Goal: Task Accomplishment & Management: Manage account settings

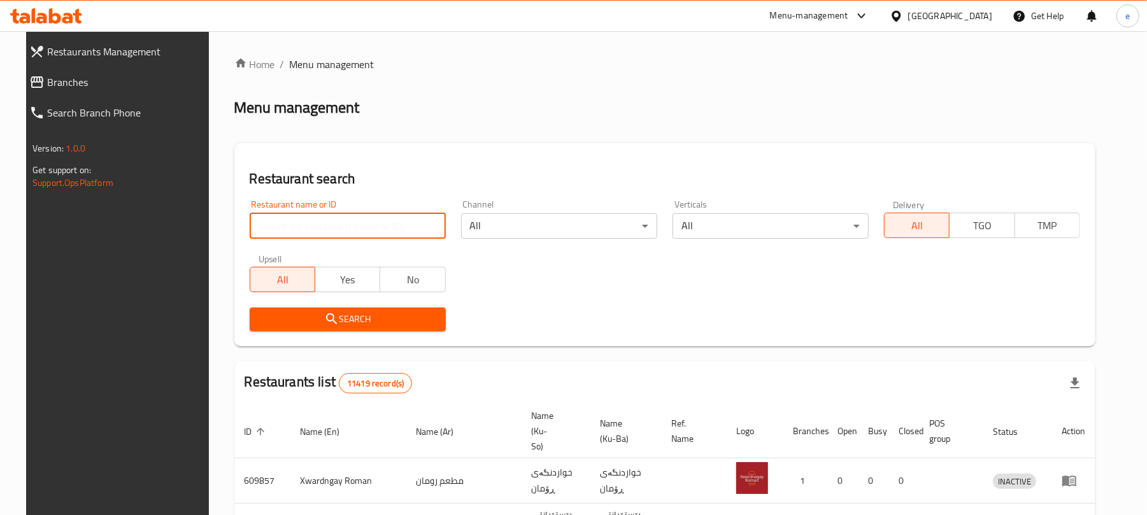
drag, startPoint x: 0, startPoint y: 0, endPoint x: 271, endPoint y: 220, distance: 349.0
click at [330, 219] on input "search" at bounding box center [348, 225] width 196 height 25
click at [283, 222] on input "search" at bounding box center [348, 225] width 196 height 25
paste input "684224"
type input "684224"
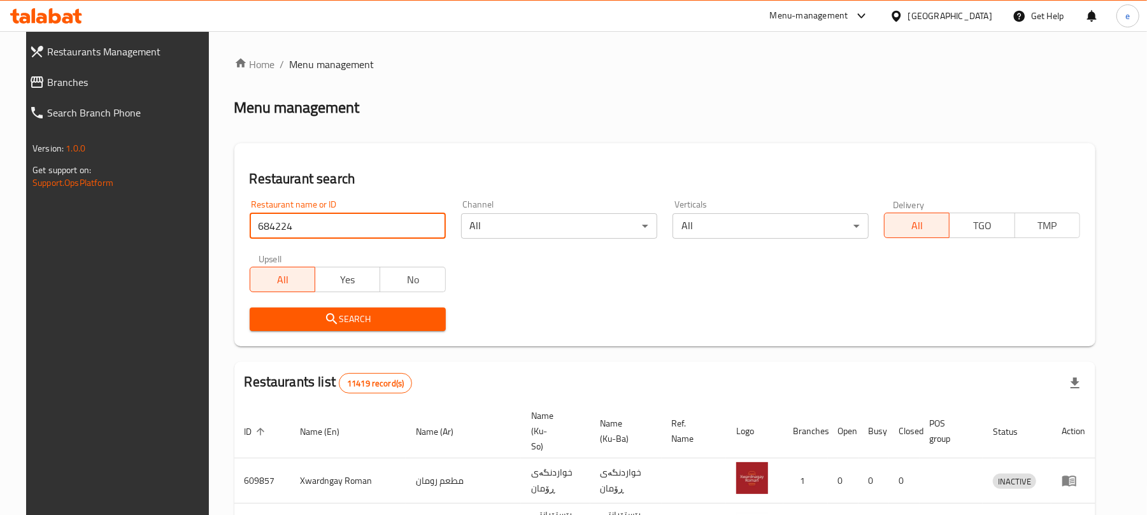
click button "Search" at bounding box center [348, 320] width 196 height 24
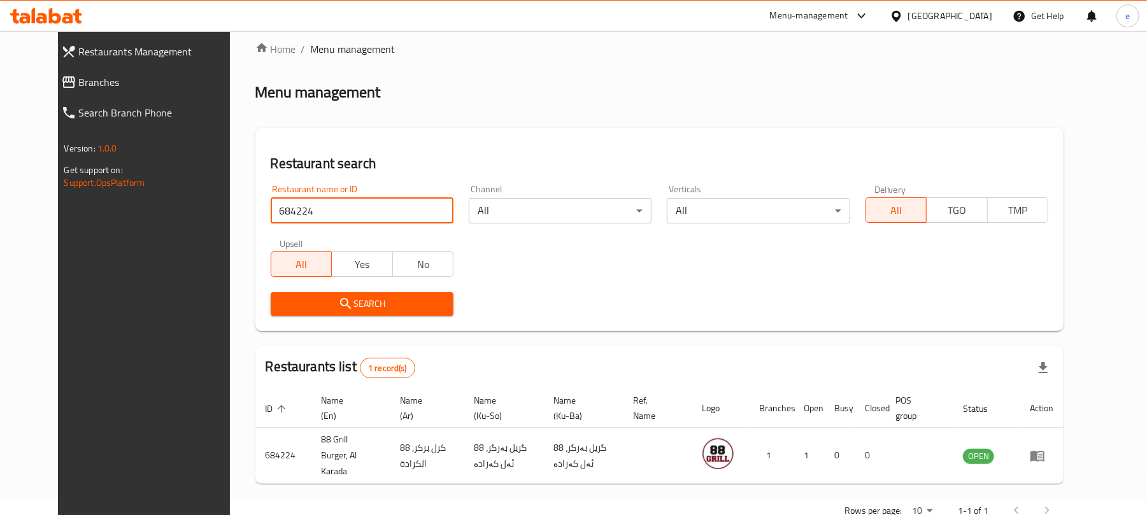
scroll to position [42, 0]
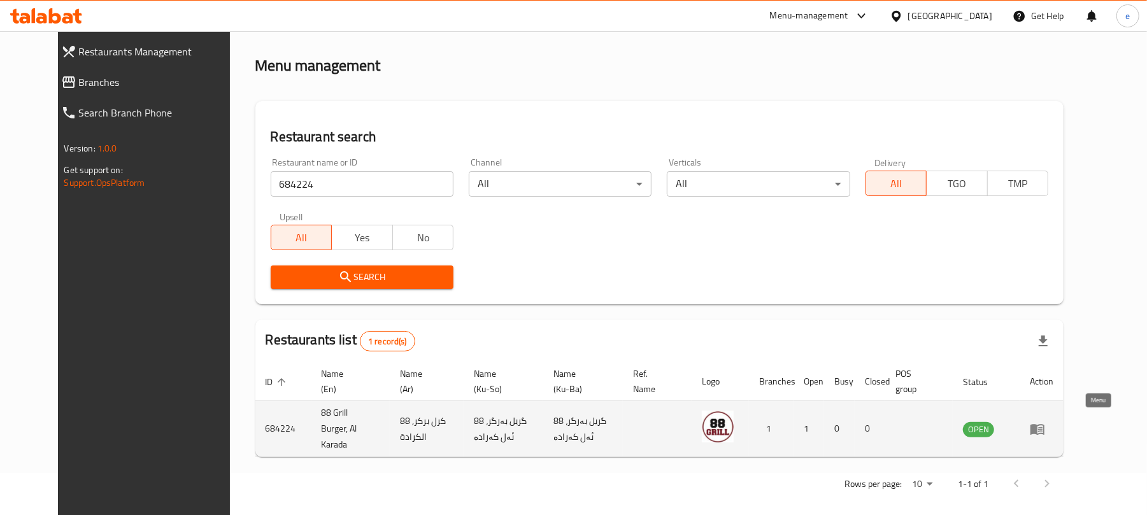
click at [1053, 421] on link "enhanced table" at bounding box center [1041, 428] width 24 height 15
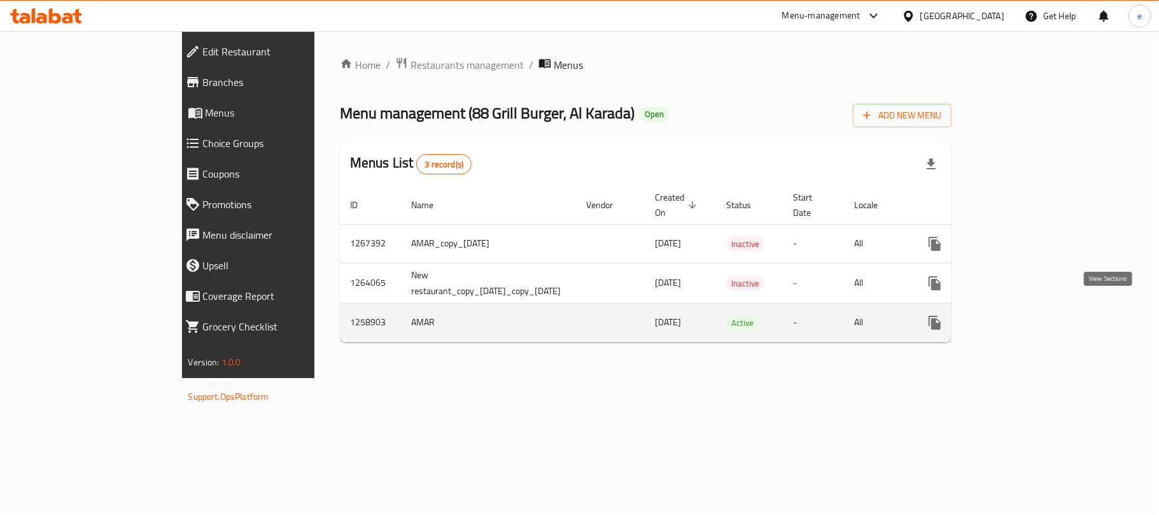
click at [1035, 315] on icon "enhanced table" at bounding box center [1026, 322] width 15 height 15
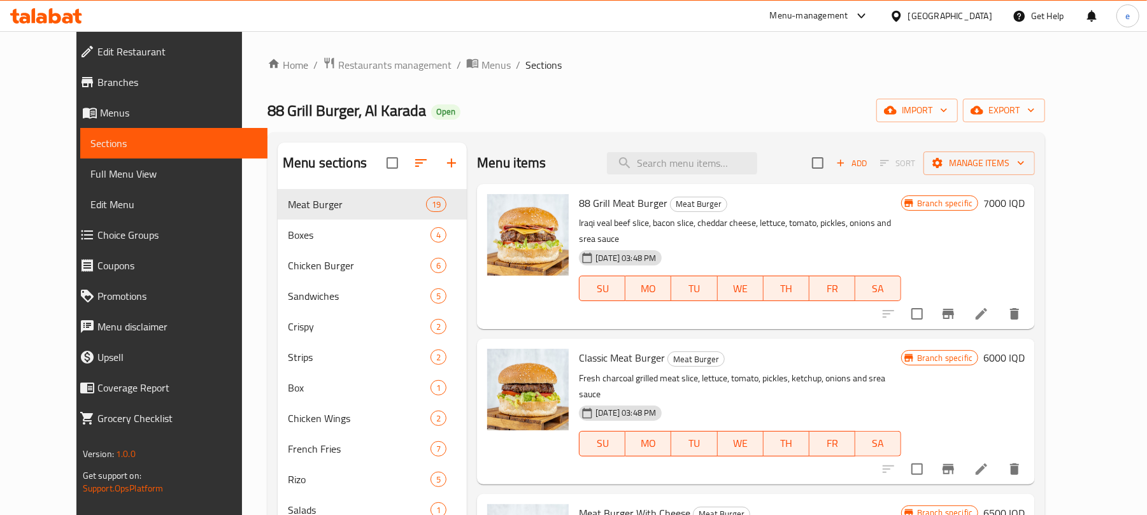
click at [95, 157] on link "Sections" at bounding box center [174, 143] width 188 height 31
click at [95, 161] on link "Full Menu View" at bounding box center [174, 174] width 188 height 31
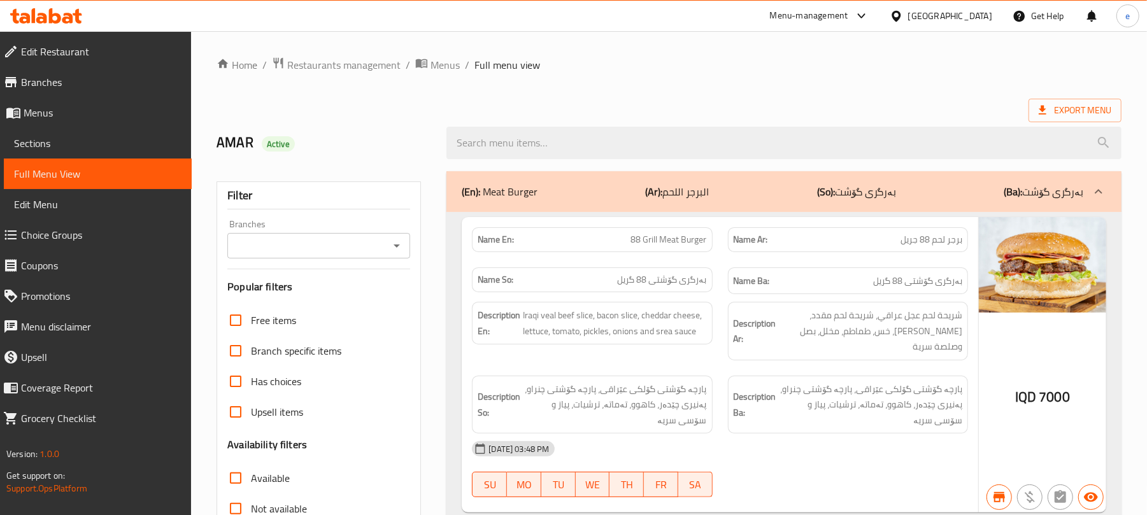
click at [393, 239] on icon "Open" at bounding box center [396, 245] width 15 height 15
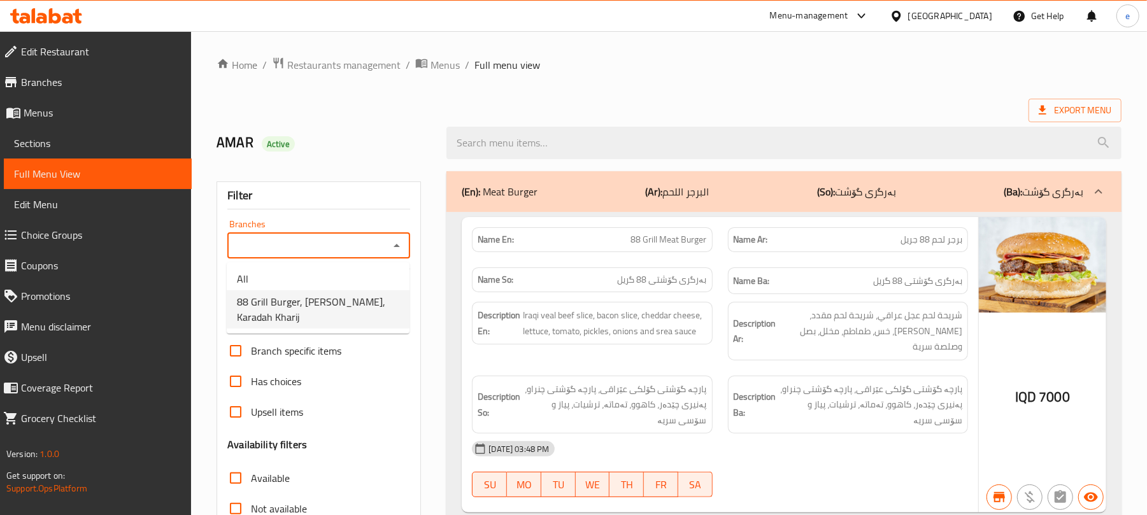
click at [382, 298] on span "88 Grill Burger, Al Karada, Karadah Kharij" at bounding box center [318, 309] width 162 height 31
type input "88 Grill Burger, Al Karada, Karadah Kharij"
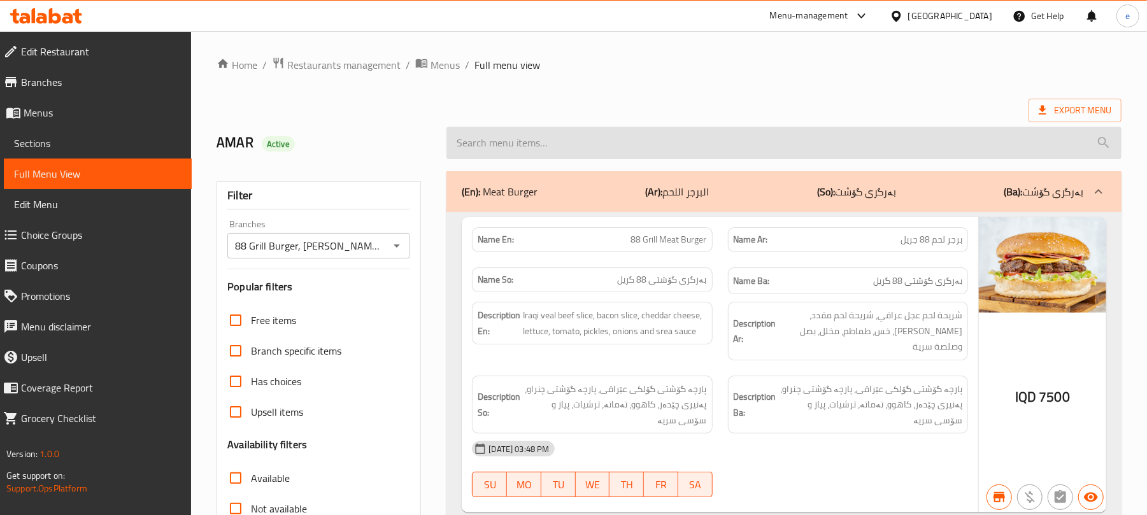
click at [542, 143] on input "search" at bounding box center [783, 143] width 675 height 32
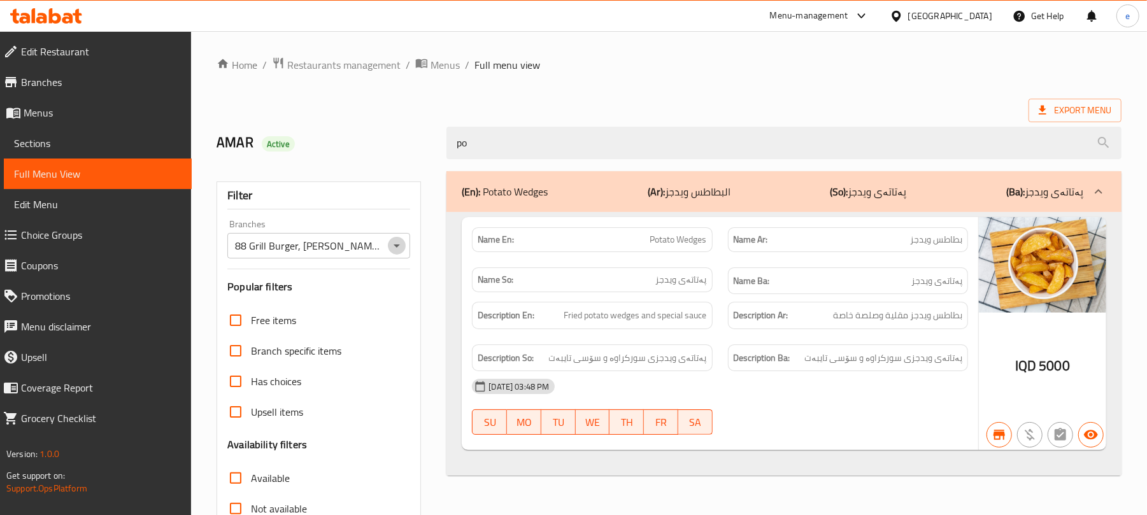
click at [401, 250] on icon "Open" at bounding box center [396, 245] width 15 height 15
type input "po"
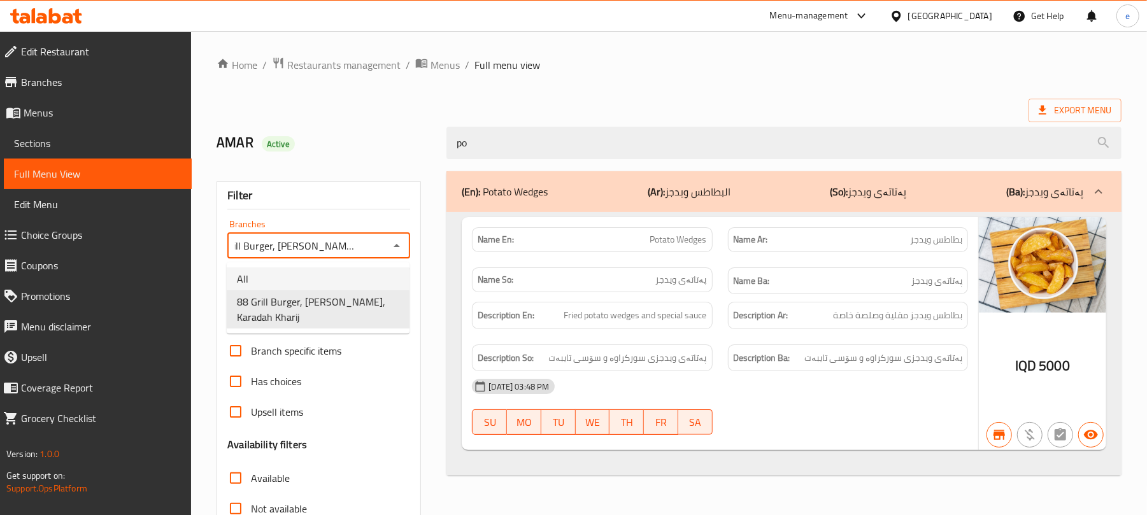
click at [352, 279] on li "All" at bounding box center [318, 278] width 183 height 23
type input "All"
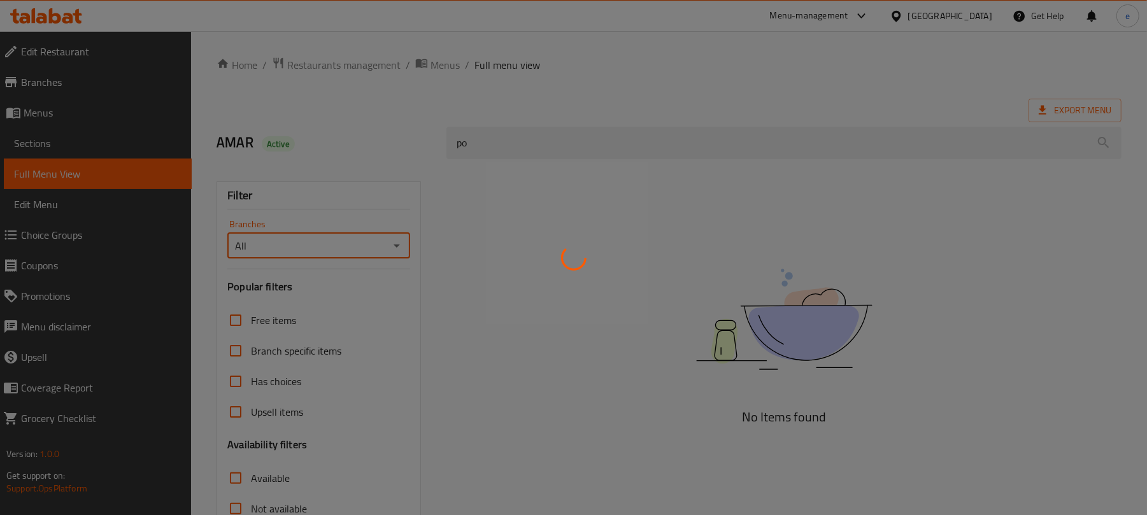
scroll to position [0, 0]
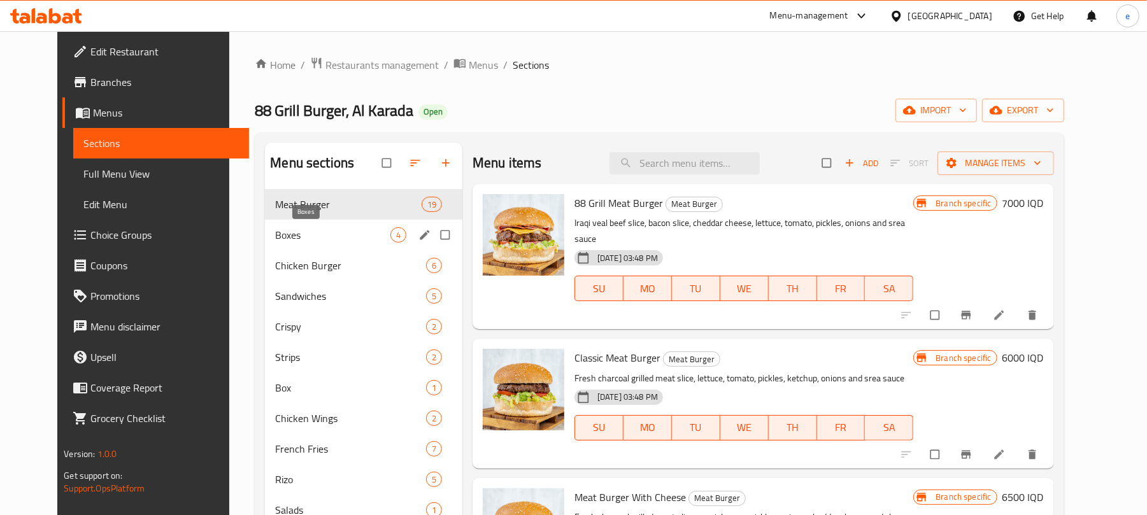
click at [275, 237] on span "Boxes" at bounding box center [332, 234] width 115 height 15
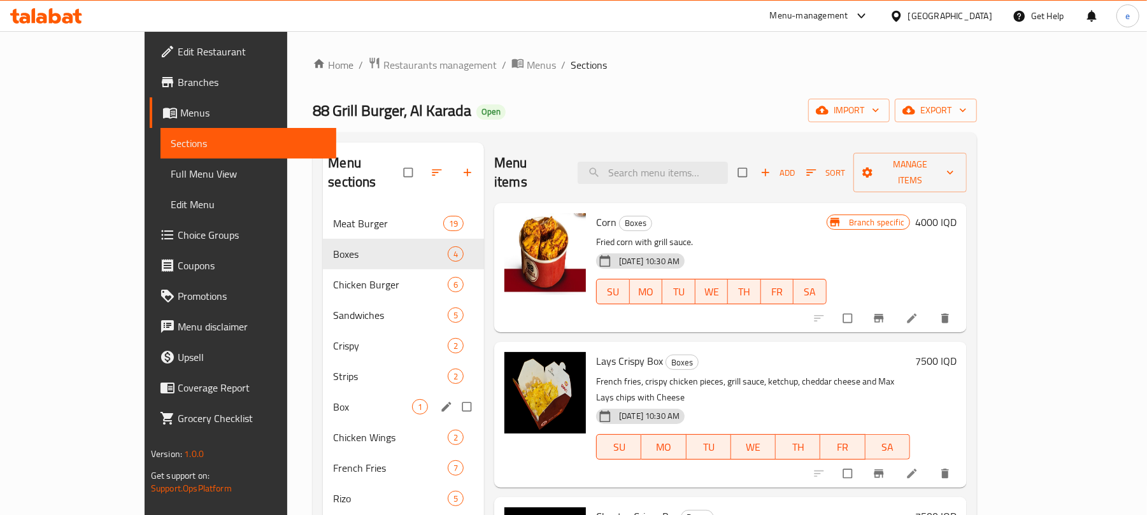
click at [333, 399] on span "Box" at bounding box center [372, 406] width 79 height 15
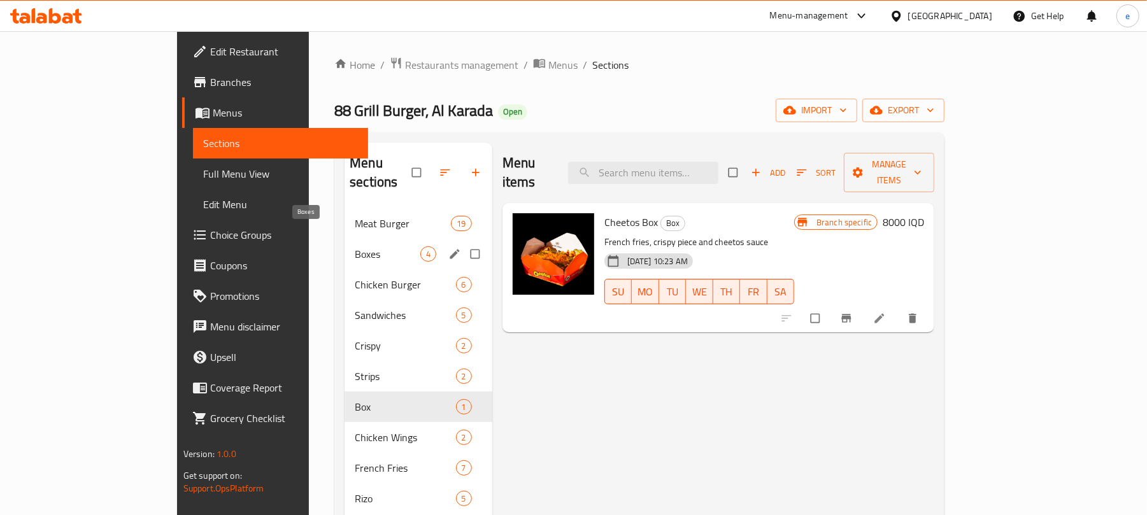
click at [355, 246] on span "Boxes" at bounding box center [387, 253] width 65 height 15
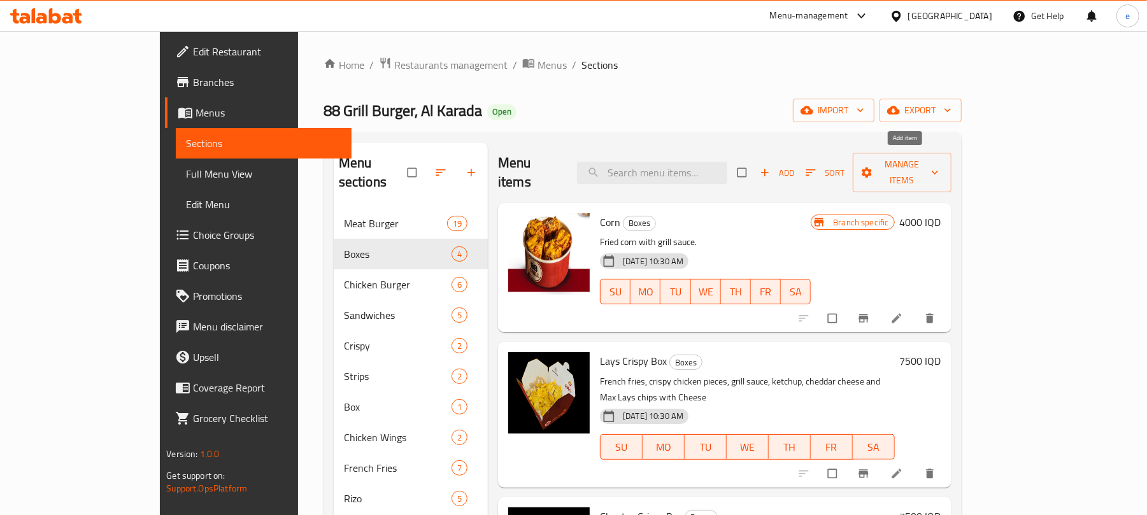
click at [771, 166] on icon "button" at bounding box center [764, 172] width 13 height 13
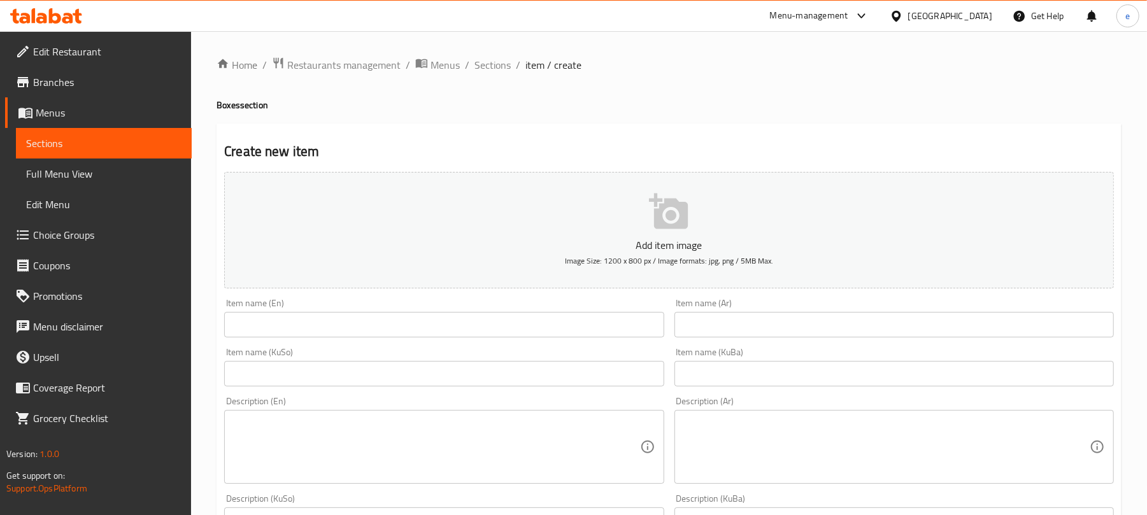
click at [558, 371] on input "text" at bounding box center [443, 373] width 439 height 25
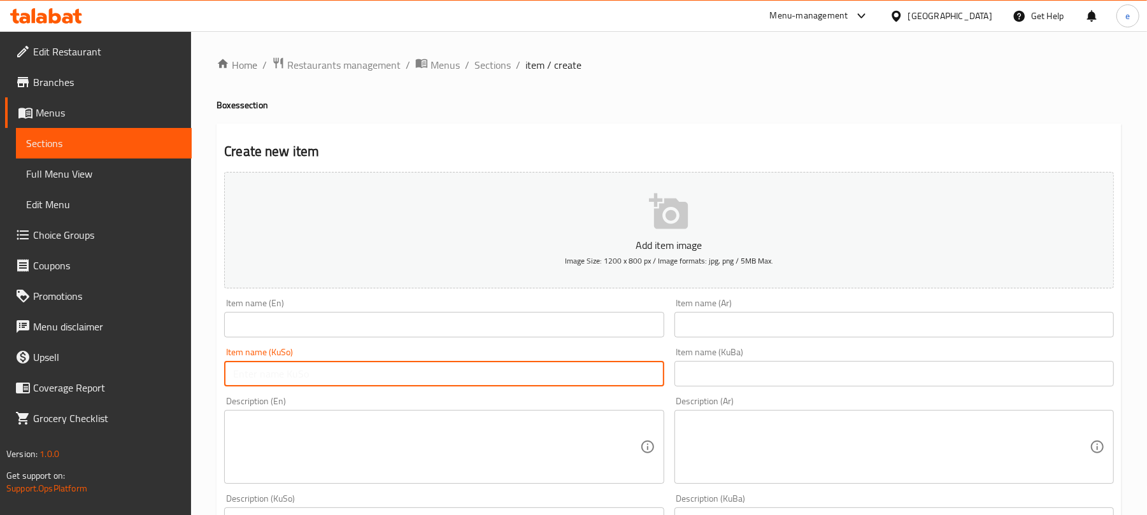
paste input "گەنمەشامی"
type input "گەنمەشامی"
click at [376, 324] on input "text" at bounding box center [443, 324] width 439 height 25
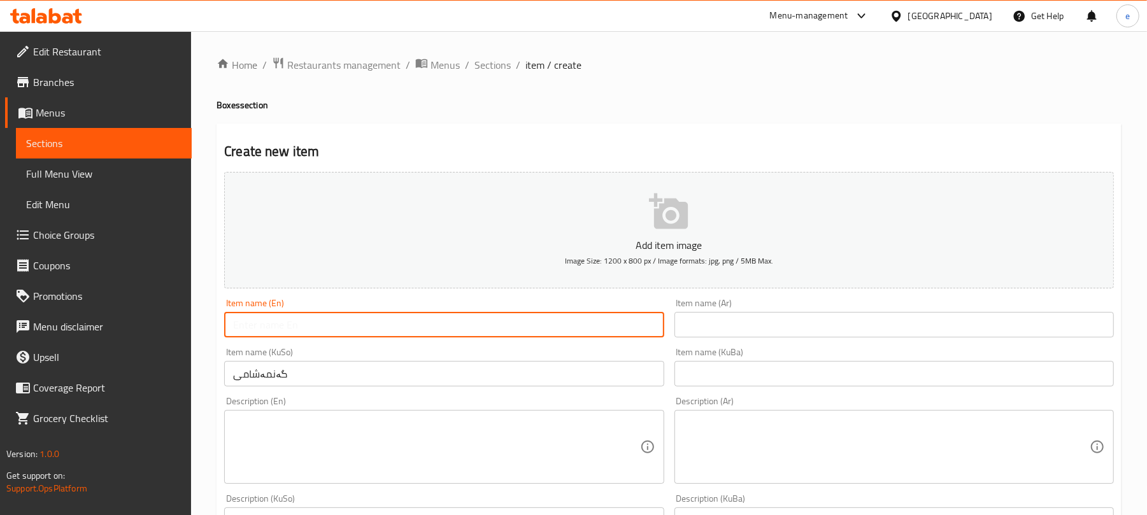
paste input "Popcorn"
type input "Popcorn"
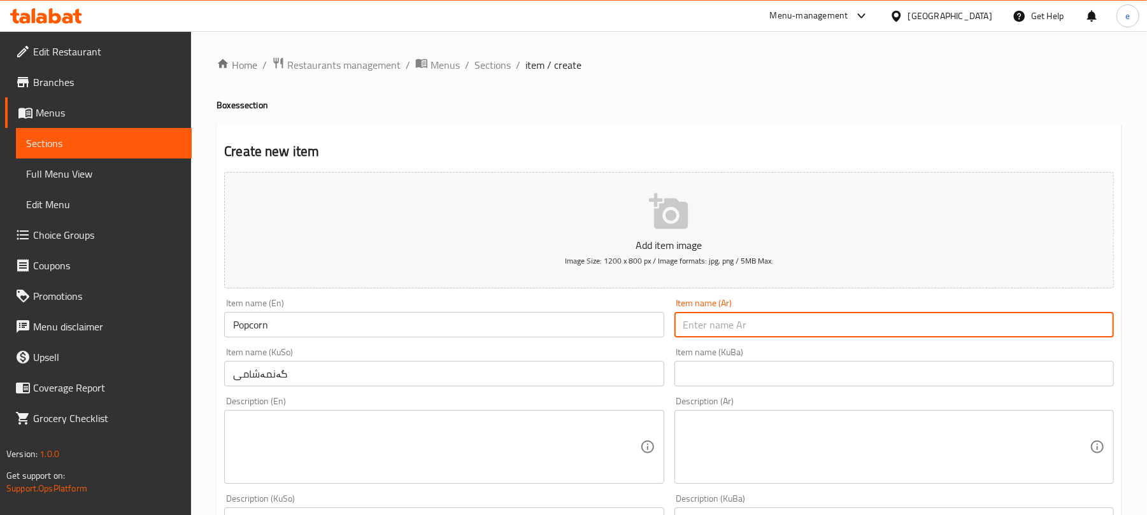
click at [749, 322] on input "text" at bounding box center [893, 324] width 439 height 25
paste input "فشار"
type input "فشار"
click at [233, 329] on input "Popcorn" at bounding box center [443, 324] width 439 height 25
click at [235, 329] on input "Popcorn" at bounding box center [443, 324] width 439 height 25
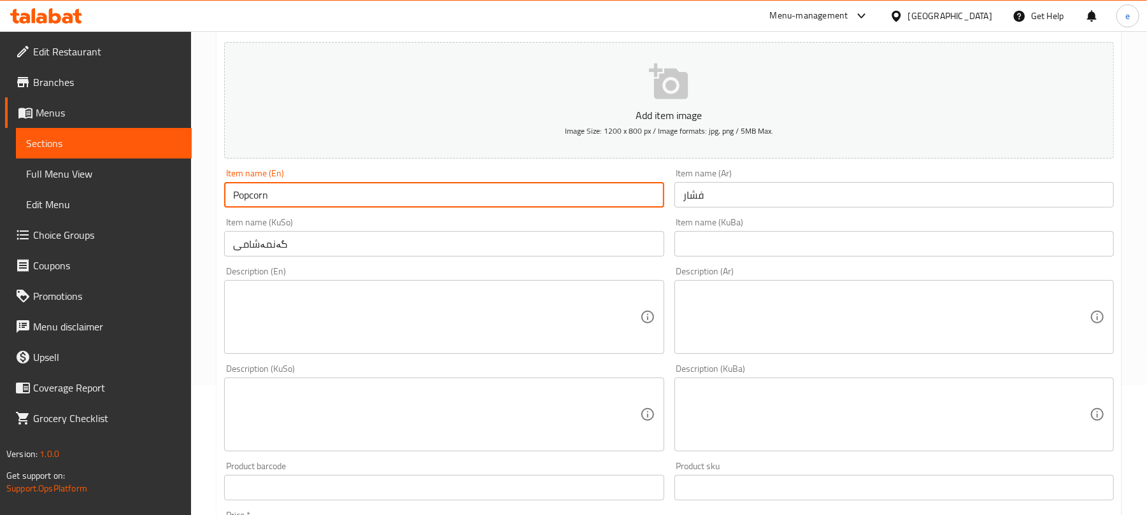
scroll to position [169, 0]
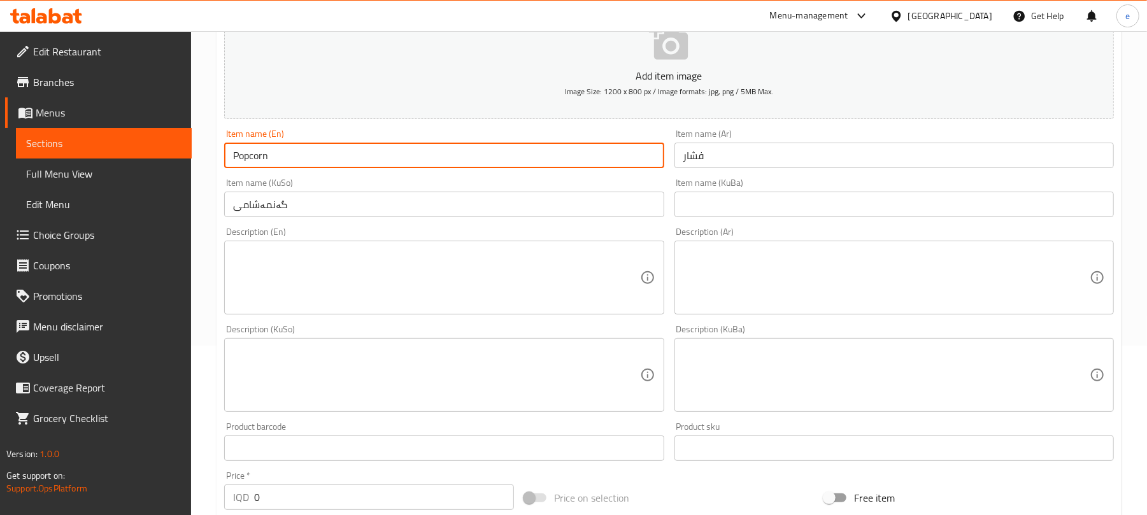
click at [390, 206] on input "گەنمەشامی" at bounding box center [443, 204] width 439 height 25
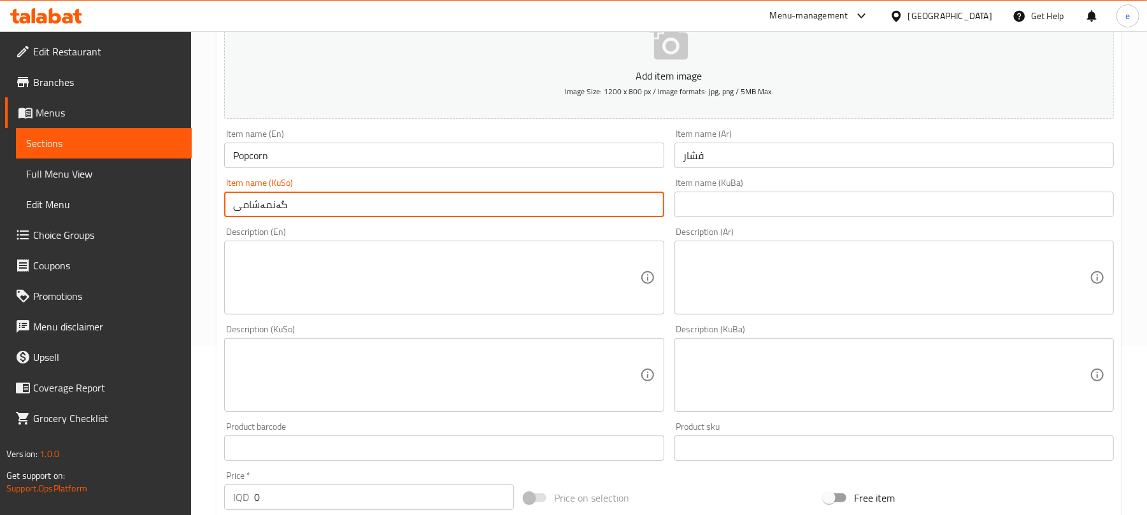
click at [390, 206] on input "گەنمەشامی" at bounding box center [443, 204] width 439 height 25
click at [747, 210] on input "text" at bounding box center [893, 204] width 439 height 25
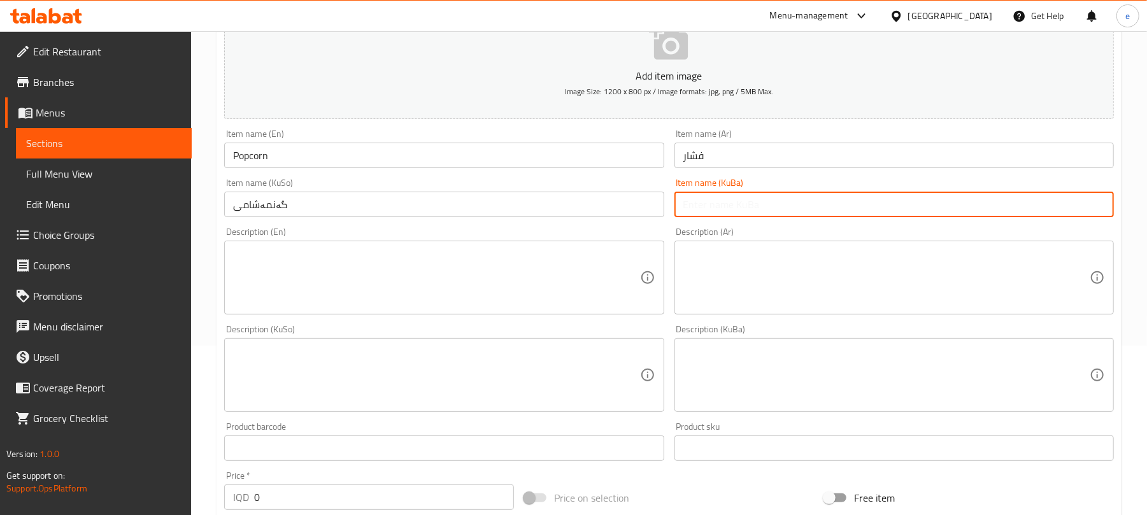
paste input "گەنمەشامی"
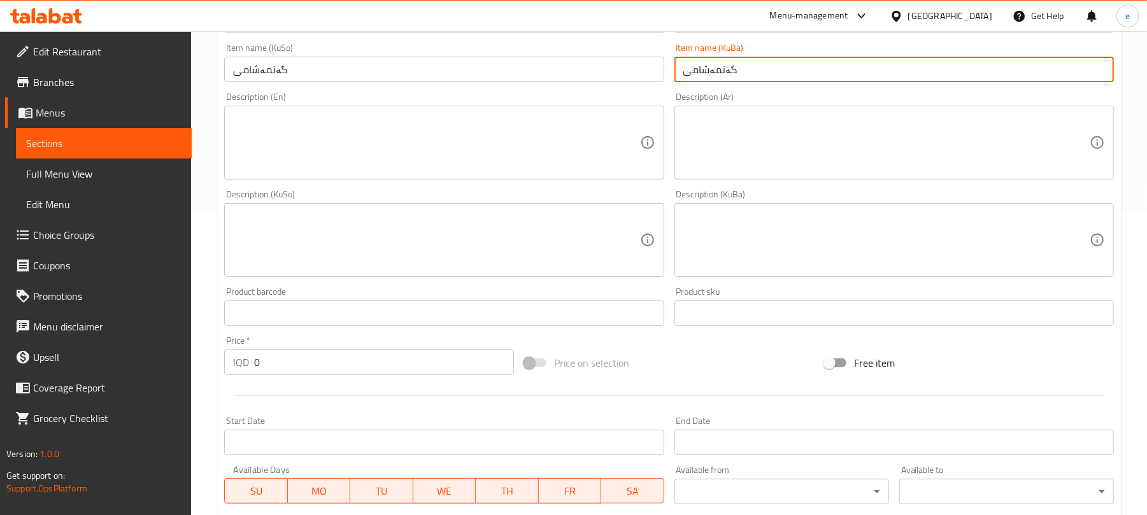
scroll to position [339, 0]
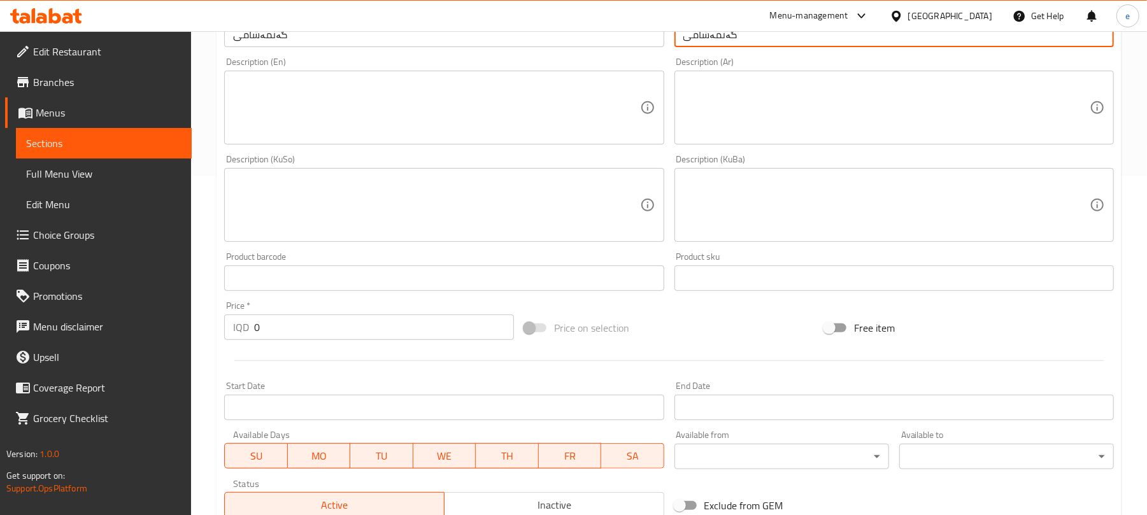
type input "گەنمەشامی"
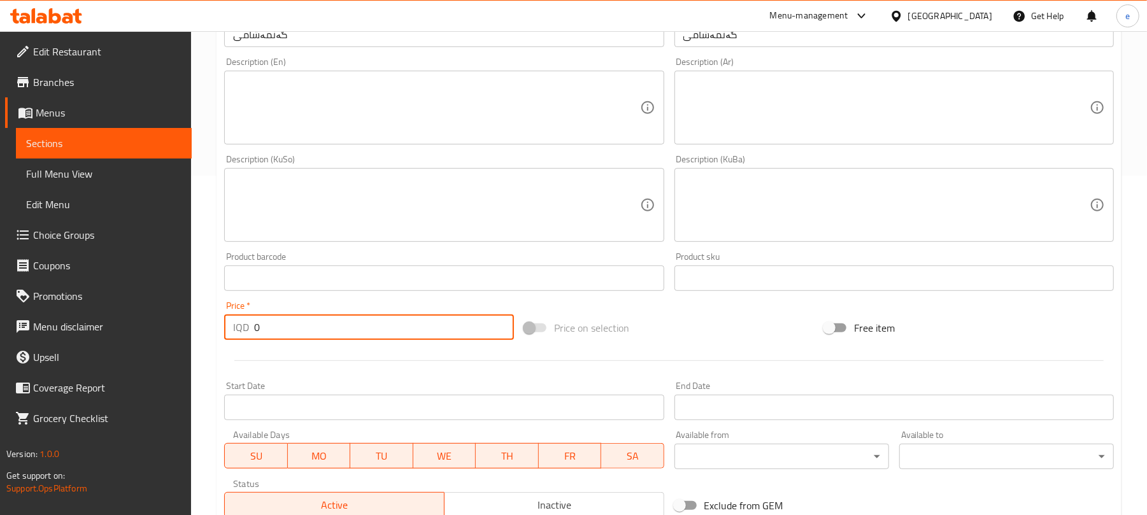
drag, startPoint x: 374, startPoint y: 334, endPoint x: 264, endPoint y: 329, distance: 110.9
click at [265, 329] on input "0" at bounding box center [384, 327] width 260 height 25
drag, startPoint x: 262, startPoint y: 329, endPoint x: 251, endPoint y: 329, distance: 11.5
click at [251, 329] on div "IQD 0 Price *" at bounding box center [369, 327] width 290 height 25
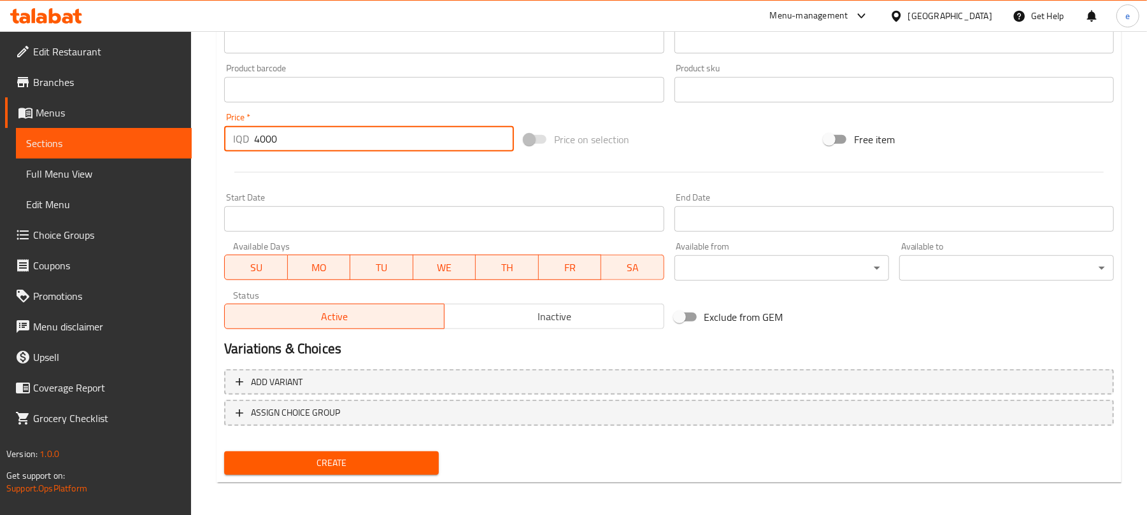
scroll to position [530, 0]
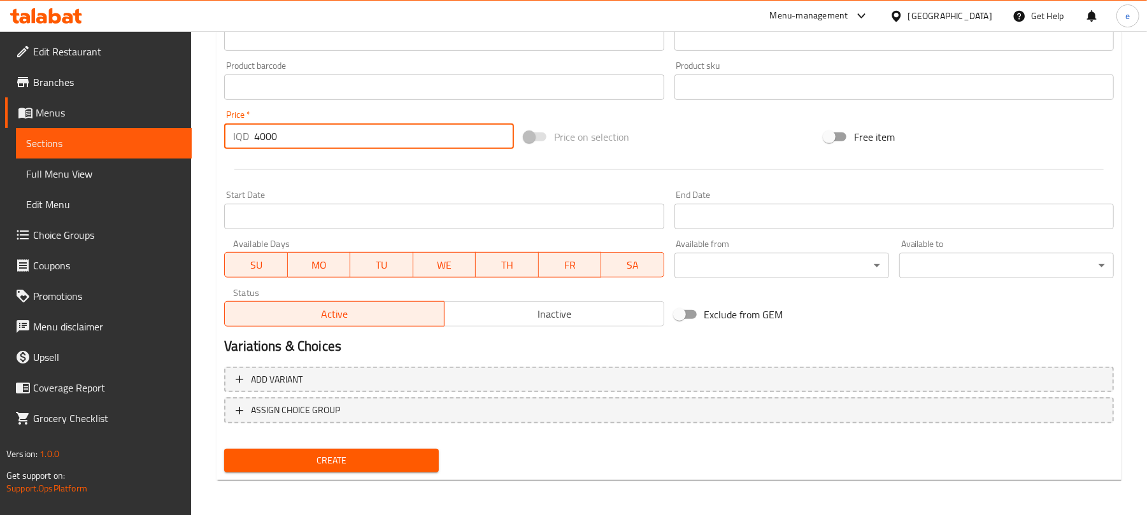
type input "4000"
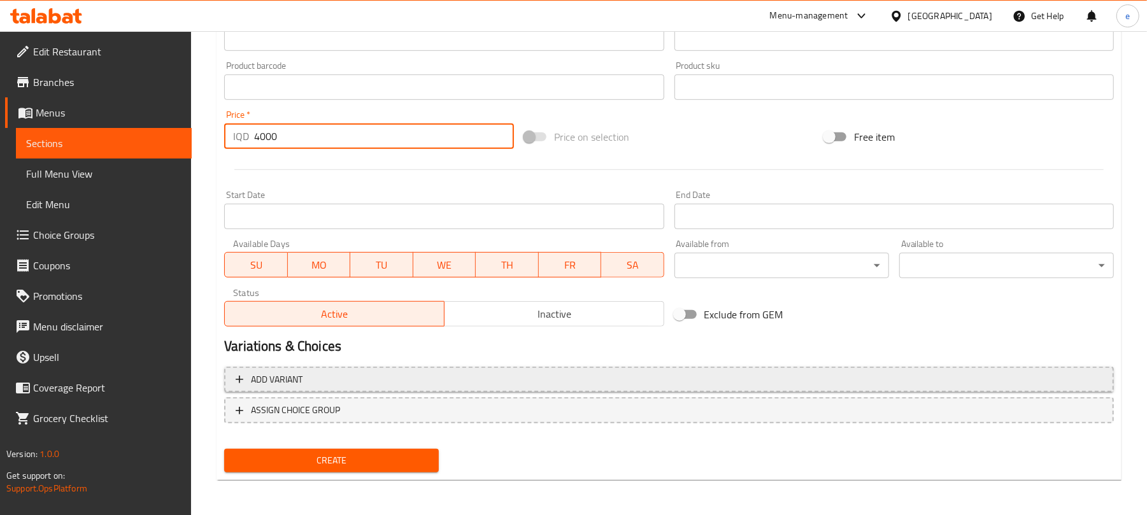
click at [648, 382] on span "Add variant" at bounding box center [669, 380] width 866 height 16
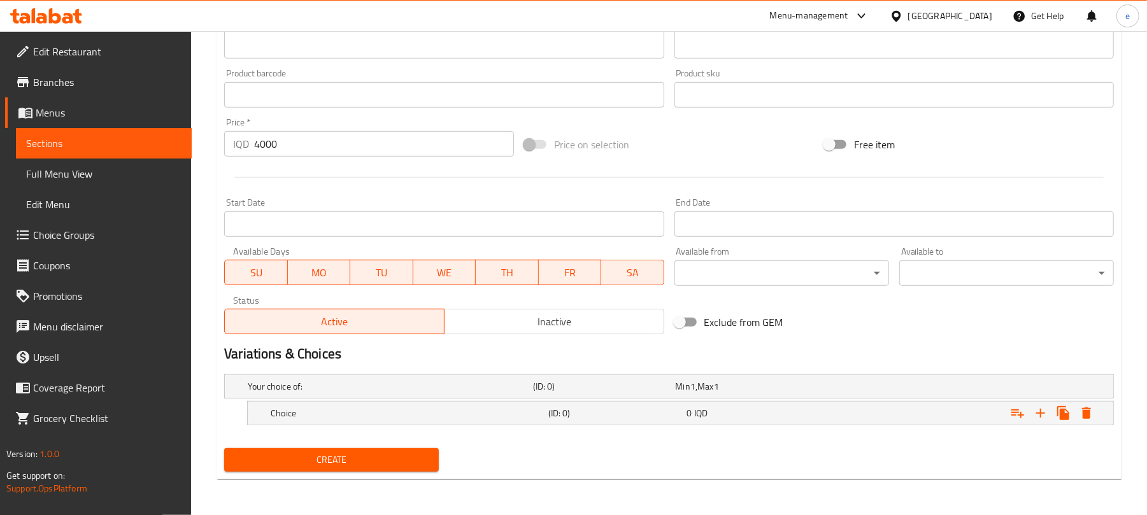
scroll to position [523, 0]
click at [724, 393] on div "0 IQD" at bounding box center [744, 386] width 138 height 13
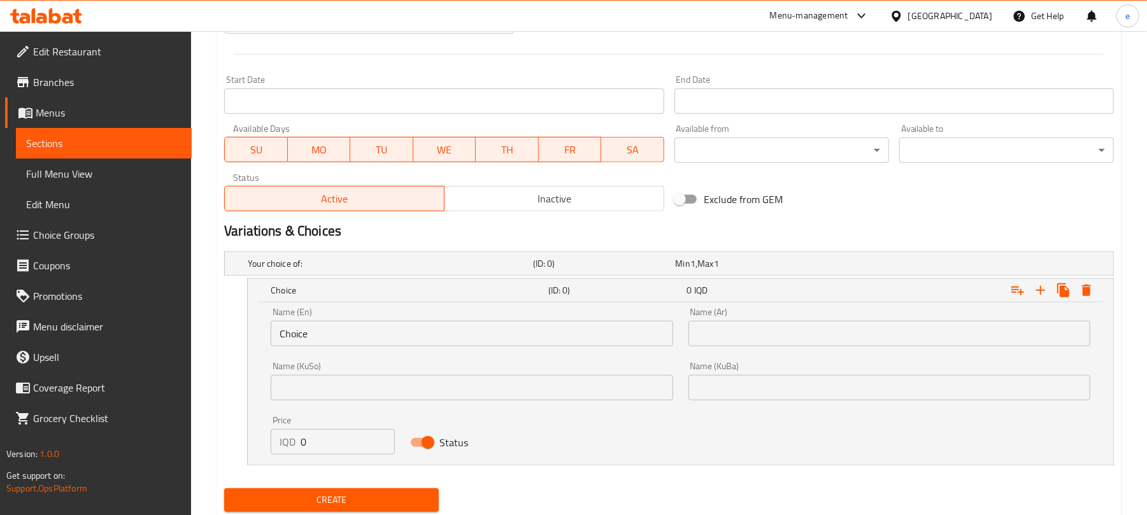
scroll to position [686, 0]
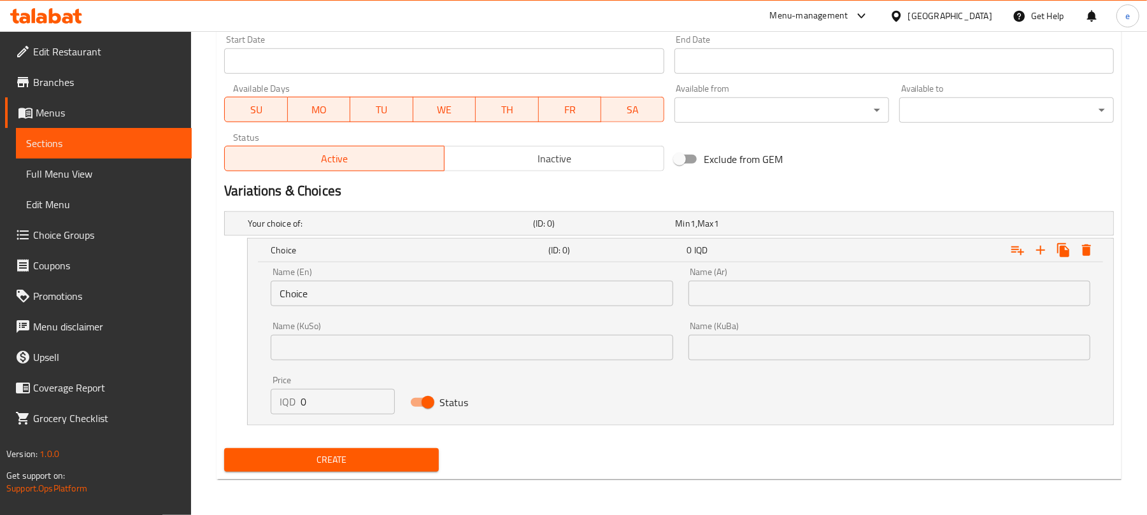
click at [337, 293] on input "Choice" at bounding box center [472, 293] width 402 height 25
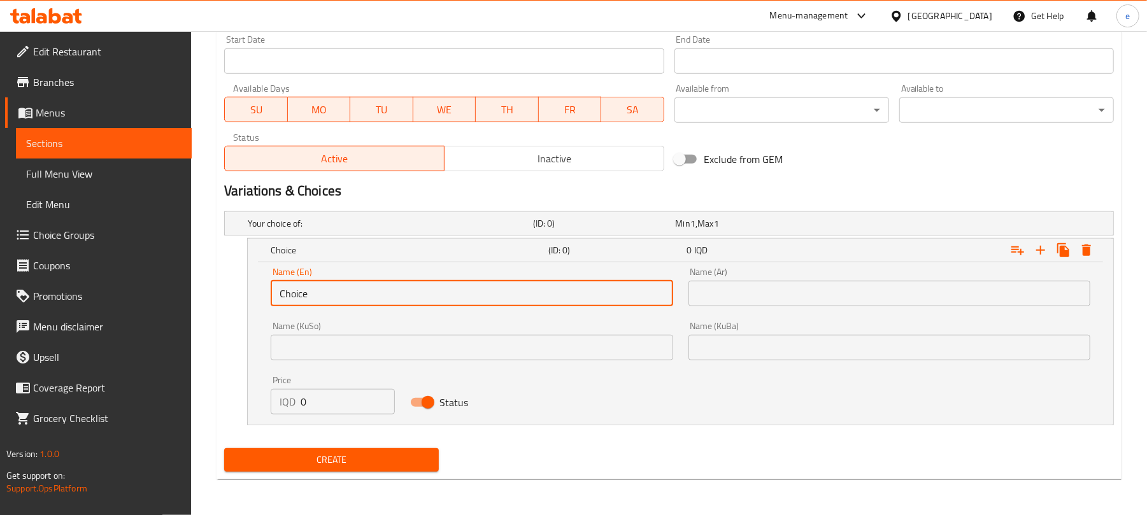
paste input "Popcorn Mustard"
type input "Popcorn Mustard"
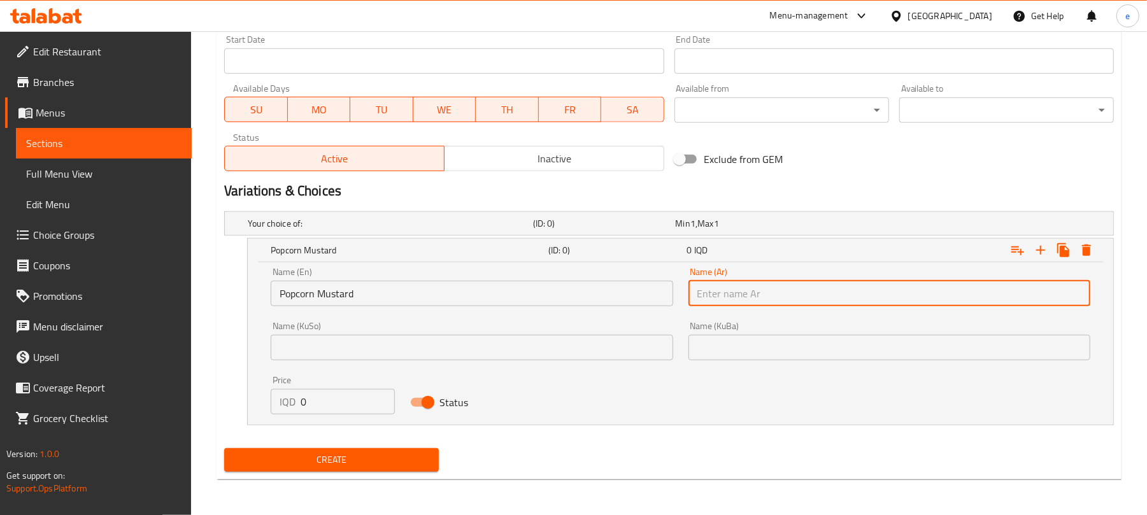
click at [729, 284] on input "text" at bounding box center [889, 293] width 402 height 25
paste input "[PERSON_NAME] ماسترد"
type input "[PERSON_NAME] ماسترد"
click at [644, 355] on input "text" at bounding box center [472, 347] width 402 height 25
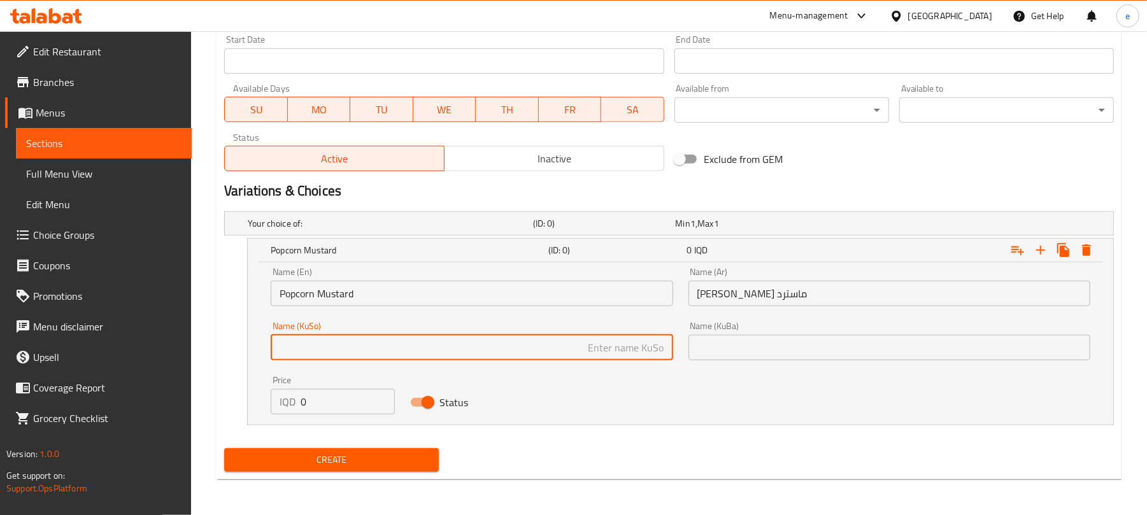
click at [615, 348] on input "text" at bounding box center [472, 347] width 402 height 25
click at [642, 344] on input "گەنمەشامی خەردەل" at bounding box center [472, 347] width 402 height 25
type input "گەنمەشامی خەردەل"
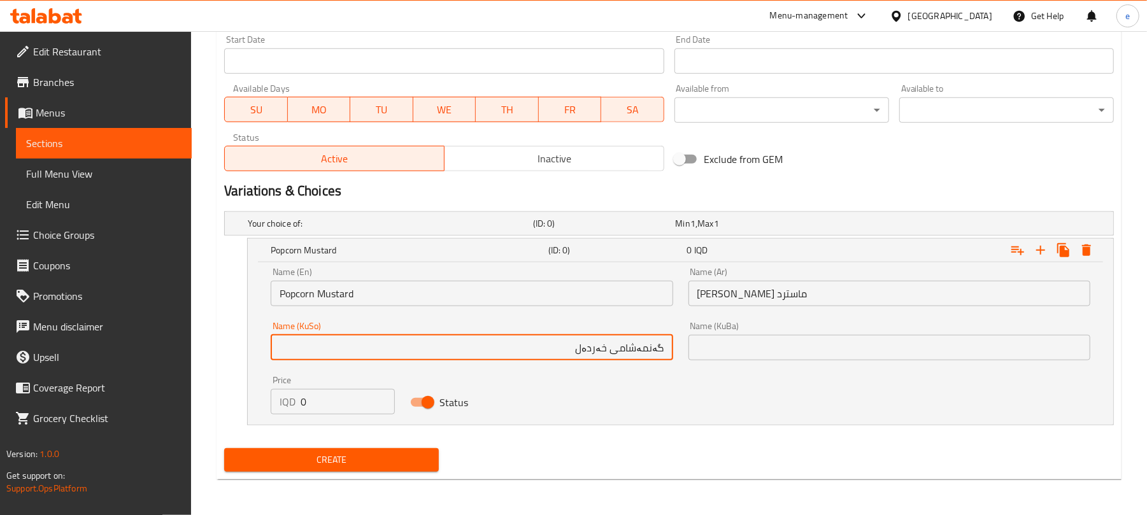
click at [751, 339] on input "text" at bounding box center [889, 347] width 402 height 25
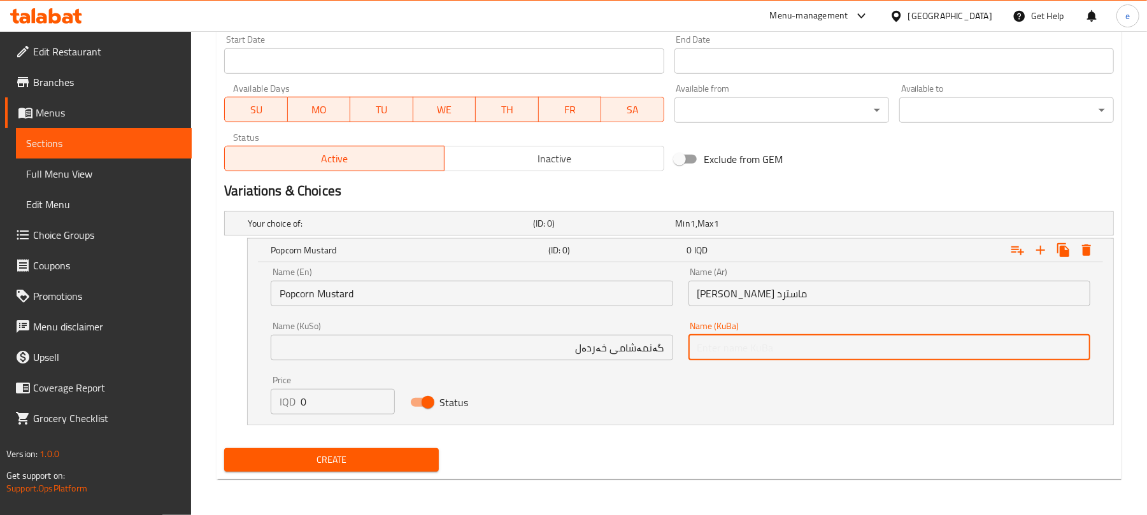
paste input "گەنمەشامی خەردەل"
type input "گەنمەشامی خەردەل"
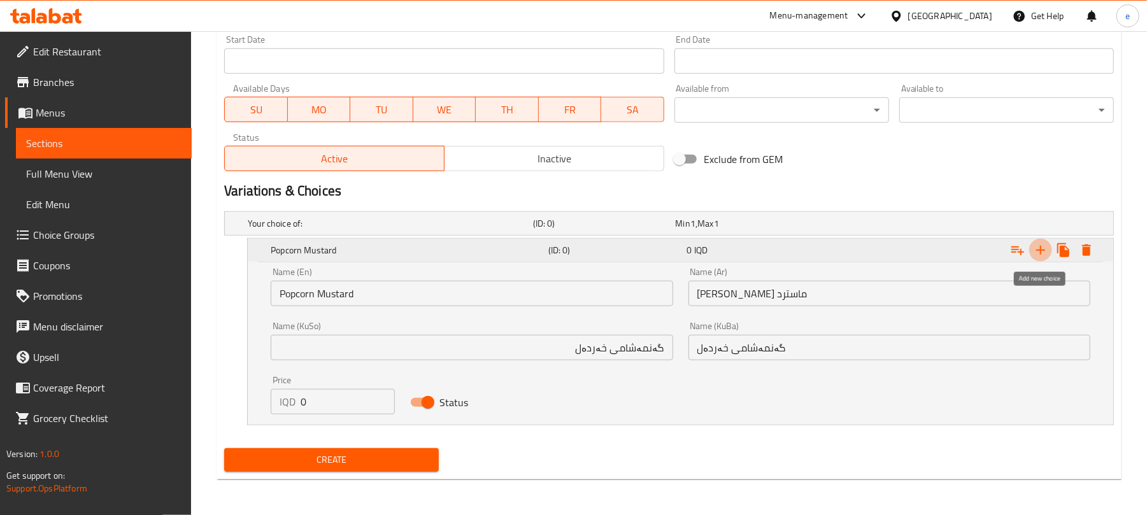
click at [1040, 260] on button "Expand" at bounding box center [1040, 250] width 23 height 23
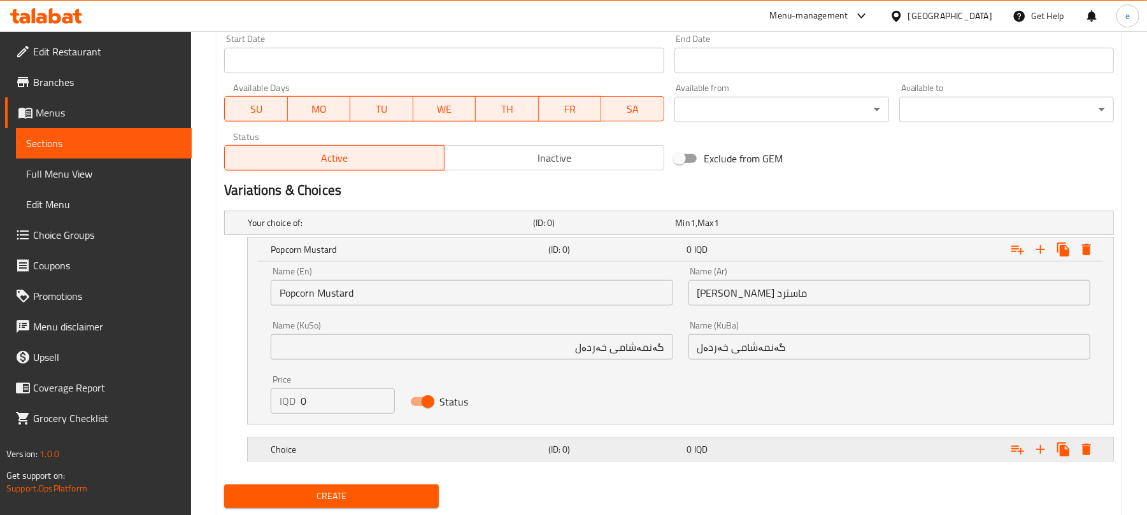
click at [765, 237] on div "Choice (ID: 0) 0 IQD" at bounding box center [672, 223] width 855 height 28
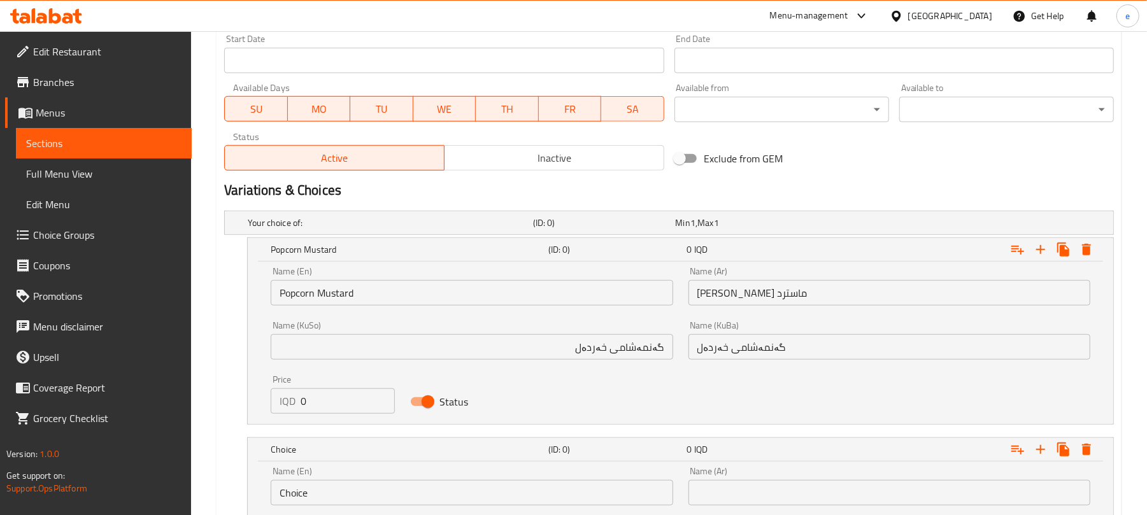
scroll to position [856, 0]
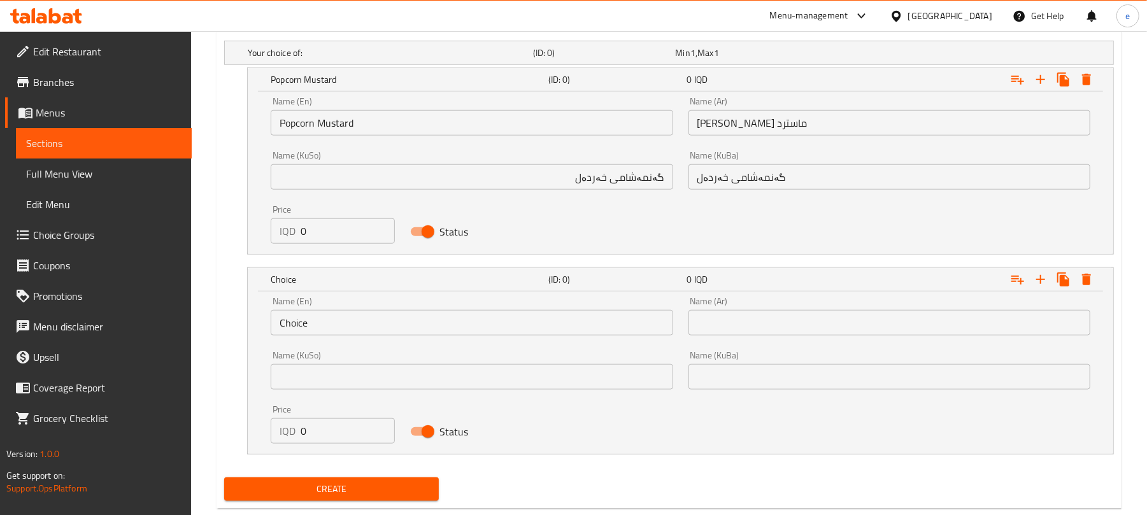
drag, startPoint x: 752, startPoint y: 329, endPoint x: 744, endPoint y: 330, distance: 8.3
click at [752, 329] on input "text" at bounding box center [889, 322] width 402 height 25
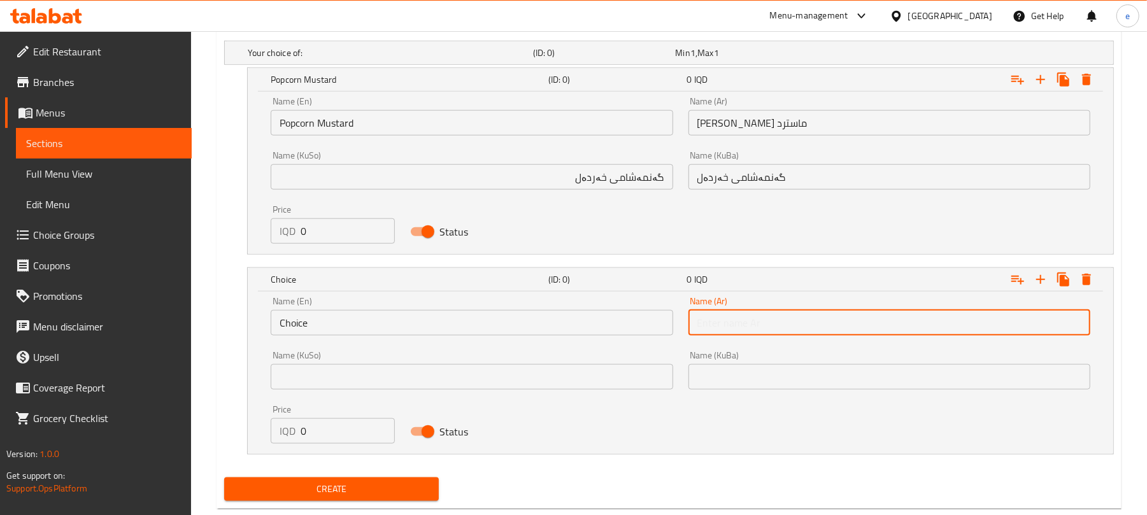
paste input "بوب كورن باربيكيو"
type input "بوب كورن باربيكيو"
click at [457, 330] on input "Choice" at bounding box center [472, 322] width 402 height 25
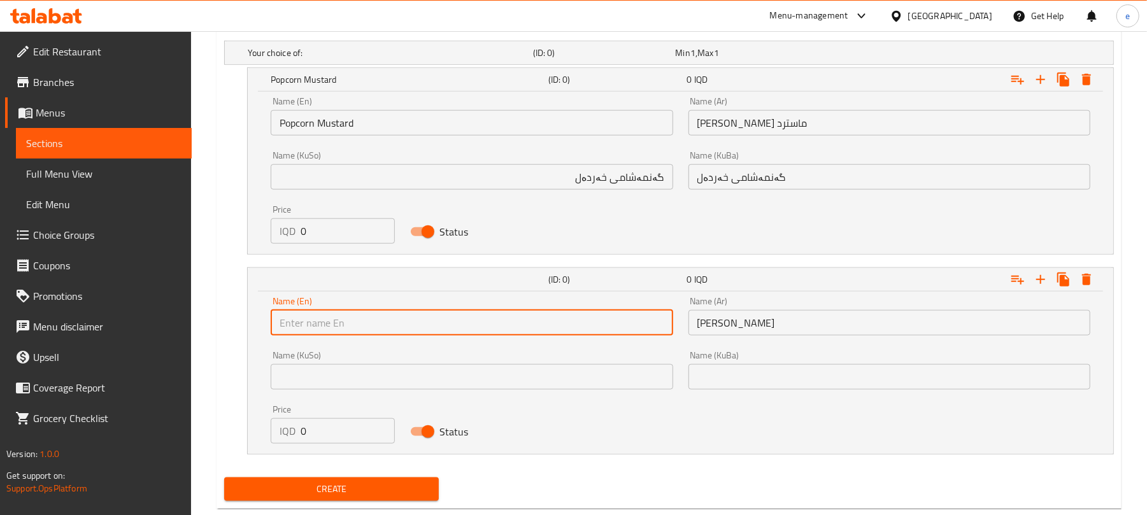
click at [471, 324] on input "text" at bounding box center [472, 322] width 402 height 25
paste input "BBQ"
click at [299, 126] on input "Popcorn Mustard" at bounding box center [472, 122] width 402 height 25
click at [278, 325] on input "BBQ" at bounding box center [472, 322] width 402 height 25
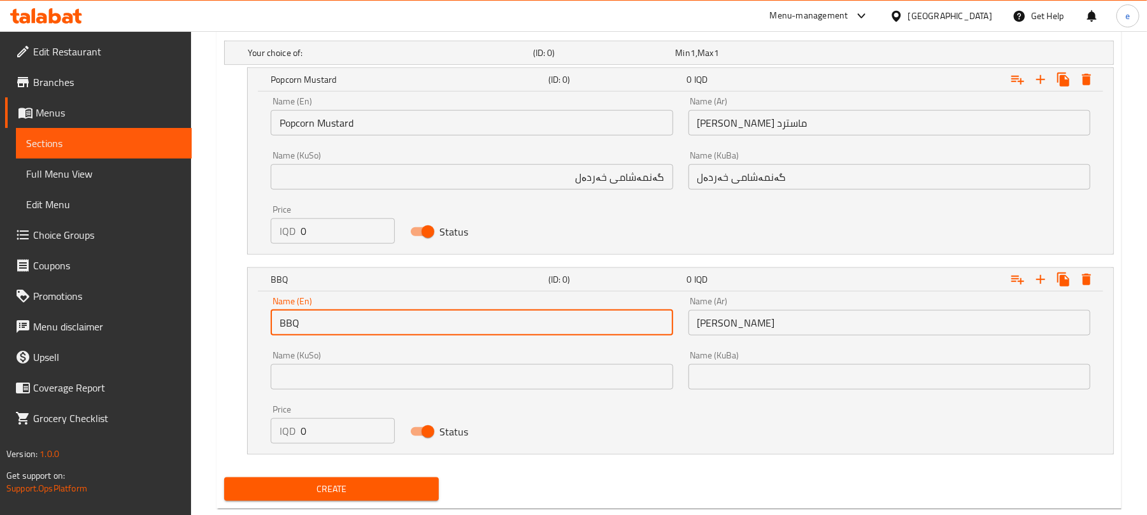
paste input "Popcorn"
type input "Popcorn BBQ"
drag, startPoint x: 574, startPoint y: 373, endPoint x: 597, endPoint y: 373, distance: 22.9
click at [574, 373] on input "text" at bounding box center [472, 376] width 402 height 25
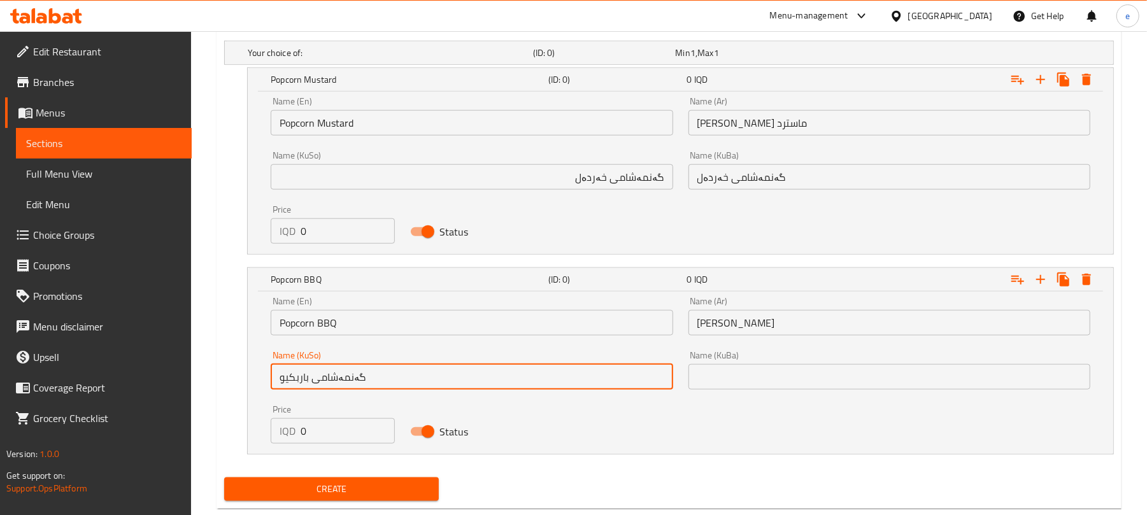
click at [515, 374] on input "گەنمەشامی باربکیو" at bounding box center [472, 376] width 402 height 25
type input "گەنمەشامی باربکیو"
click at [754, 386] on input "text" at bounding box center [889, 376] width 402 height 25
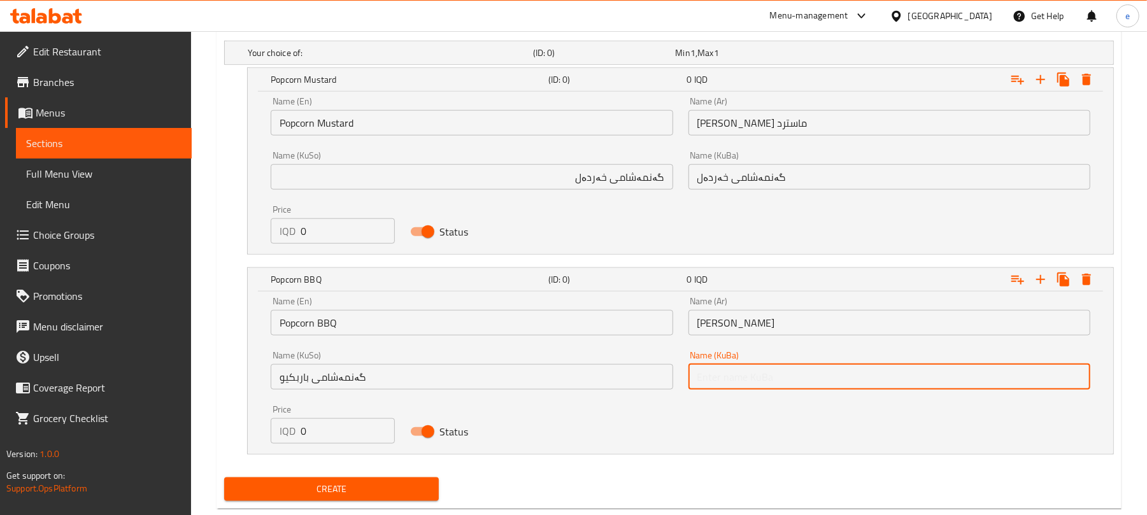
paste input "گەنمەشامی باربکیو"
type input "گەنمەشامی باربکیو"
click at [1040, 87] on icon "Expand" at bounding box center [1040, 79] width 15 height 15
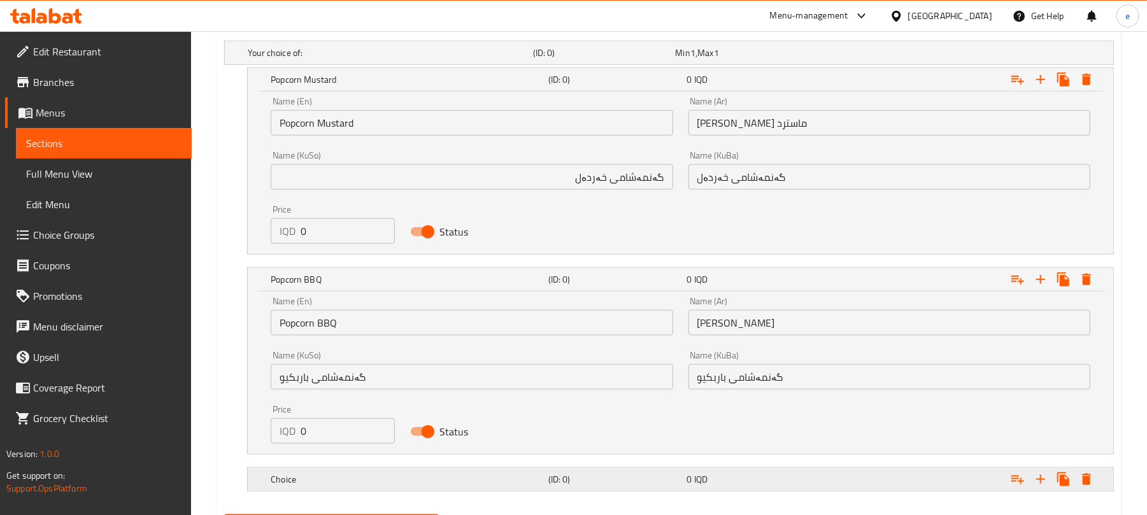
scroll to position [924, 0]
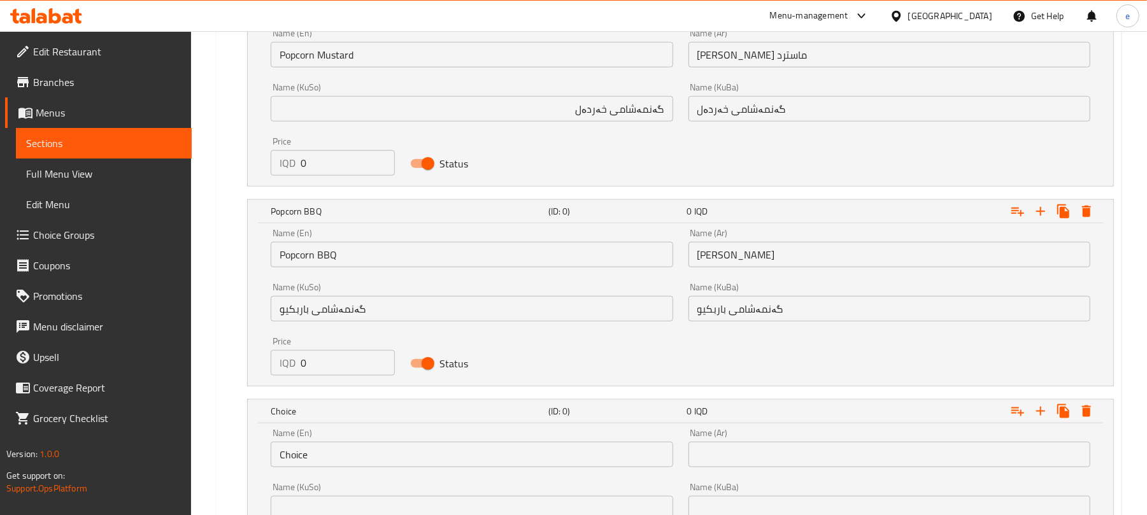
scroll to position [1087, 0]
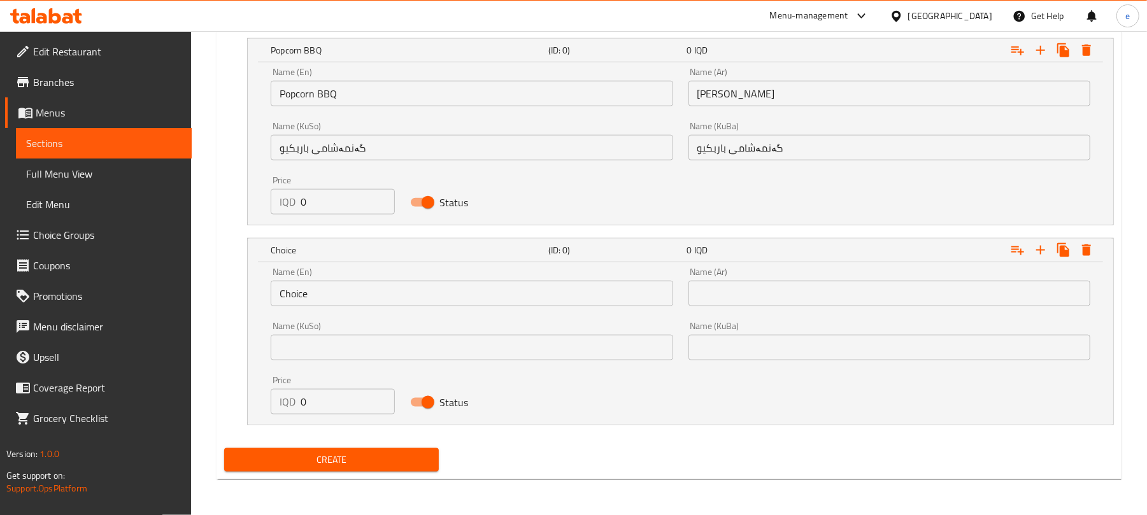
click at [796, 298] on input "text" at bounding box center [889, 293] width 402 height 25
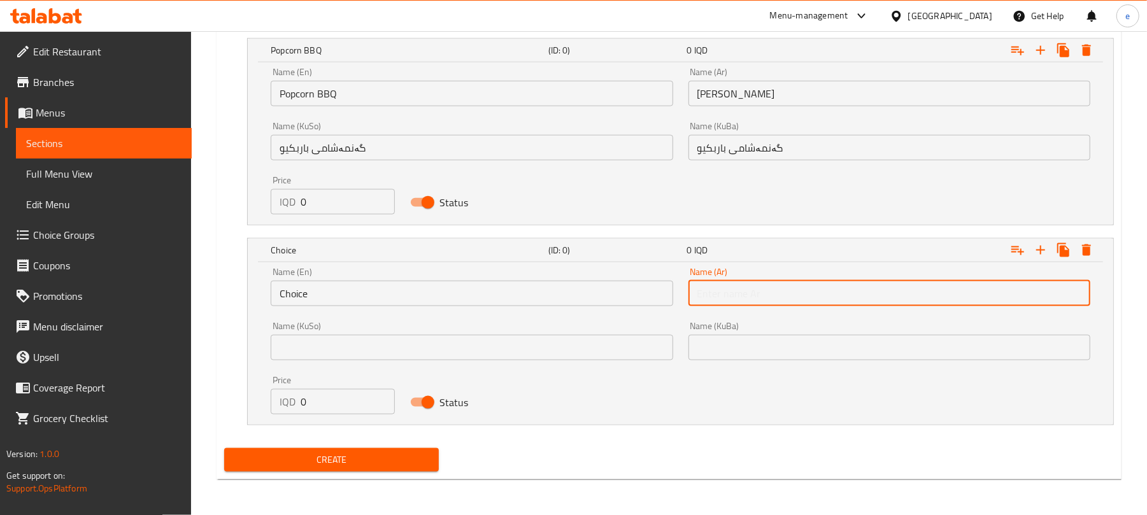
paste input "بوب كورن جريل"
type input "بوب كورن جريل"
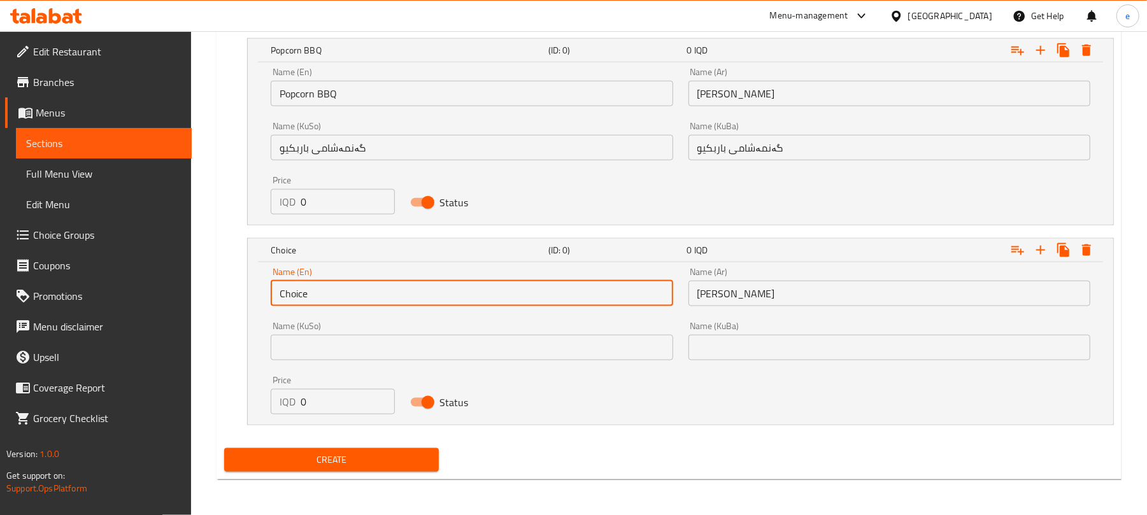
click at [383, 293] on input "Choice" at bounding box center [472, 293] width 402 height 25
click at [570, 360] on div "Name (KuSo) Name (KuSo)" at bounding box center [471, 341] width 417 height 54
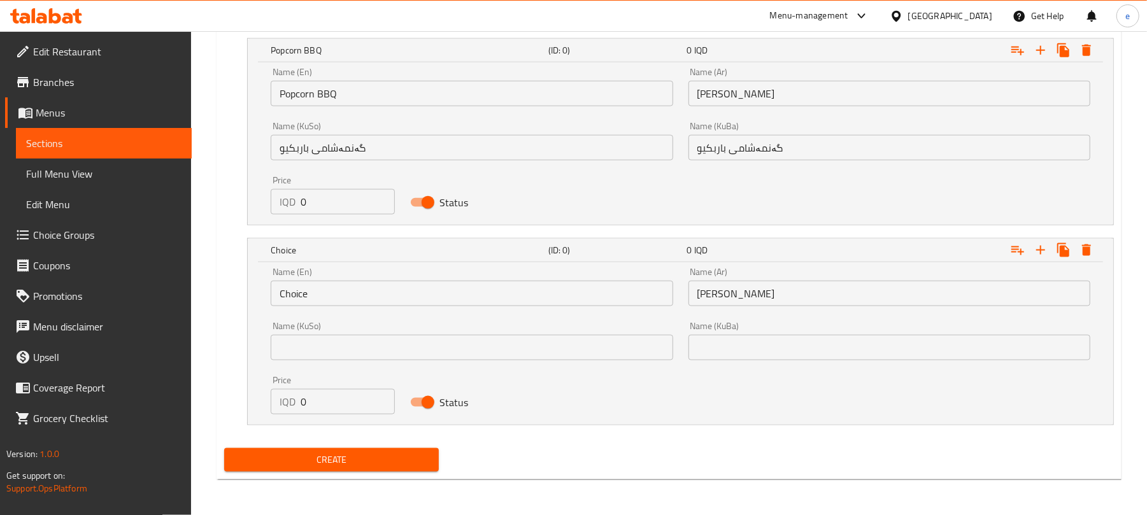
click at [574, 359] on input "text" at bounding box center [472, 347] width 402 height 25
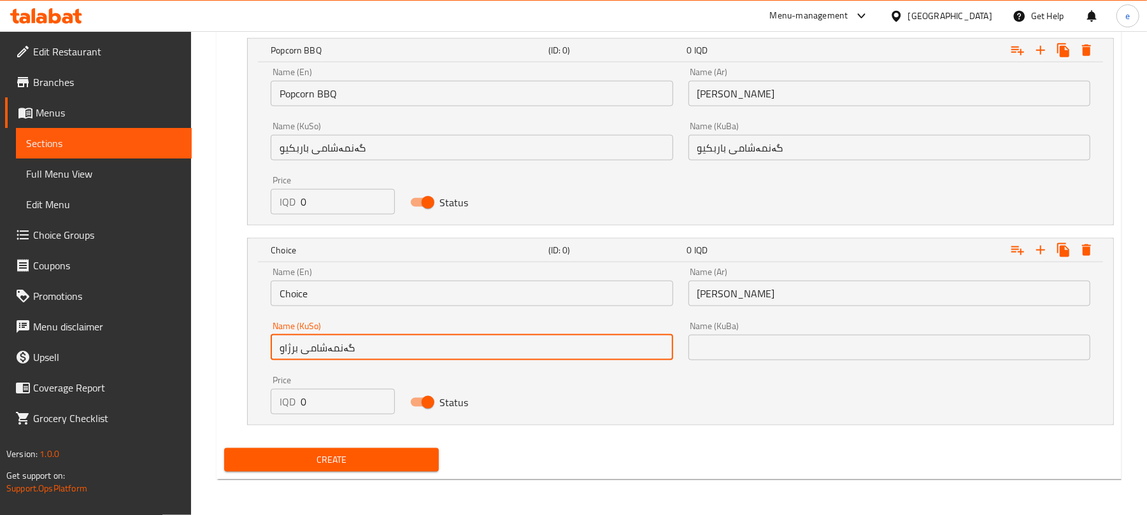
type input "گەنمەشامی برژاو"
click at [306, 299] on input "Choice" at bounding box center [472, 293] width 402 height 25
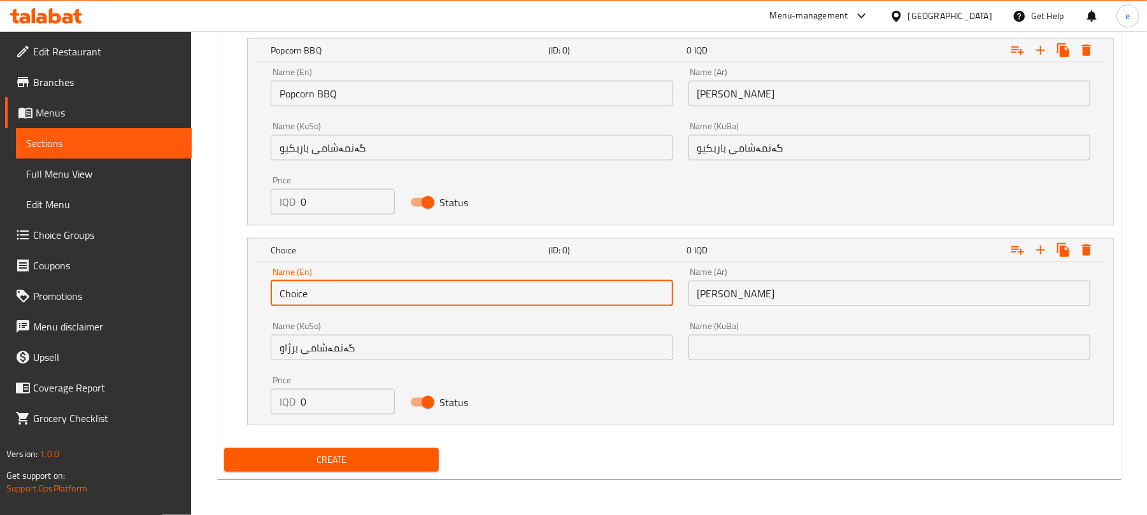
click at [306, 299] on input "Choice" at bounding box center [472, 293] width 402 height 25
type input "Grilled Popcorn"
click at [316, 90] on input "Popcorn BBQ" at bounding box center [472, 93] width 402 height 25
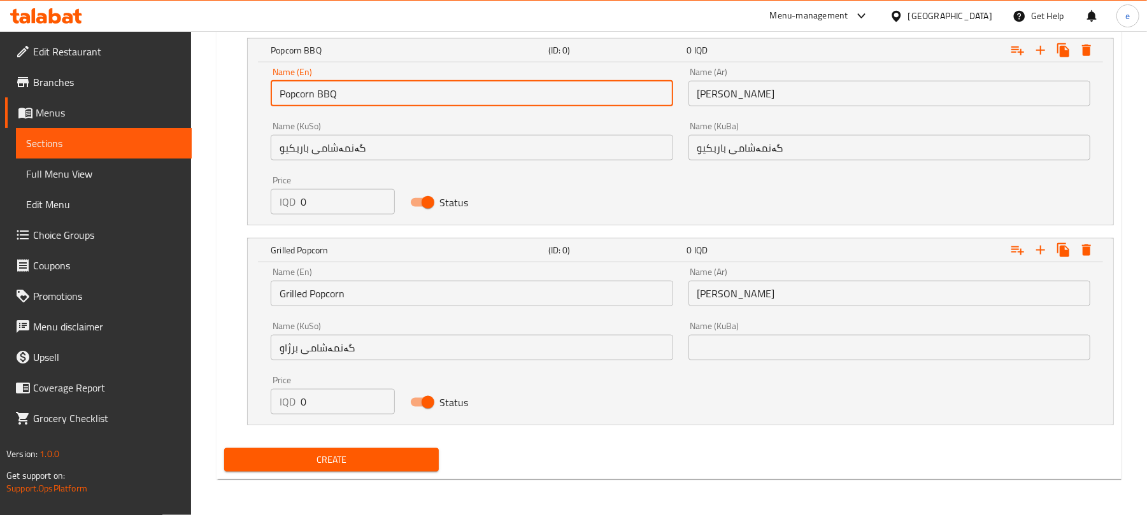
click at [322, 92] on input "Popcorn BBQ" at bounding box center [472, 93] width 402 height 25
paste input "BBQ"
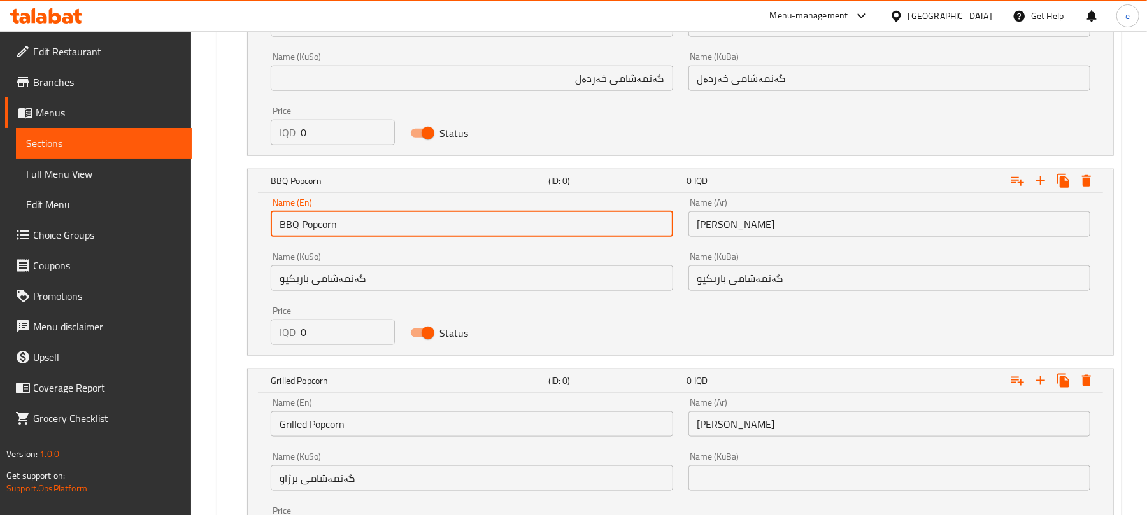
scroll to position [917, 0]
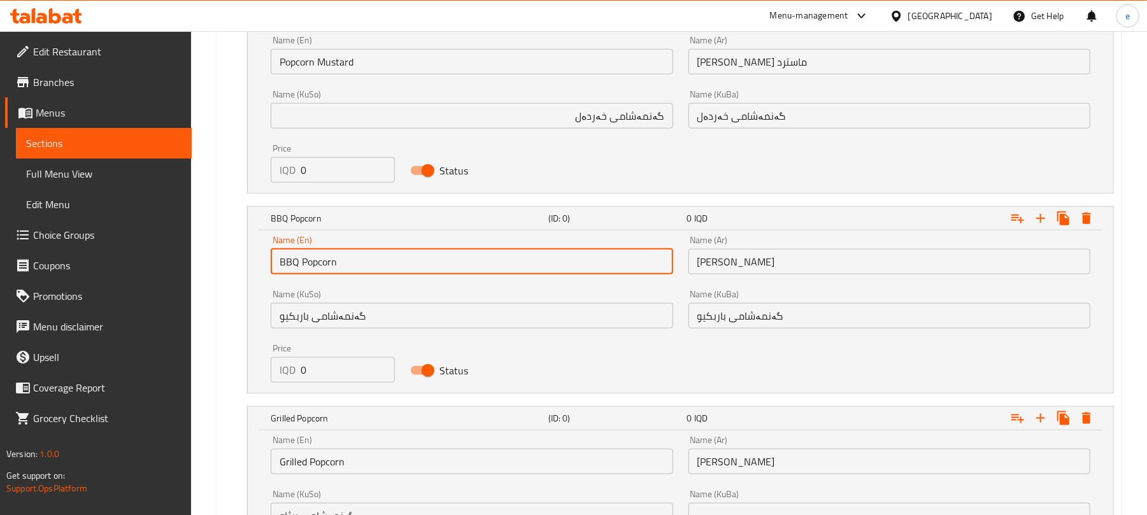
type input "BBQ Popcorn"
click at [339, 59] on input "Popcorn Mustard" at bounding box center [472, 61] width 402 height 25
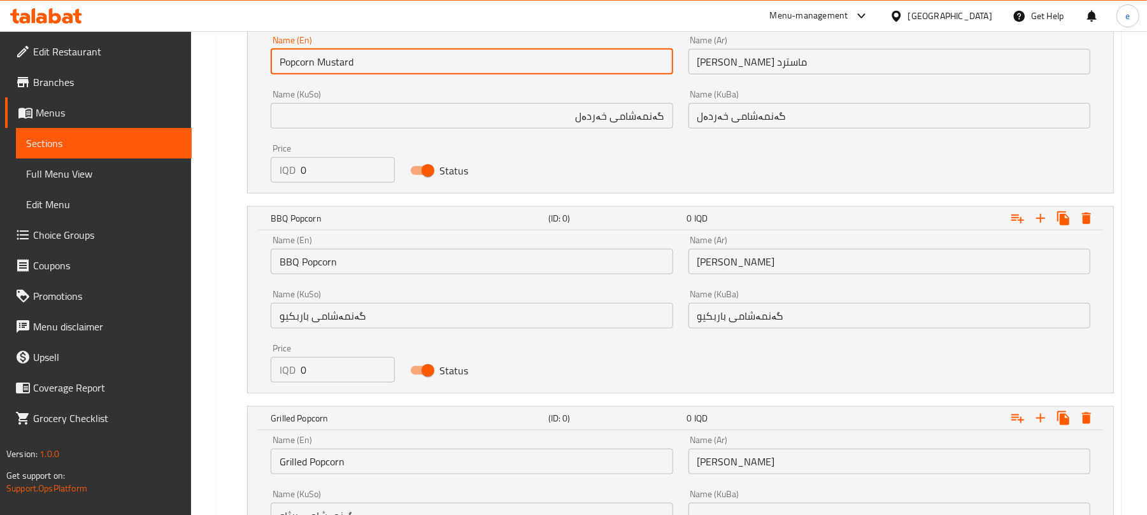
click at [339, 59] on input "Popcorn Mustard" at bounding box center [472, 61] width 402 height 25
paste input "Mustard"
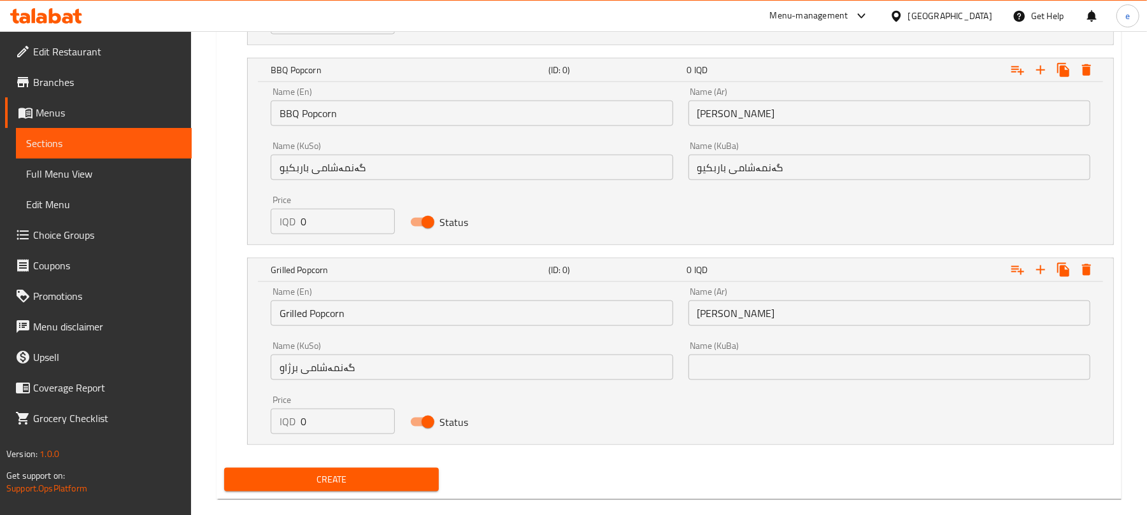
scroll to position [1087, 0]
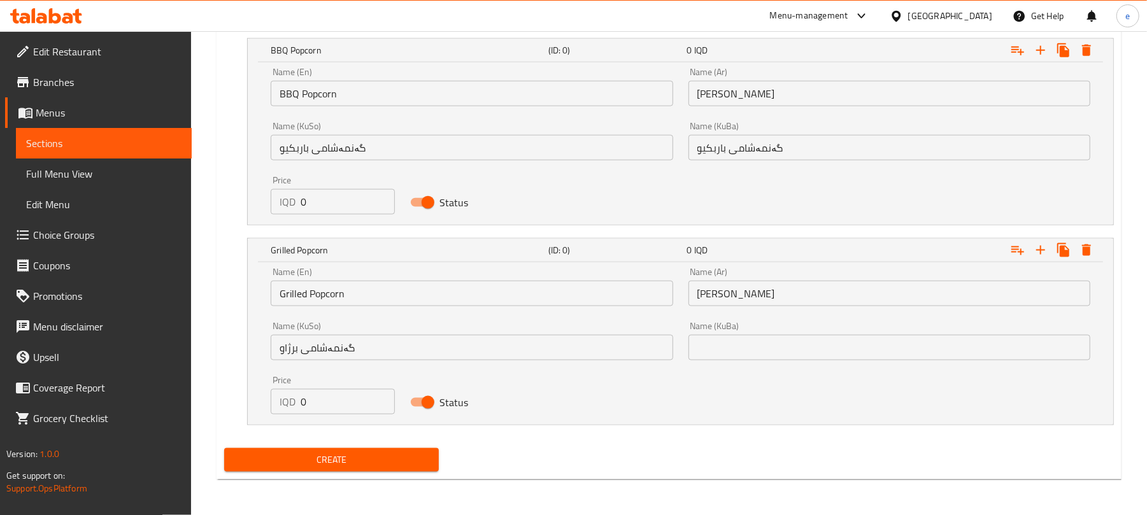
type input "Mustard Popcorn"
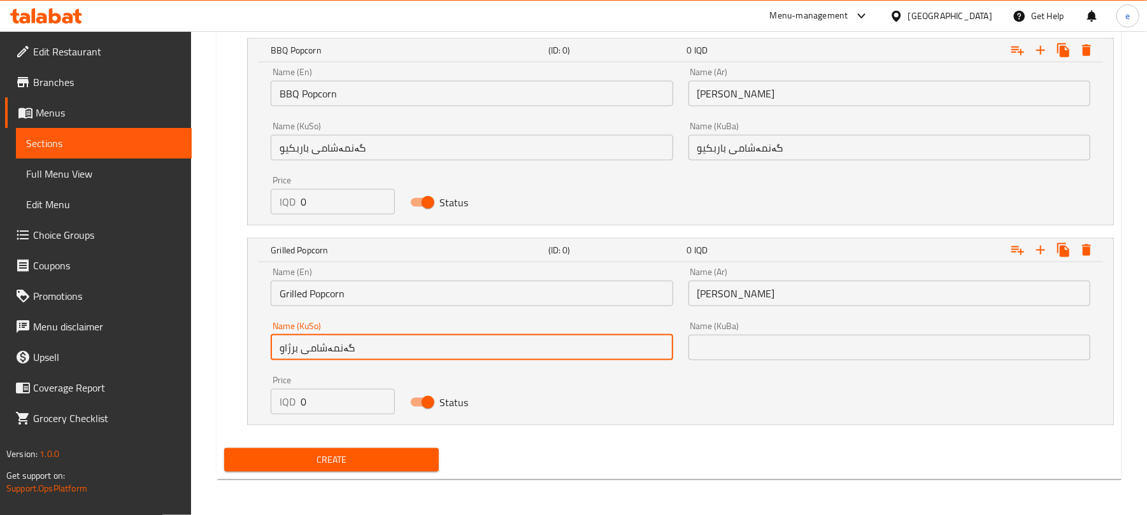
click at [327, 357] on input "گەنمەشامی برژاو" at bounding box center [472, 347] width 402 height 25
click at [734, 355] on input "text" at bounding box center [889, 347] width 402 height 25
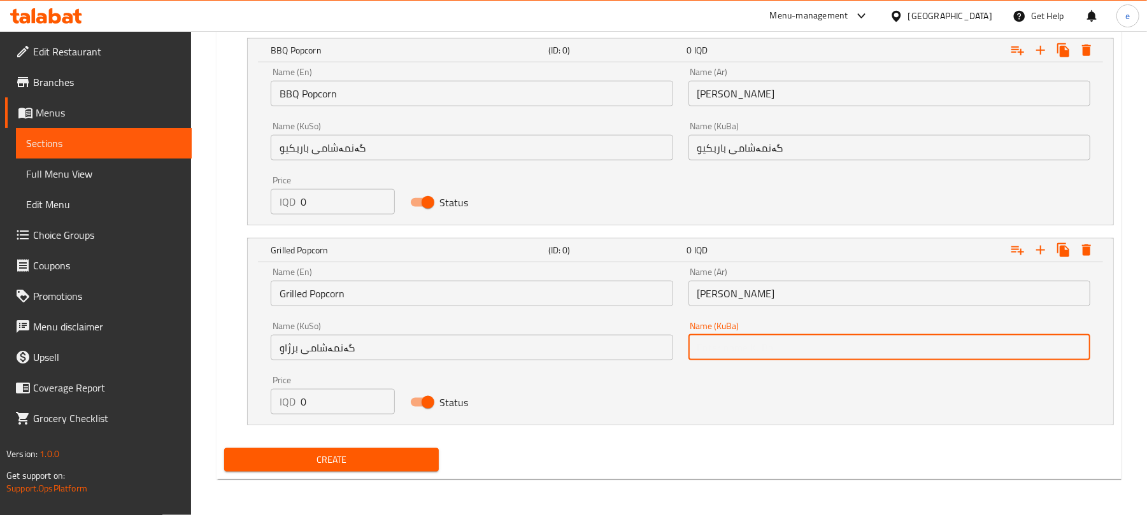
paste input "گەنمەشامی برژاو"
type input "گەنمەشامی برژاو"
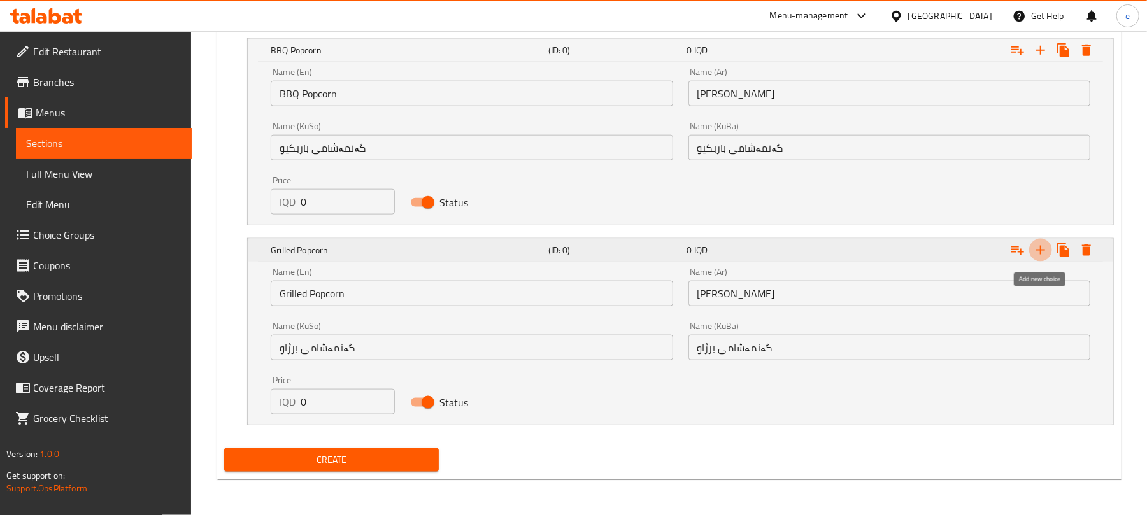
click at [1042, 251] on icon "Expand" at bounding box center [1040, 250] width 15 height 15
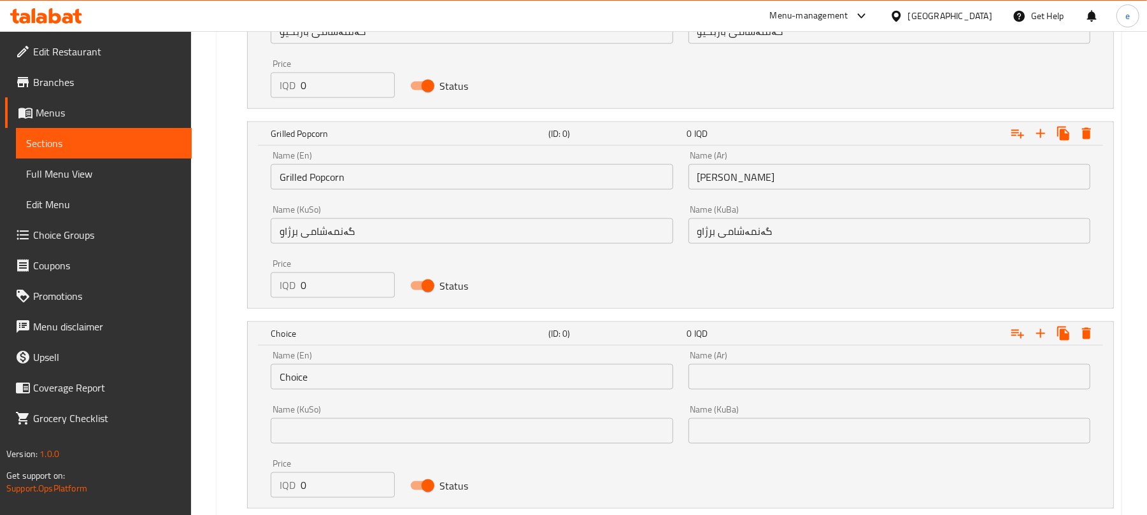
scroll to position [1257, 0]
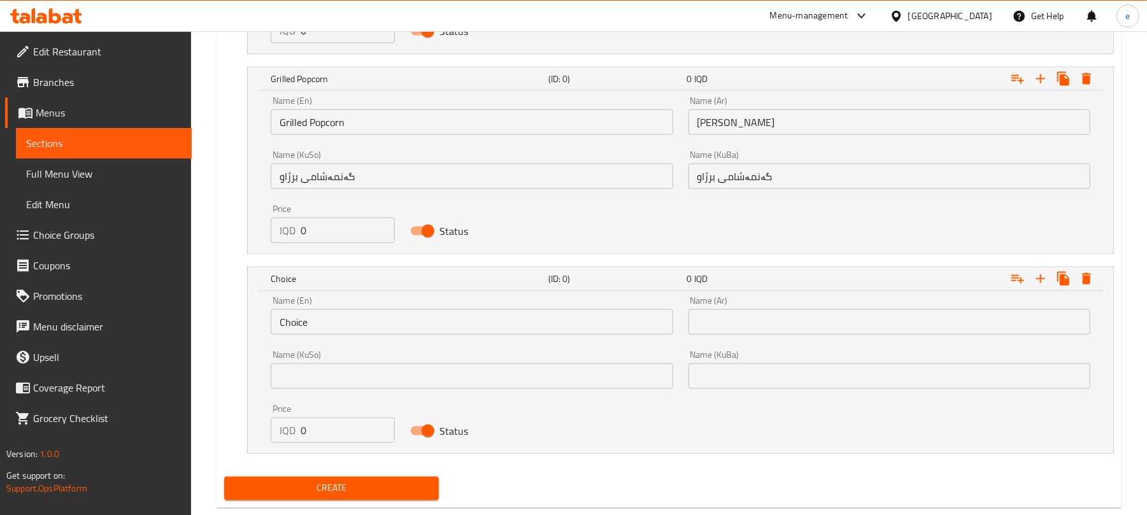
click at [775, 318] on input "text" at bounding box center [889, 321] width 402 height 25
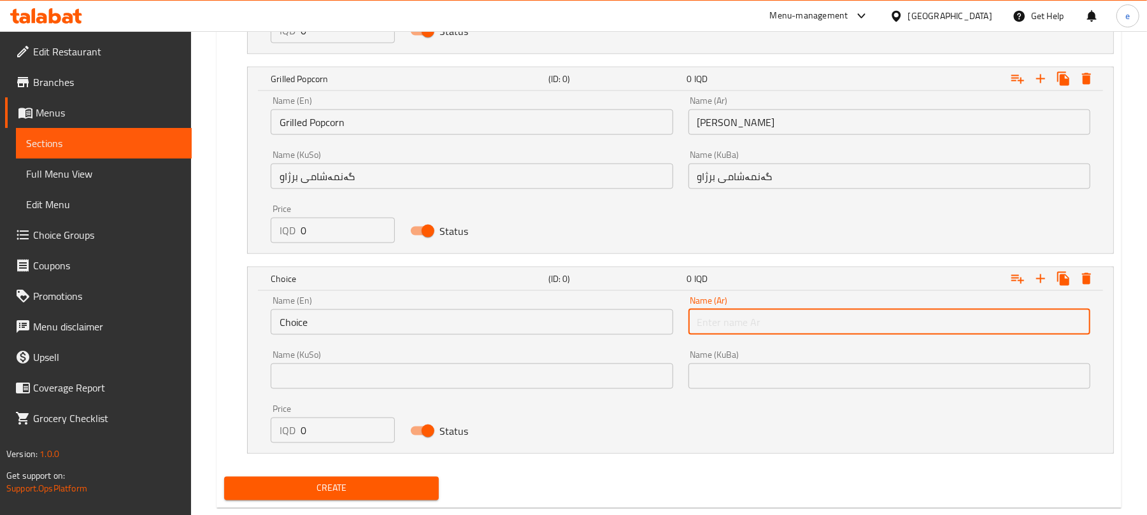
paste input "بوب كورن سبايسي"
type input "بوب كورن سبايسي"
click at [301, 325] on input "Choice" at bounding box center [472, 321] width 402 height 25
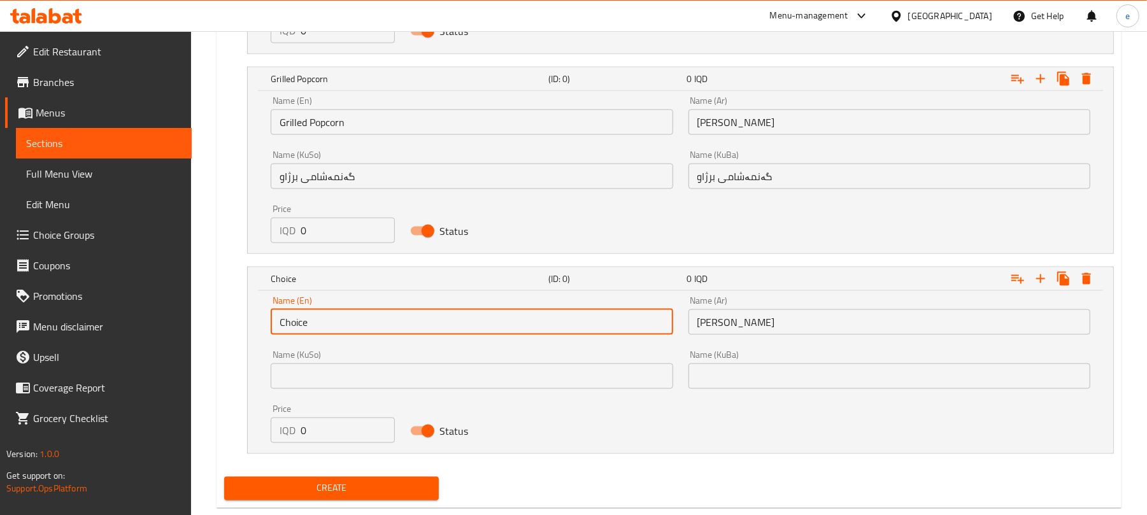
click at [301, 325] on input "Choice" at bounding box center [472, 321] width 402 height 25
type input "Spicy Popcorn"
click at [560, 388] on input "text" at bounding box center [472, 376] width 402 height 25
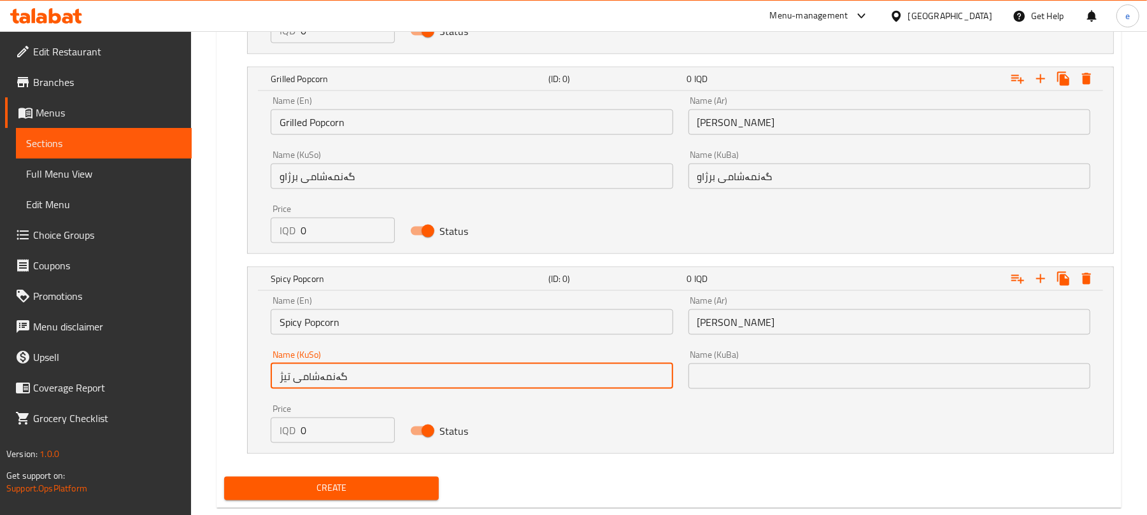
click at [560, 388] on input "گەنمەشامی تیژ" at bounding box center [472, 376] width 402 height 25
type input "گەنمەشامی تیژ"
click at [803, 370] on input "text" at bounding box center [889, 376] width 402 height 25
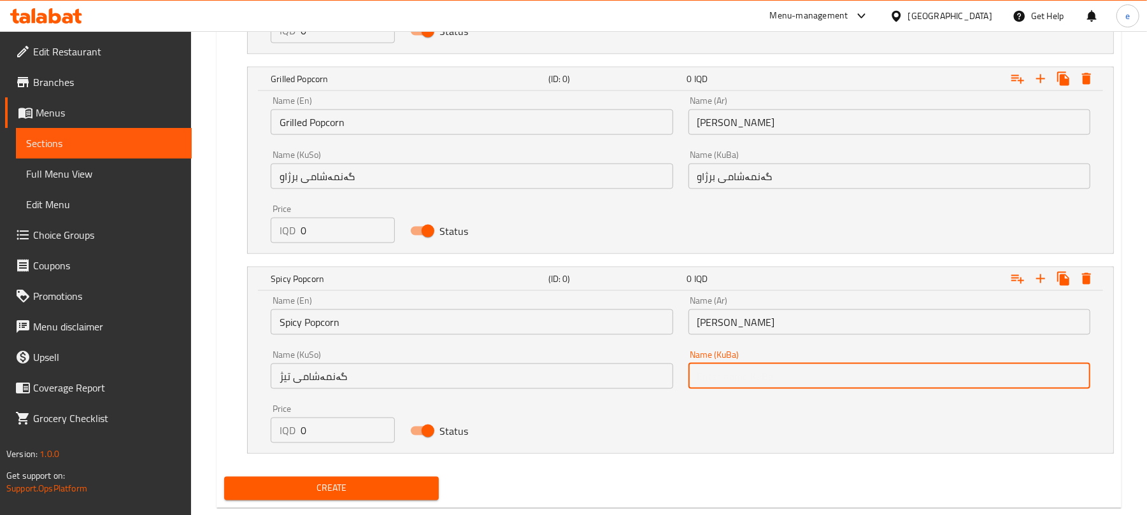
paste input "گەنمەشامی تیژ"
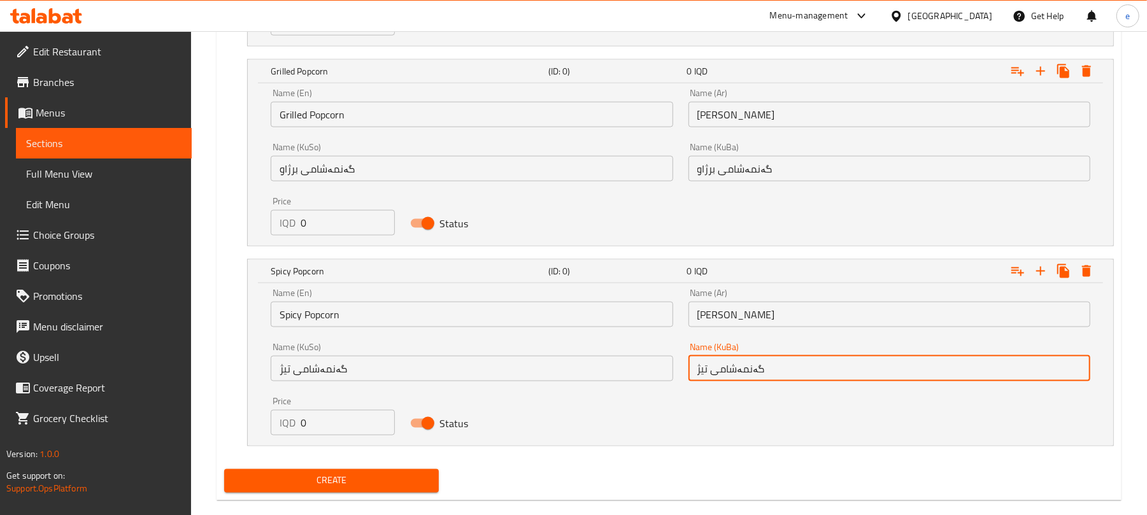
scroll to position [1287, 0]
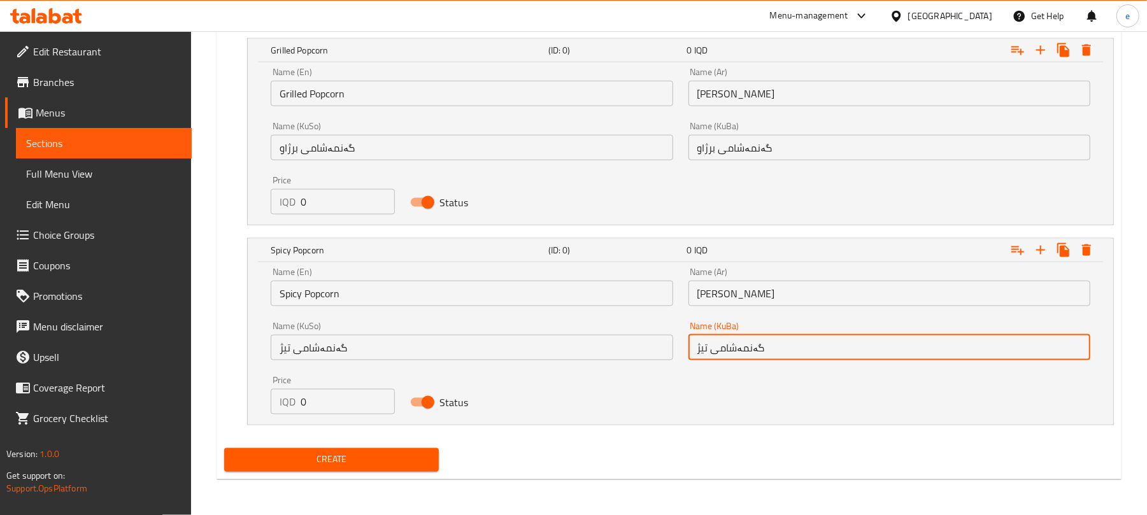
type input "گەنمەشامی تیژ"
click at [428, 447] on div "Create" at bounding box center [331, 460] width 225 height 34
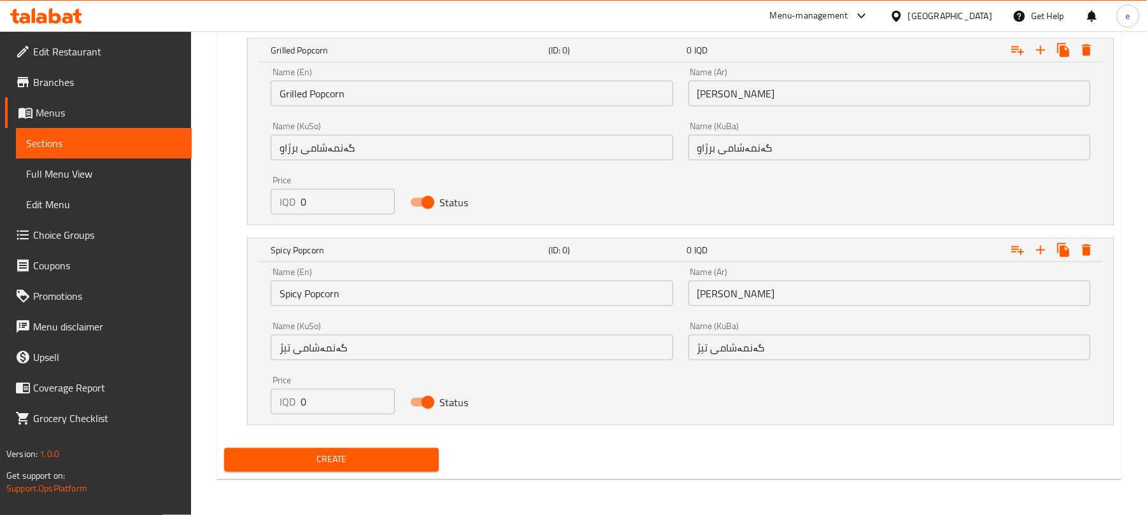
click at [418, 451] on button "Create" at bounding box center [331, 460] width 215 height 24
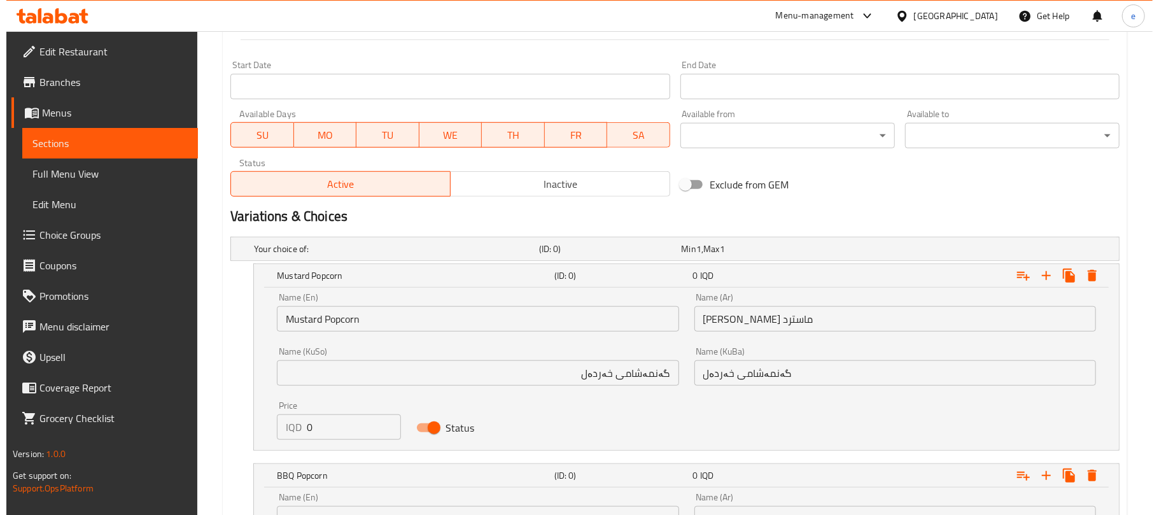
scroll to position [778, 0]
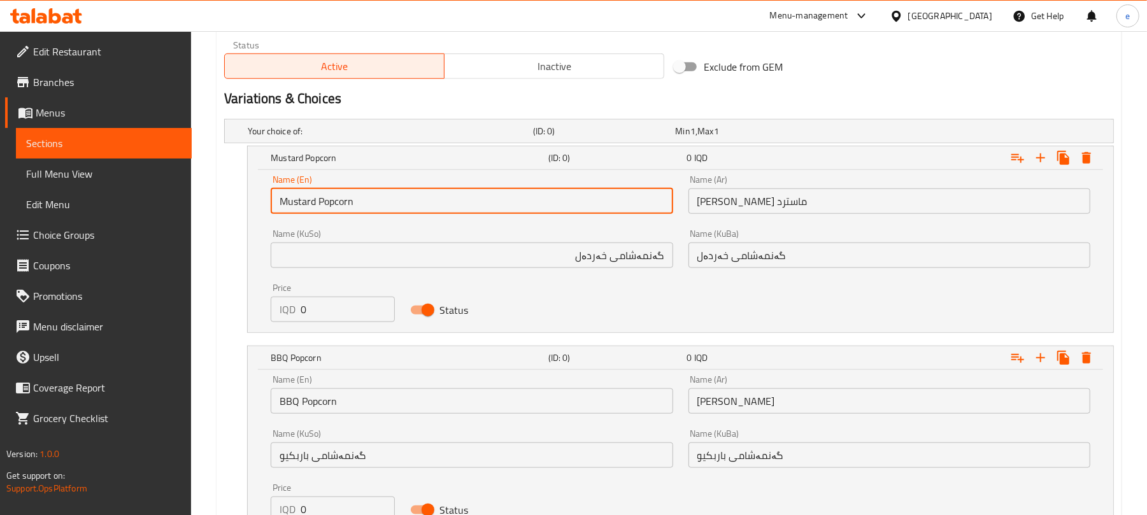
click at [323, 209] on input "Mustard Popcorn" at bounding box center [472, 200] width 402 height 25
click at [788, 202] on input "بوب كورن ماسترد" at bounding box center [889, 200] width 402 height 25
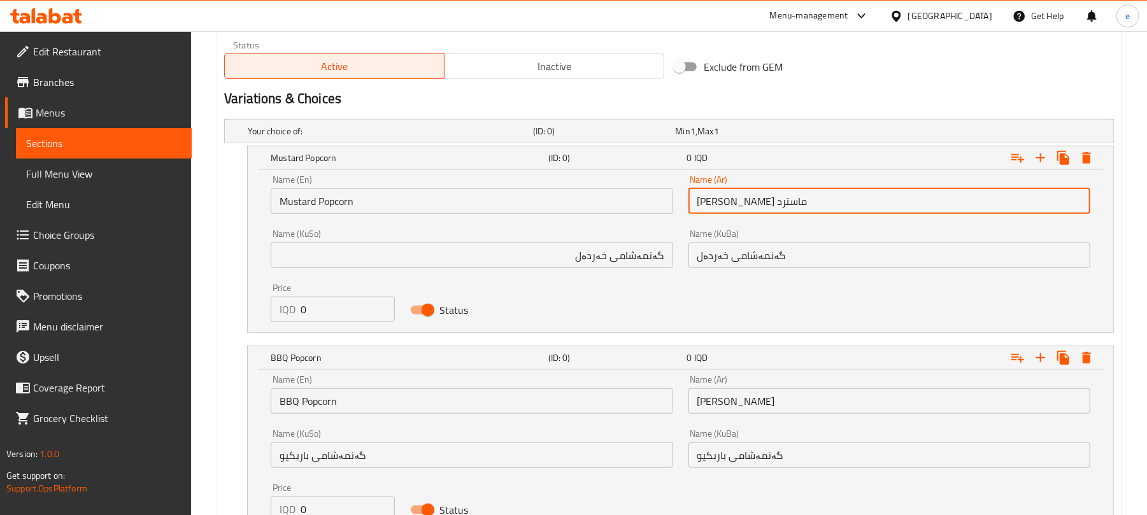
click at [788, 202] on input "بوب كورن ماسترد" at bounding box center [889, 200] width 402 height 25
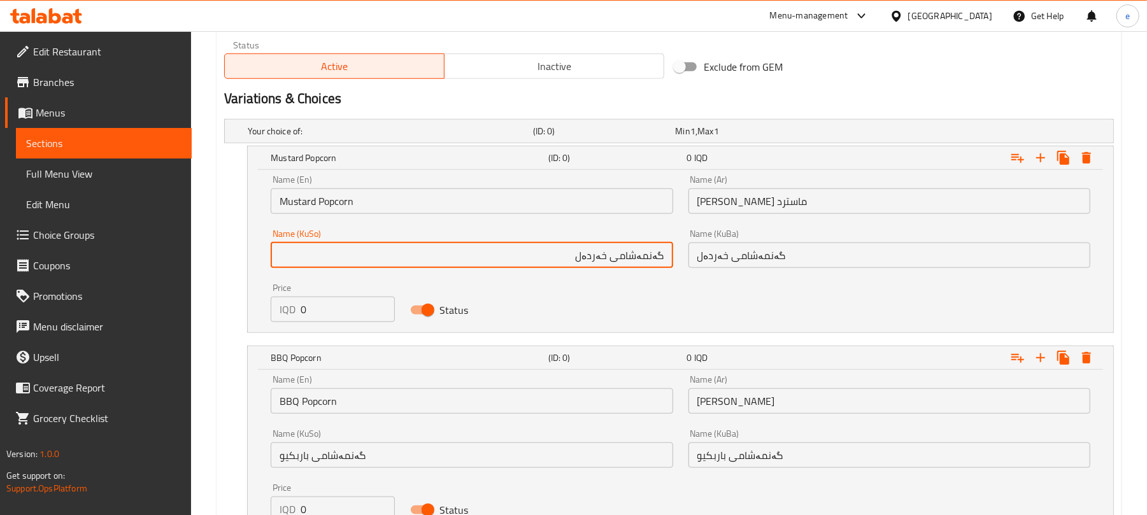
click at [639, 250] on input "گەنمەشامی خەردەل" at bounding box center [472, 255] width 402 height 25
click at [1080, 166] on icon "Expand" at bounding box center [1085, 157] width 15 height 15
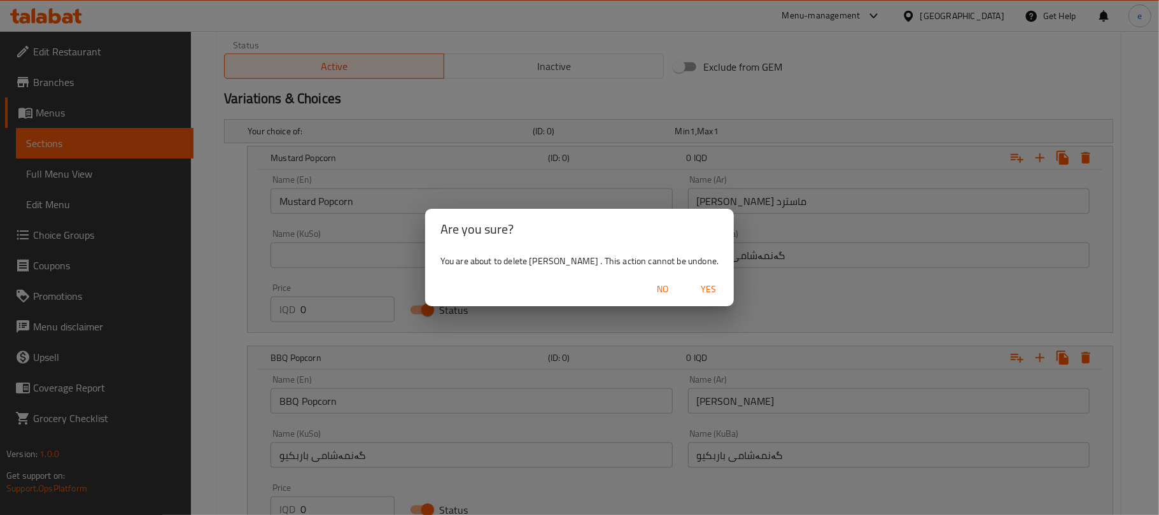
click at [698, 292] on span "Yes" at bounding box center [708, 289] width 31 height 16
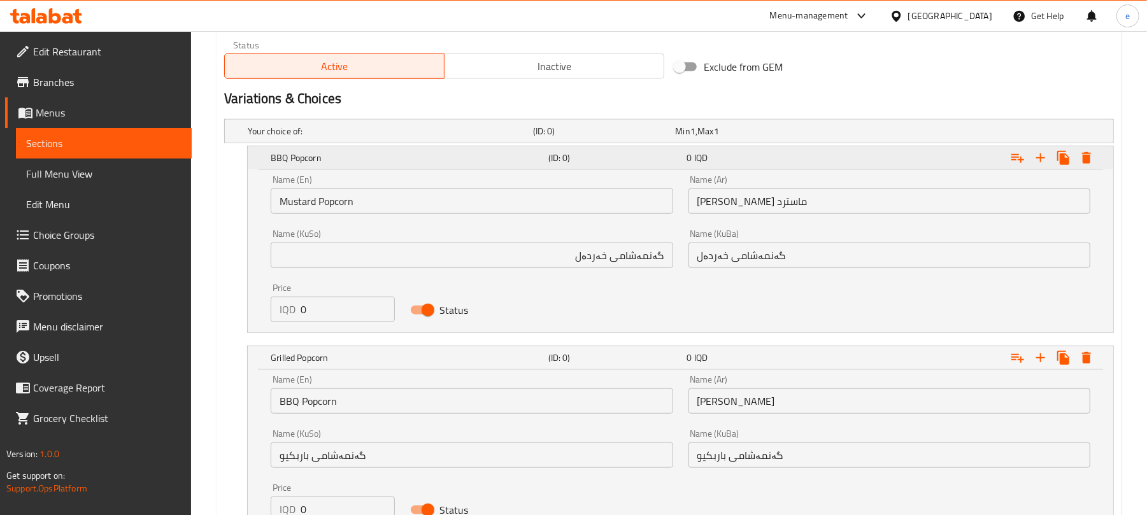
click at [744, 164] on div "0 IQD" at bounding box center [754, 158] width 134 height 13
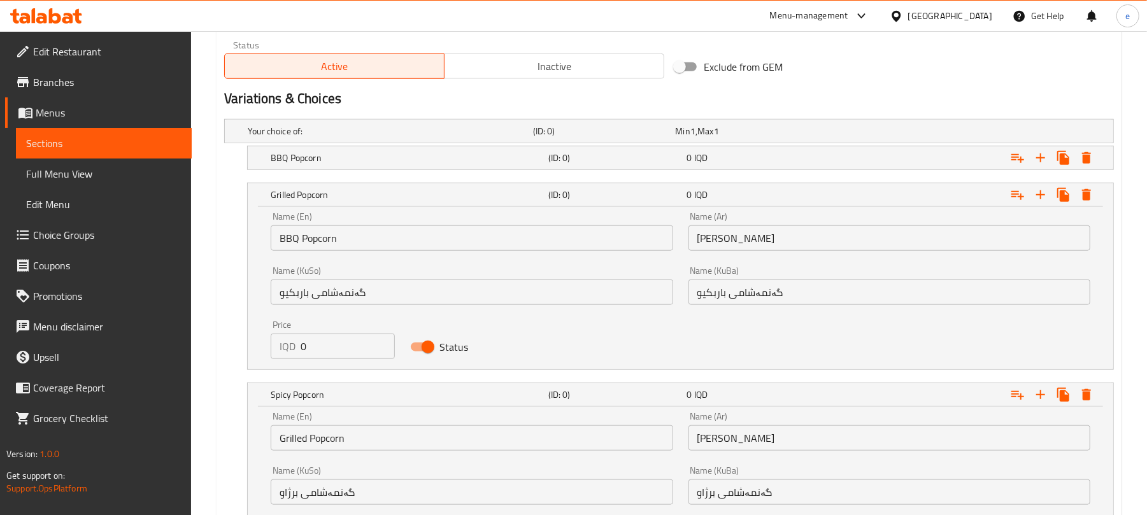
click at [339, 235] on input "BBQ Popcorn" at bounding box center [472, 237] width 402 height 25
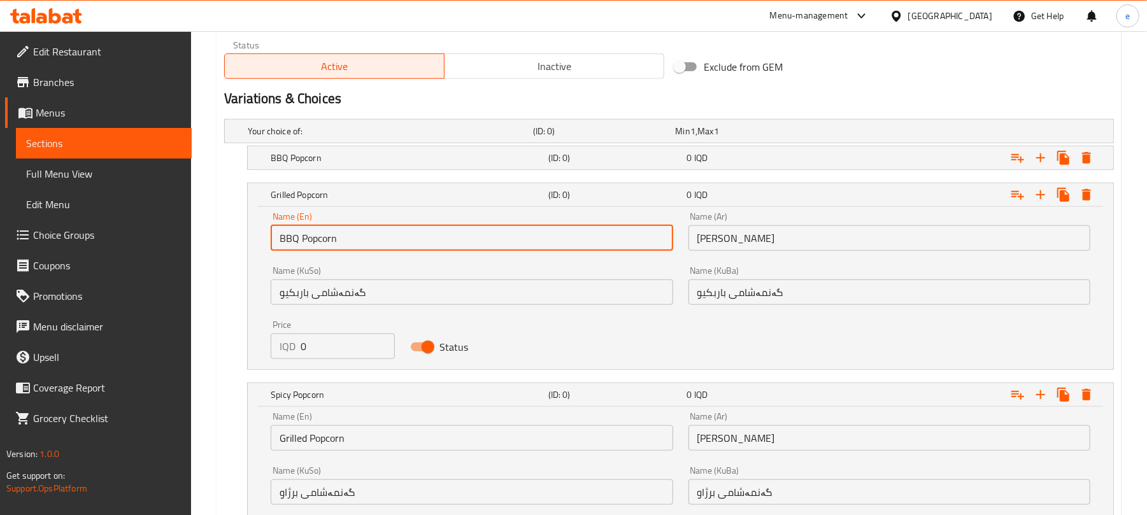
click at [339, 235] on input "BBQ Popcorn" at bounding box center [472, 237] width 402 height 25
click at [347, 290] on input "گەنمەشامی باربکیو" at bounding box center [472, 291] width 402 height 25
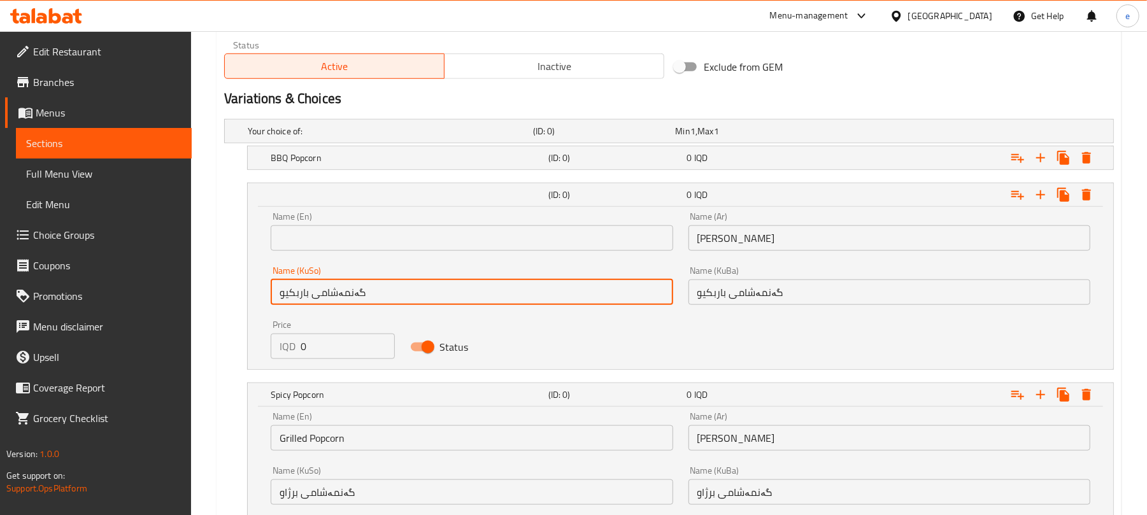
click at [347, 290] on input "گەنمەشامی باربکیو" at bounding box center [472, 291] width 402 height 25
click at [773, 250] on input "بوب كورن باربيكيو" at bounding box center [889, 237] width 402 height 25
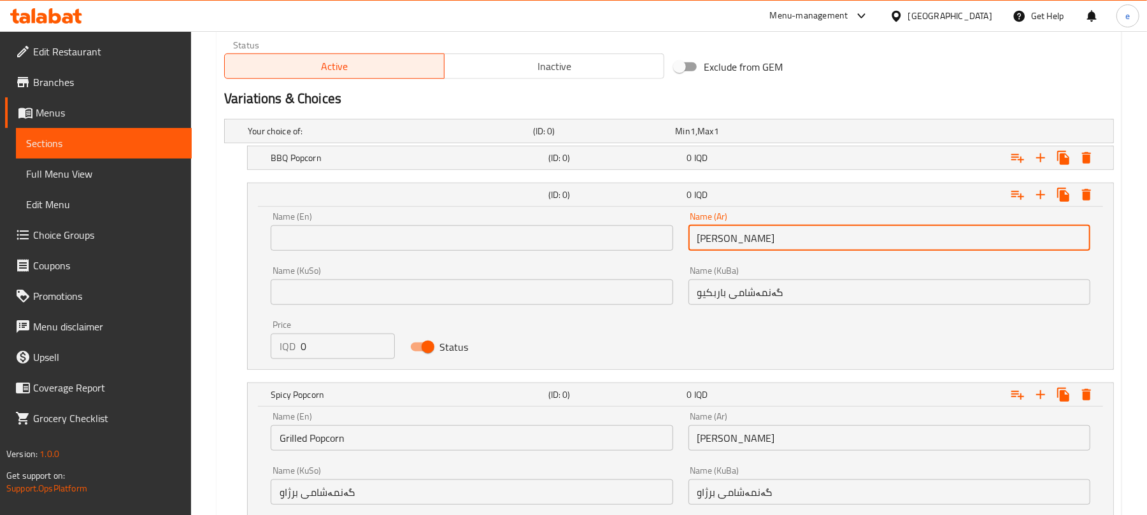
click at [773, 250] on input "بوب كورن باربيكيو" at bounding box center [889, 237] width 402 height 25
click at [1080, 197] on icon "Expand" at bounding box center [1085, 194] width 15 height 15
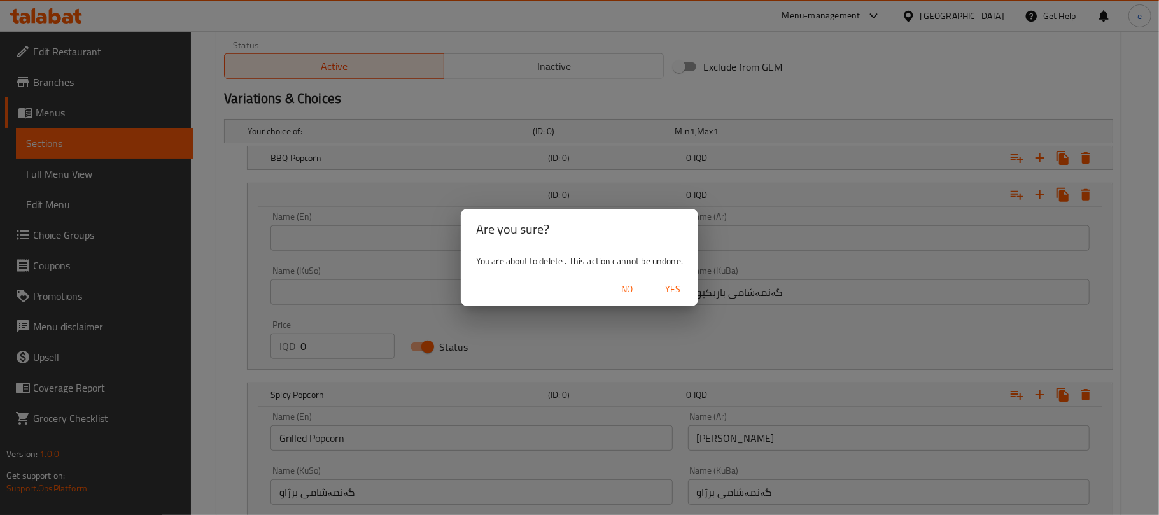
click at [653, 278] on button "Yes" at bounding box center [673, 290] width 41 height 24
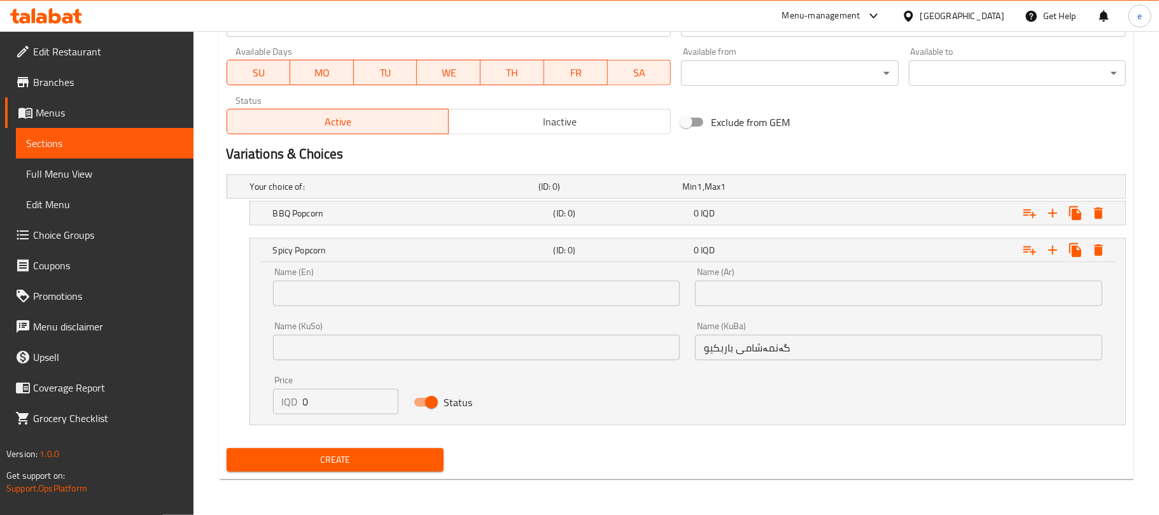
scroll to position [724, 0]
click at [1085, 251] on icon "Expand" at bounding box center [1086, 249] width 9 height 11
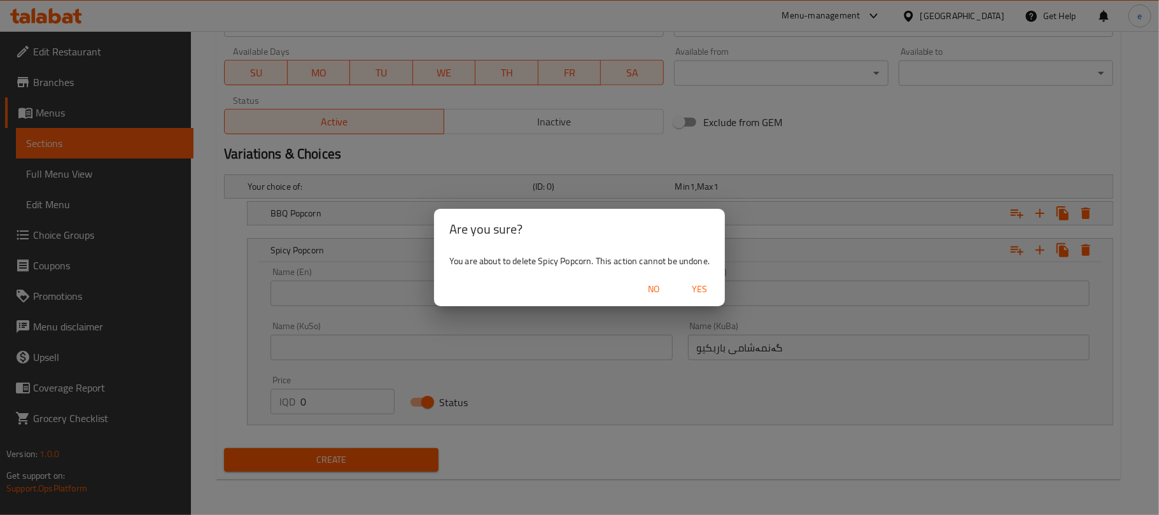
click at [702, 291] on span "Yes" at bounding box center [699, 289] width 31 height 16
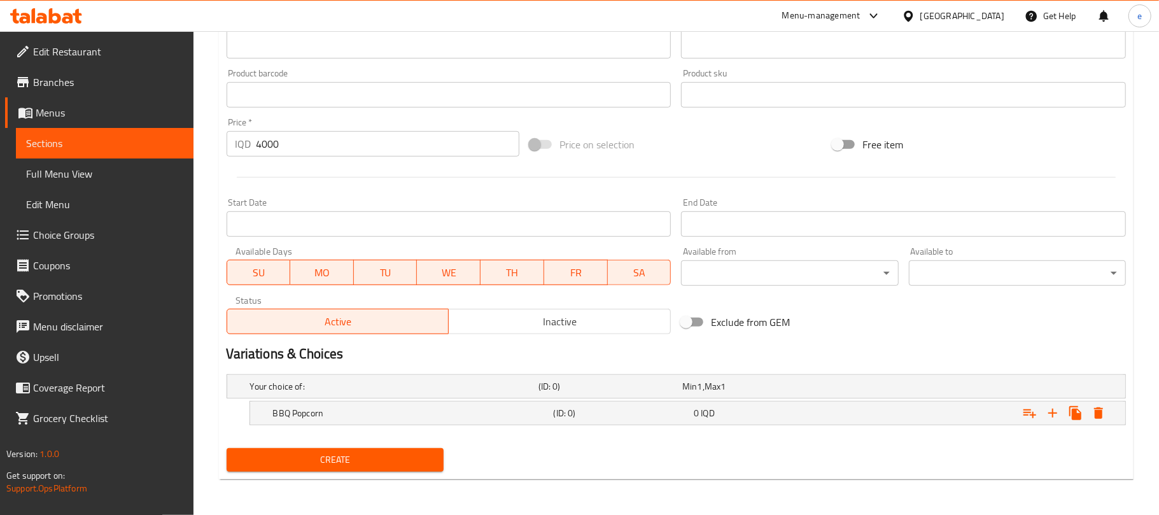
scroll to position [523, 0]
click at [1091, 415] on icon "Expand" at bounding box center [1085, 413] width 15 height 15
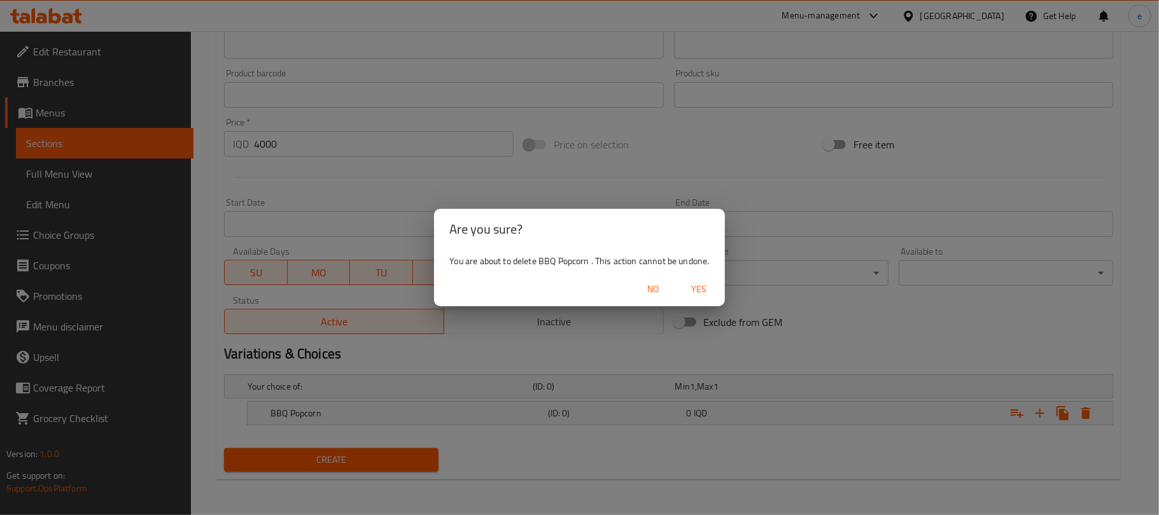
click at [696, 290] on span "Yes" at bounding box center [699, 289] width 31 height 16
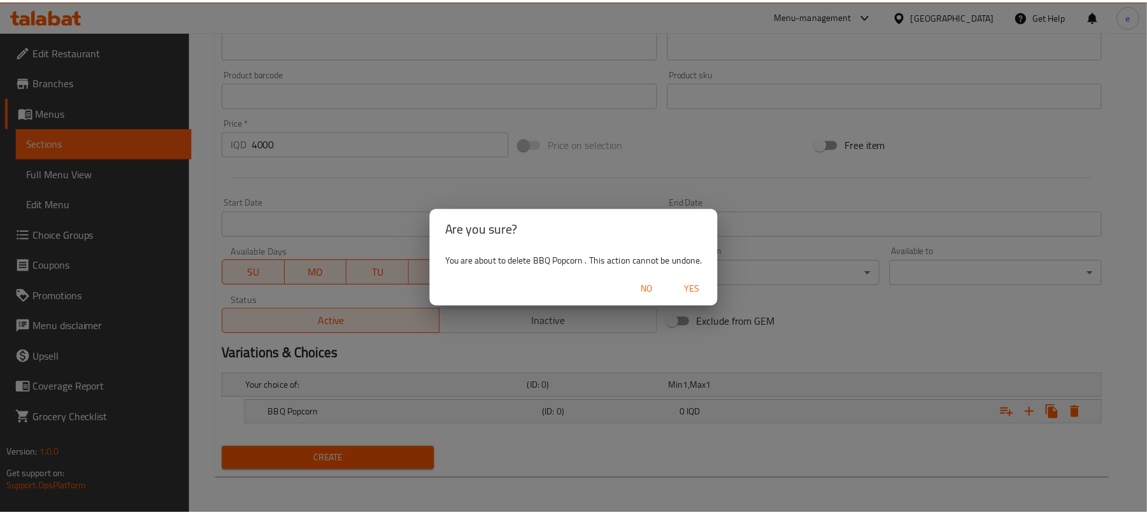
scroll to position [520, 0]
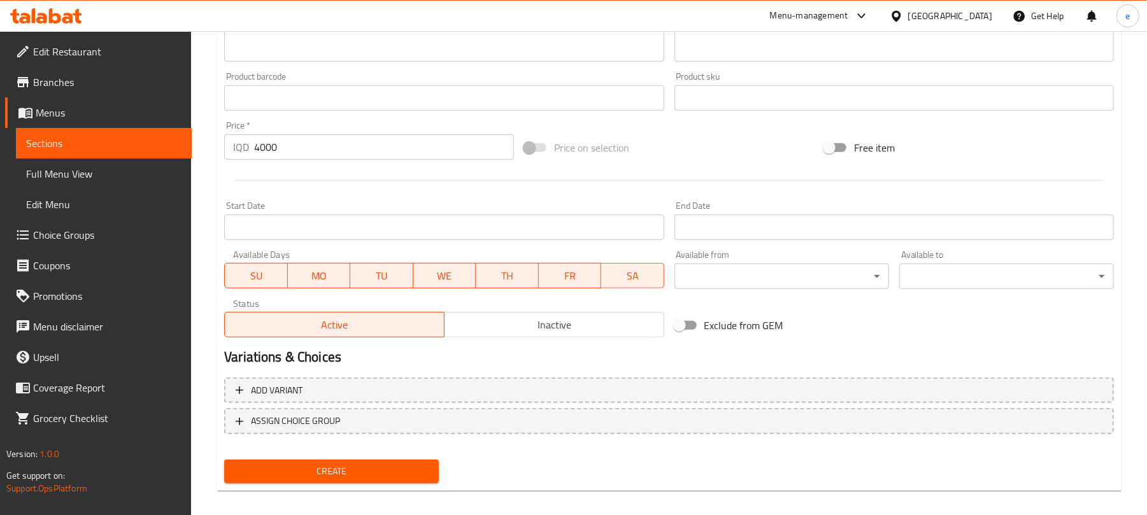
click at [332, 476] on span "Create" at bounding box center [331, 471] width 194 height 16
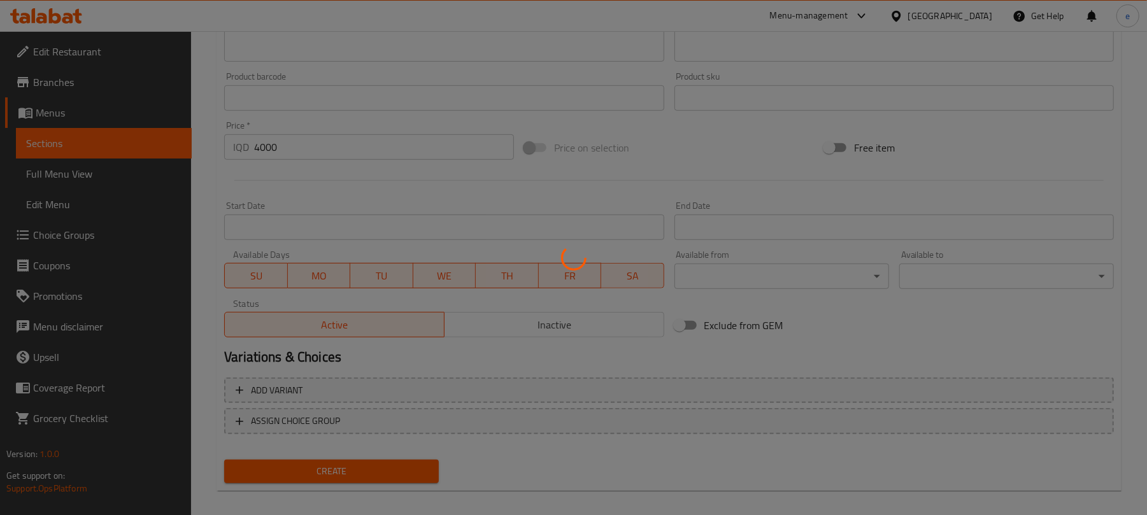
type input "0"
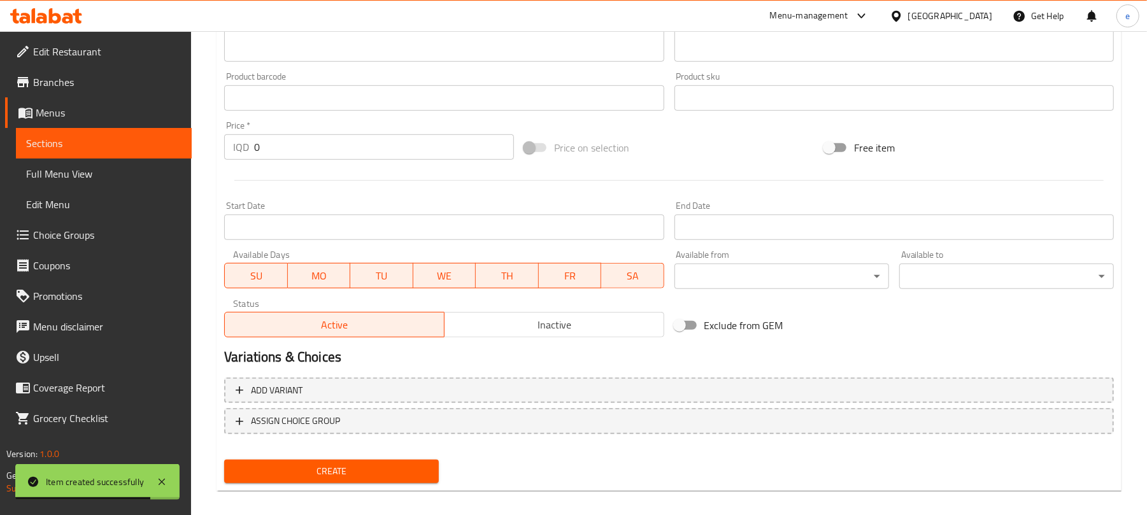
drag, startPoint x: 207, startPoint y: 1, endPoint x: 289, endPoint y: 78, distance: 112.2
click at [289, 78] on div "Product barcode Product barcode" at bounding box center [443, 91] width 439 height 39
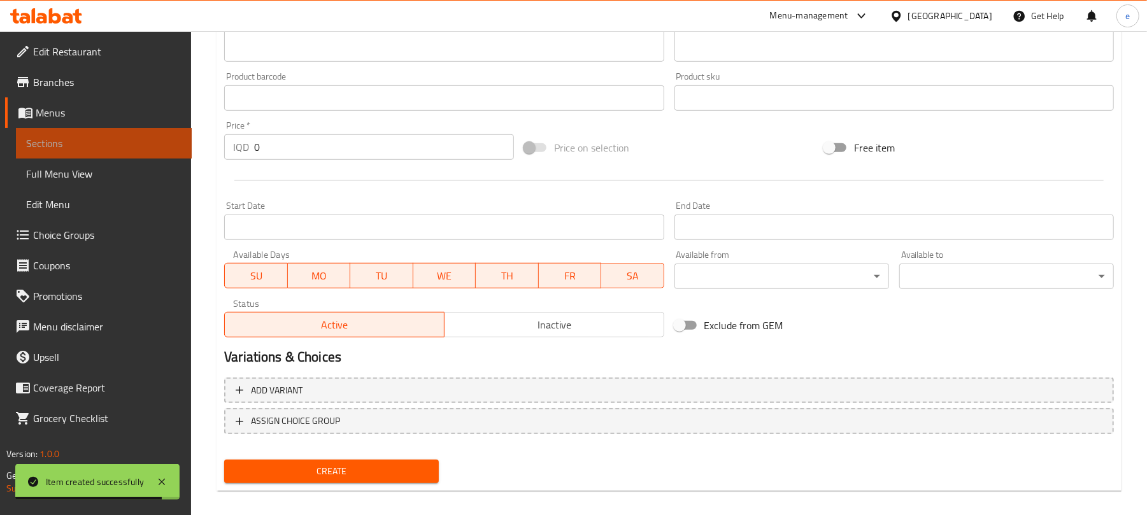
click at [41, 148] on span "Sections" at bounding box center [103, 143] width 155 height 15
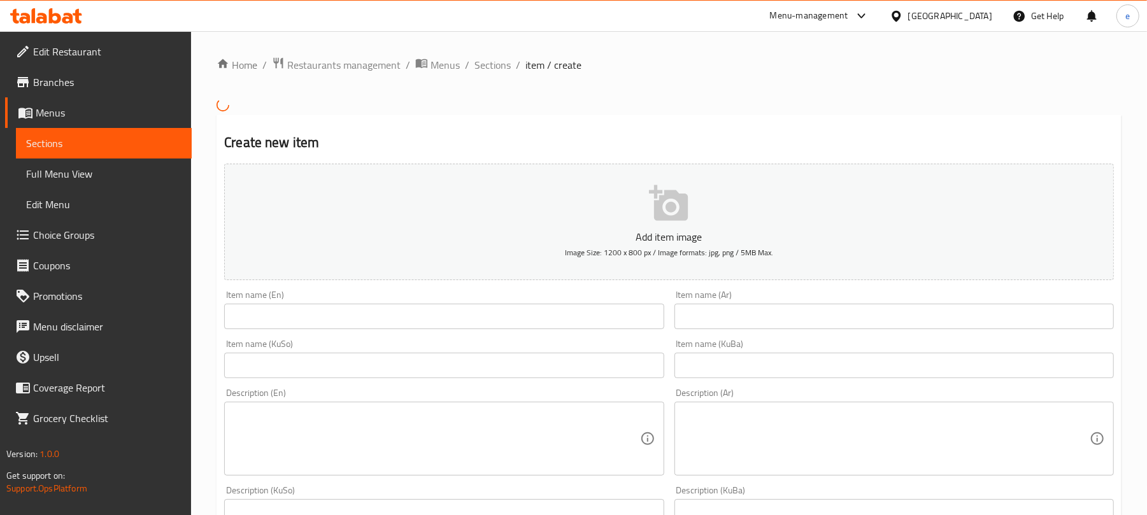
click at [90, 235] on span "Choice Groups" at bounding box center [107, 234] width 148 height 15
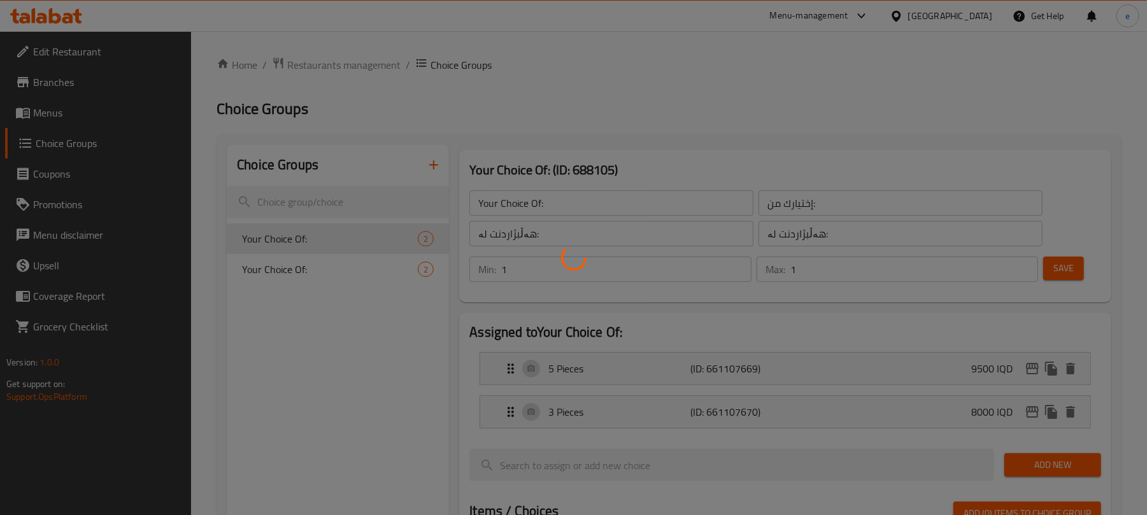
click at [301, 280] on div at bounding box center [573, 257] width 1147 height 515
click at [293, 346] on div at bounding box center [573, 257] width 1147 height 515
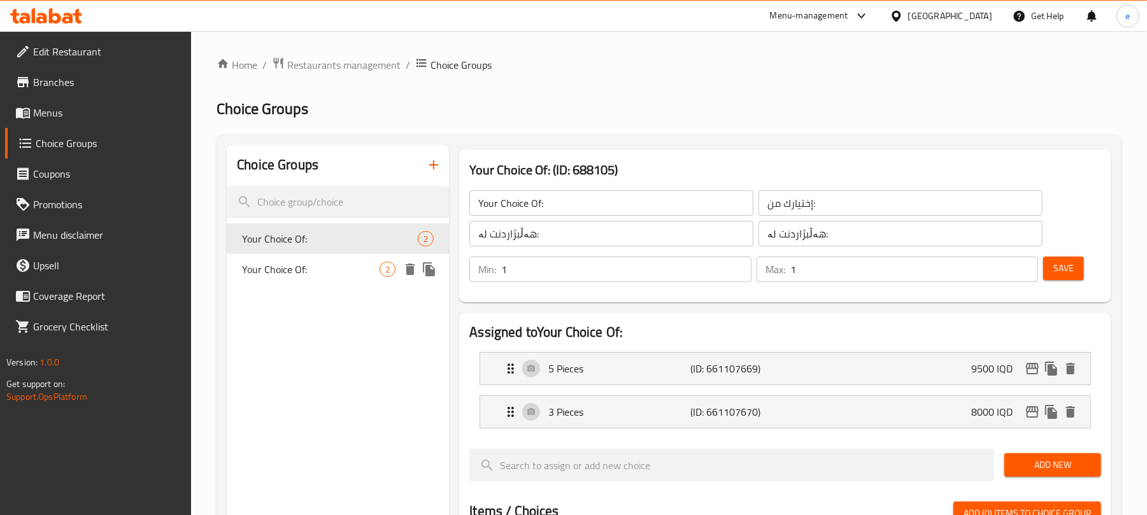
click at [343, 271] on span "Your Choice Of:" at bounding box center [311, 269] width 138 height 15
type input "Your Choice Of:"
type input "إختيارك من:"
type input "هەڵبژاردنت لە:"
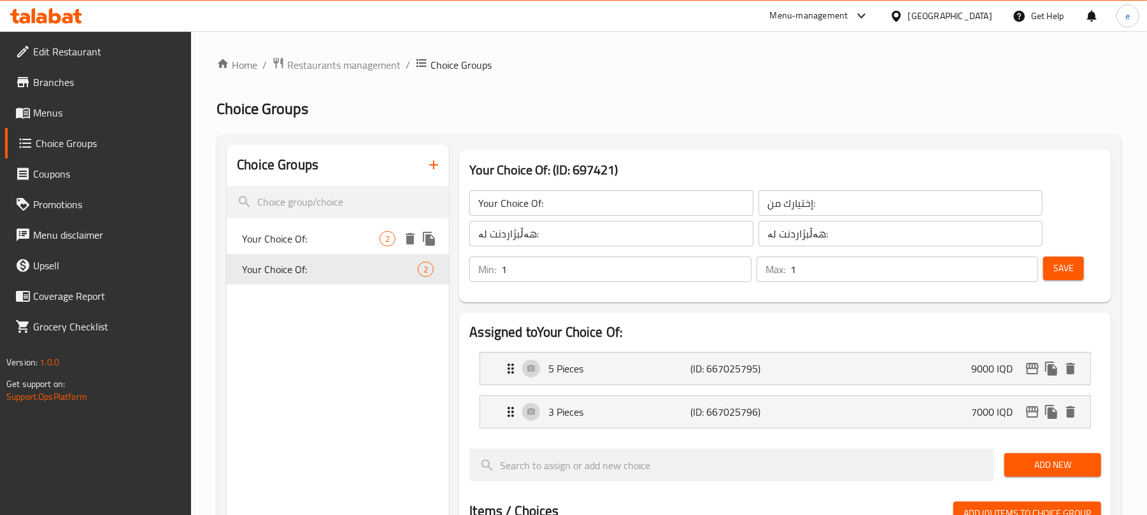
click at [303, 243] on span "Your Choice Of:" at bounding box center [311, 238] width 138 height 15
type input "Your Choice Of:"
type input "إختيارك من:"
type input "هەڵبژاردنت لە:"
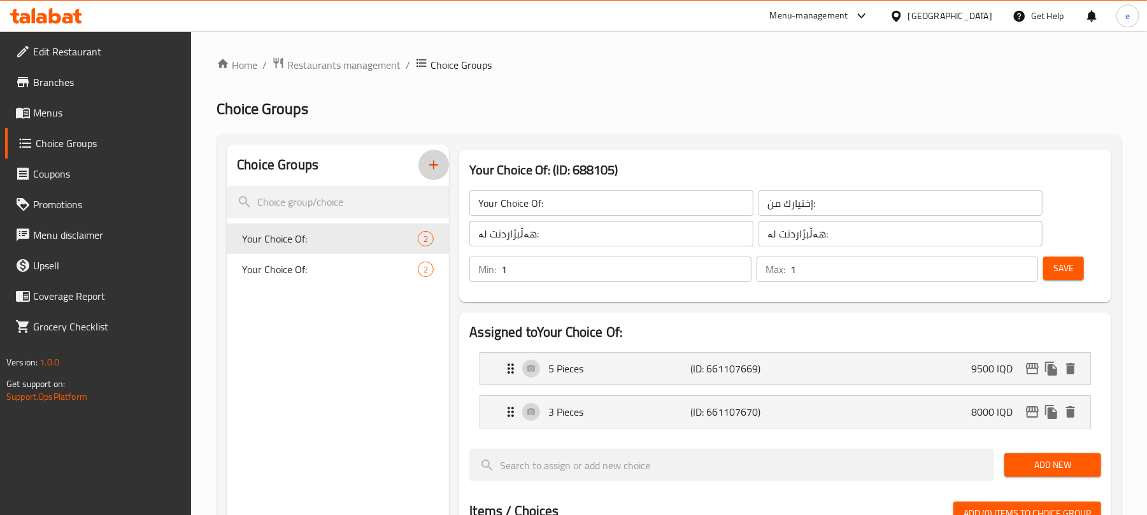
click at [432, 157] on button "button" at bounding box center [433, 165] width 31 height 31
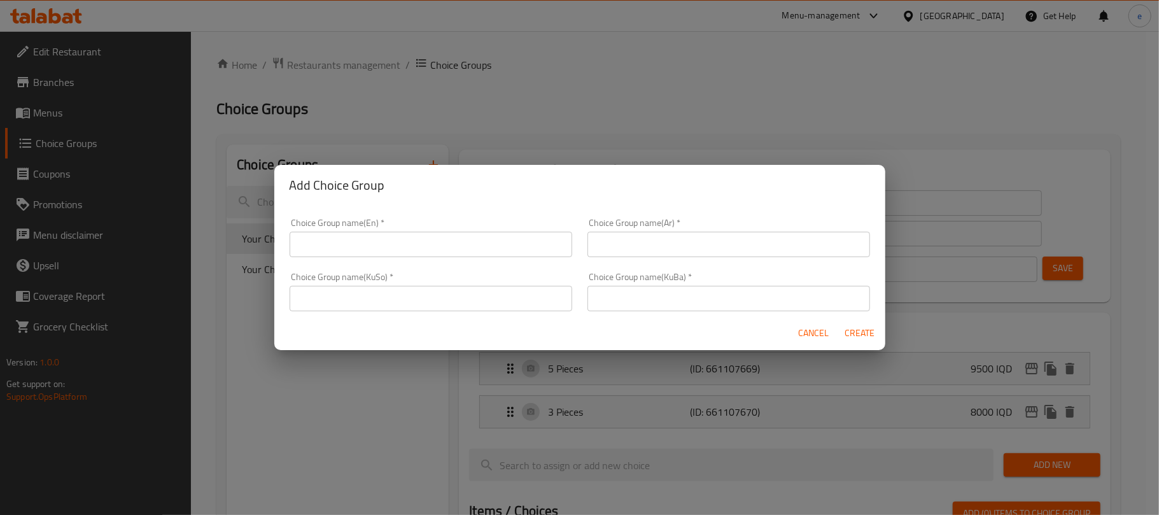
click at [372, 243] on input "text" at bounding box center [431, 244] width 283 height 25
type input "Your Choice Of:-"
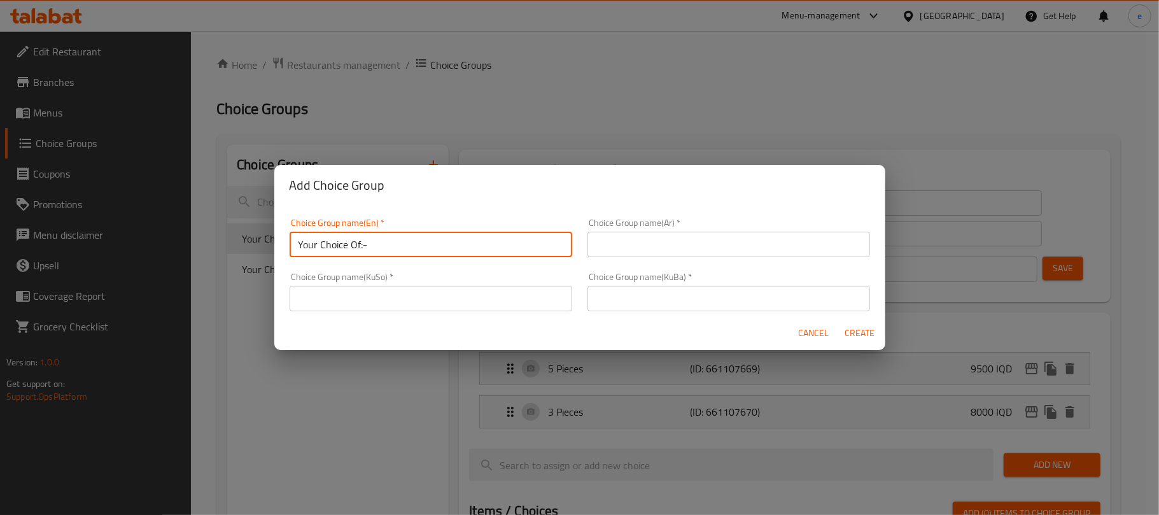
click at [662, 260] on div "Choice Group name(Ar)   * Choice Group name(Ar) *" at bounding box center [729, 238] width 298 height 54
click at [666, 248] on input "text" at bounding box center [729, 244] width 283 height 25
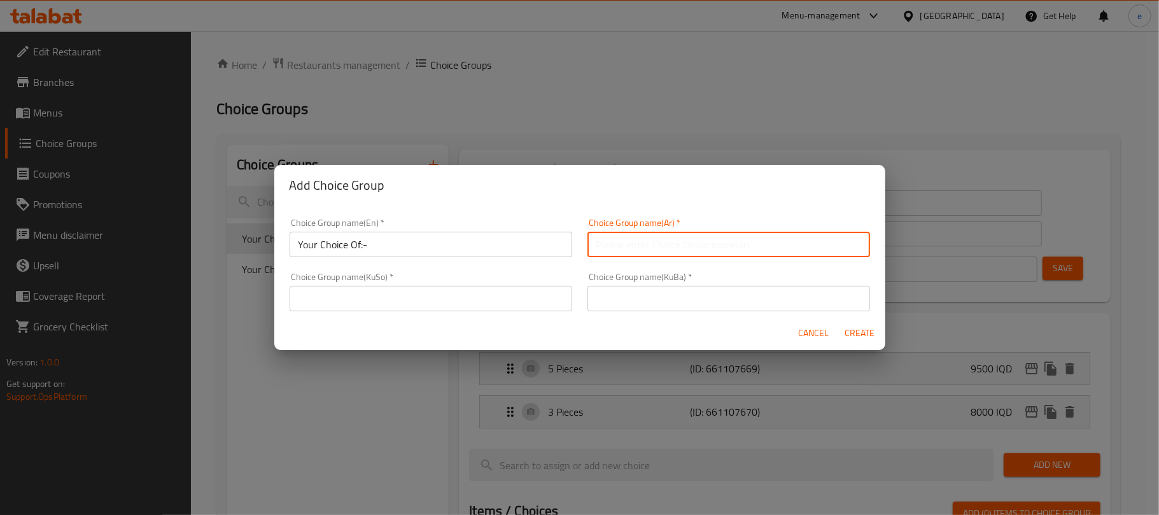
type input "إختيارك من:"
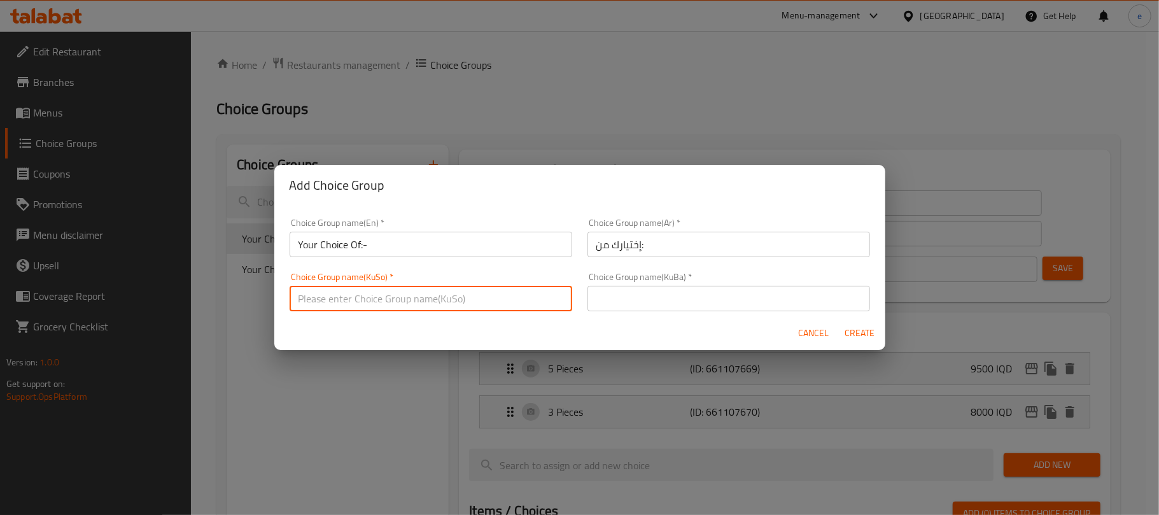
click at [533, 297] on input "text" at bounding box center [431, 298] width 283 height 25
type input "هەڵبژاردنت لە:"
click at [619, 299] on input "text" at bounding box center [729, 298] width 283 height 25
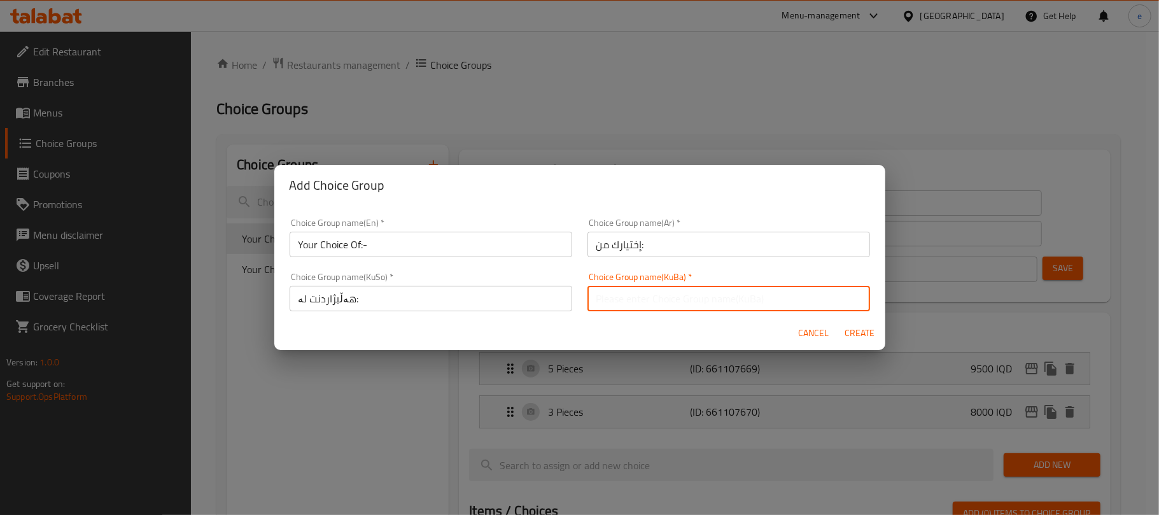
type input "هەڵبژاردنت لە:"
click at [851, 326] on span "Create" at bounding box center [860, 333] width 31 height 16
type input "Your Choice Of:-"
type input "0"
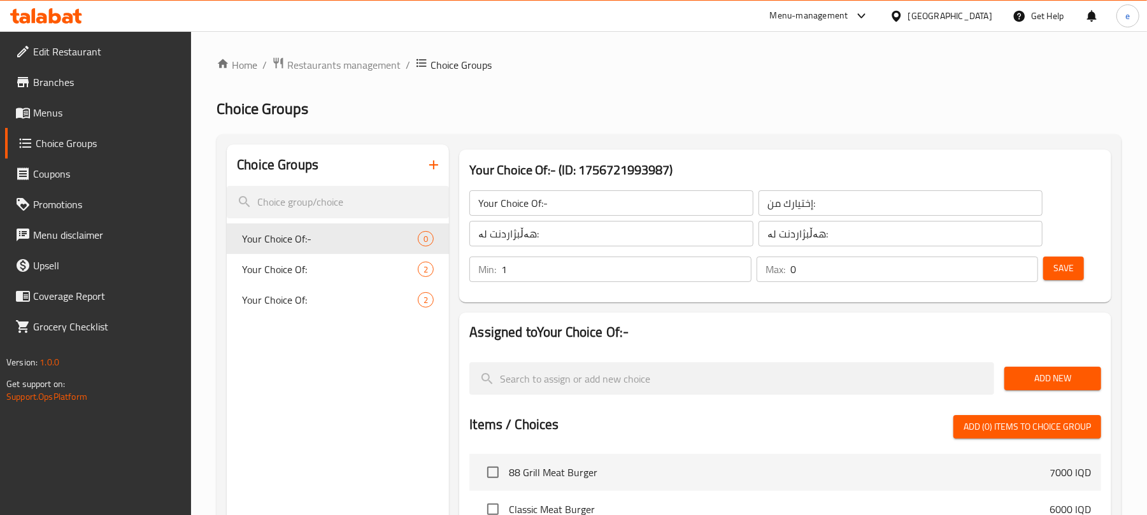
type input "1"
click at [740, 265] on input "1" at bounding box center [626, 269] width 250 height 25
type input "1"
click at [1022, 267] on input "1" at bounding box center [914, 269] width 248 height 25
click at [1093, 267] on div "Min: 1 ​ Max: 1 ​ Save" at bounding box center [783, 269] width 642 height 41
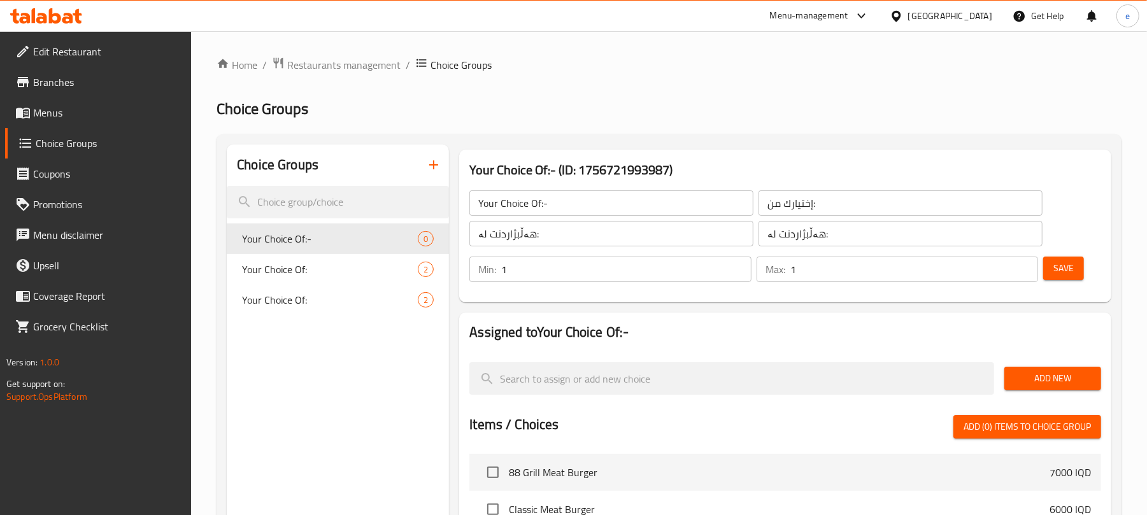
click at [1075, 267] on button "Save" at bounding box center [1063, 269] width 41 height 24
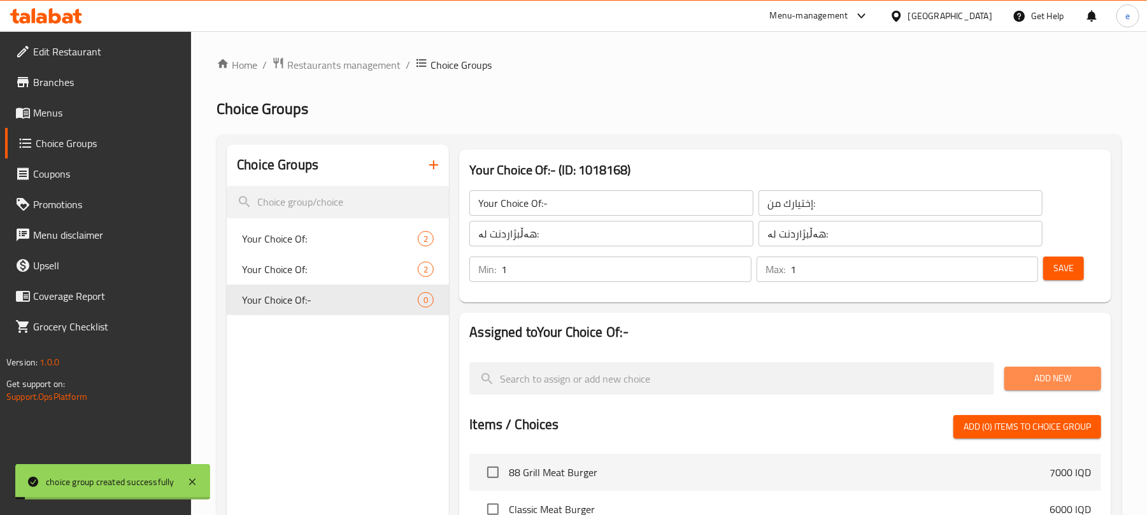
click at [1045, 385] on span "Add New" at bounding box center [1052, 379] width 76 height 16
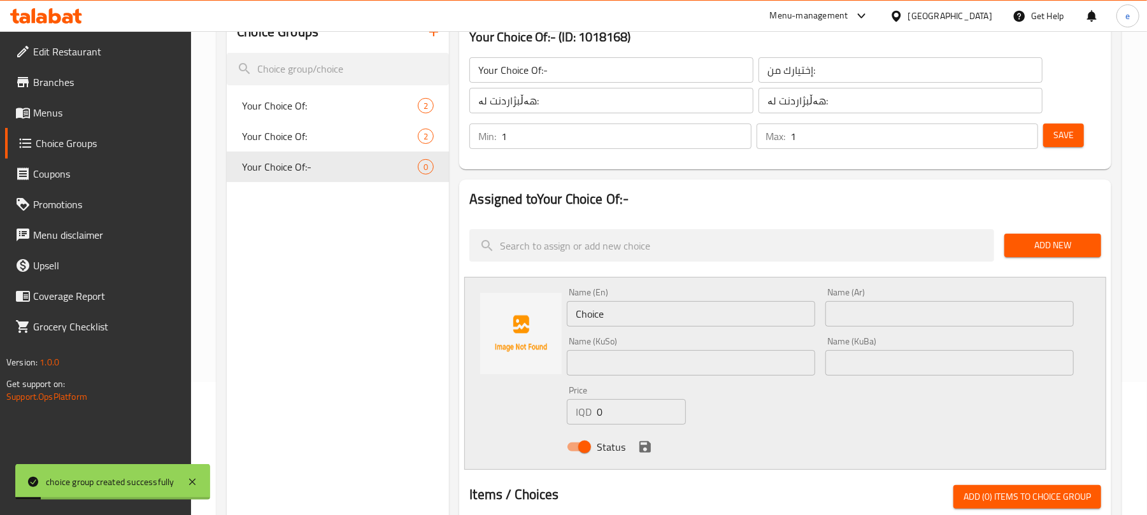
scroll to position [169, 0]
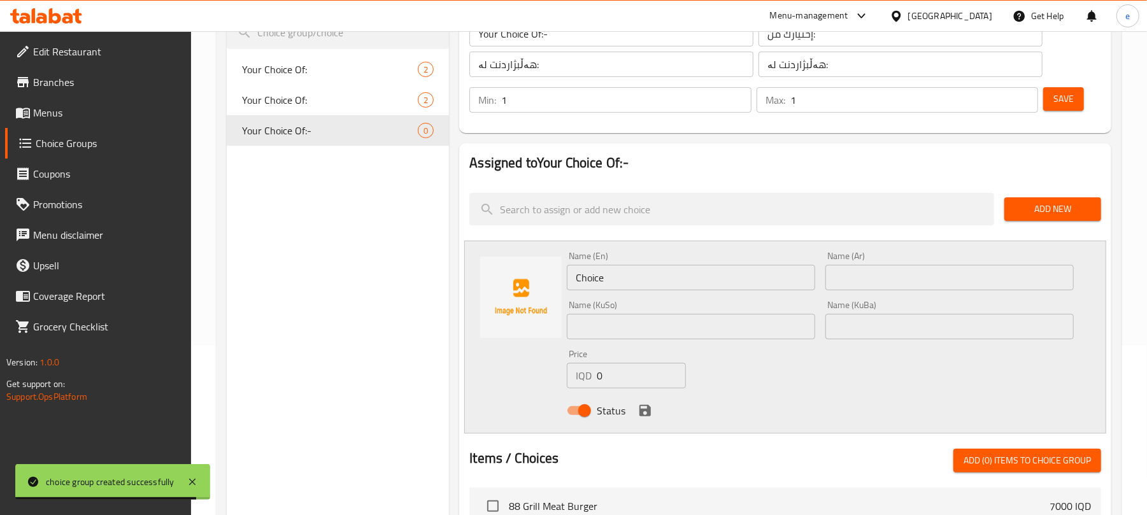
click at [619, 281] on input "Choice" at bounding box center [691, 277] width 248 height 25
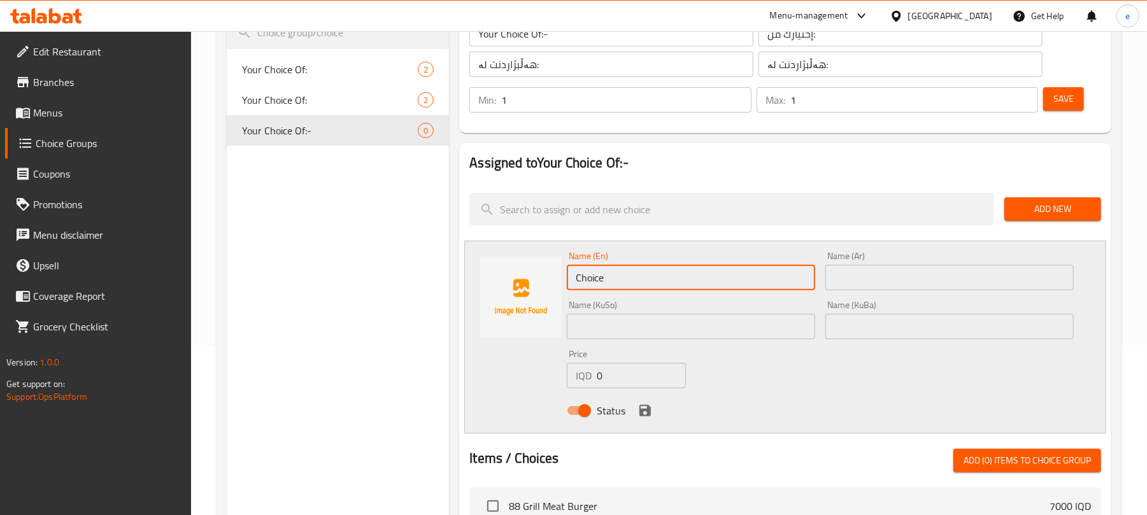
paste input "Mustard Popcorn"
type input "Mustard Popcorn"
click at [856, 285] on input "text" at bounding box center [949, 277] width 248 height 25
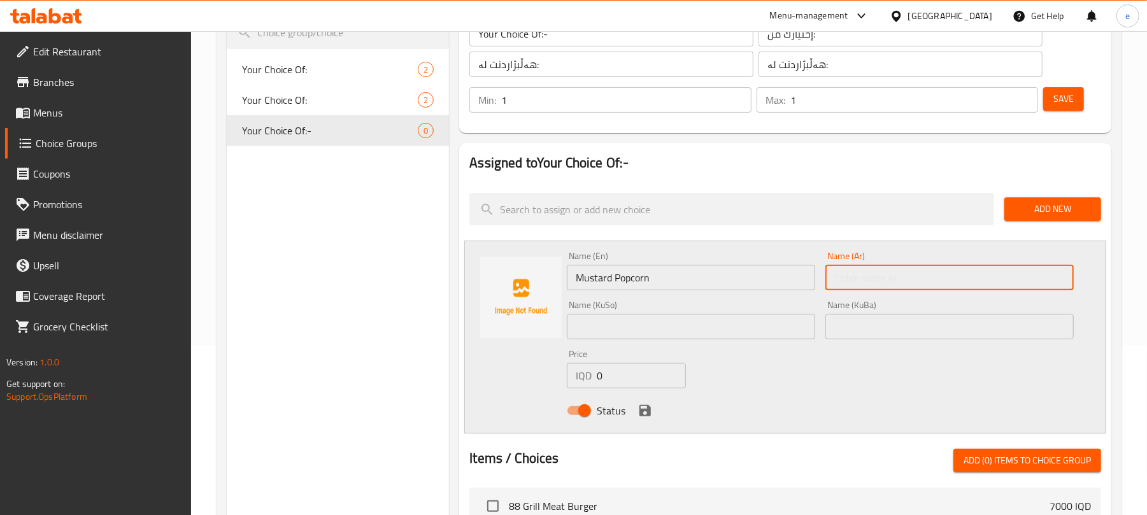
paste input "بوب كورن ماسترد"
type input "بوب كورن ماسترد"
click at [645, 322] on input "text" at bounding box center [691, 326] width 248 height 25
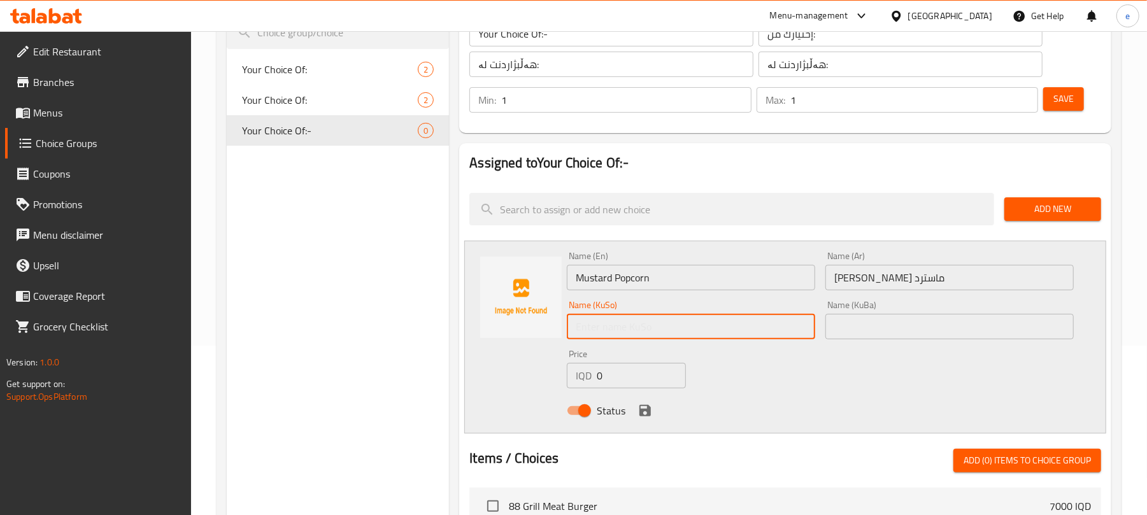
paste input "گەنمەشامی خەردەل"
type input "گەنمەشامی خەردەل"
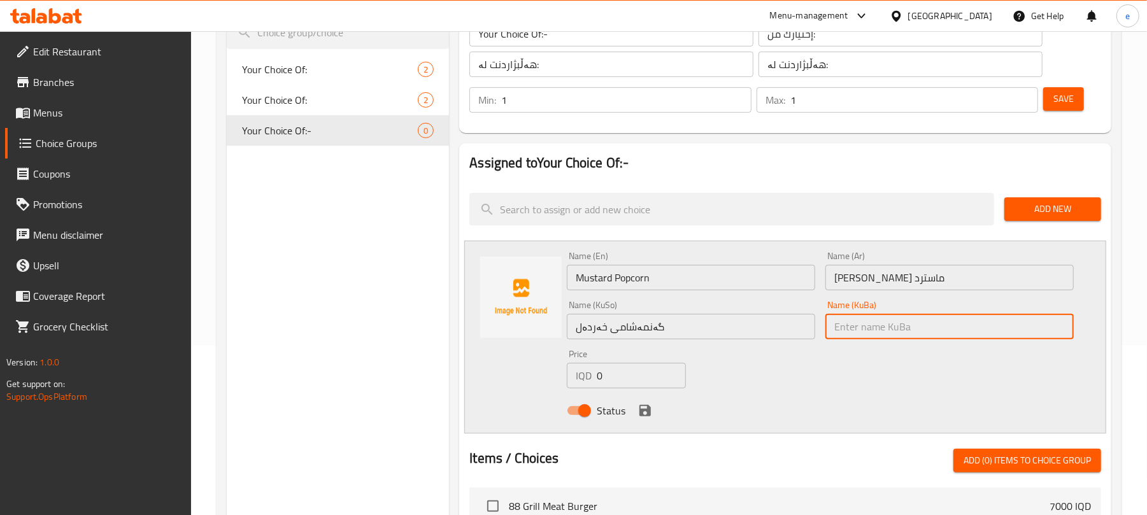
click at [898, 322] on input "text" at bounding box center [949, 326] width 248 height 25
paste input "گەنمەشامی خەردەل"
type input "گەنمەشامی خەردەل"
click at [1045, 220] on button "Add New" at bounding box center [1052, 209] width 97 height 24
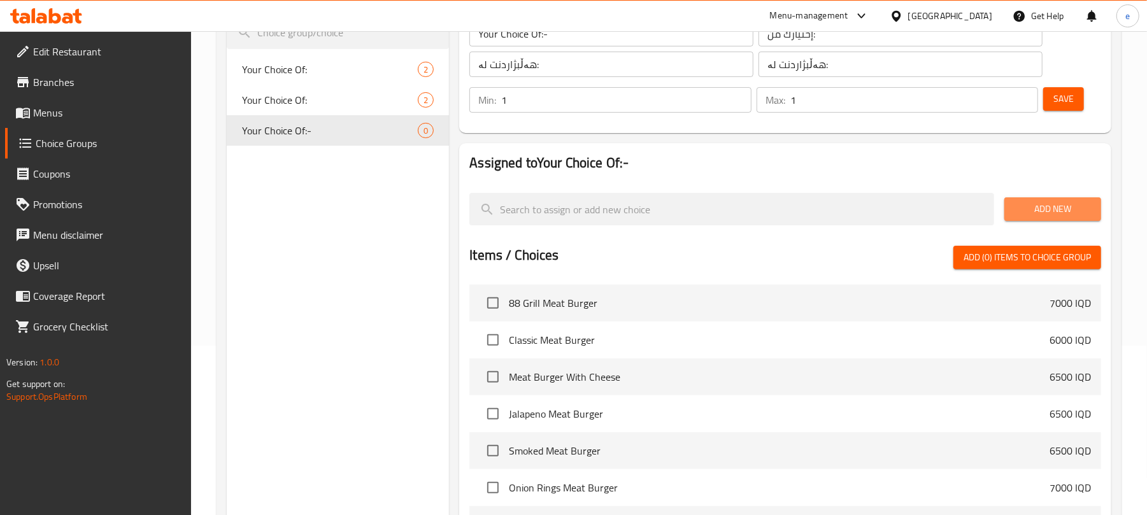
click at [1017, 218] on button "Add New" at bounding box center [1052, 209] width 97 height 24
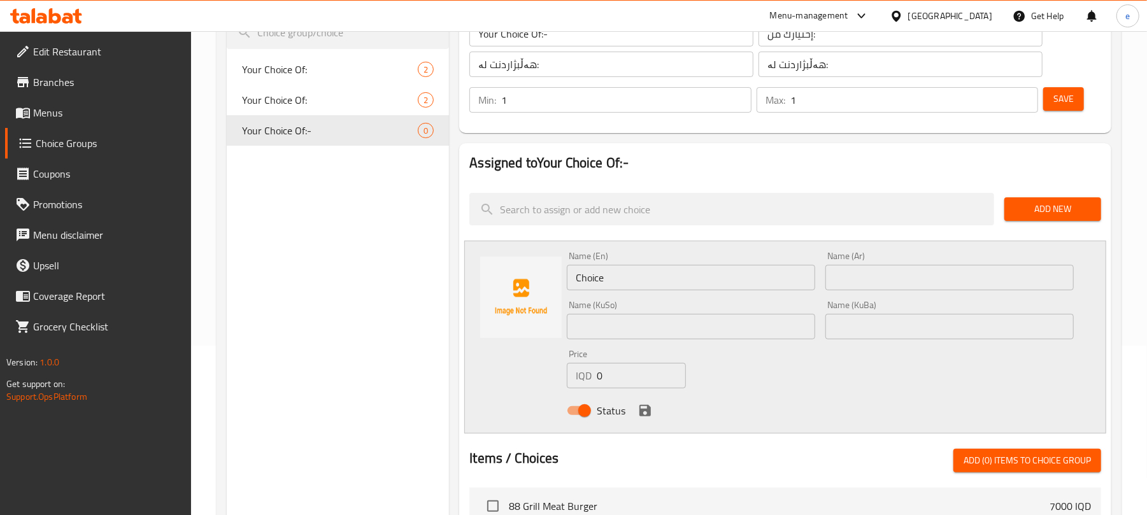
click at [681, 329] on input "text" at bounding box center [691, 326] width 248 height 25
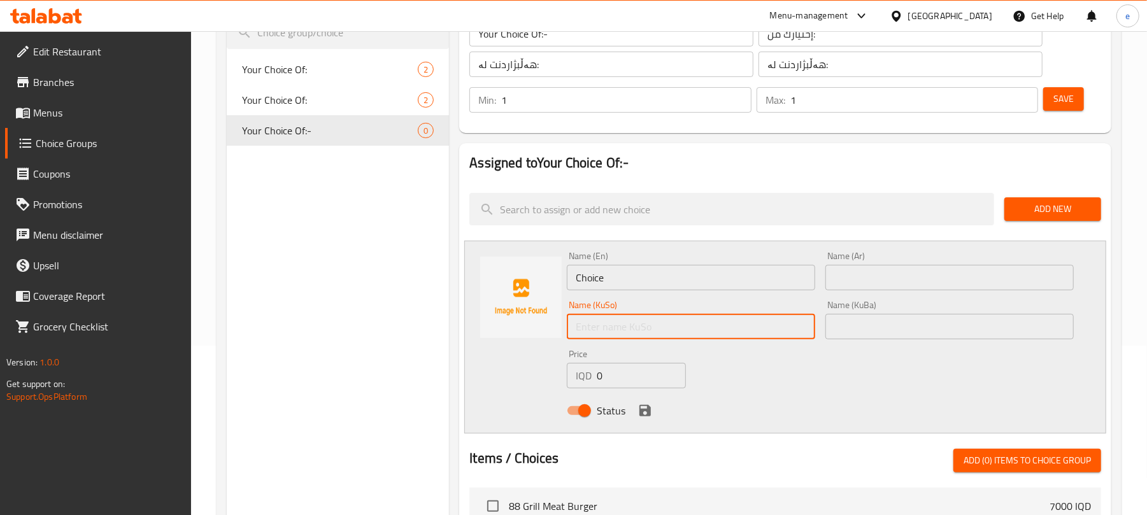
paste input "گەنمەشامی خەردەل"
type input "گەنمەشامی خەردەل"
click at [898, 320] on input "text" at bounding box center [949, 326] width 248 height 25
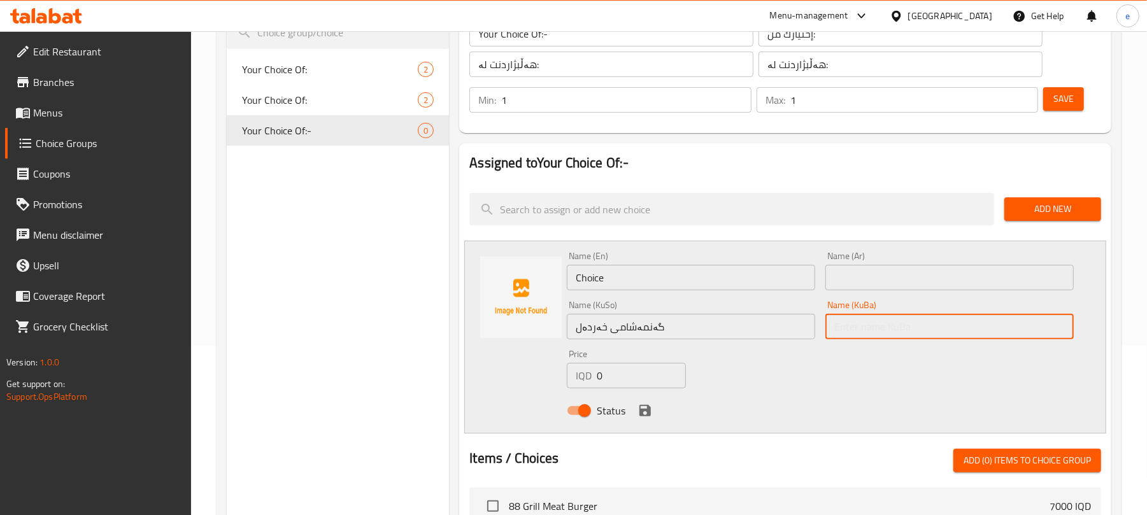
paste input "گەنمەشامی خەردەل"
type input "گەنمەشامی خەردەل"
click at [629, 275] on input "Choice" at bounding box center [691, 277] width 248 height 25
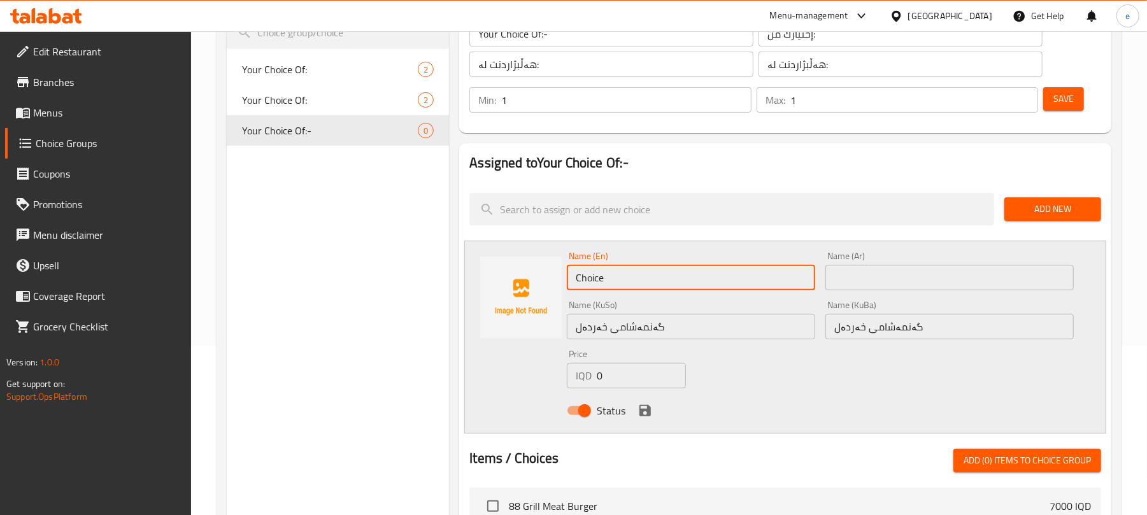
click at [629, 275] on input "Choice" at bounding box center [691, 277] width 248 height 25
paste input "Mustard Popcorn"
type input "Mustard Popcorn"
click at [940, 285] on input "text" at bounding box center [949, 277] width 248 height 25
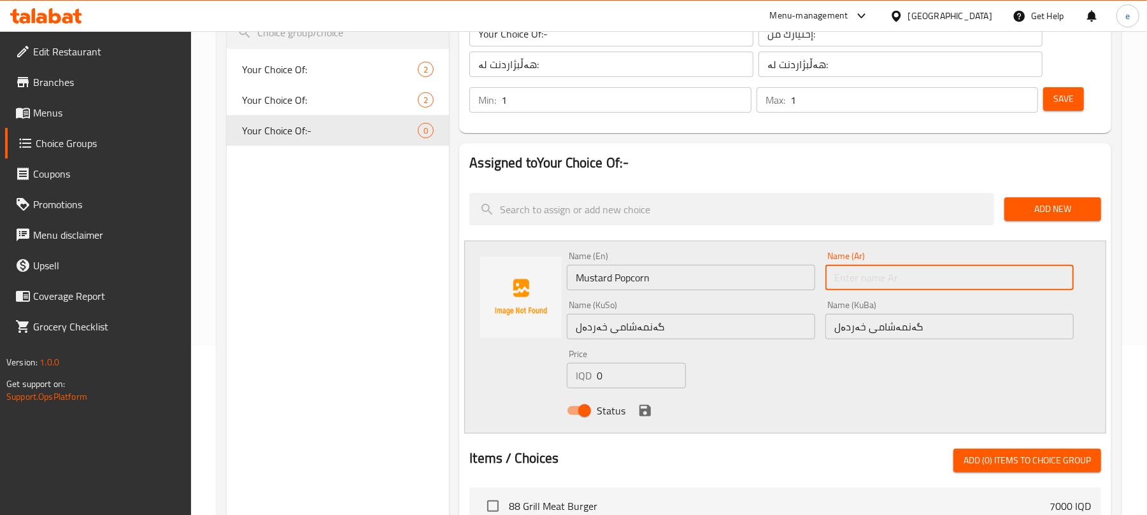
paste input "بوب كورن ماسترد"
type input "بوب كورن ماسترد"
click at [644, 413] on icon "save" at bounding box center [644, 410] width 15 height 15
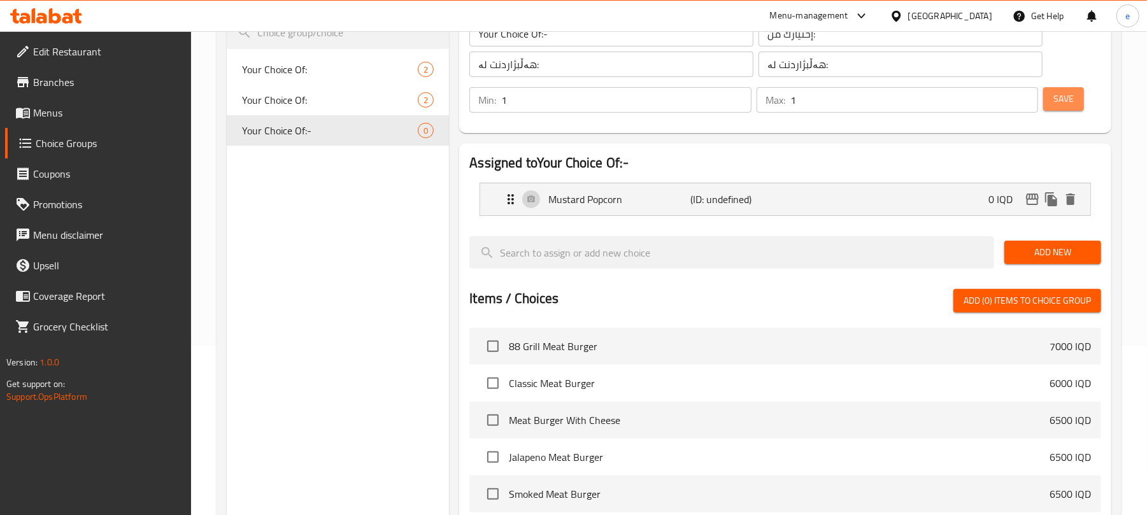
click at [1058, 110] on button "Save" at bounding box center [1063, 99] width 41 height 24
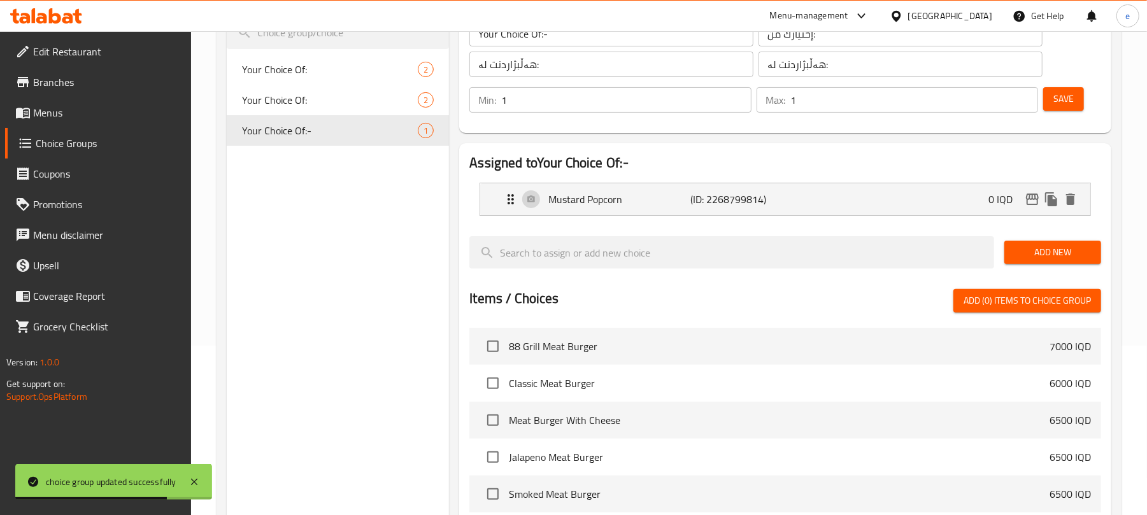
click at [1029, 256] on span "Add New" at bounding box center [1052, 252] width 76 height 16
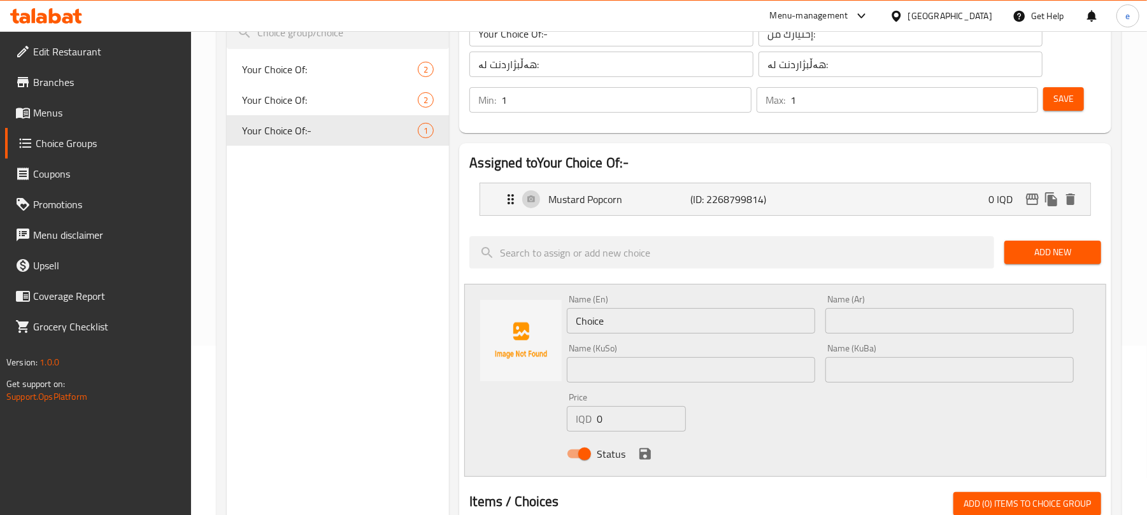
click at [859, 311] on input "text" at bounding box center [949, 320] width 248 height 25
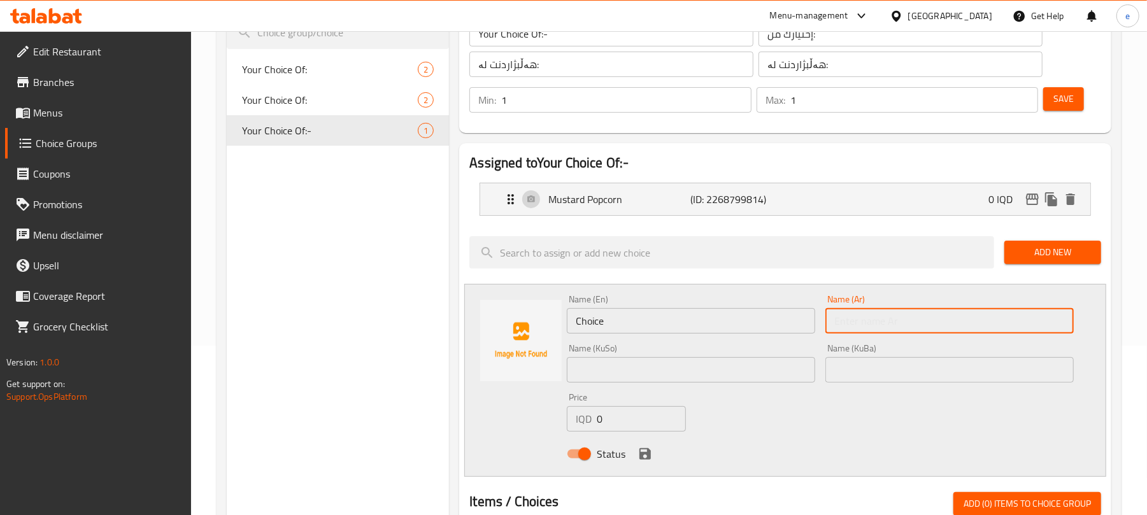
paste input "بوب كورن باربيكيو"
type input "بوب كورن باربيكيو"
click at [685, 340] on div "Name (KuSo) Name (KuSo)" at bounding box center [691, 363] width 258 height 49
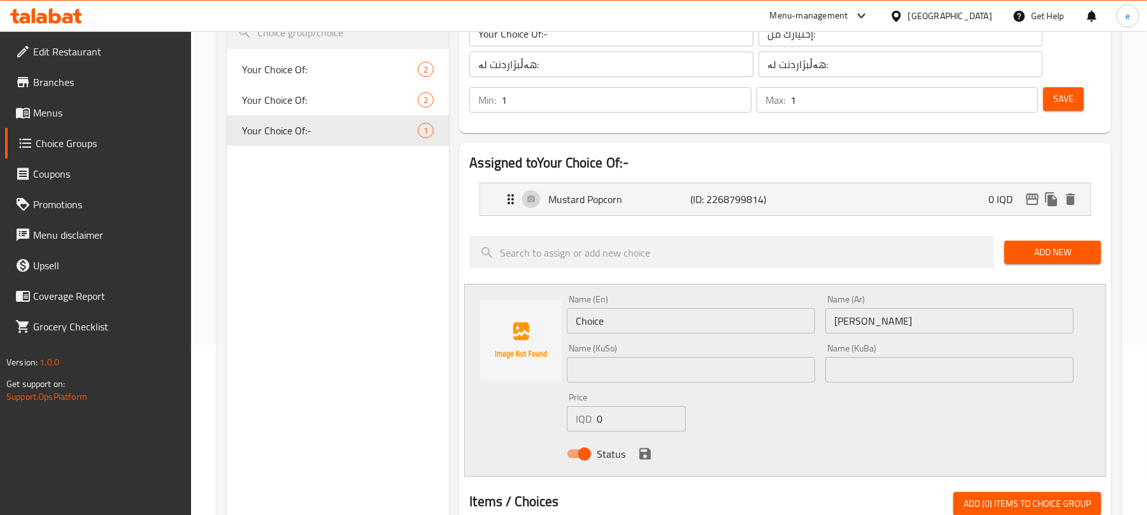
click at [681, 331] on input "Choice" at bounding box center [691, 320] width 248 height 25
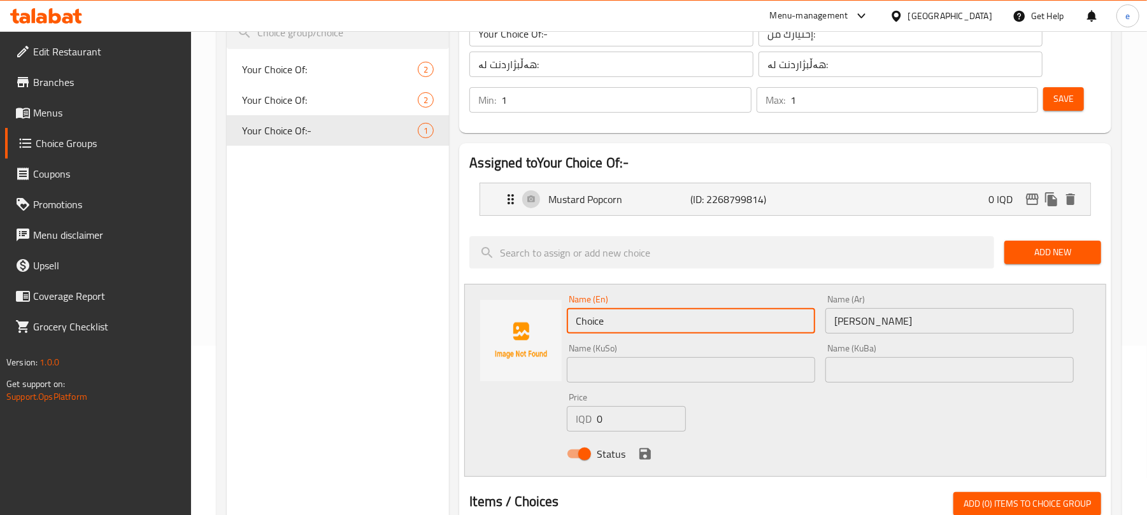
click at [681, 331] on input "Choice" at bounding box center [691, 320] width 248 height 25
paste input "BBQ Popcorn"
type input "BBQ Popcorn"
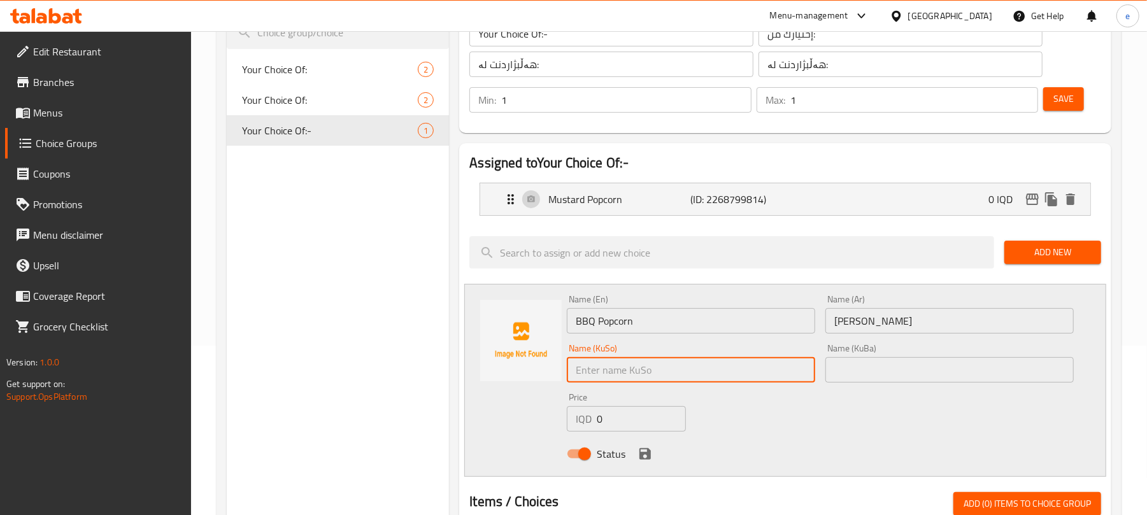
click at [699, 372] on input "text" at bounding box center [691, 369] width 248 height 25
paste input "گەنمەشامی باربکیو"
type input "گەنمەشامی باربکیو"
click at [877, 365] on input "text" at bounding box center [949, 369] width 248 height 25
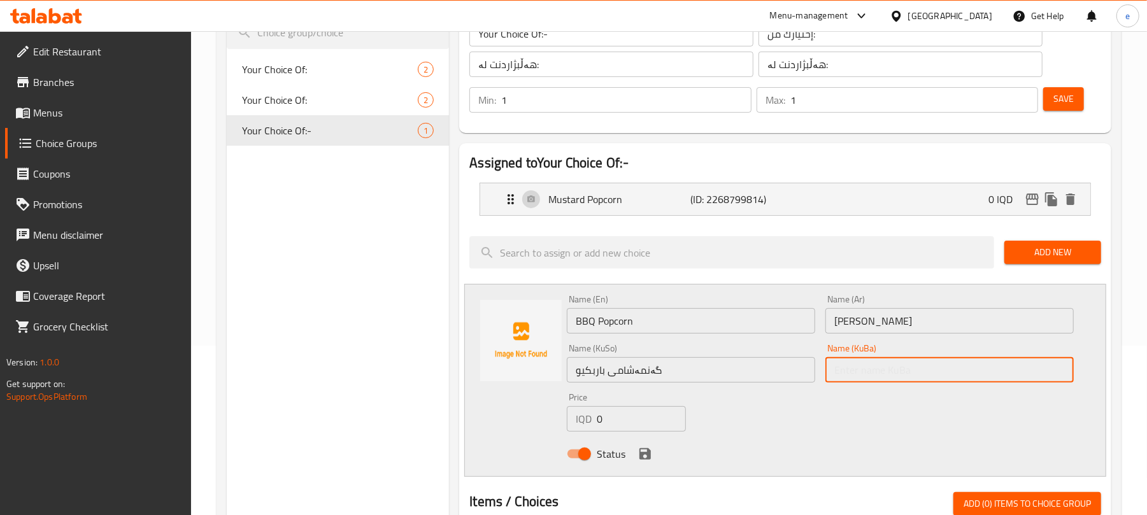
paste input "گەنمەشامی باربکیو"
type input "گەنمەشامی باربکیو"
click at [644, 453] on icon "save" at bounding box center [644, 453] width 11 height 11
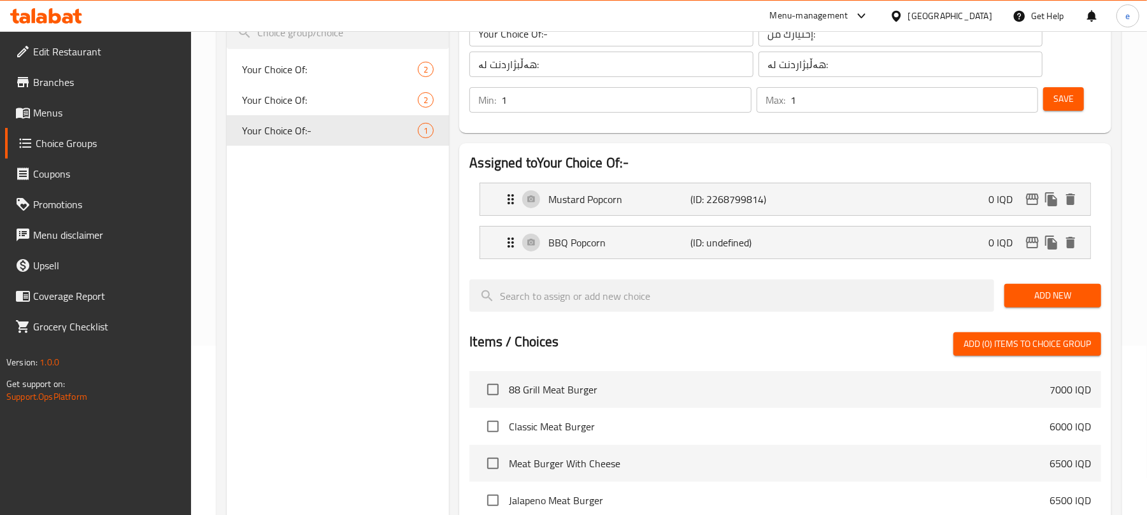
click at [1068, 97] on span "Save" at bounding box center [1063, 99] width 20 height 16
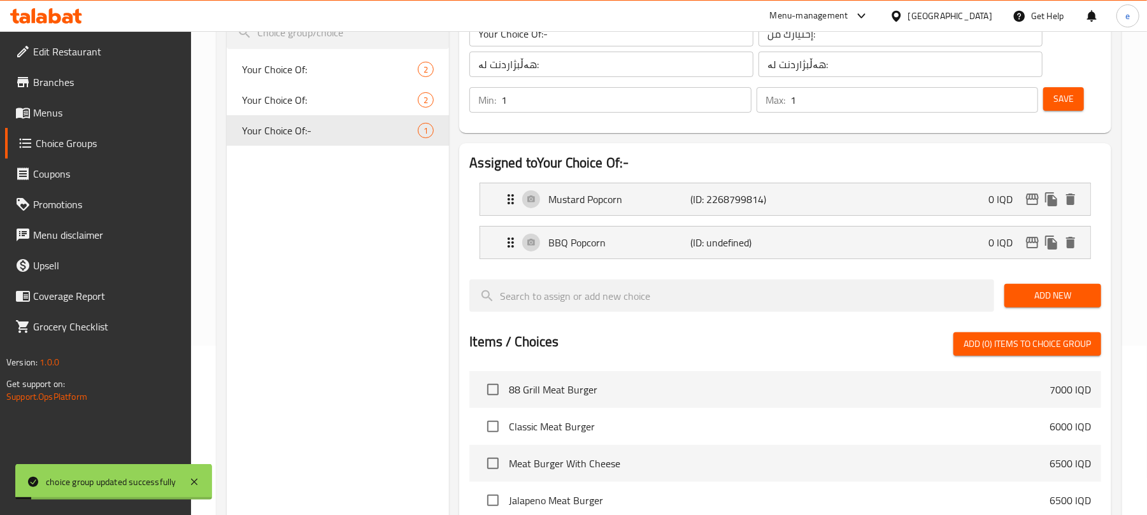
click at [1056, 290] on span "Add New" at bounding box center [1052, 296] width 76 height 16
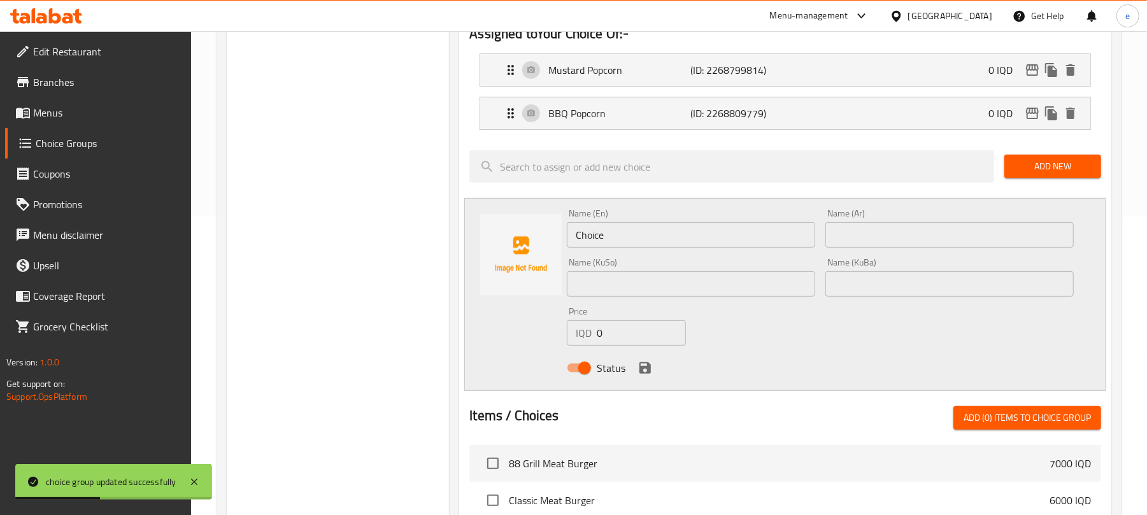
scroll to position [339, 0]
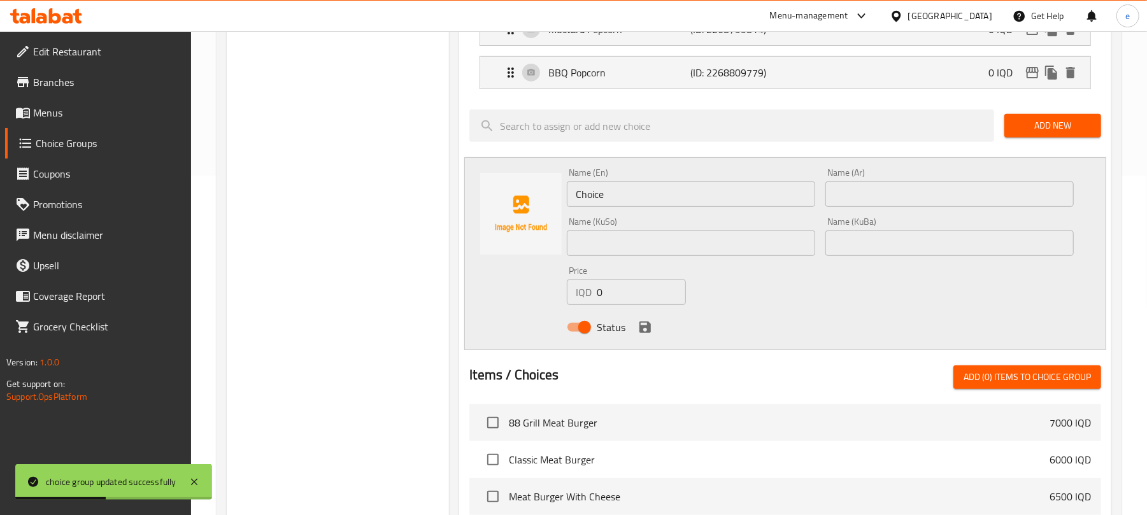
click at [887, 194] on input "text" at bounding box center [949, 193] width 248 height 25
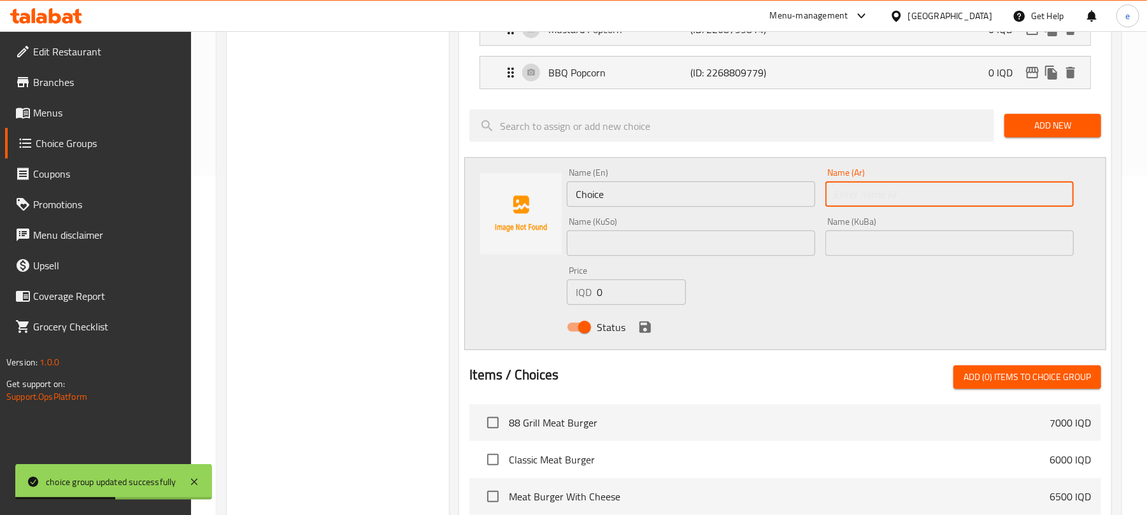
paste input "بوب كورن غرل"
click at [1021, 209] on div "Name (Ar) بوب كورن غرل Name (Ar)" at bounding box center [949, 187] width 258 height 49
click at [1021, 204] on input "بوب كورن غرل" at bounding box center [949, 193] width 248 height 25
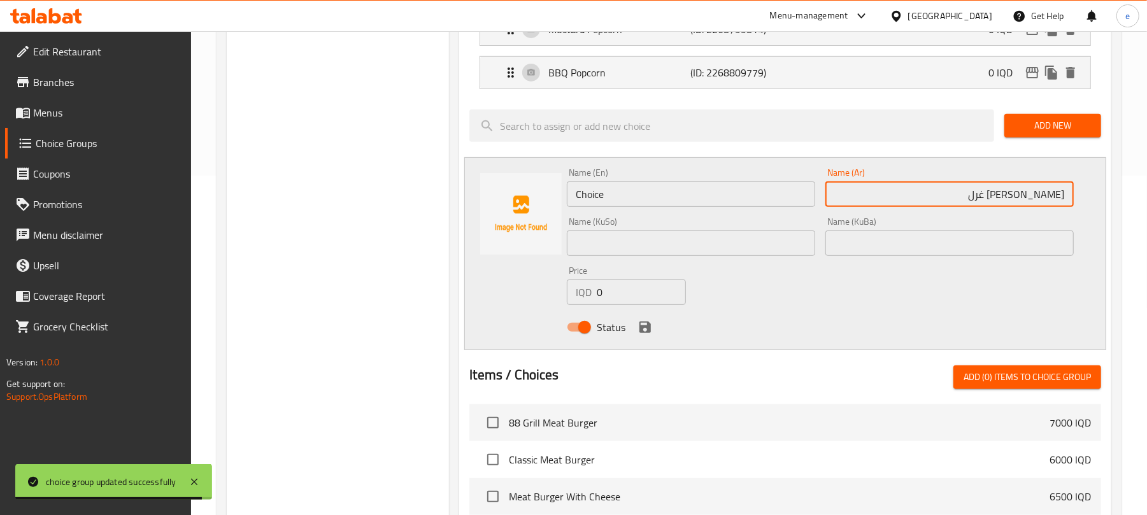
paste input "ري"
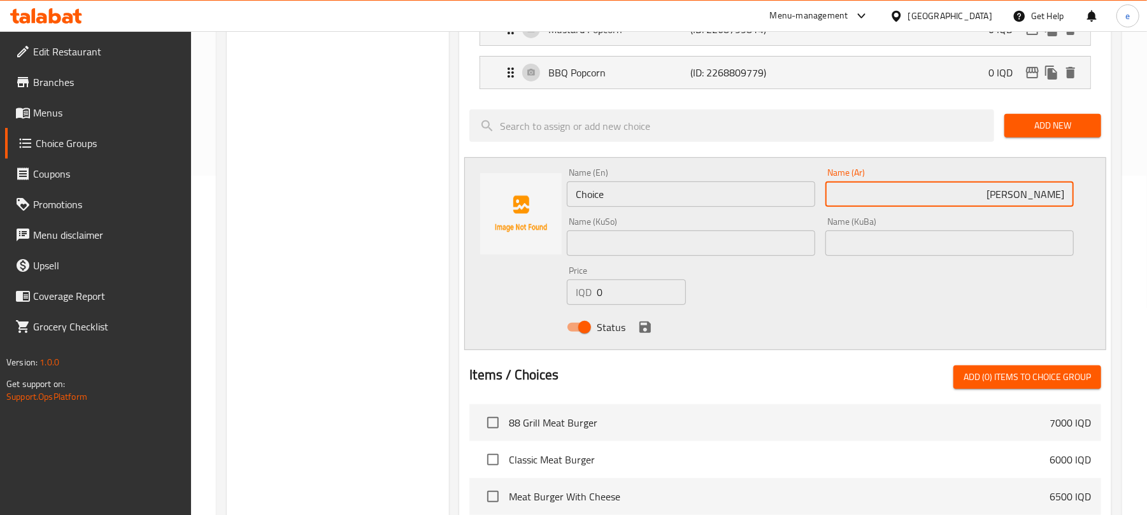
type input "بوب كورن جريل"
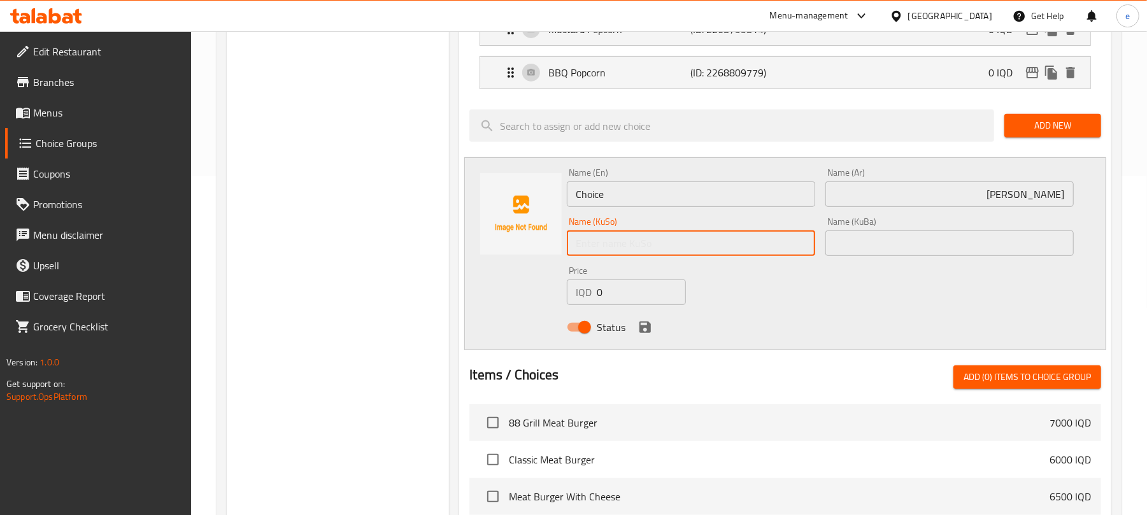
click at [708, 245] on input "text" at bounding box center [691, 242] width 248 height 25
paste input "گەنمەشامی برژاو"
type input "گەنمەشامی برژاو"
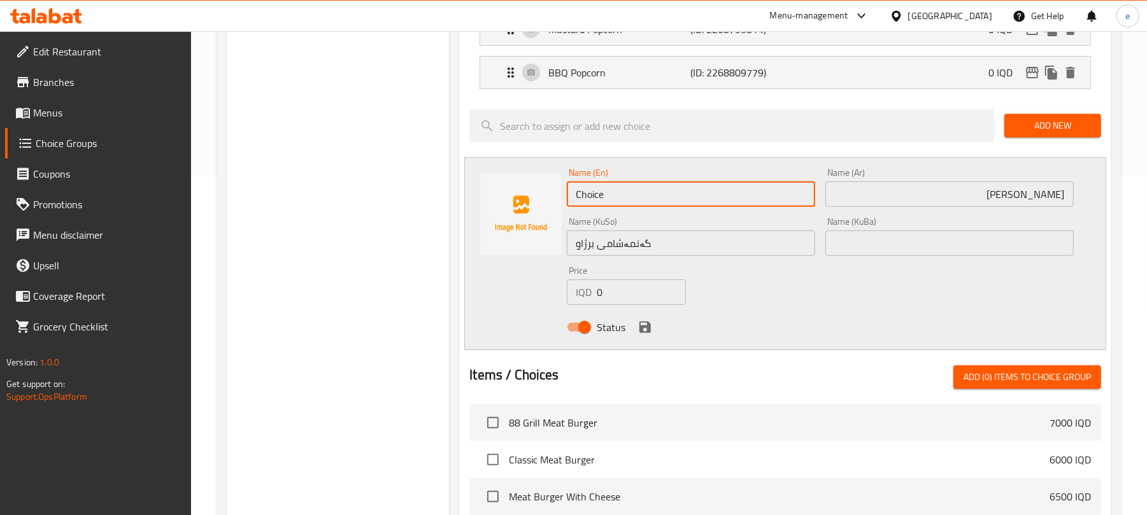
click at [618, 199] on input "Choice" at bounding box center [691, 193] width 248 height 25
type input "Grilled Popcorn"
drag, startPoint x: 1022, startPoint y: 251, endPoint x: 1014, endPoint y: 250, distance: 8.4
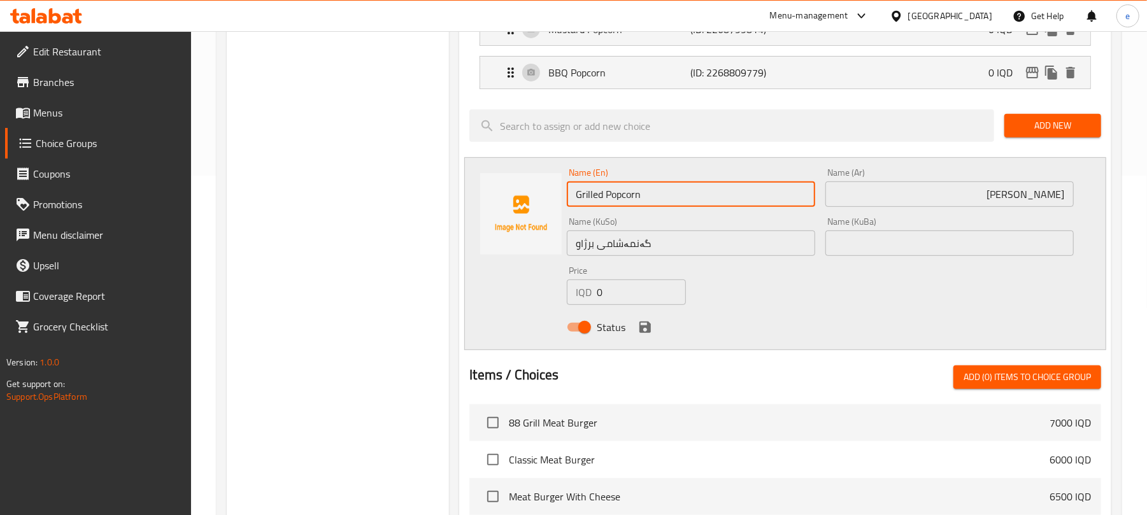
click at [1022, 251] on input "text" at bounding box center [949, 242] width 248 height 25
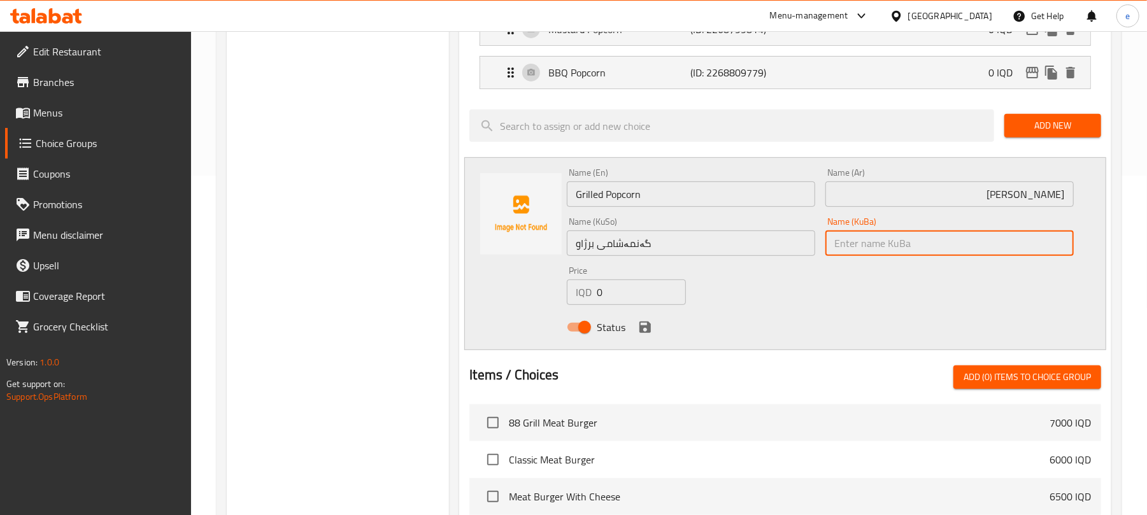
paste input "گەنمەشامی برژاو"
type input "گەنمەشامی برژاو"
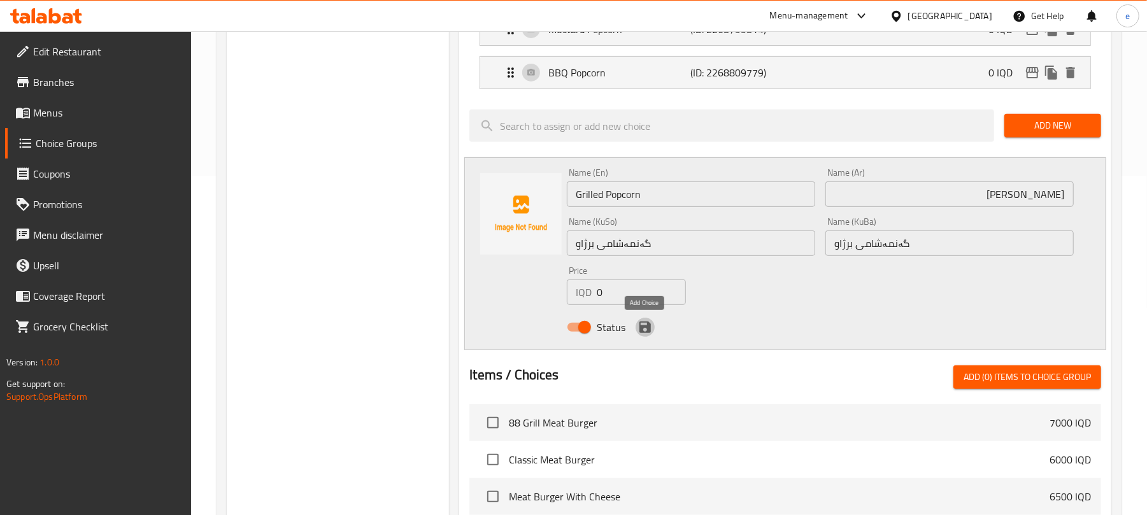
click at [650, 327] on icon "save" at bounding box center [644, 327] width 11 height 11
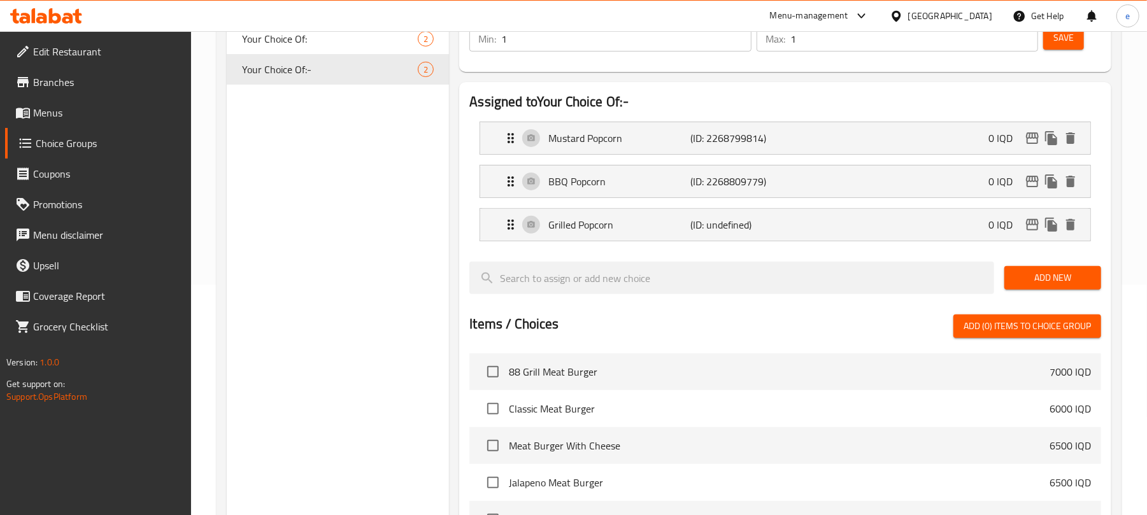
scroll to position [169, 0]
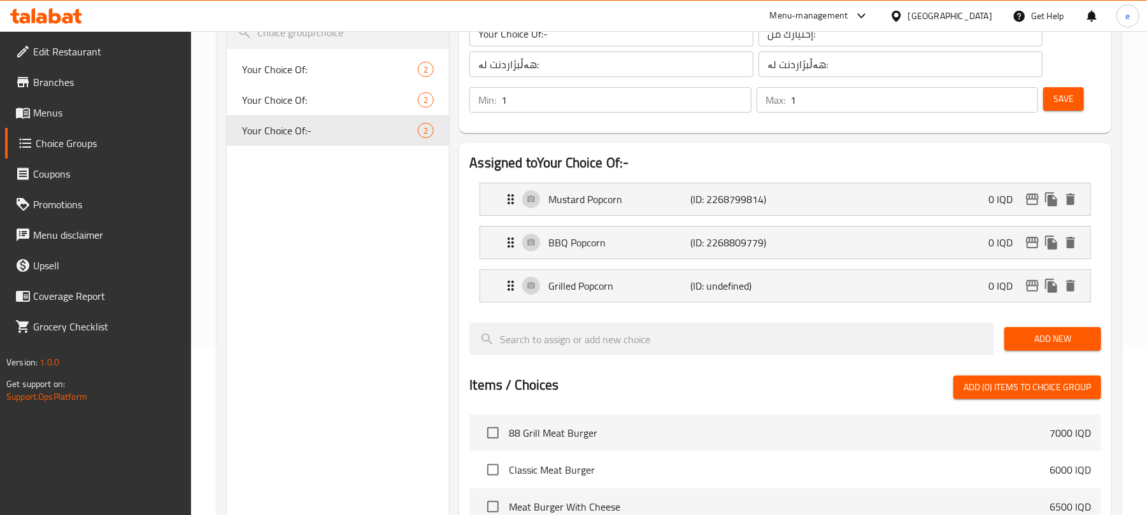
click at [1059, 95] on span "Save" at bounding box center [1063, 99] width 20 height 16
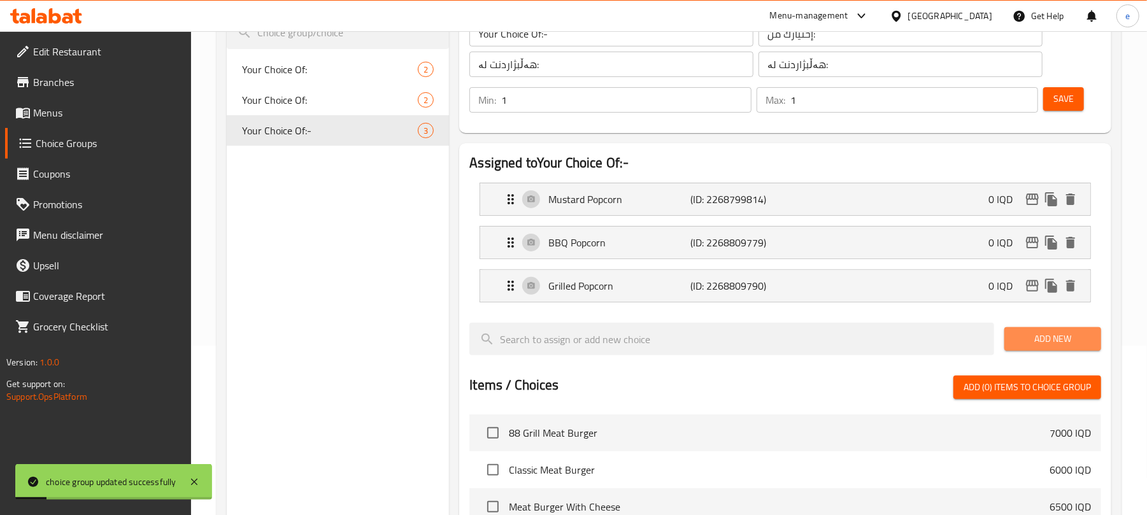
click at [1050, 340] on span "Add New" at bounding box center [1052, 339] width 76 height 16
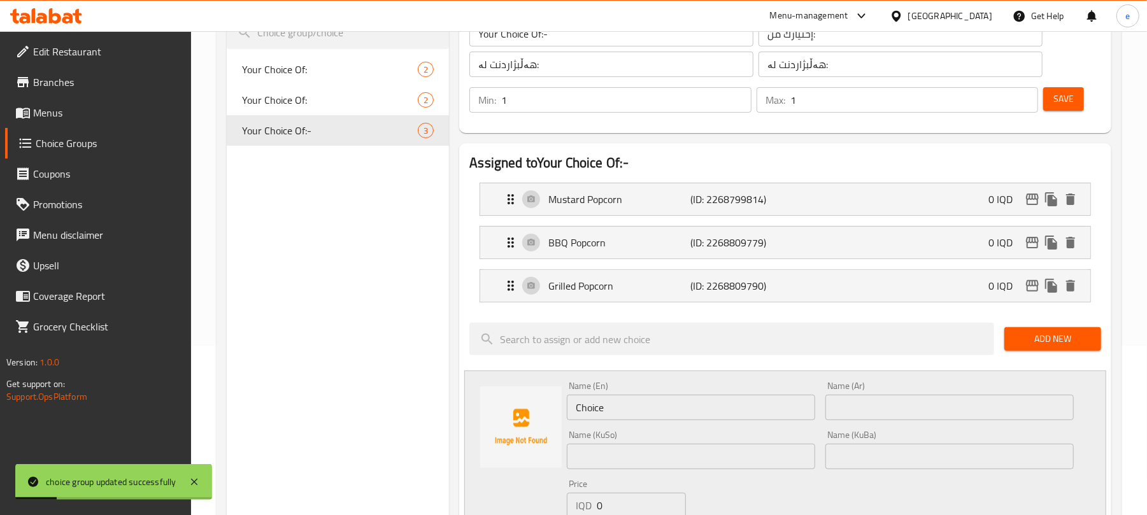
click at [948, 404] on input "text" at bounding box center [949, 407] width 248 height 25
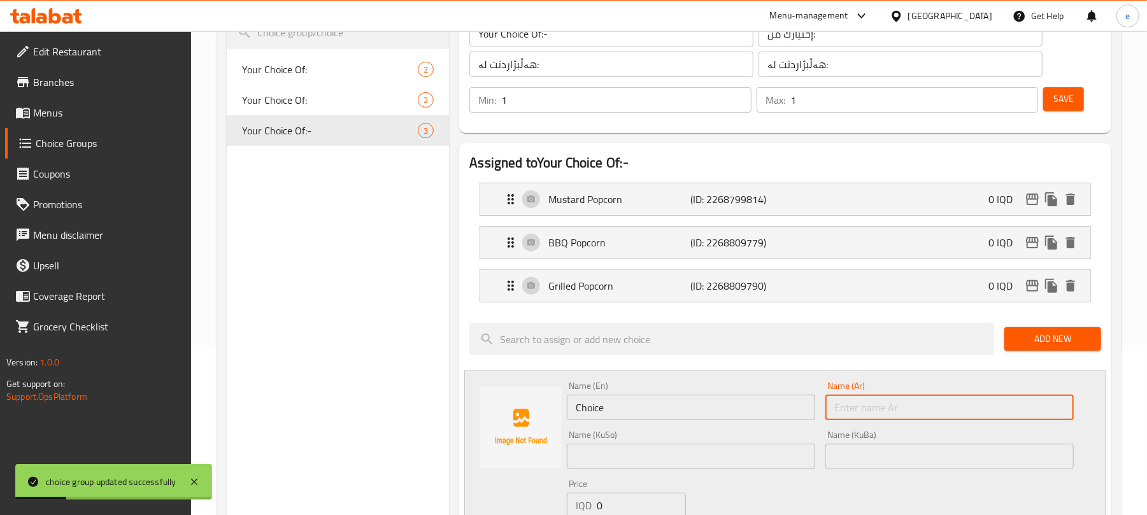
paste input "بوب كورن سبايسي"
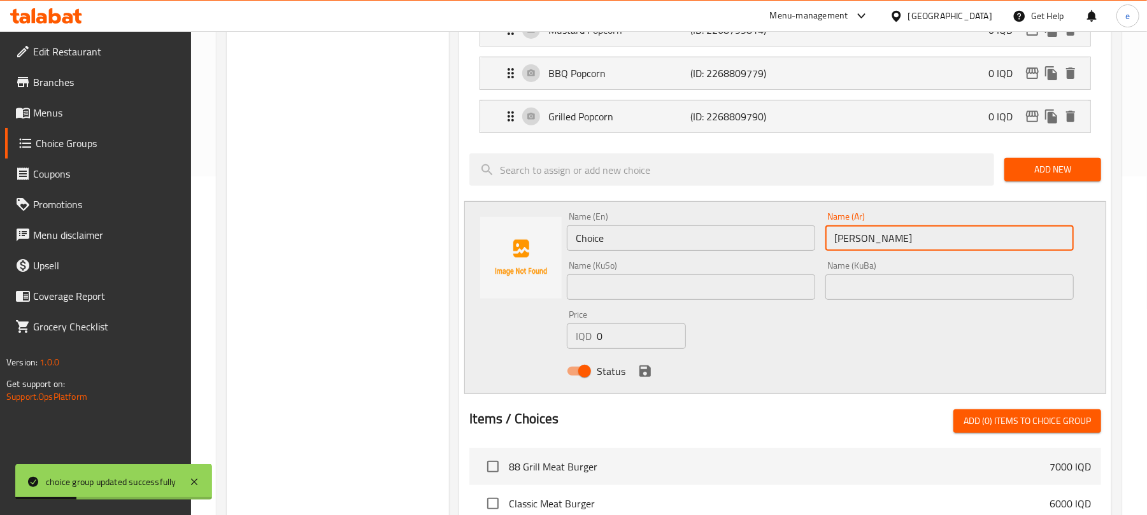
scroll to position [339, 0]
type input "بوب كورن سبايسي"
click at [648, 289] on input "text" at bounding box center [691, 286] width 248 height 25
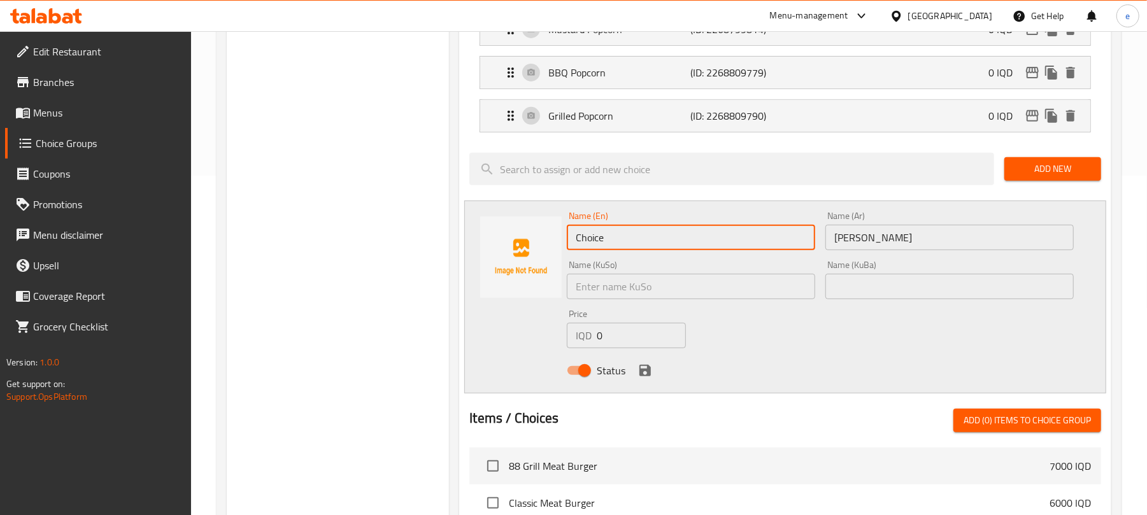
click at [602, 240] on input "Choice" at bounding box center [691, 237] width 248 height 25
type input "Spicy Popcorn"
click at [645, 293] on input "text" at bounding box center [691, 286] width 248 height 25
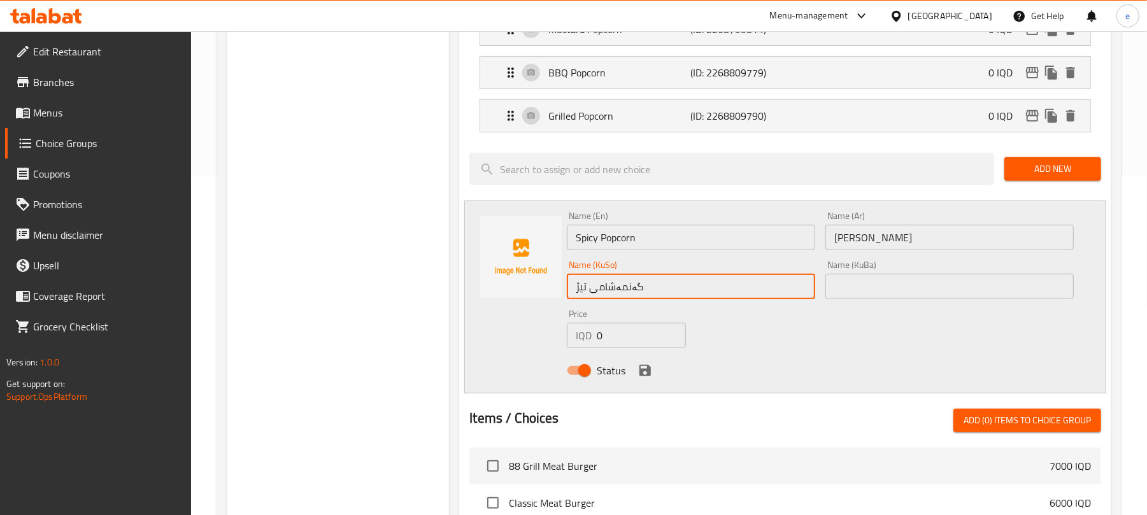
click at [645, 293] on input "گەنمەشامی تیژ" at bounding box center [691, 286] width 248 height 25
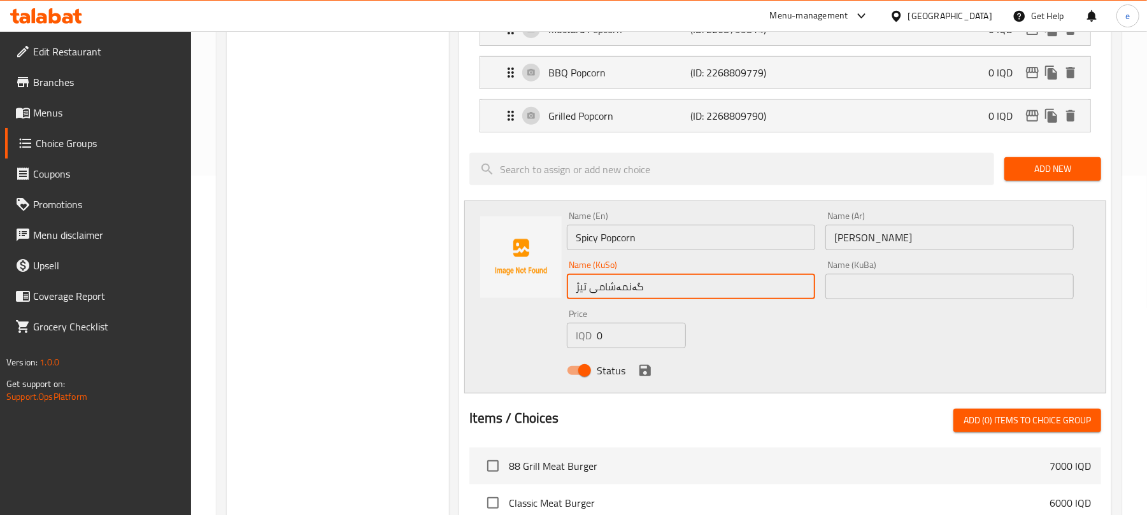
click at [645, 293] on input "گەنمەشامی تیژ" at bounding box center [691, 286] width 248 height 25
type input "گەنمەشامی تیژ"
click at [871, 290] on input "text" at bounding box center [949, 286] width 248 height 25
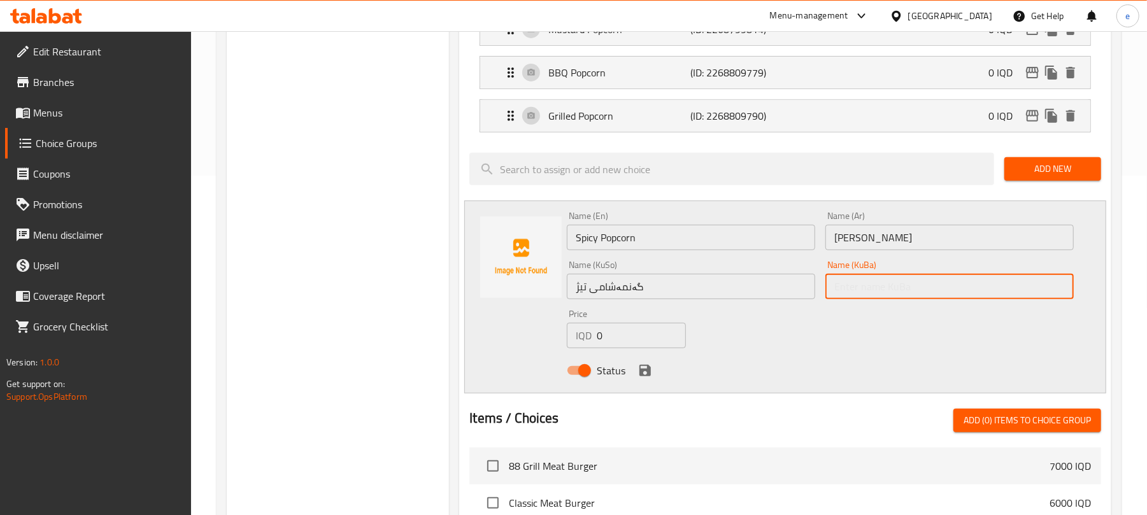
paste input "گەنمەشامی تیژ"
type input "گەنمەشامی تیژ"
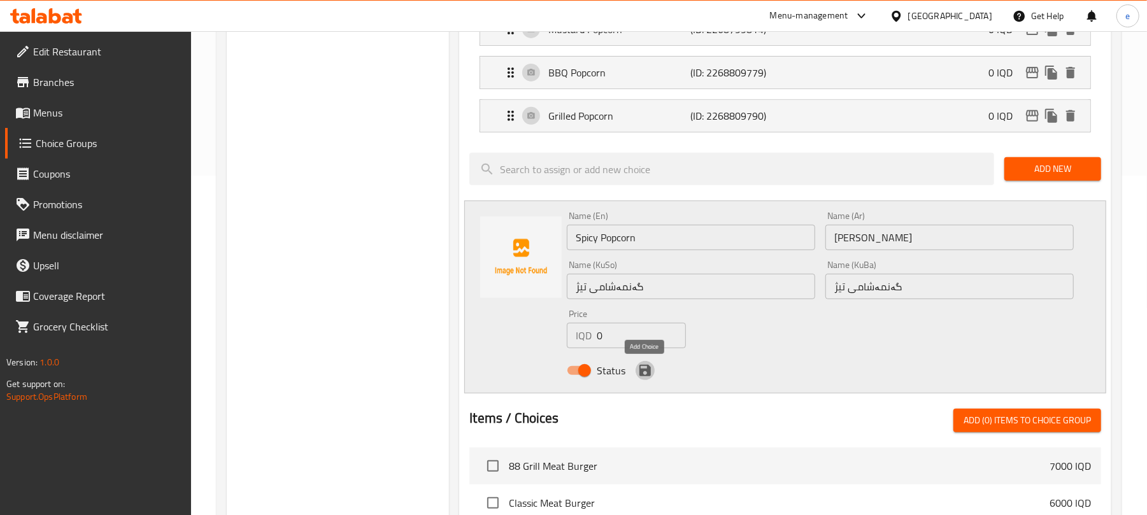
click at [642, 373] on icon "save" at bounding box center [644, 370] width 11 height 11
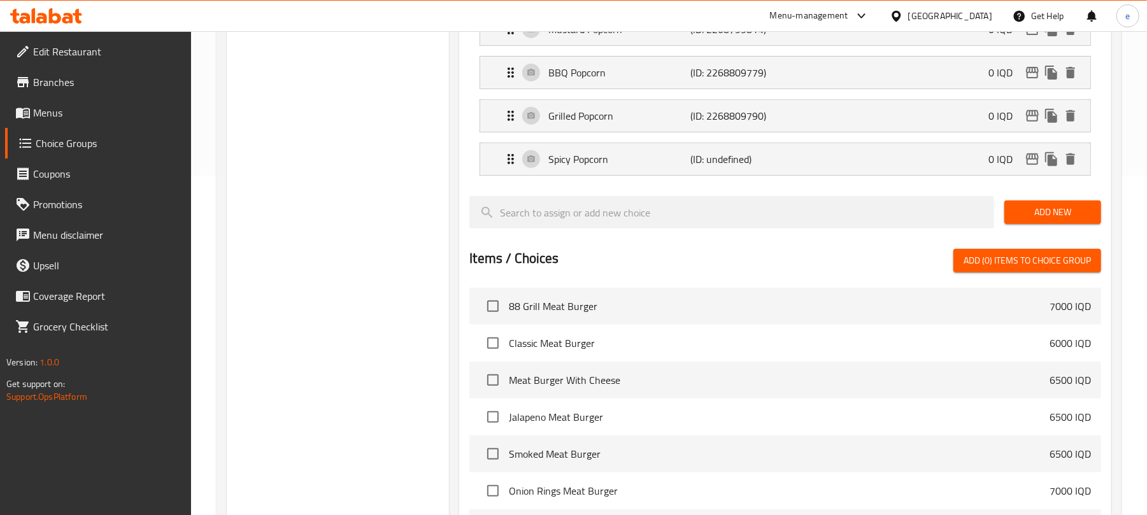
scroll to position [0, 0]
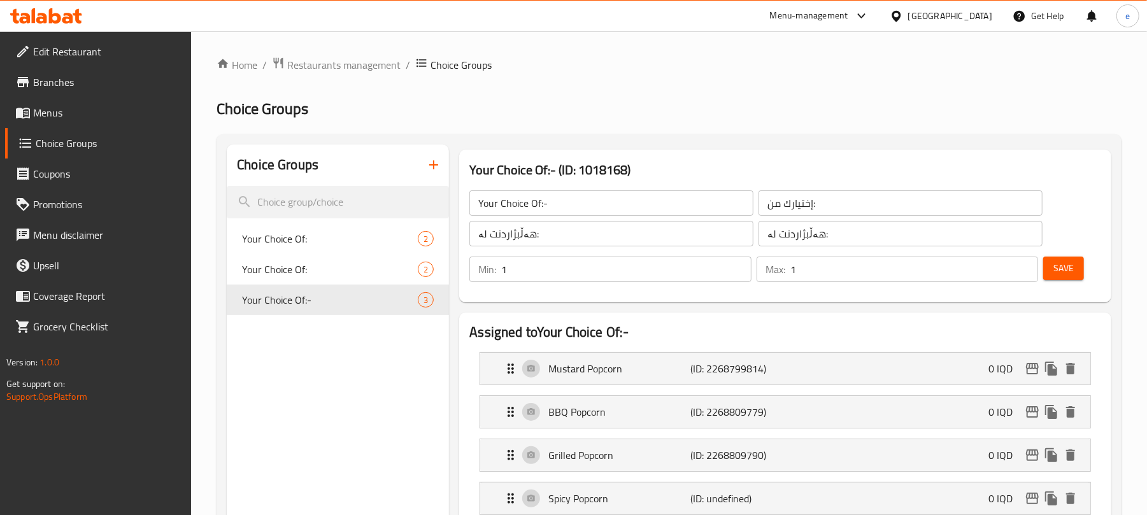
click at [1084, 271] on div "Save" at bounding box center [1066, 269] width 53 height 31
click at [1081, 271] on button "Save" at bounding box center [1063, 269] width 41 height 24
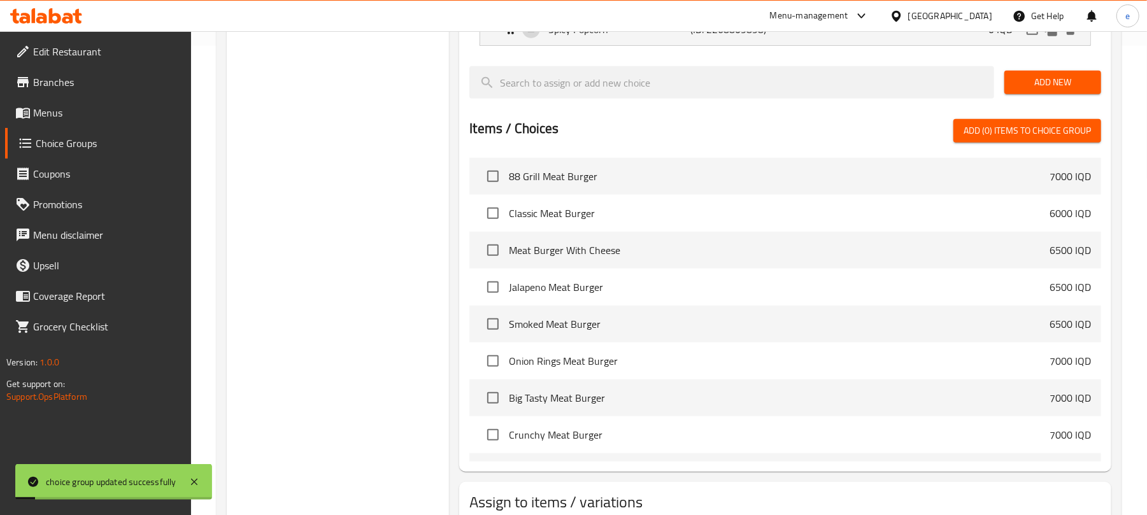
scroll to position [558, 0]
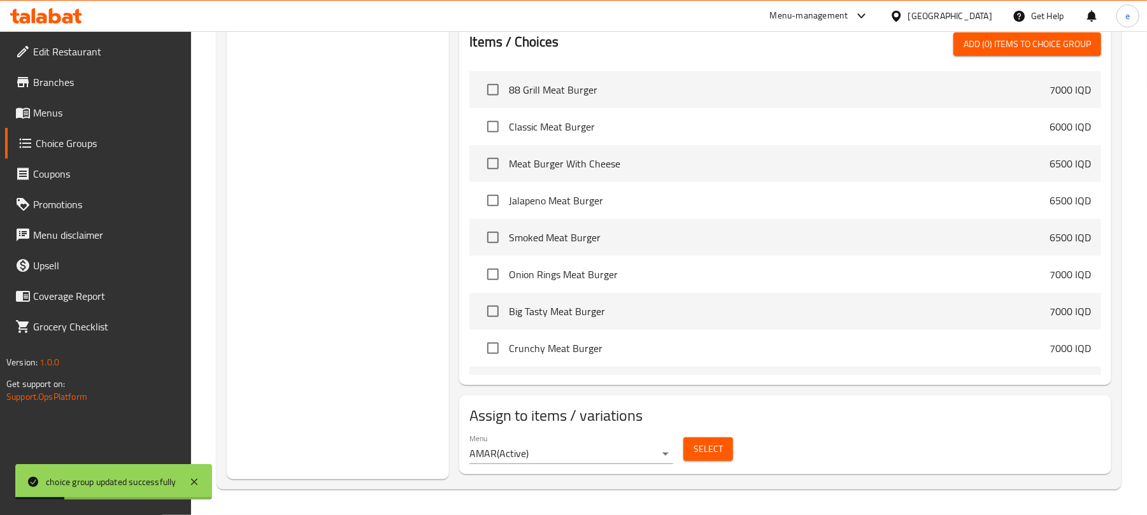
click at [719, 444] on span "Select" at bounding box center [707, 449] width 29 height 16
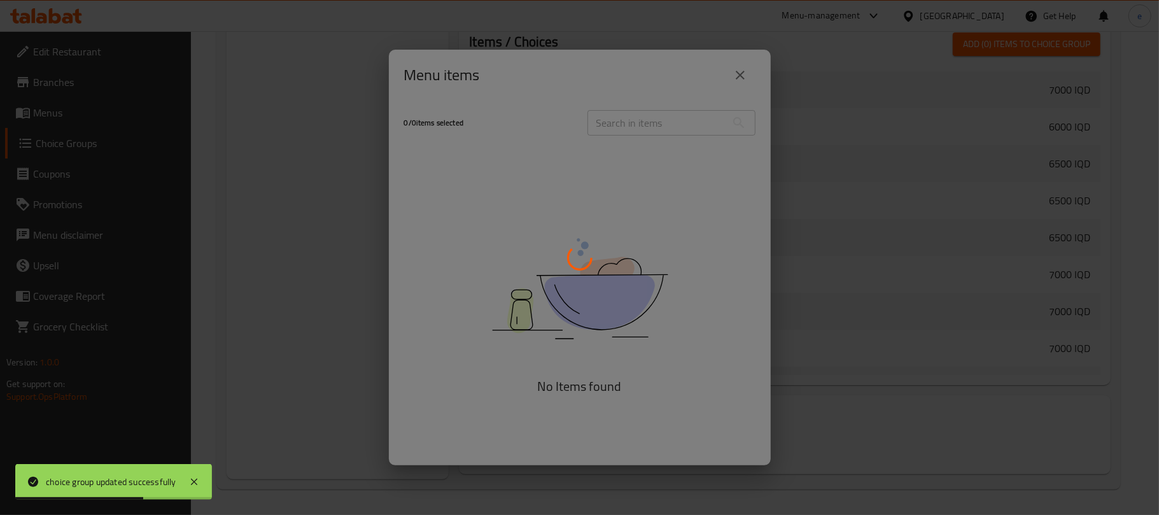
click at [634, 118] on div at bounding box center [579, 257] width 1159 height 515
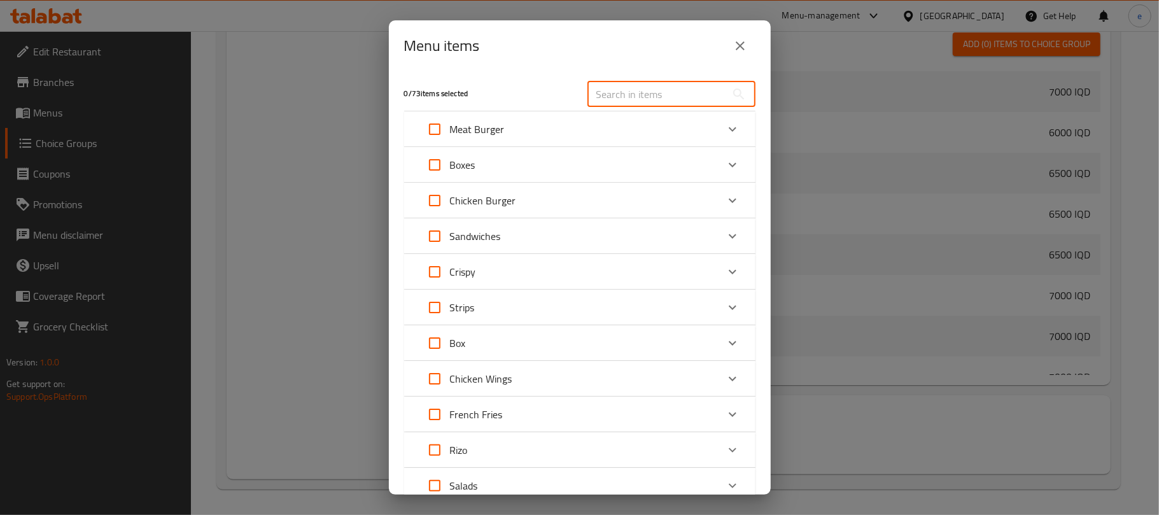
click at [663, 97] on input "text" at bounding box center [657, 93] width 139 height 25
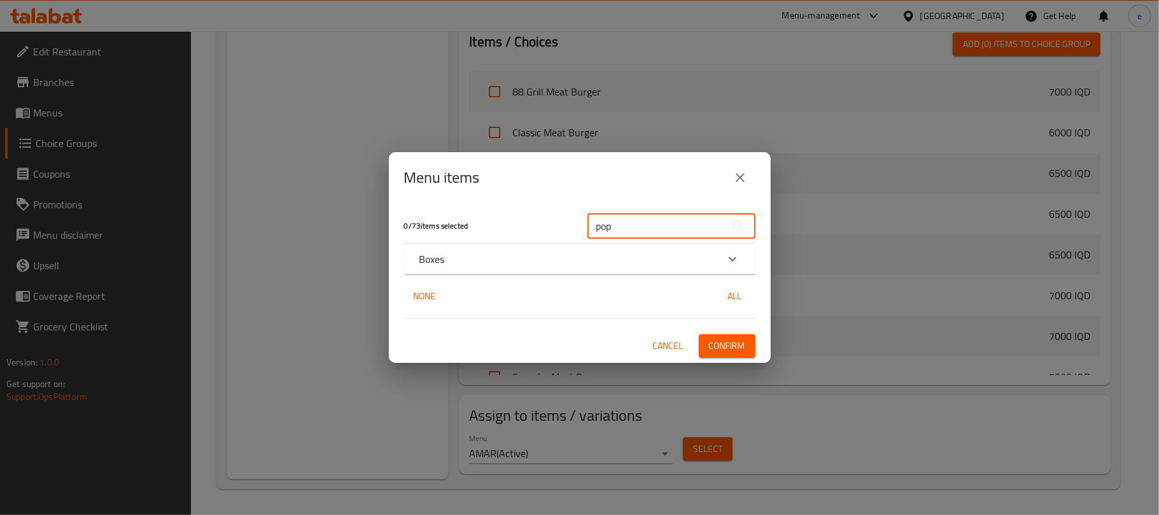
type input "pop"
click at [657, 264] on div "Boxes" at bounding box center [569, 258] width 298 height 15
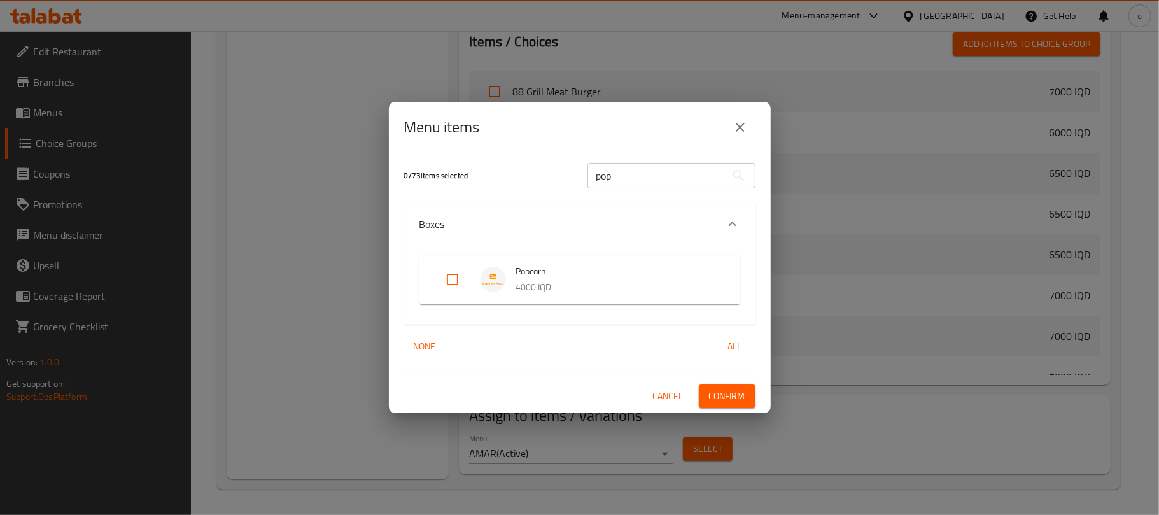
click at [449, 278] on input "Expand" at bounding box center [452, 279] width 31 height 31
checkbox input "true"
click at [726, 395] on span "Confirm" at bounding box center [727, 396] width 36 height 16
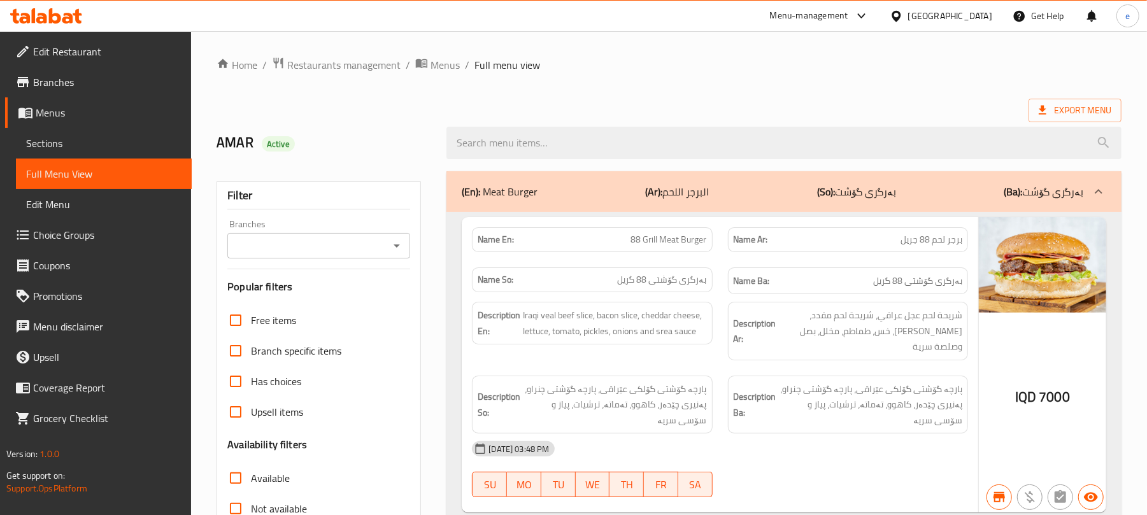
click at [392, 245] on icon "Open" at bounding box center [396, 245] width 15 height 15
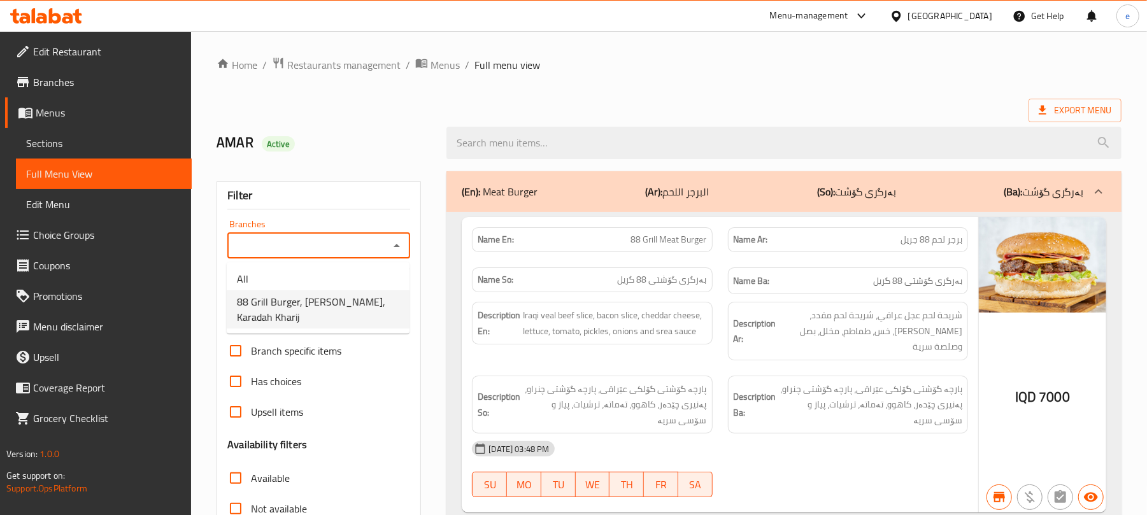
click at [353, 309] on span "88 Grill Burger, Al Karada, Karadah Kharij" at bounding box center [318, 309] width 162 height 31
type input "88 Grill Burger, Al Karada, Karadah Kharij"
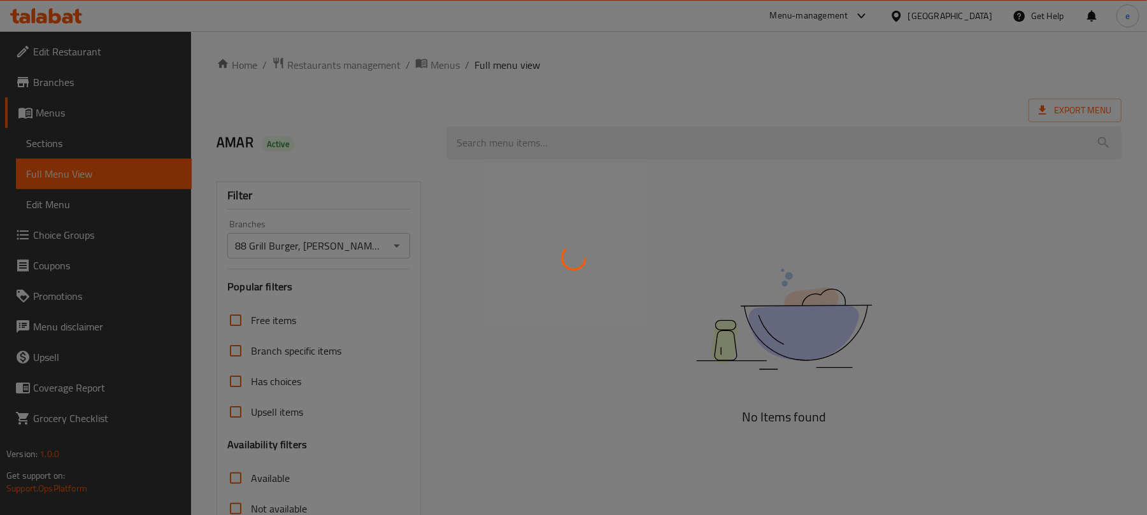
click at [507, 143] on div at bounding box center [573, 257] width 1147 height 515
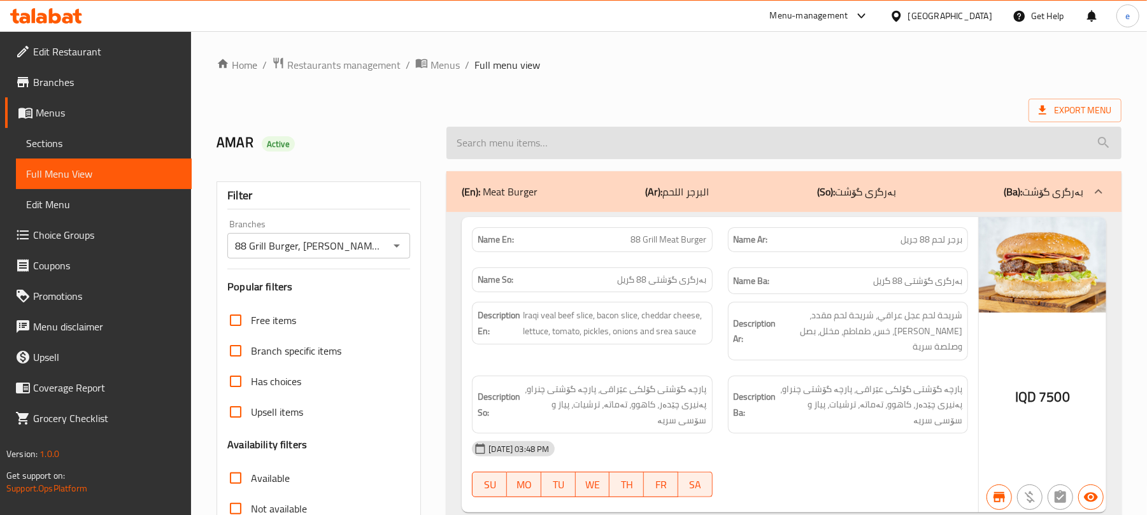
click at [539, 150] on input "search" at bounding box center [783, 143] width 675 height 32
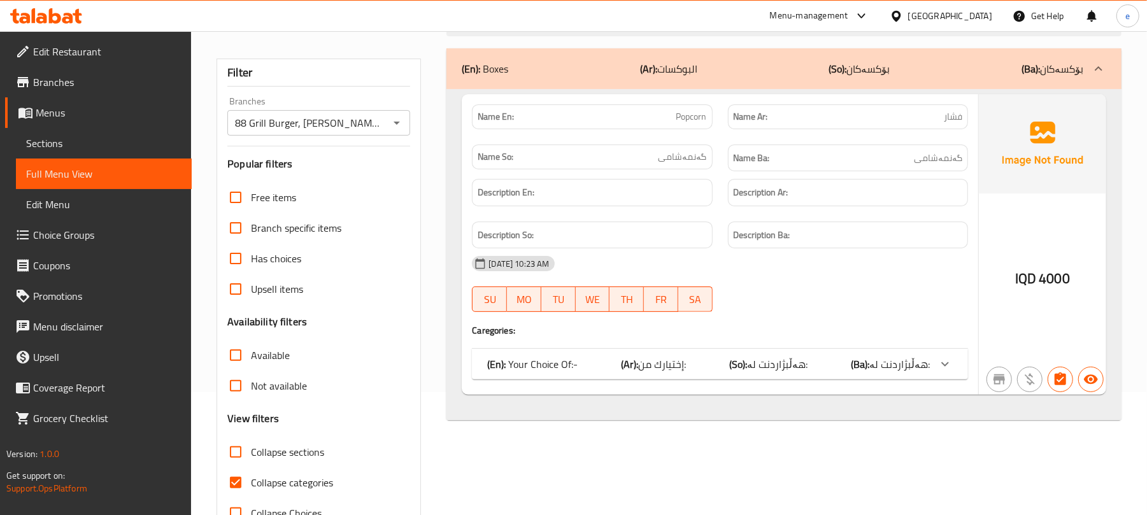
scroll to position [164, 0]
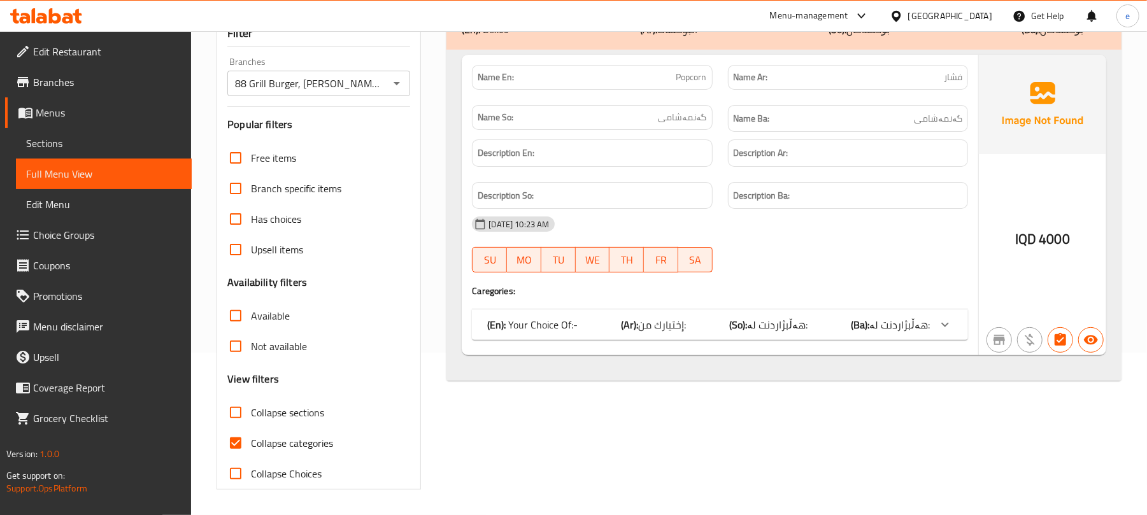
type input "popcorn"
click at [800, 313] on div "(En): Your Choice Of:- (Ar): إختيارك من: (So): هەڵبژاردنت لە: (Ba): هەڵبژاردنت …" at bounding box center [720, 324] width 496 height 31
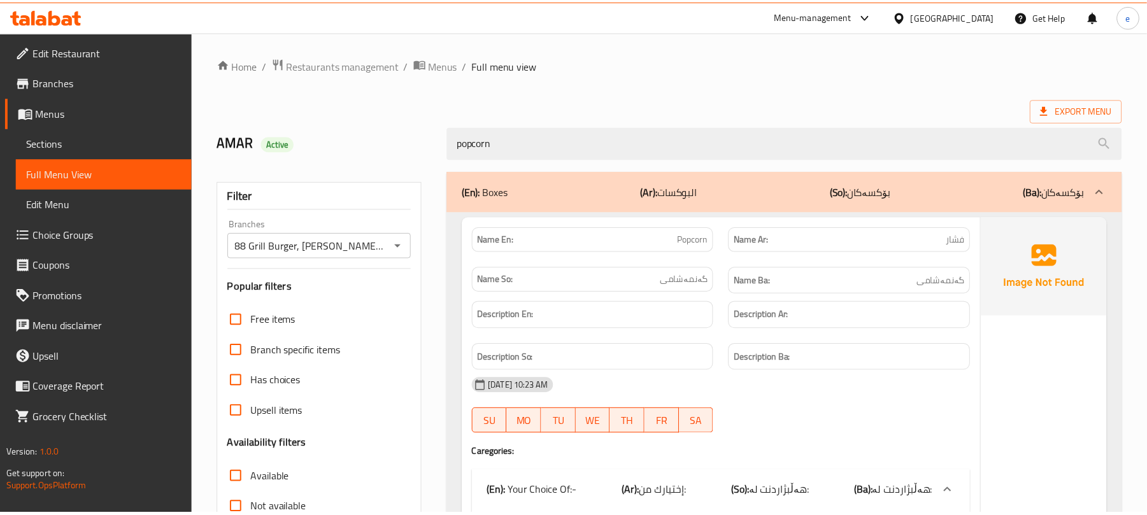
scroll to position [322, 0]
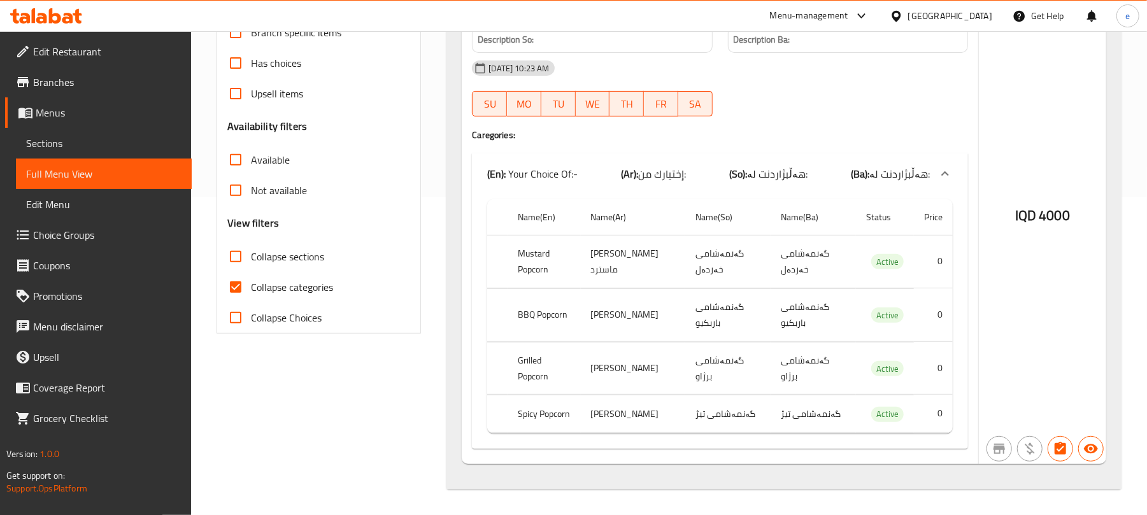
click at [75, 21] on icon at bounding box center [46, 15] width 72 height 15
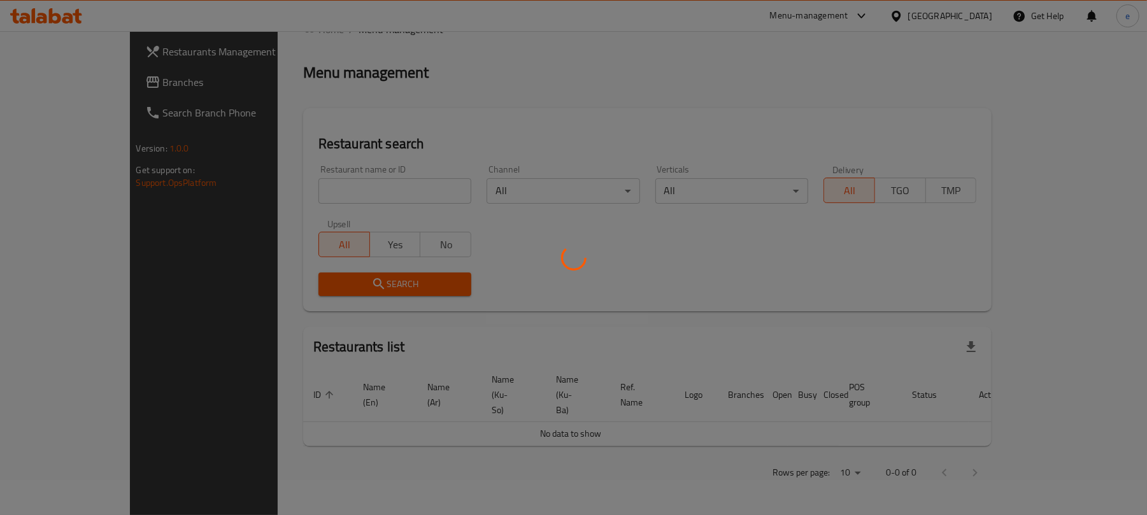
scroll to position [143, 0]
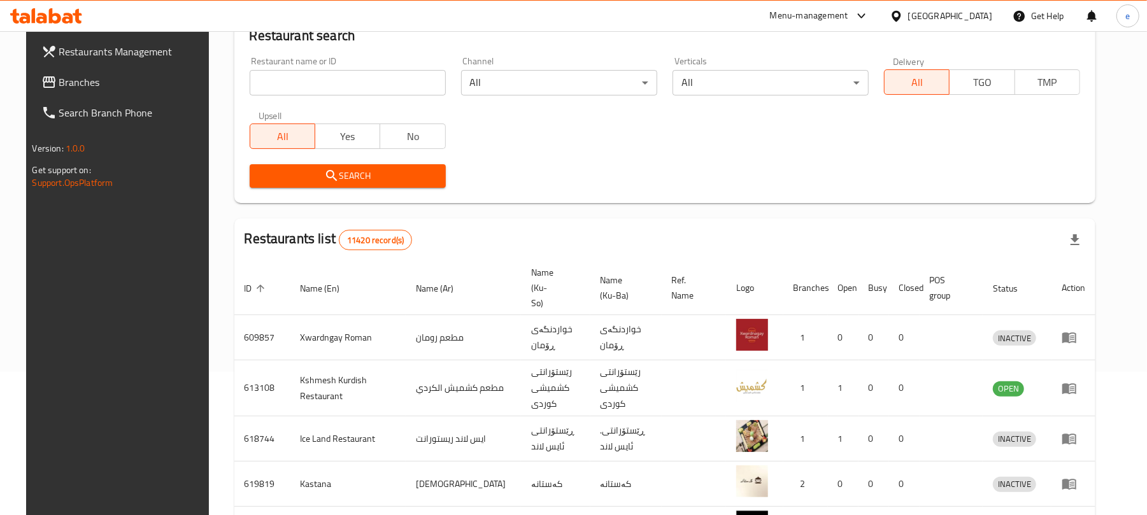
click at [323, 98] on div "Restaurant name or ID Restaurant name or ID" at bounding box center [347, 76] width 211 height 54
click at [322, 89] on input "search" at bounding box center [348, 82] width 196 height 25
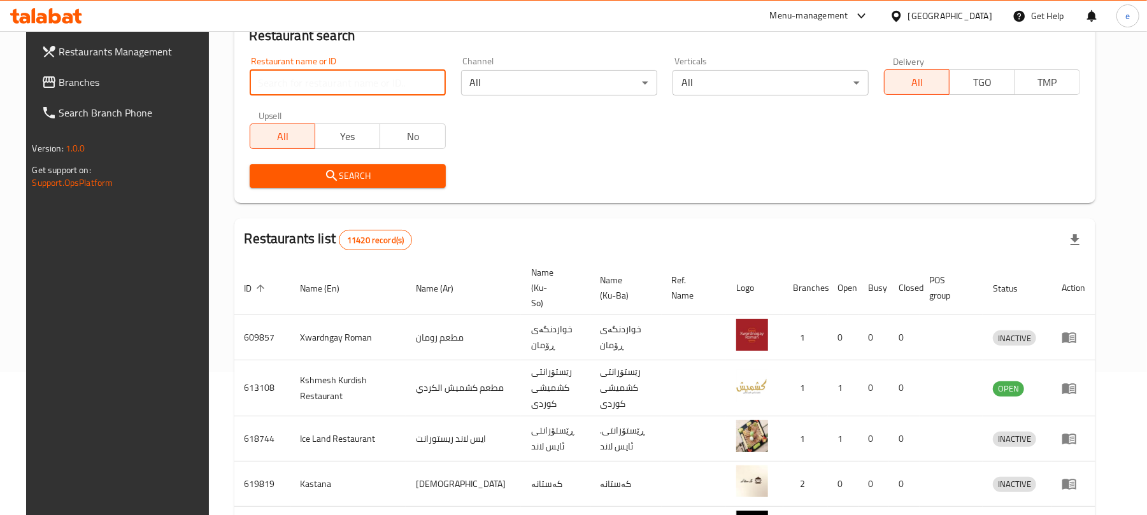
paste input "633081"
type input "633081"
click button "Search" at bounding box center [348, 176] width 196 height 24
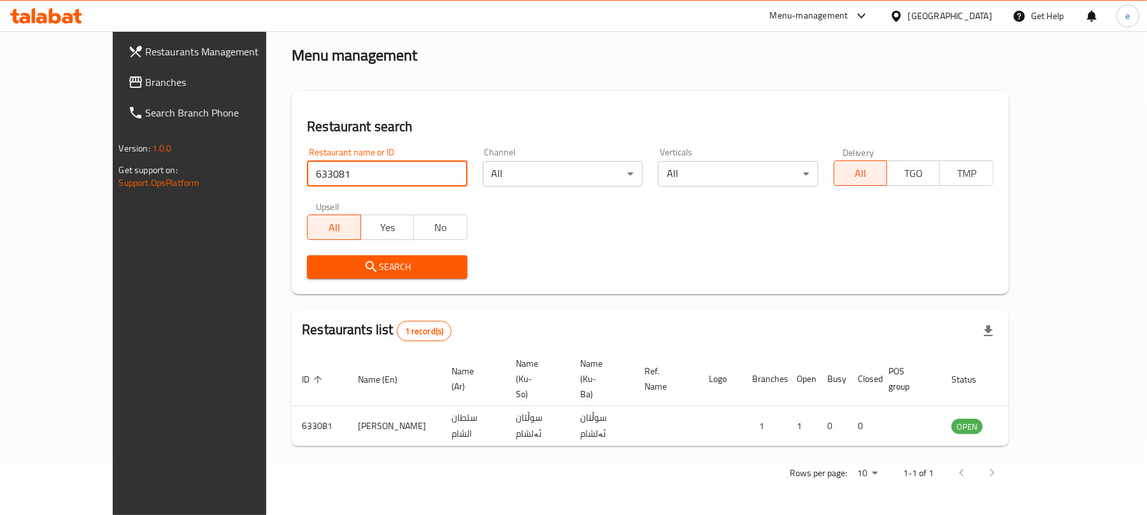
scroll to position [29, 0]
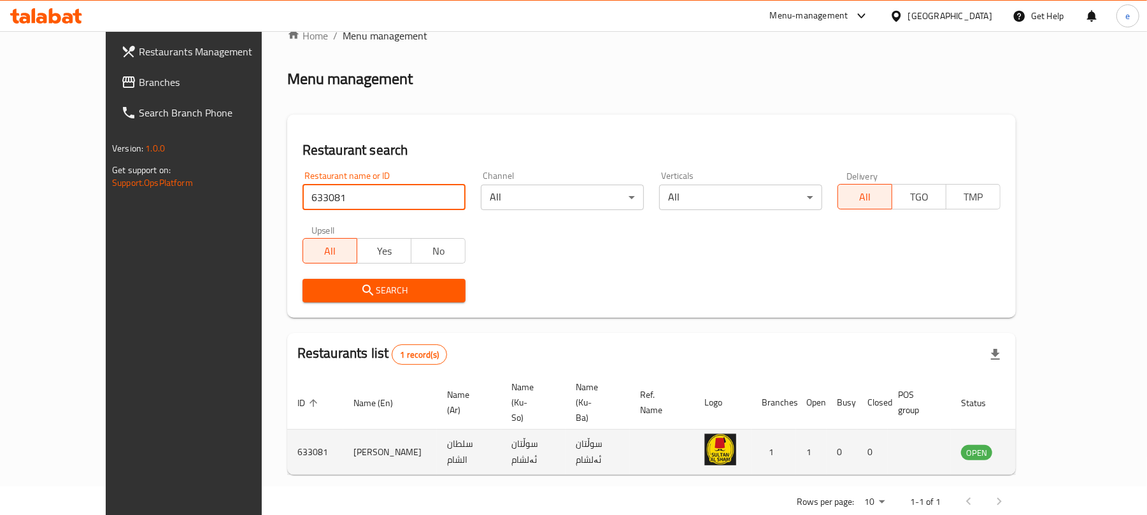
click at [1042, 448] on icon "enhanced table" at bounding box center [1035, 453] width 14 height 11
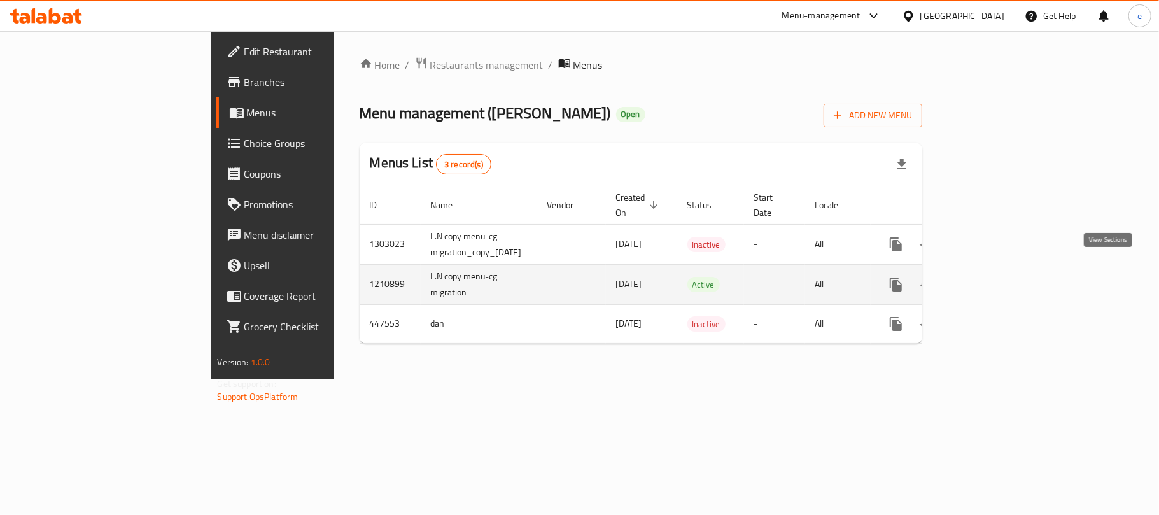
click at [1003, 269] on link "enhanced table" at bounding box center [988, 284] width 31 height 31
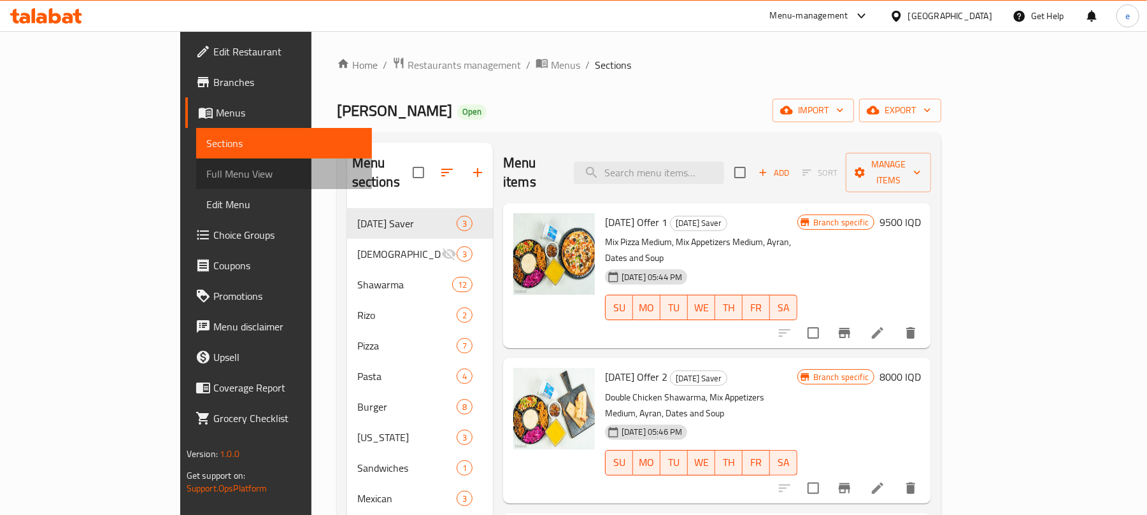
click at [206, 176] on span "Full Menu View" at bounding box center [283, 173] width 155 height 15
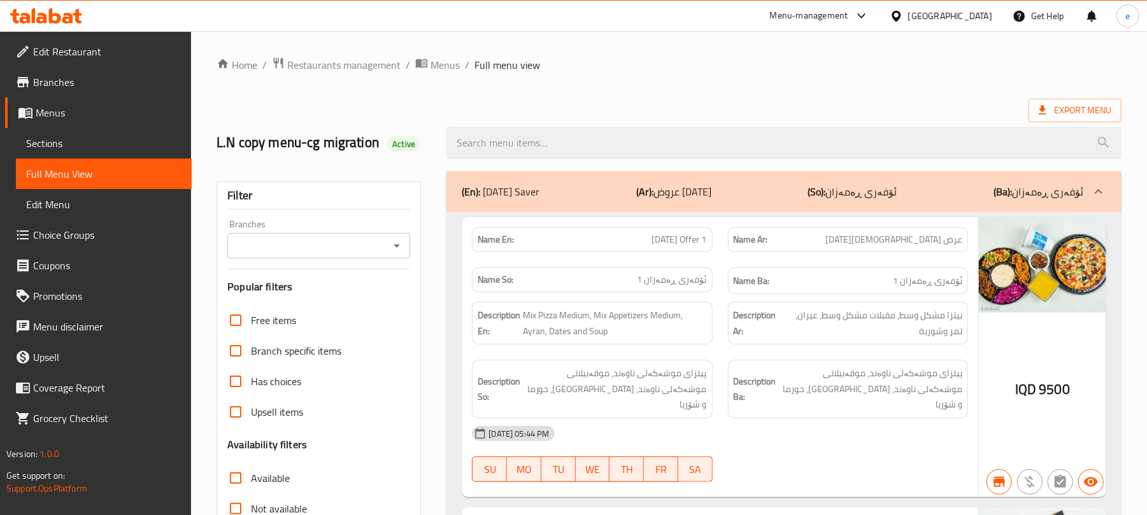
click at [391, 243] on icon "Open" at bounding box center [396, 245] width 15 height 15
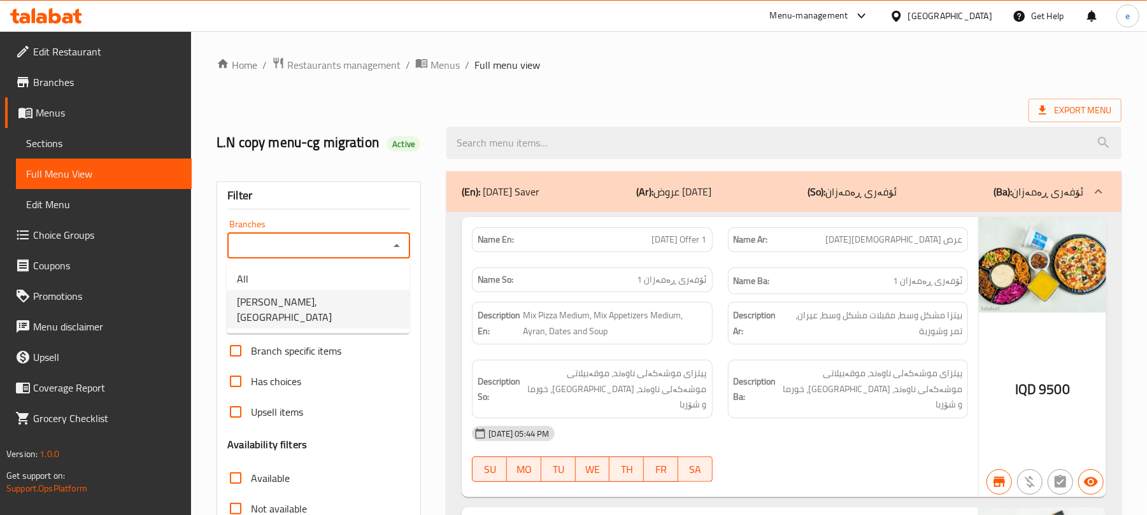
click at [346, 308] on li "Sultan AlSham, Qrga" at bounding box center [318, 309] width 183 height 38
type input "Sultan AlSham, Qrga"
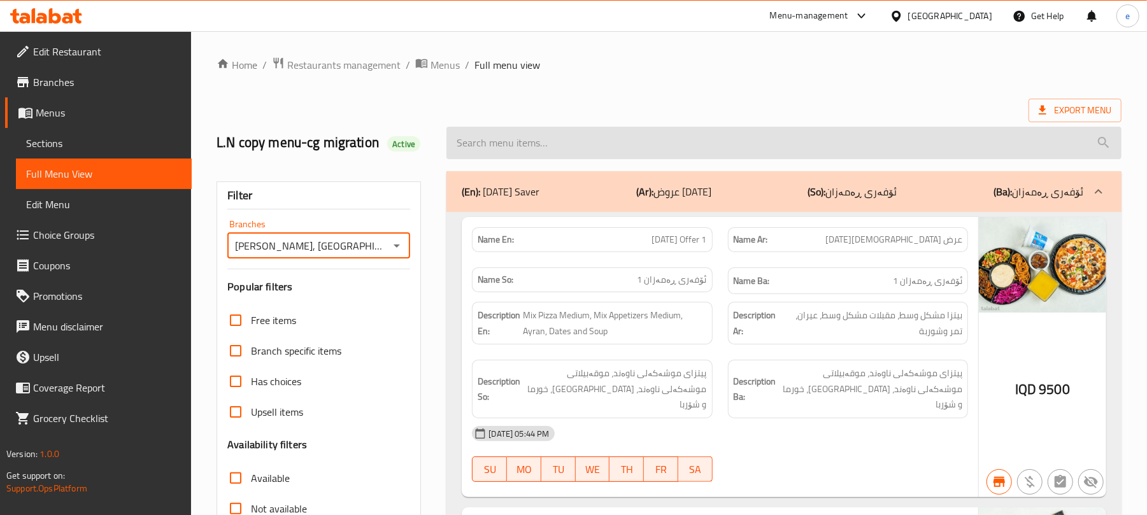
click at [574, 144] on input "search" at bounding box center [783, 143] width 675 height 32
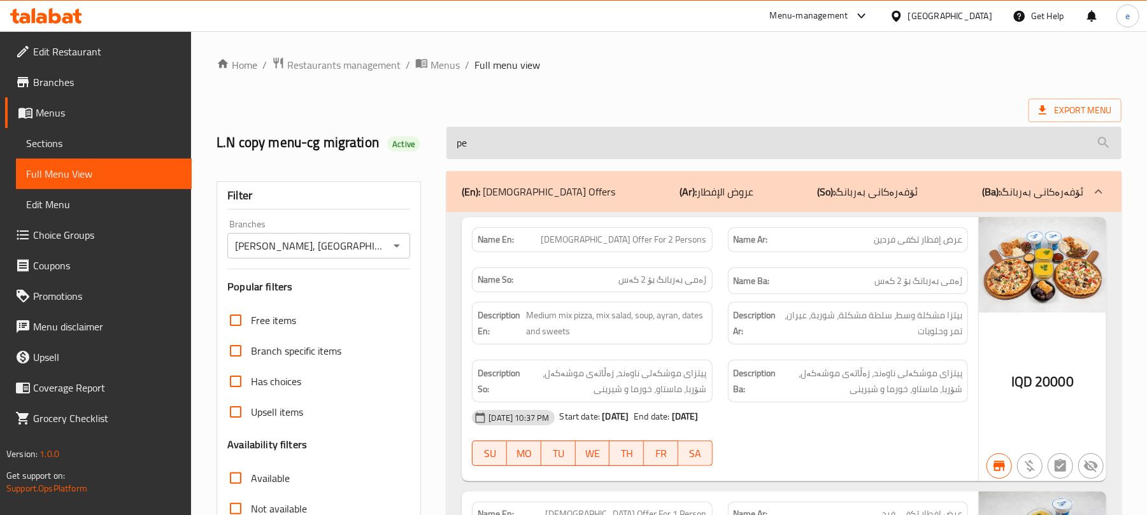
type input "p"
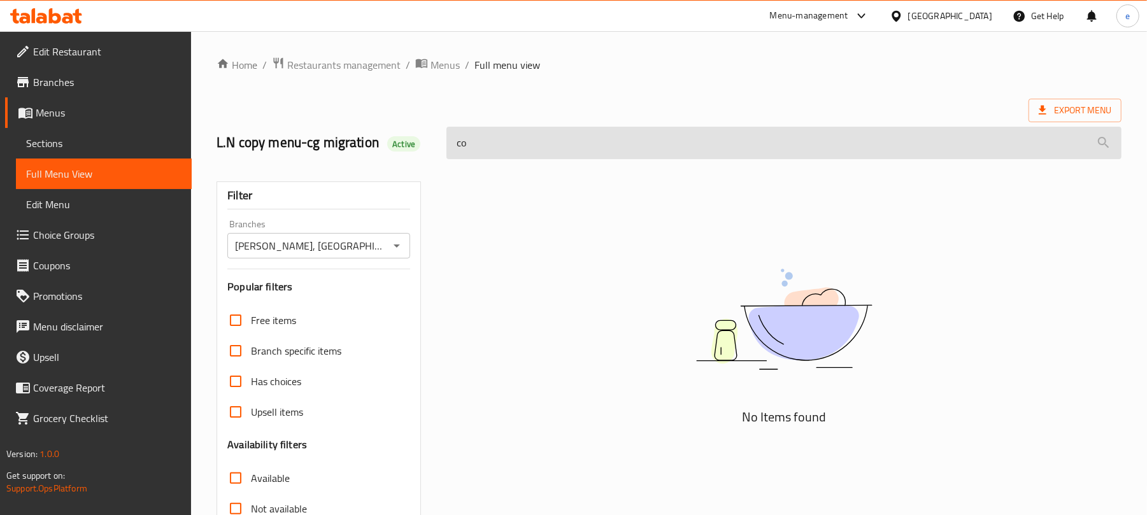
type input "c"
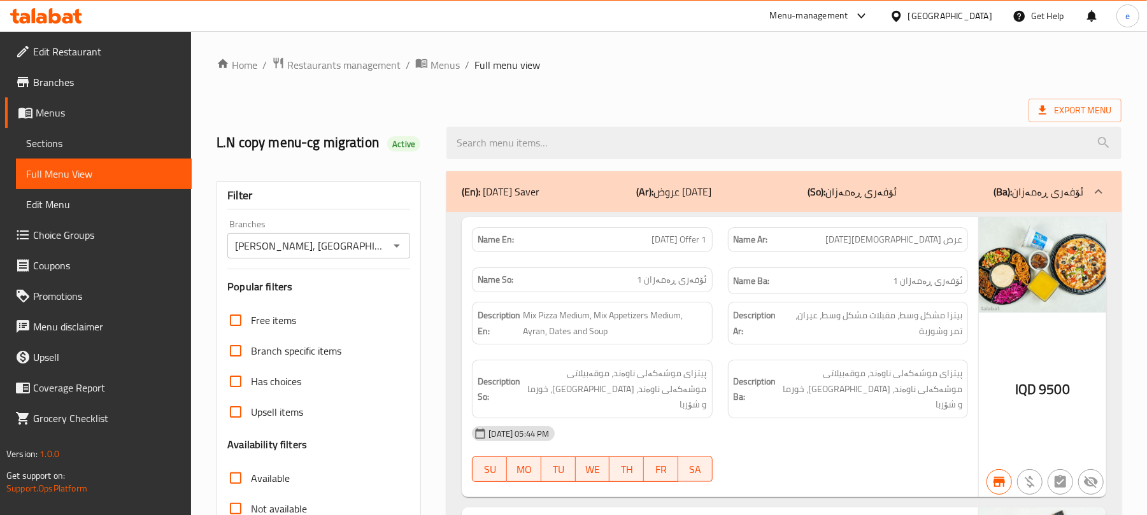
click at [399, 241] on icon "Open" at bounding box center [396, 245] width 15 height 15
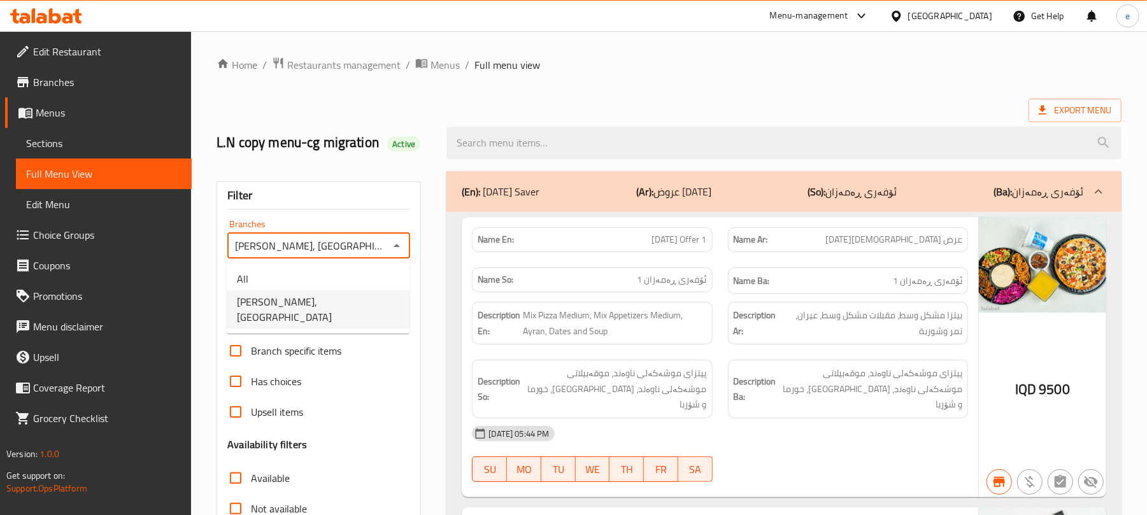
click at [374, 278] on li "All" at bounding box center [318, 278] width 183 height 23
click at [397, 243] on icon "Open" at bounding box center [396, 245] width 15 height 15
click at [372, 295] on li "Sultan AlSham, Qrga" at bounding box center [318, 309] width 183 height 38
click at [396, 253] on icon "Open" at bounding box center [396, 245] width 15 height 15
click at [345, 272] on li "All" at bounding box center [318, 278] width 183 height 23
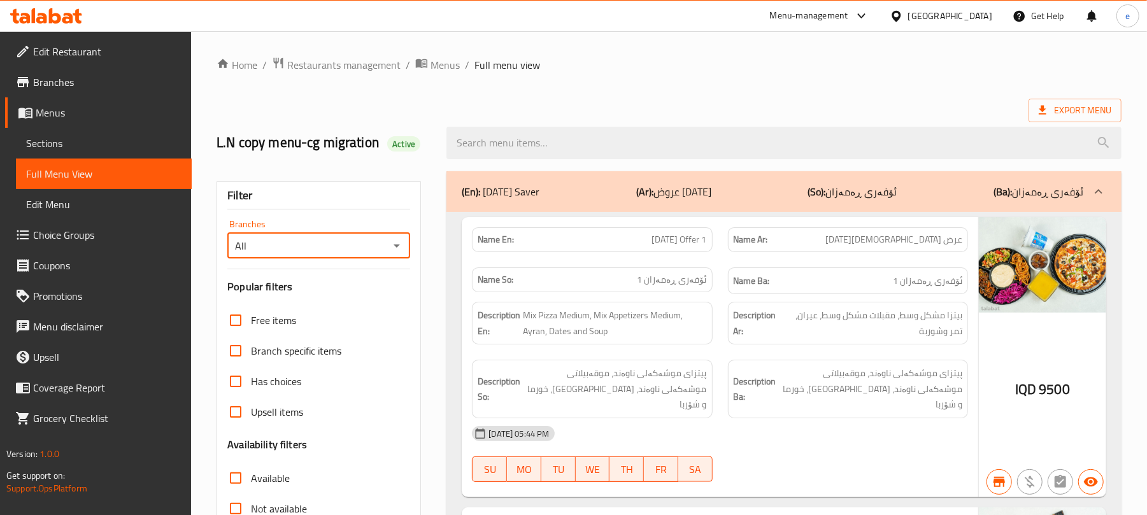
click at [395, 250] on icon "Open" at bounding box center [396, 245] width 15 height 15
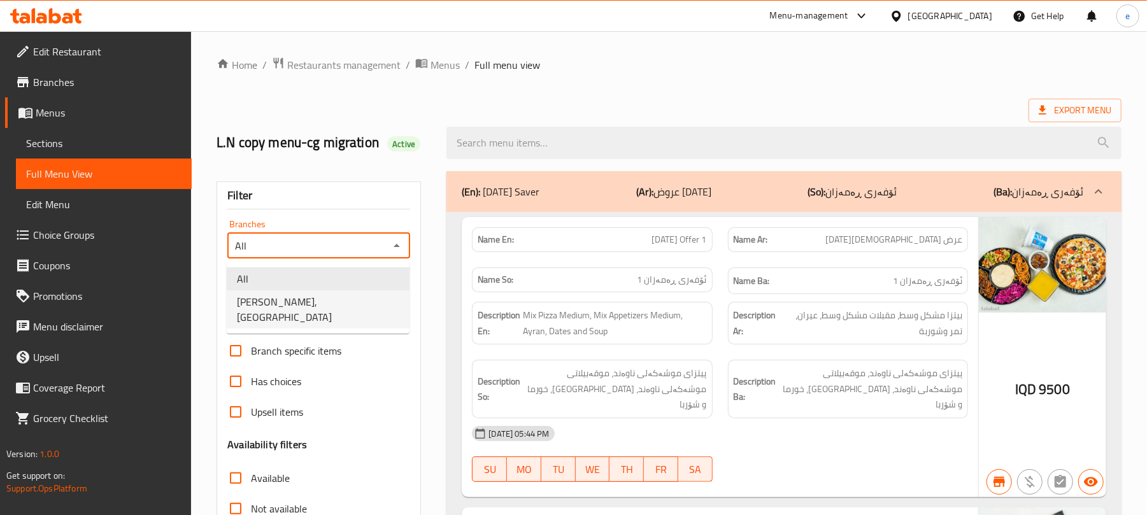
click at [357, 298] on li "Sultan AlSham, Qrga" at bounding box center [318, 309] width 183 height 38
type input "Sultan AlSham, Qrga"
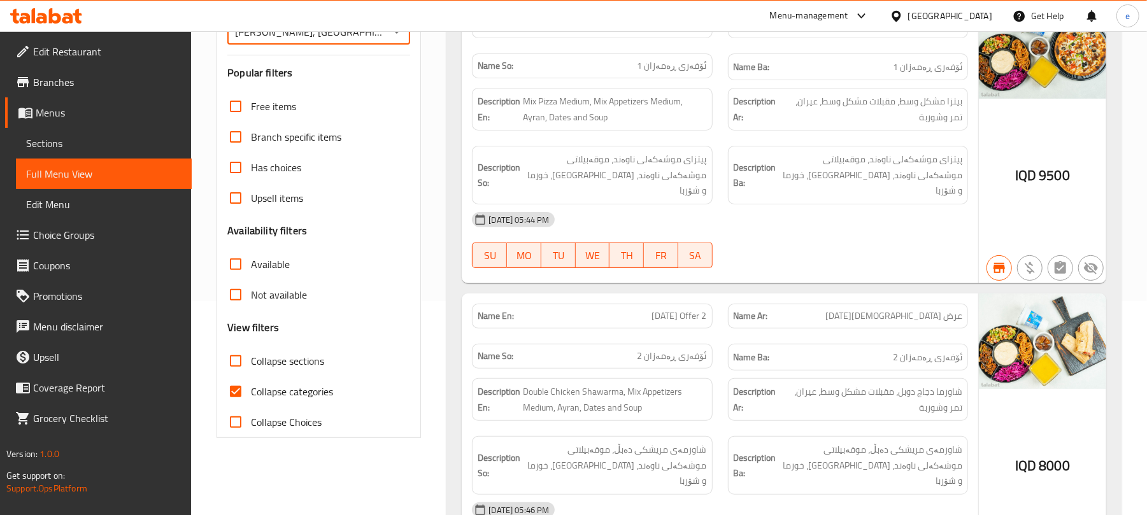
scroll to position [339, 0]
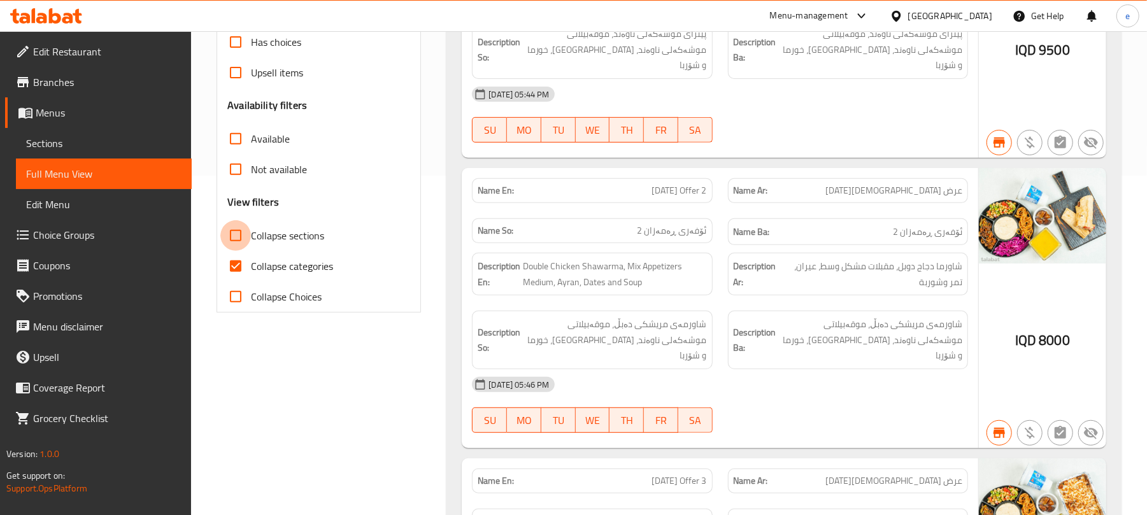
click at [241, 246] on input "Collapse sections" at bounding box center [235, 235] width 31 height 31
checkbox input "true"
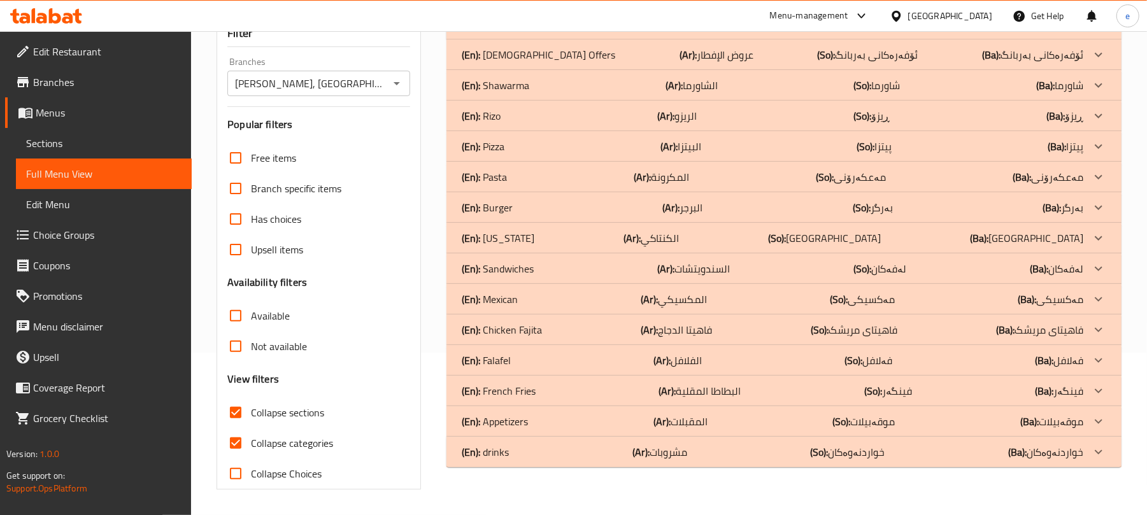
scroll to position [164, 0]
click at [609, 32] on div "(En): drinks (Ar): مشروبات (So): خواردنەوەکان (Ba): خواردنەوەکان" at bounding box center [772, 24] width 621 height 15
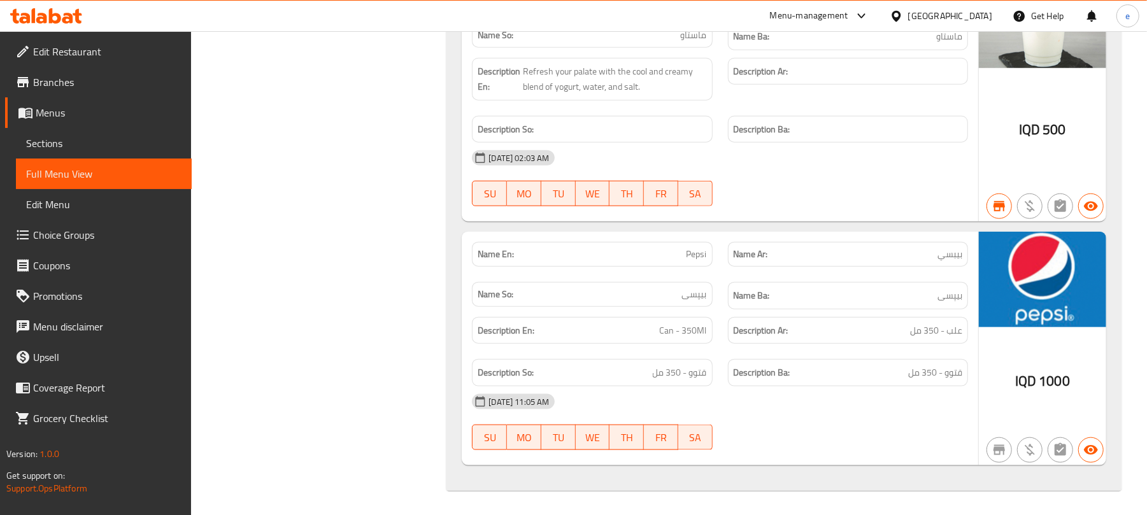
scroll to position [933, 0]
click at [679, 329] on span "Can - 350Ml" at bounding box center [683, 330] width 47 height 16
copy span "Can - 350Ml"
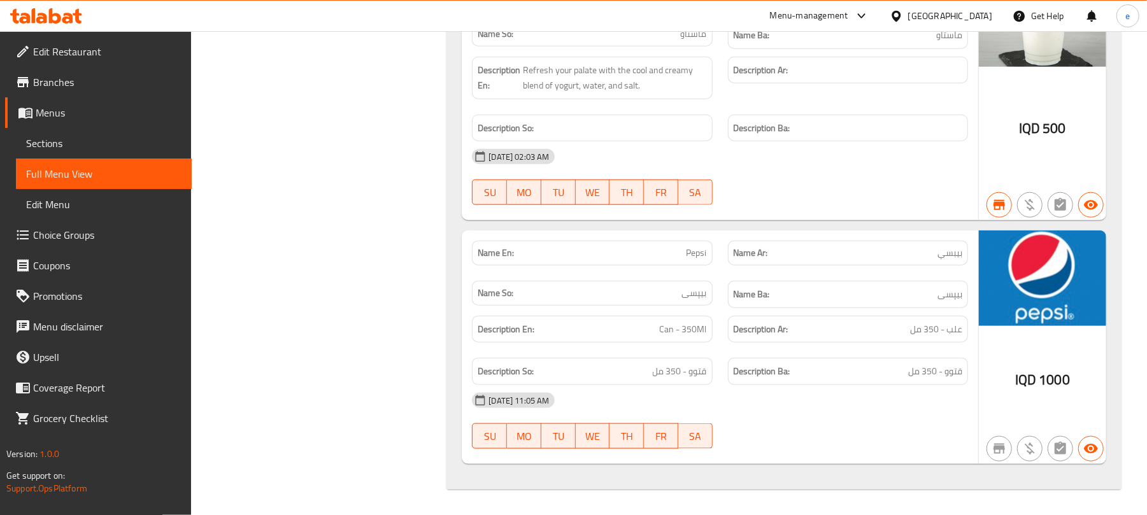
click at [695, 367] on span "قتوو - 350 مل" at bounding box center [680, 372] width 54 height 16
copy span "قتوو - 350 مل"
click at [915, 327] on span "علب - 350 مل" at bounding box center [936, 330] width 52 height 16
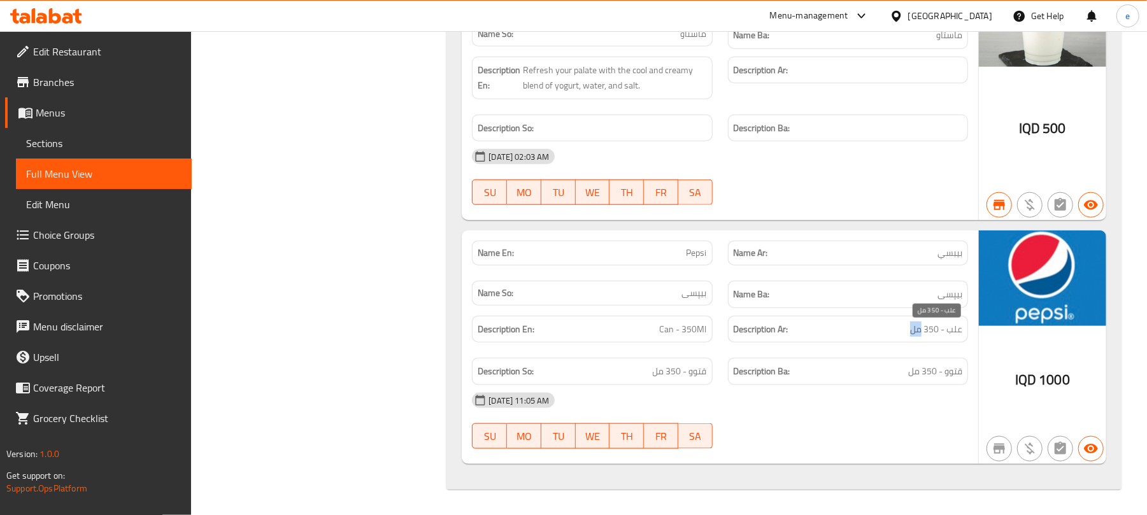
click at [915, 327] on span "علب - 350 مل" at bounding box center [936, 330] width 52 height 16
copy span "علب - 350 مل"
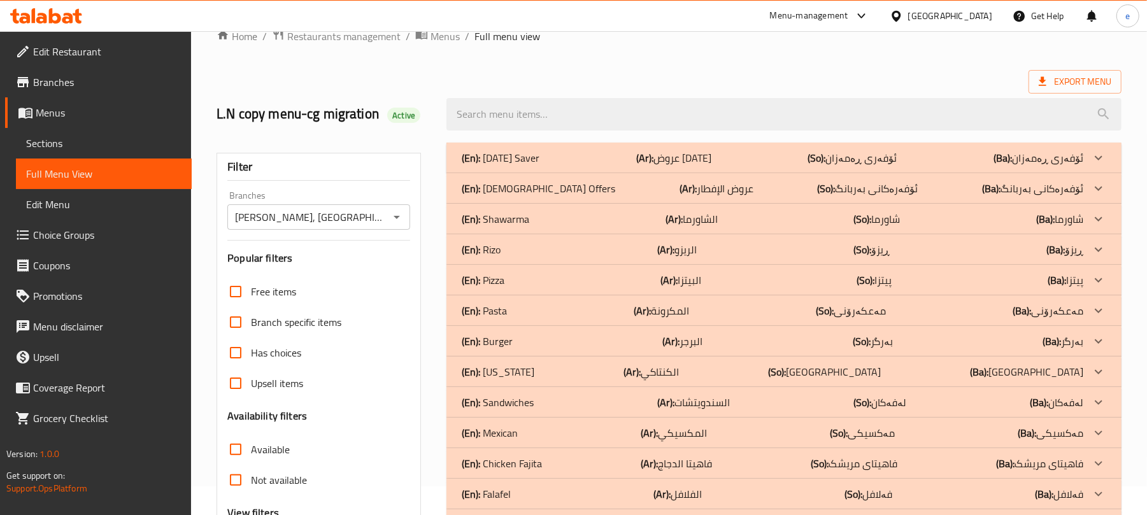
scroll to position [0, 0]
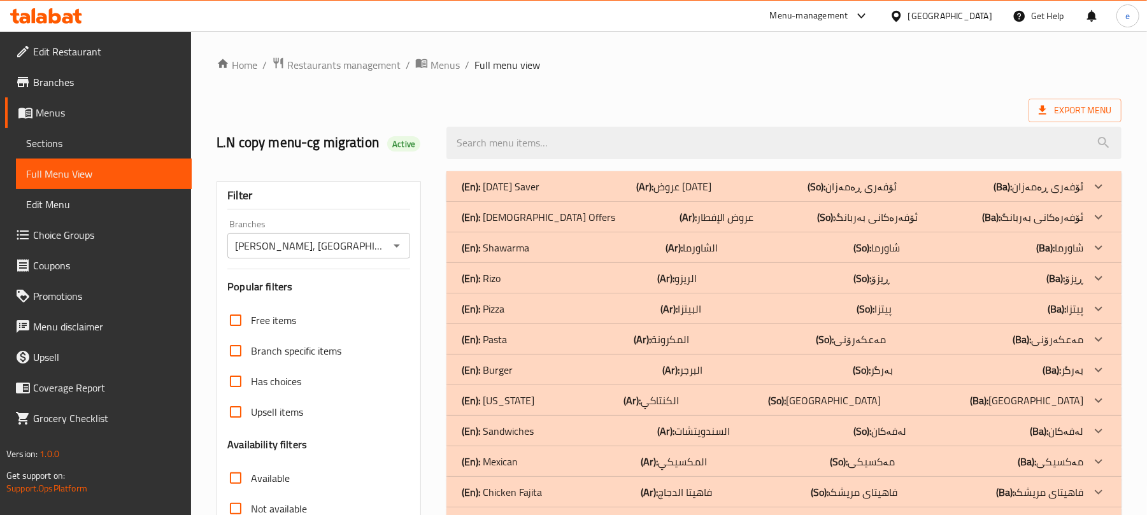
click at [401, 248] on icon "Open" at bounding box center [396, 245] width 15 height 15
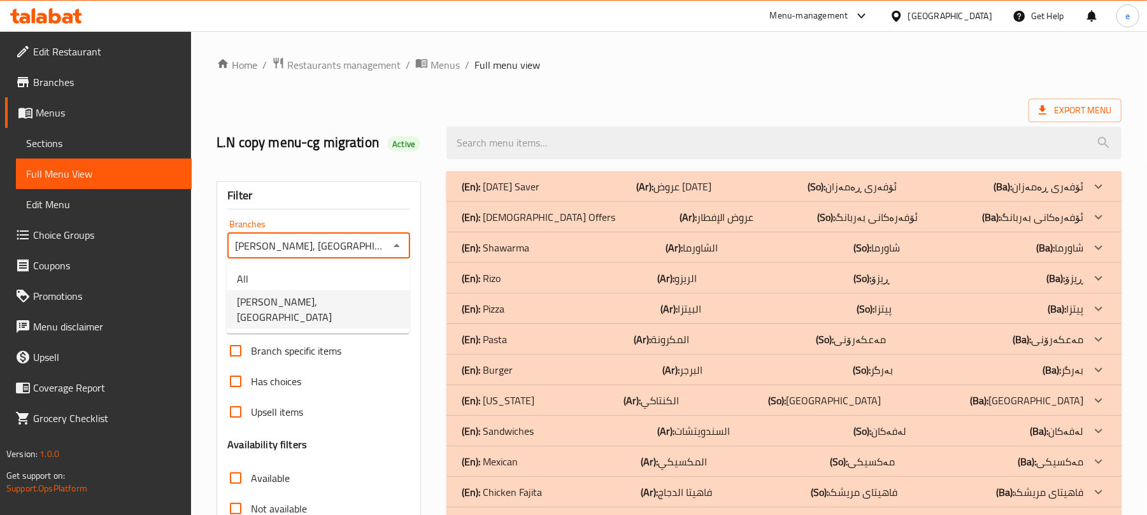
click at [357, 266] on ul "All Sultan AlSham, Qrga" at bounding box center [318, 297] width 183 height 71
click at [357, 272] on li "All" at bounding box center [318, 278] width 183 height 23
click at [397, 250] on icon "Open" at bounding box center [396, 245] width 15 height 15
click at [359, 303] on li "Sultan AlSham, Qrga" at bounding box center [318, 309] width 183 height 38
type input "Sultan AlSham, Qrga"
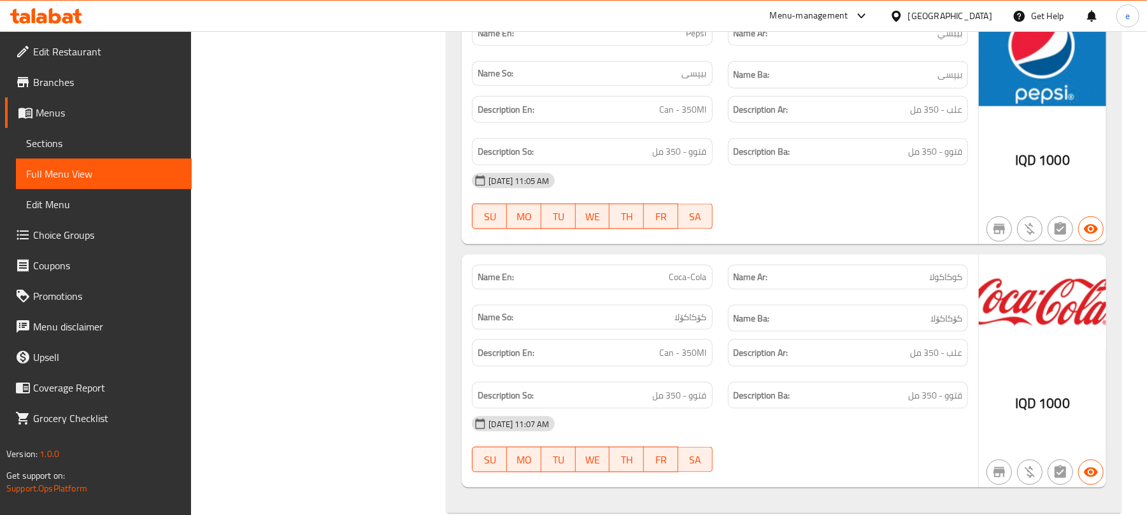
scroll to position [1178, 0]
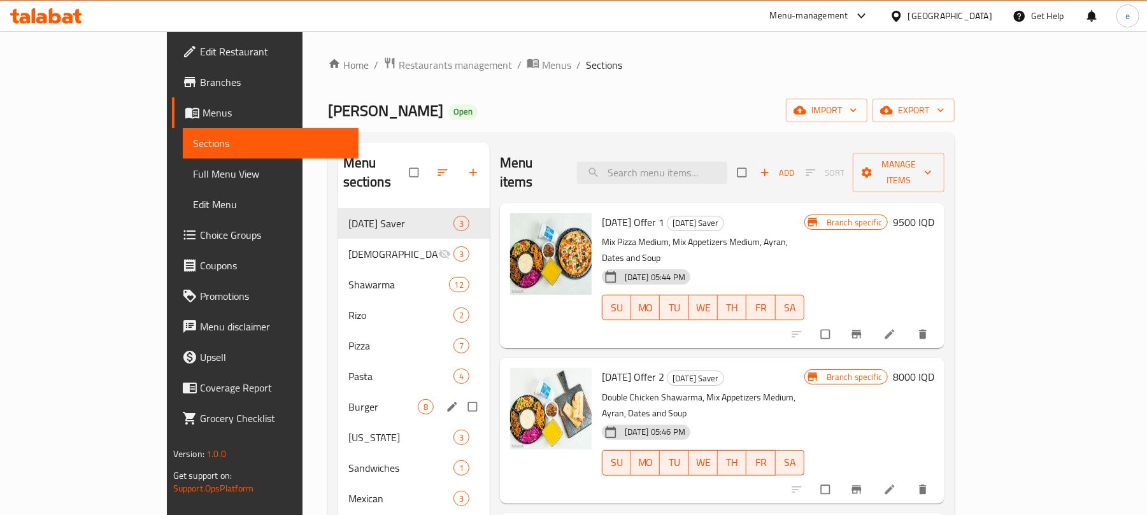
scroll to position [179, 0]
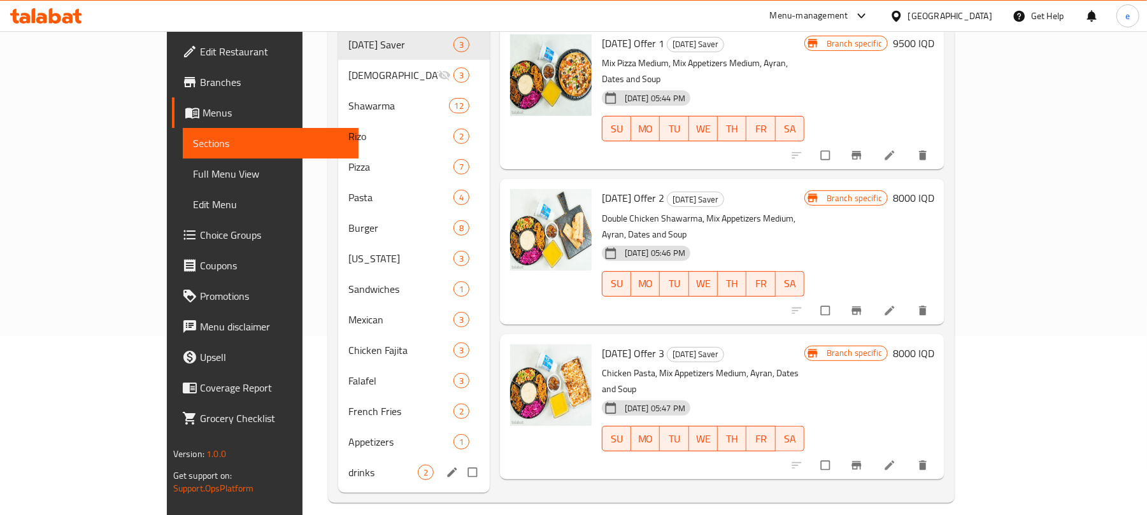
click at [338, 457] on div "drinks 2" at bounding box center [414, 472] width 152 height 31
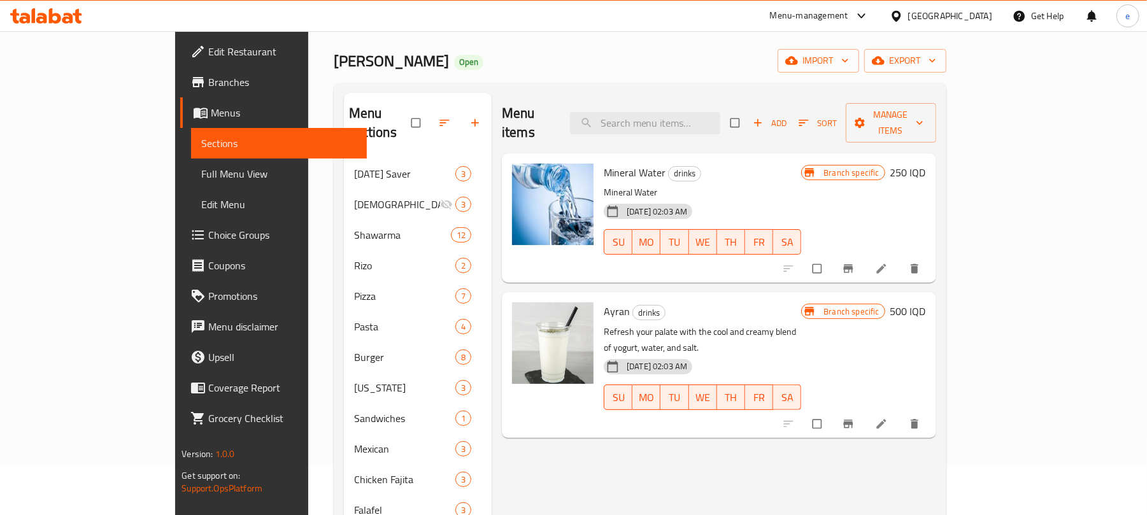
scroll to position [9, 0]
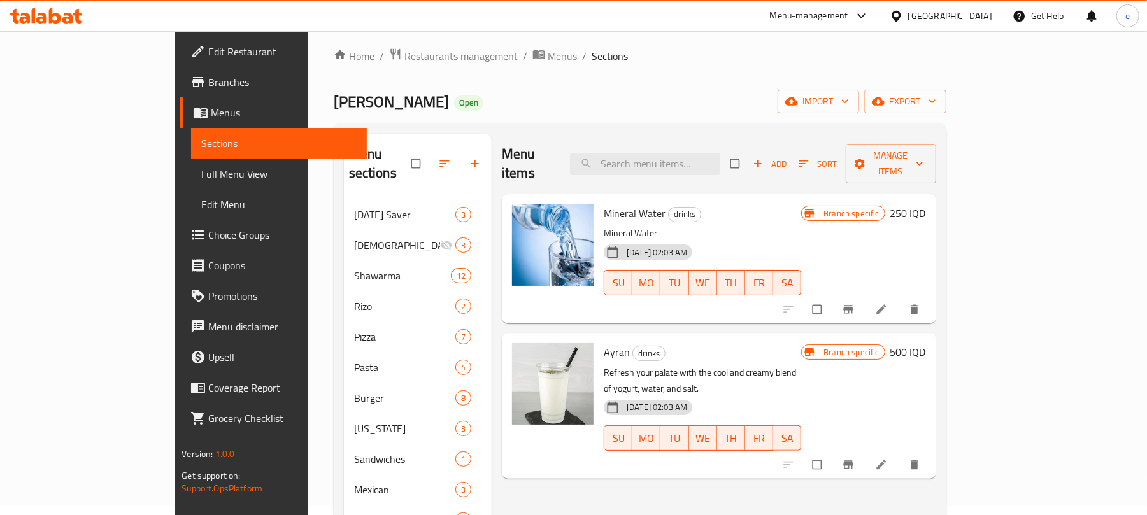
click at [767, 157] on span "button" at bounding box center [758, 163] width 15 height 13
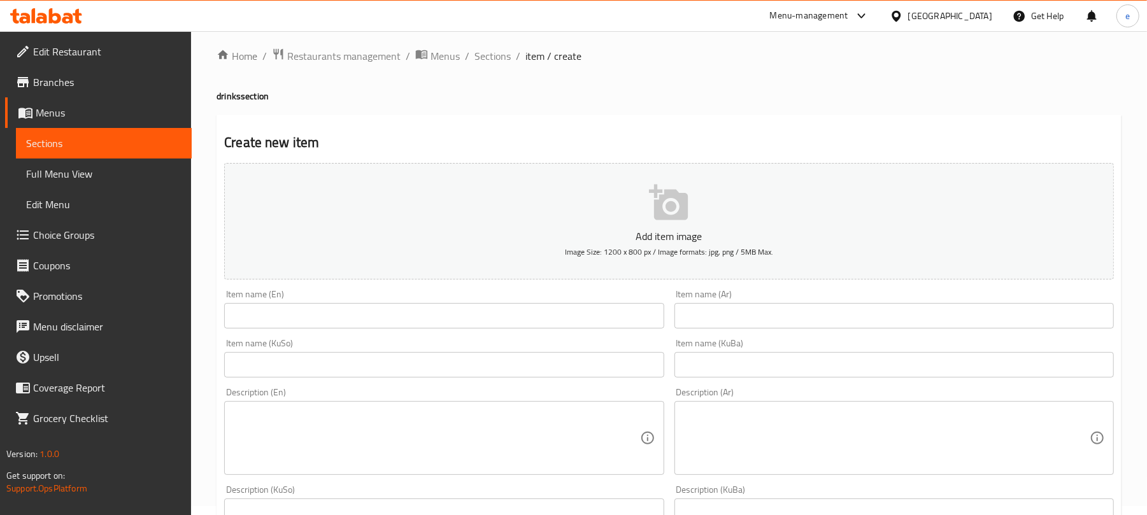
click at [471, 372] on input "text" at bounding box center [443, 364] width 439 height 25
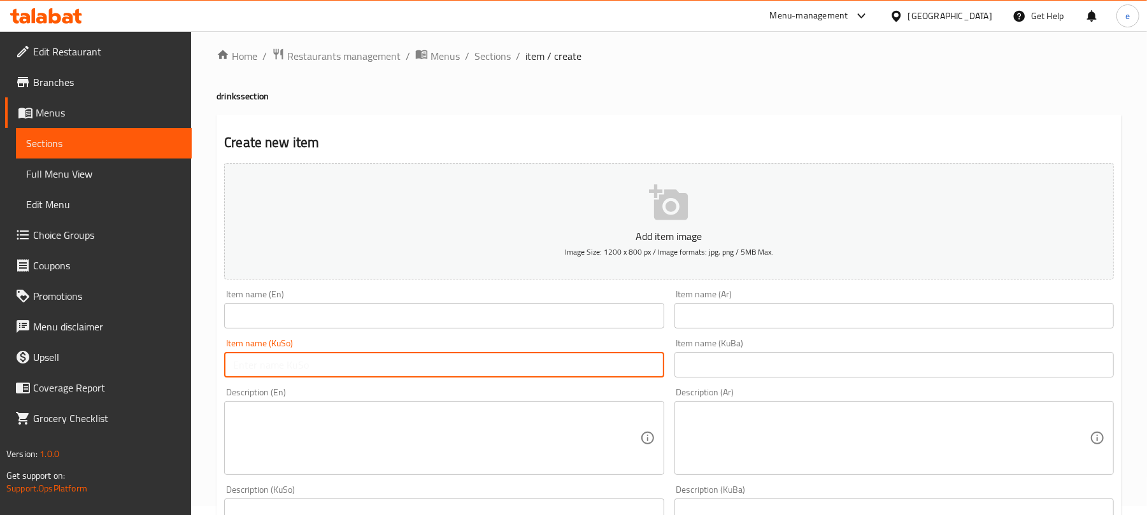
paste input "بیپسی"
type input "بیپسی"
click at [787, 373] on input "text" at bounding box center [893, 364] width 439 height 25
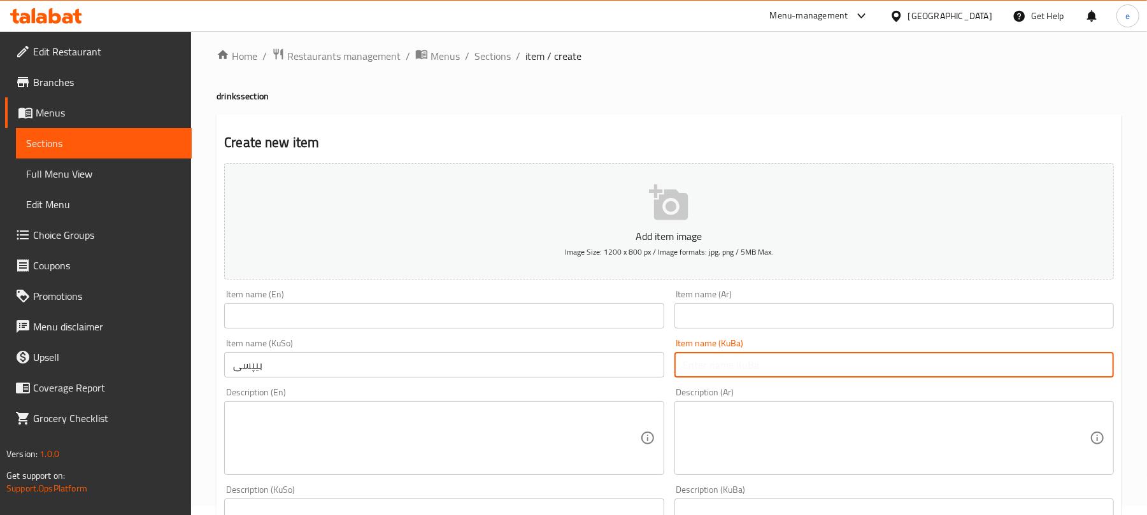
paste input "بیپسی"
type input "بیپسی"
click at [458, 293] on div "Item name (En) Item name (En)" at bounding box center [443, 309] width 439 height 39
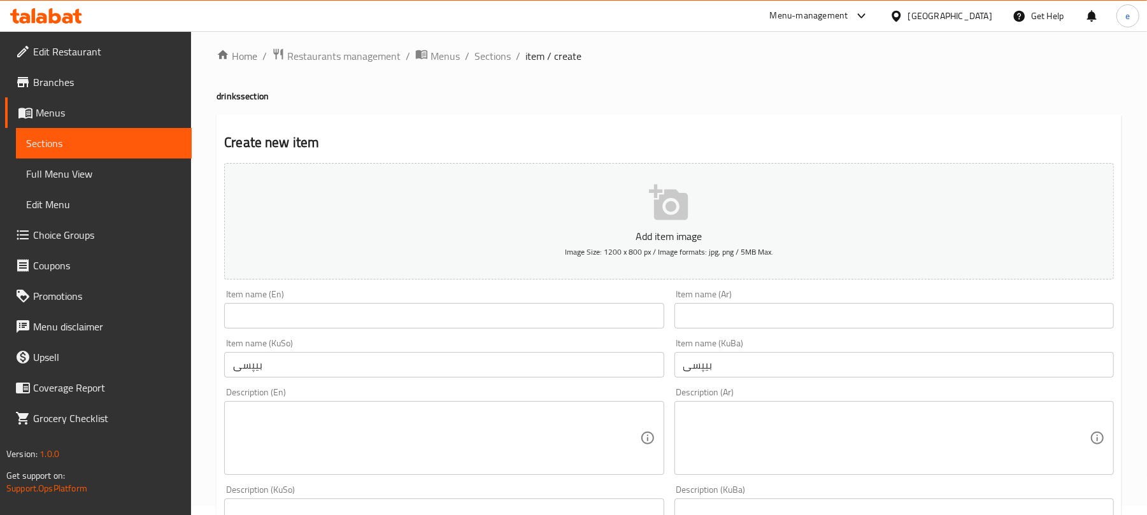
click at [451, 312] on input "text" at bounding box center [443, 315] width 439 height 25
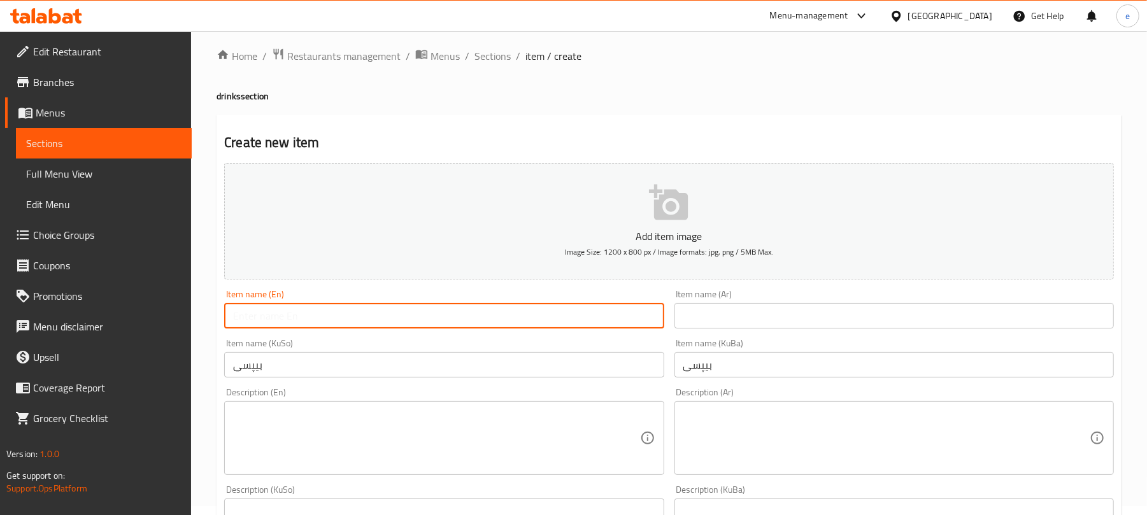
paste input "Pepsi"
type input "Pepsi"
click at [746, 316] on input "text" at bounding box center [893, 315] width 439 height 25
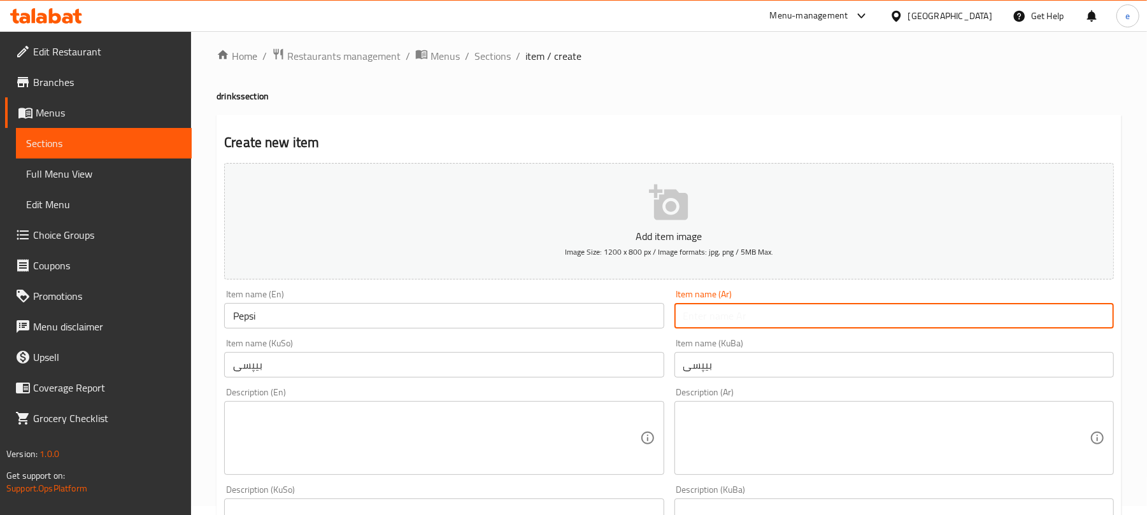
paste input "بيبسي"
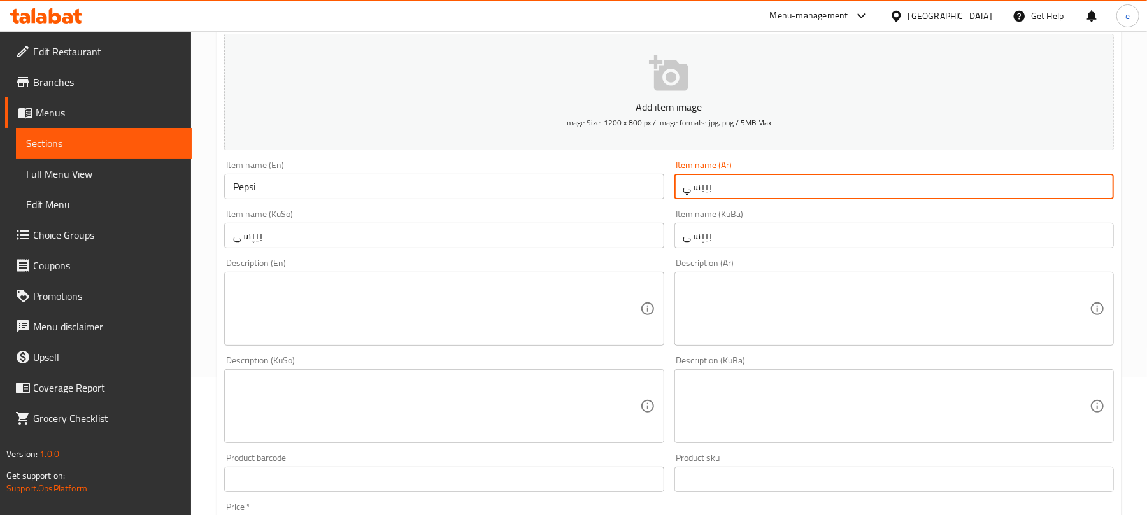
scroll to position [179, 0]
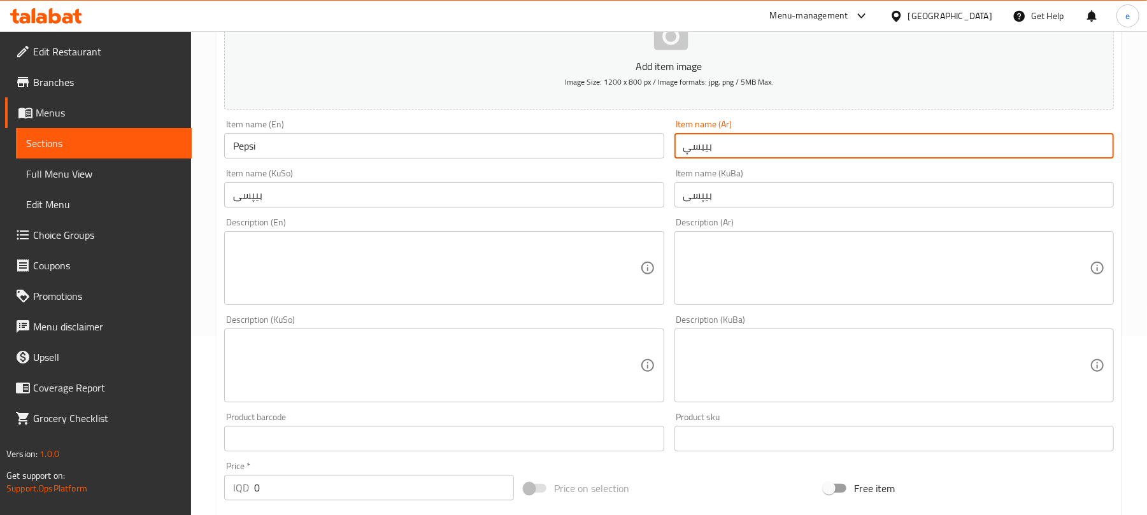
type input "بيبسي"
click at [388, 293] on textarea at bounding box center [436, 268] width 406 height 60
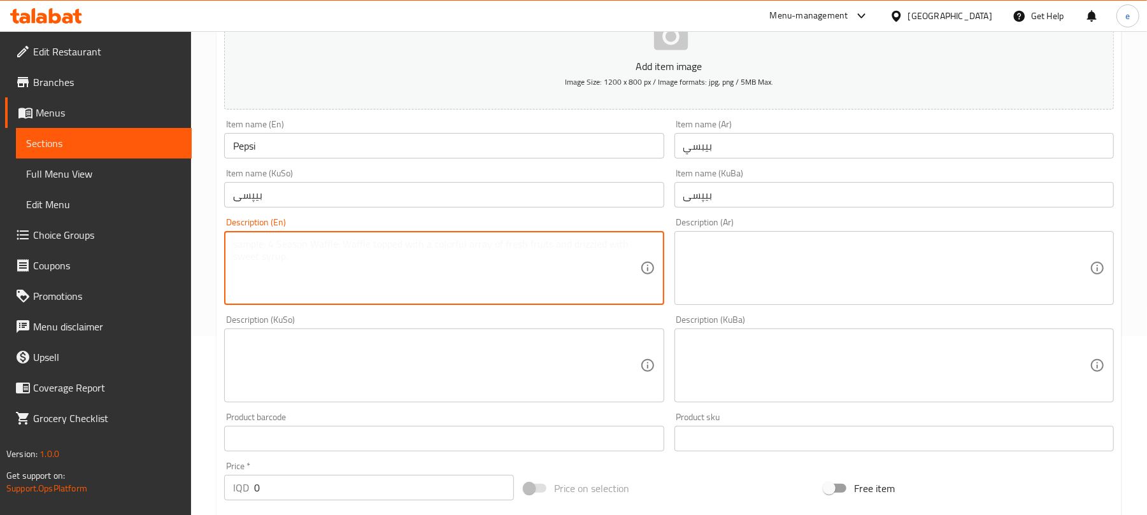
paste textarea "can - 350ml"
click at [238, 243] on textarea "can - 350ml" at bounding box center [436, 268] width 406 height 60
click at [279, 245] on textarea "Can - 350ml" at bounding box center [436, 268] width 406 height 60
click at [281, 244] on textarea "Can - 350ml" at bounding box center [436, 268] width 406 height 60
click at [244, 242] on textarea "Can - 350Ml" at bounding box center [436, 268] width 406 height 60
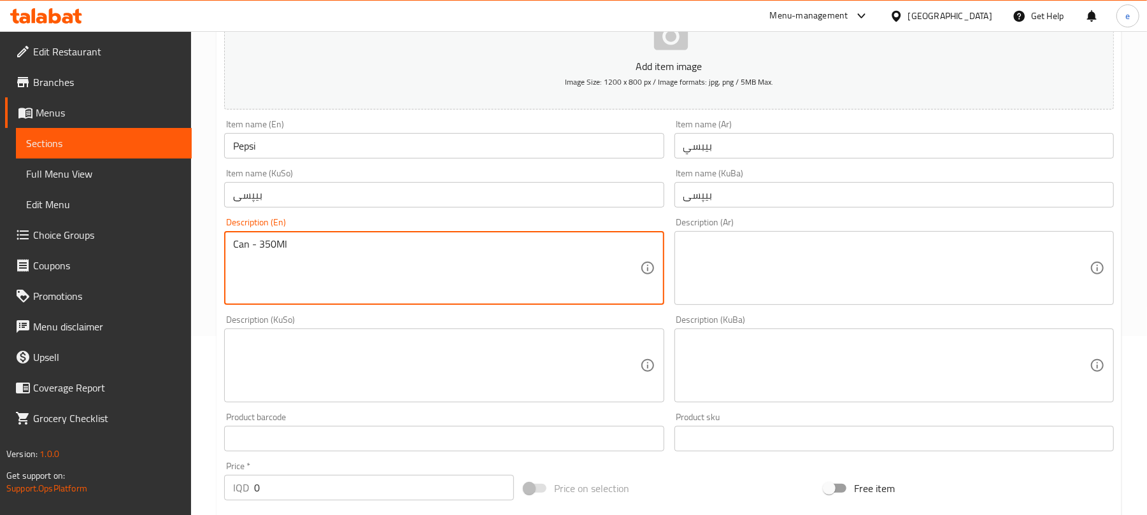
click at [244, 242] on textarea "Can - 350Ml" at bounding box center [436, 268] width 406 height 60
type textarea "Can - 350Ml"
click at [941, 294] on textarea at bounding box center [886, 268] width 406 height 60
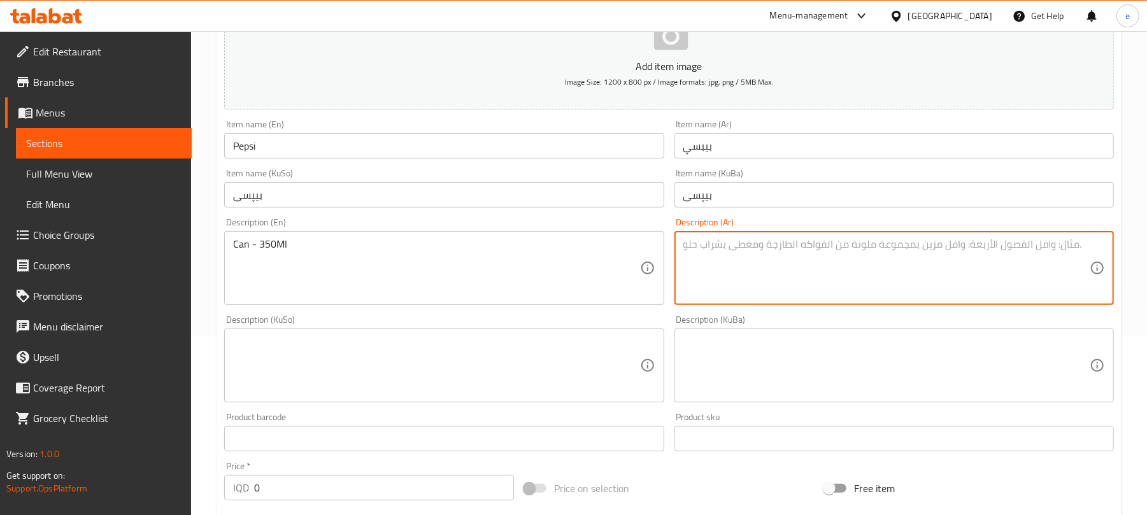
click at [507, 382] on textarea at bounding box center [436, 366] width 406 height 60
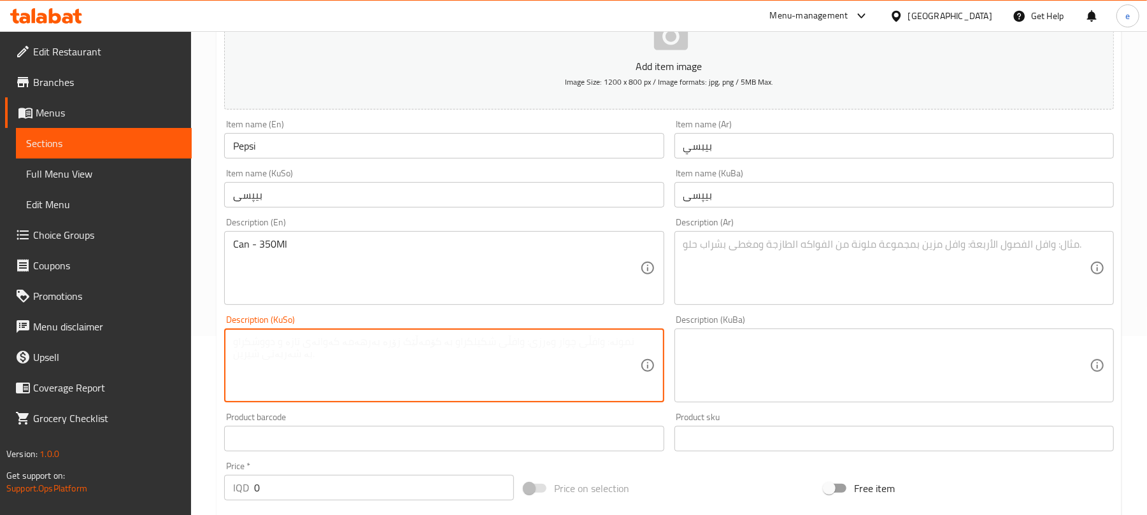
paste textarea "قتوو"
type textarea "قتوو"
click at [845, 239] on textarea at bounding box center [886, 268] width 406 height 60
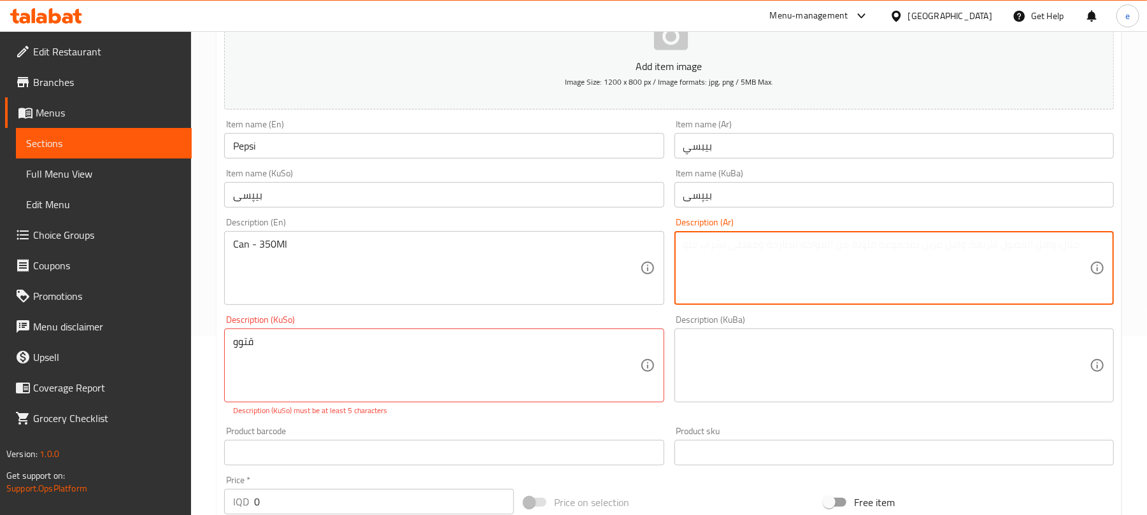
paste textarea "علب"
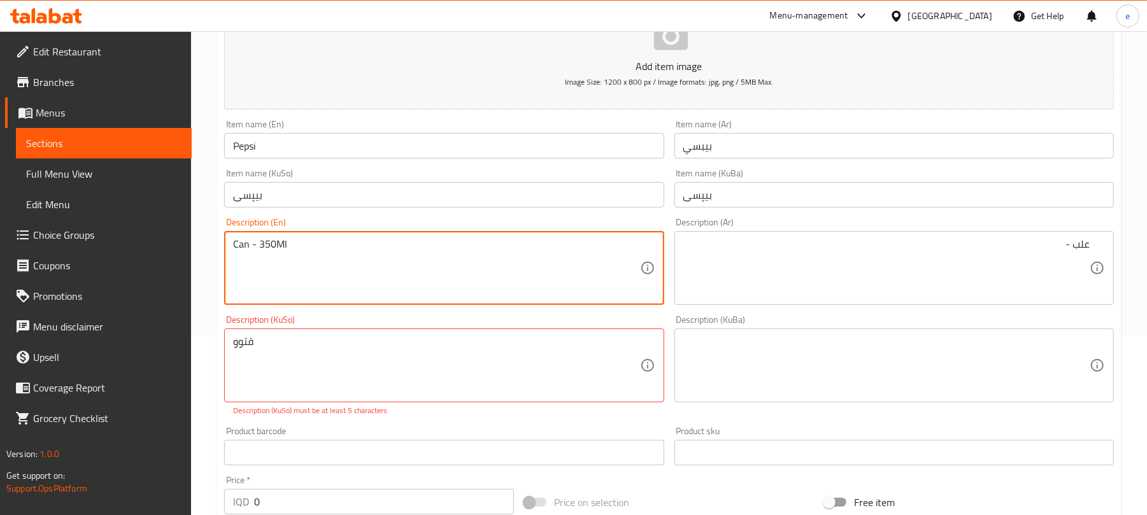
click at [275, 250] on textarea "Can - 350Ml" at bounding box center [436, 268] width 406 height 60
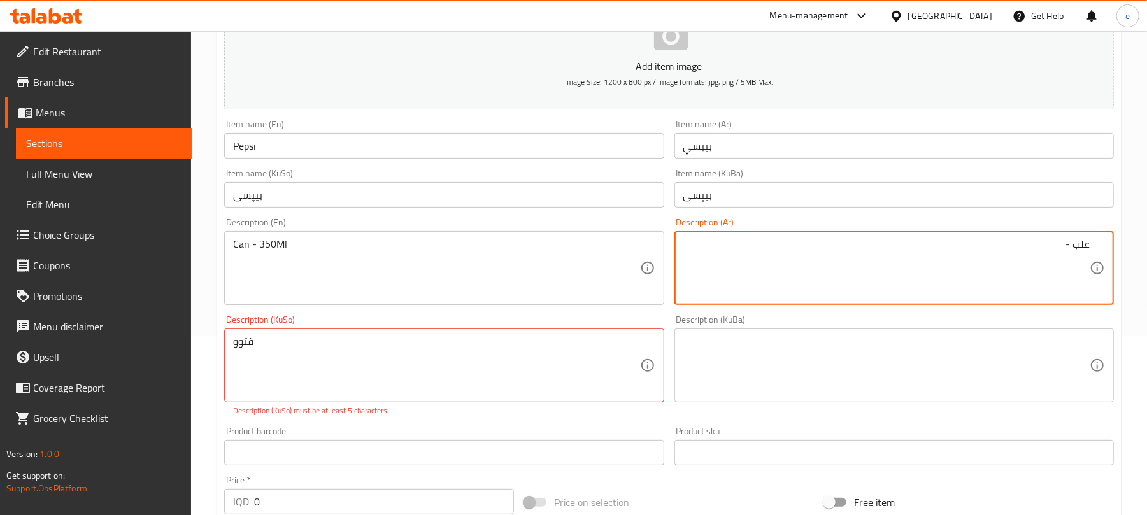
paste textarea "350 مل"
type textarea "علب - 350 مل"
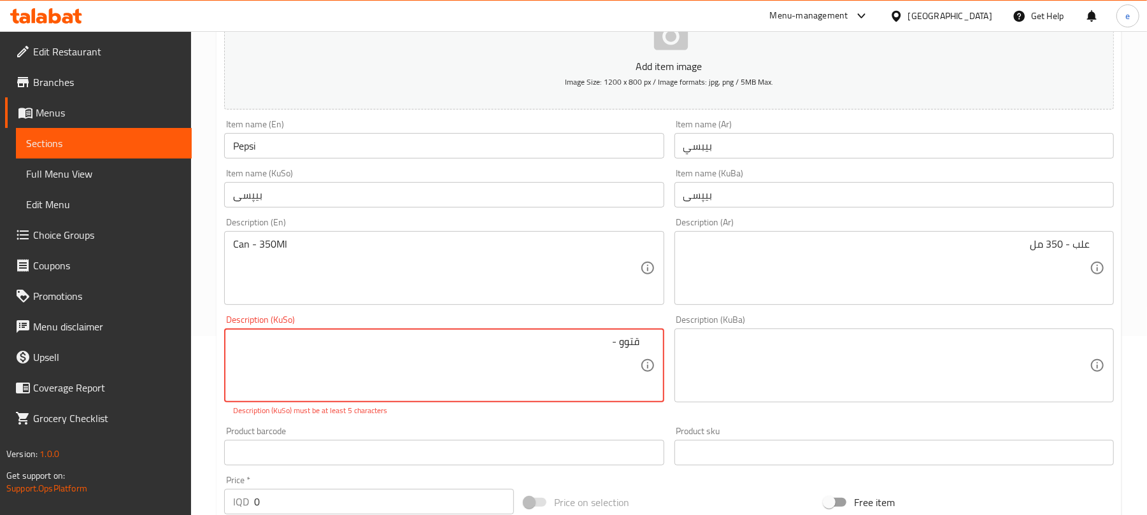
paste textarea "350 مل"
click at [597, 355] on textarea "قتوو - 350 مل" at bounding box center [436, 366] width 406 height 60
type textarea "قتوو - 350 مل"
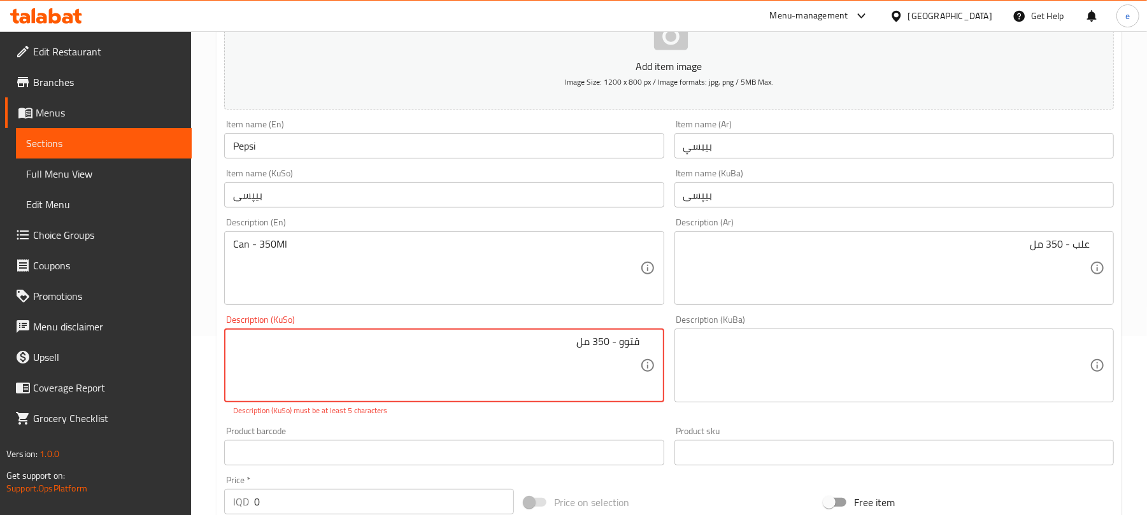
click at [831, 360] on textarea at bounding box center [886, 366] width 406 height 60
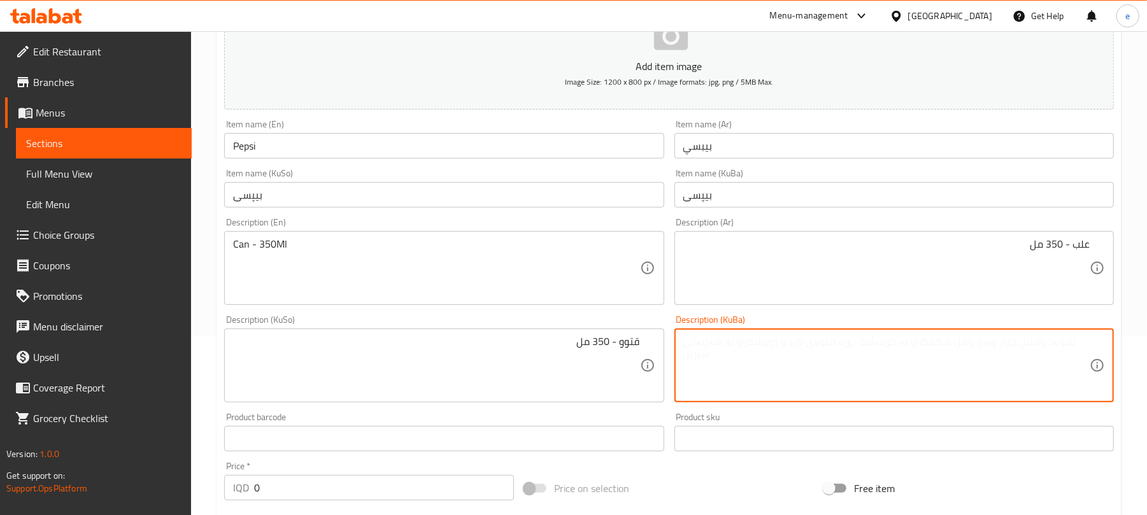
paste textarea "قتوو - 350 مل"
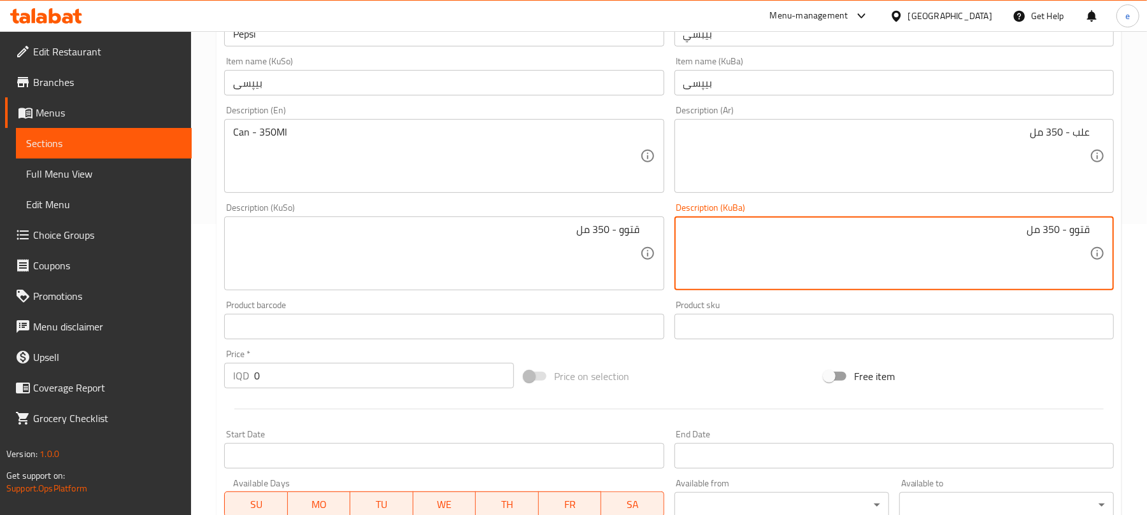
scroll to position [349, 0]
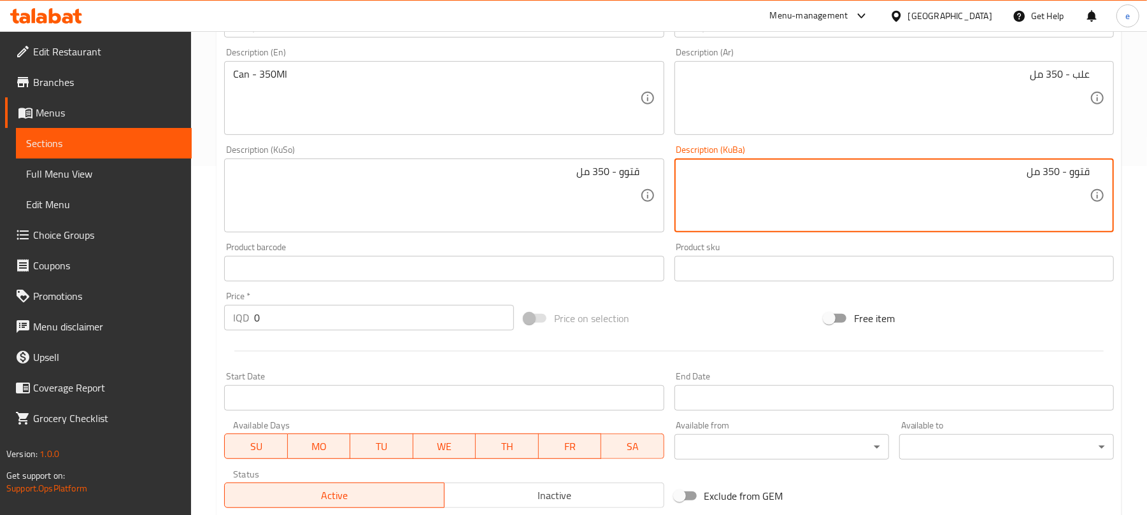
type textarea "قتوو - 350 مل"
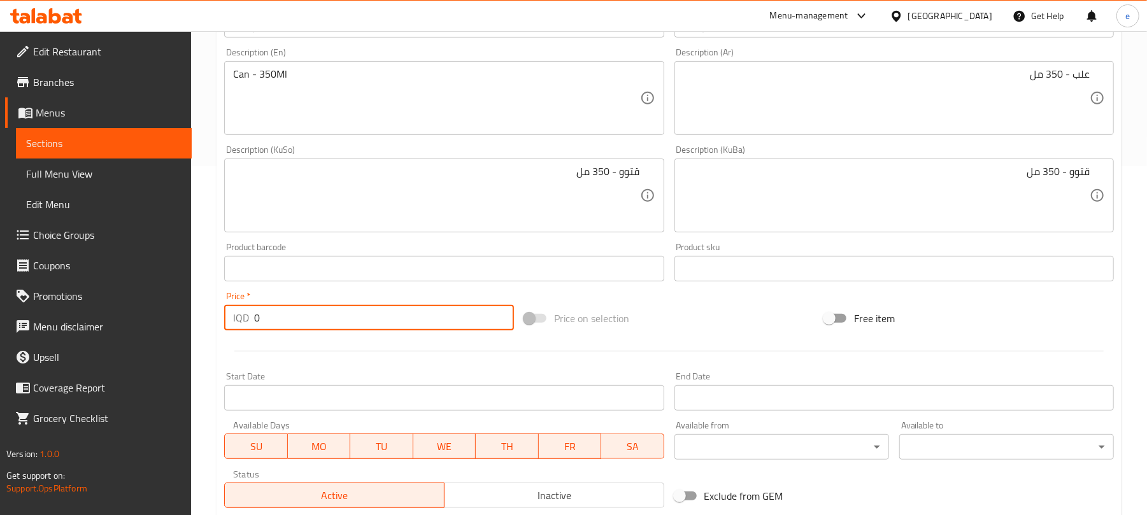
drag, startPoint x: 316, startPoint y: 322, endPoint x: 174, endPoint y: 322, distance: 141.3
click at [174, 322] on div "Edit Restaurant Branches Menus Sections Full Menu View Edit Menu Choice Groups …" at bounding box center [573, 189] width 1147 height 1015
paste input "100"
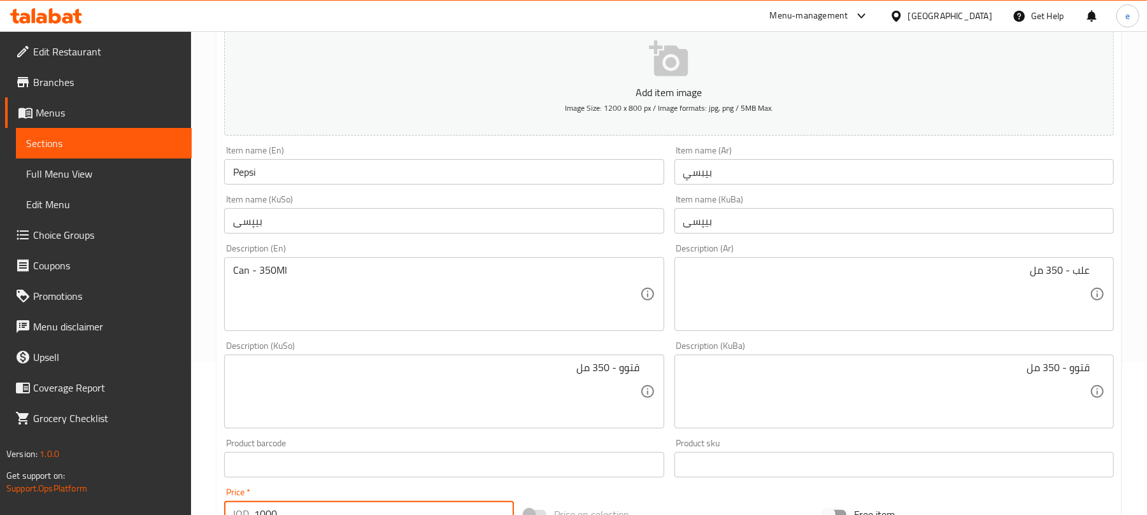
scroll to position [0, 0]
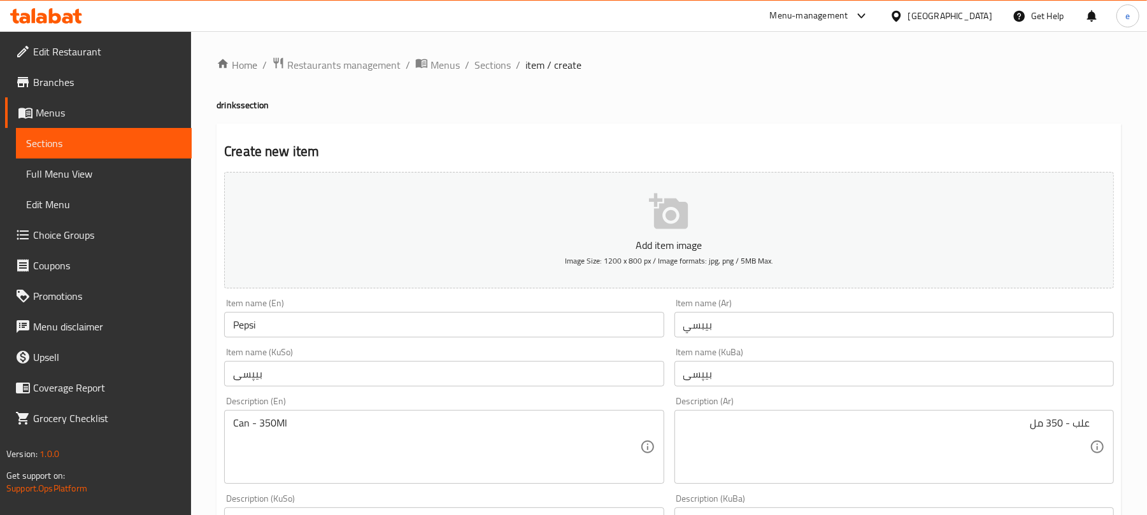
type input "1000"
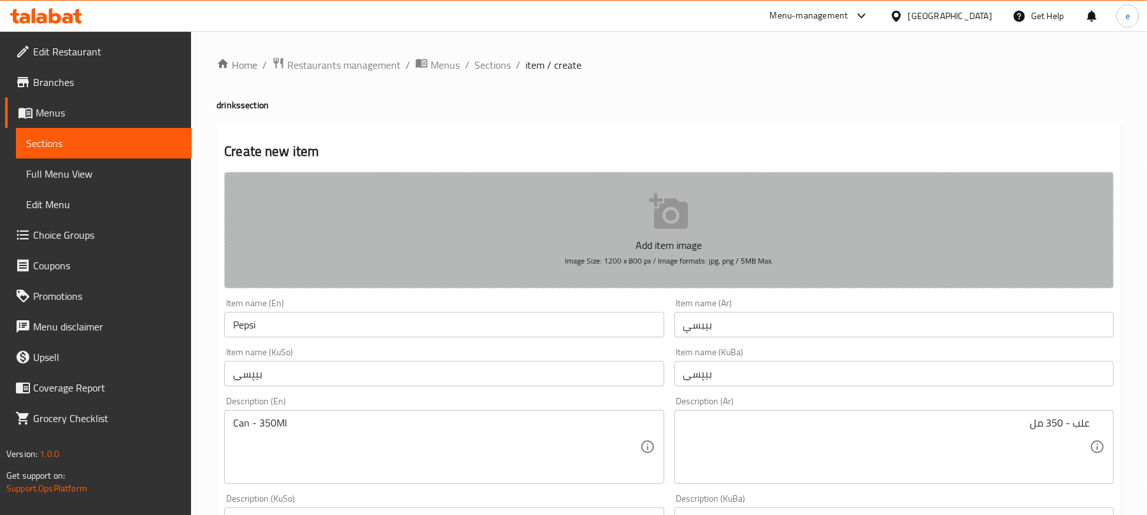
click at [667, 219] on icon "button" at bounding box center [668, 212] width 39 height 36
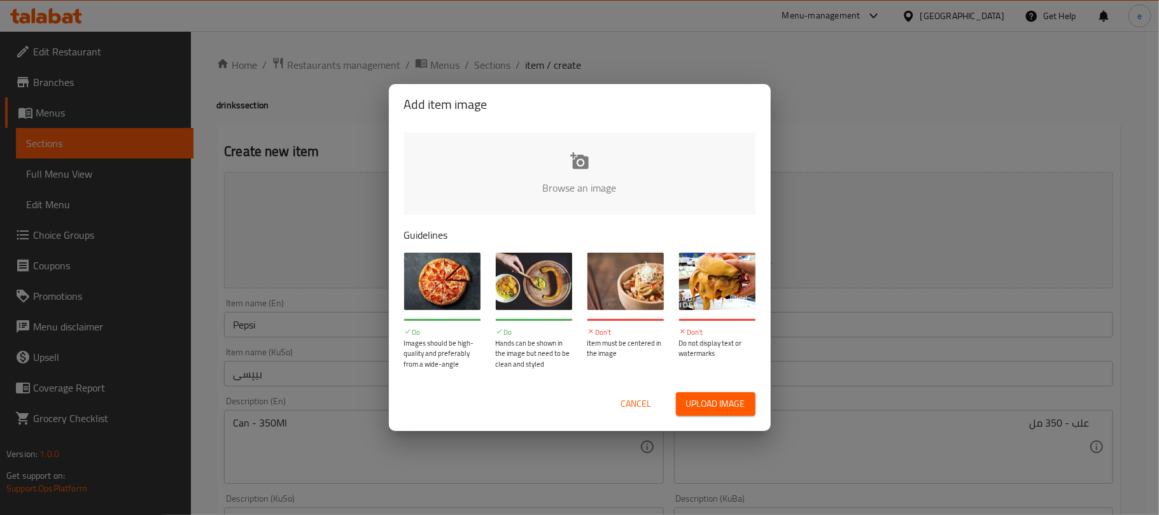
click at [581, 169] on input "file" at bounding box center [1010, 191] width 1212 height 119
type input "C:\fakepath\Pepsi.jpg"
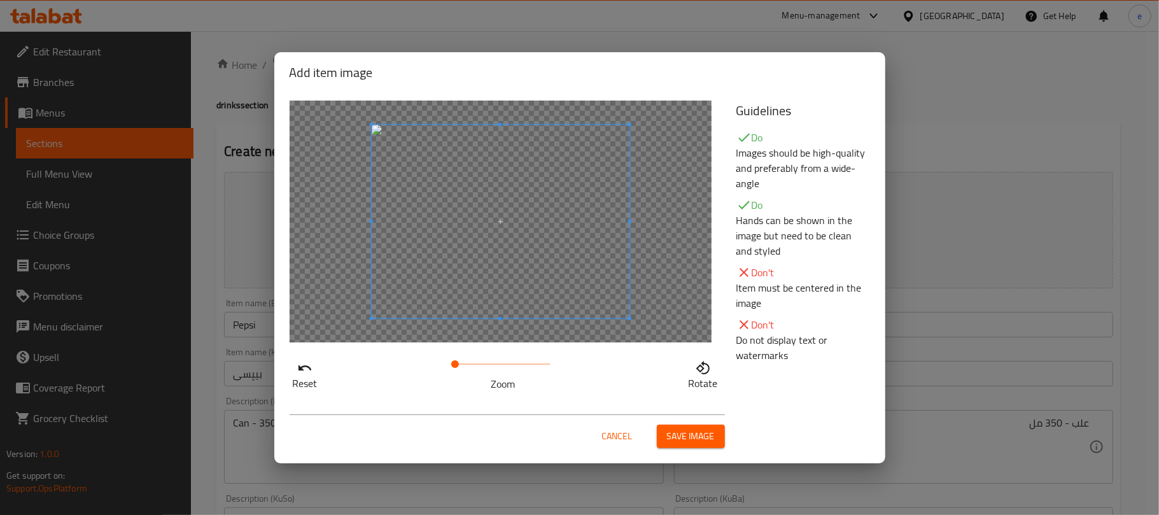
click at [712, 441] on span "Save image" at bounding box center [691, 436] width 48 height 16
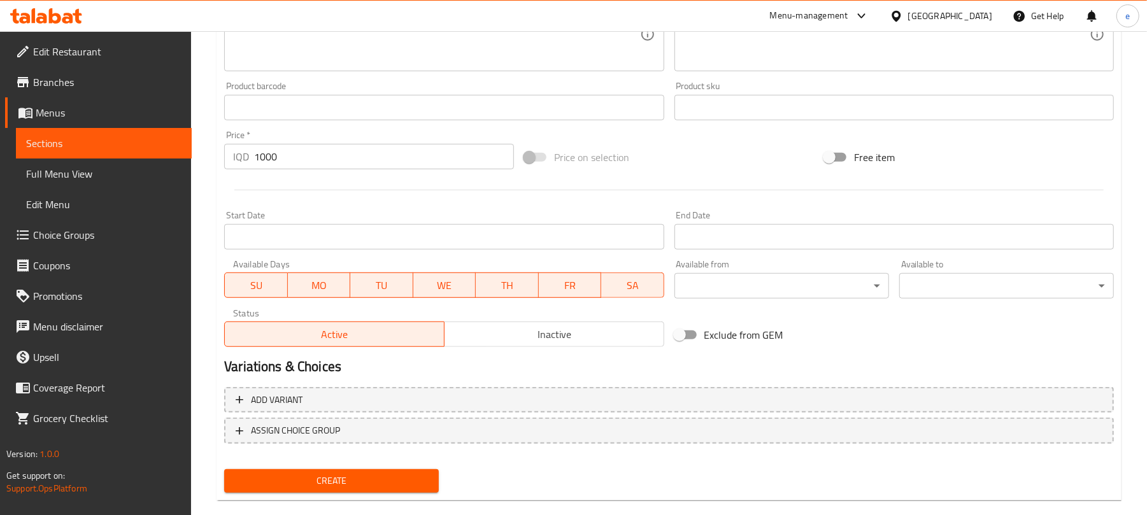
scroll to position [548, 0]
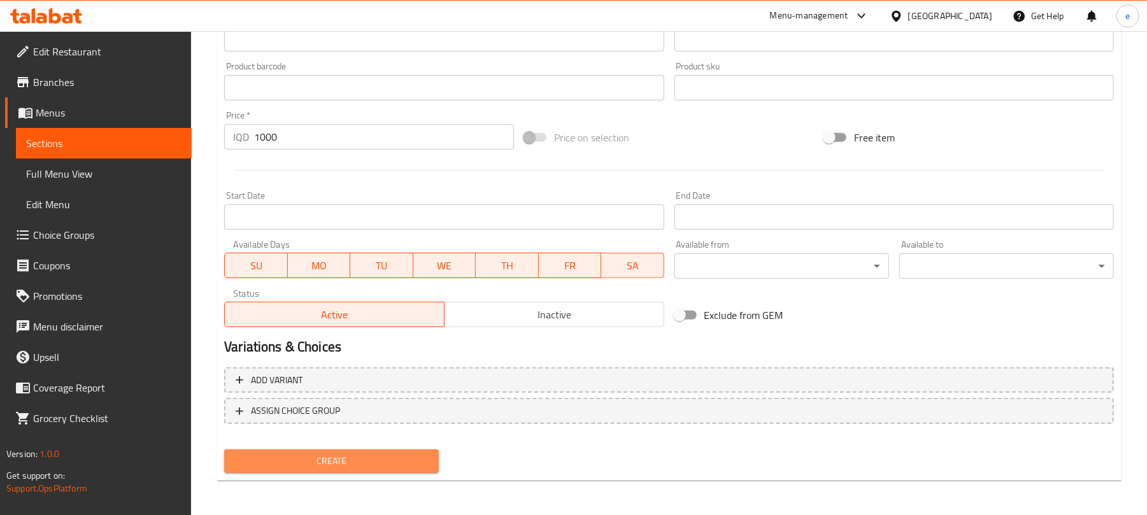
click at [296, 472] on button "Create" at bounding box center [331, 461] width 215 height 24
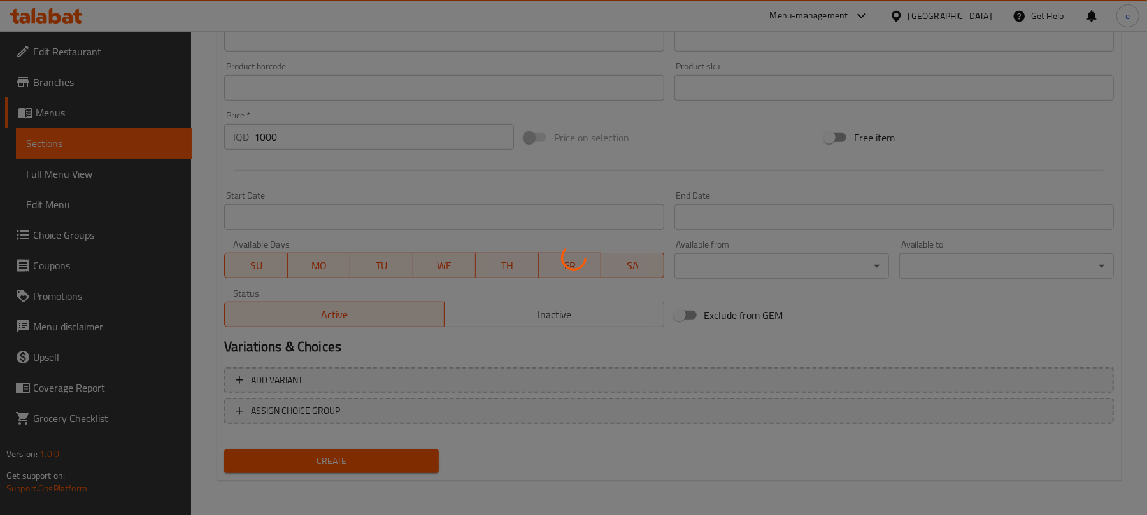
type input "0"
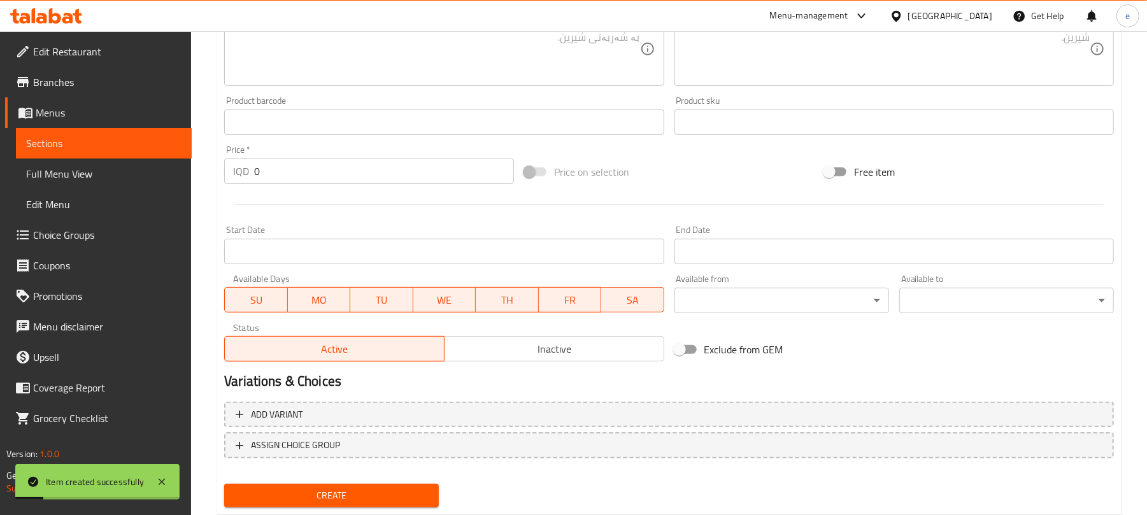
scroll to position [21, 0]
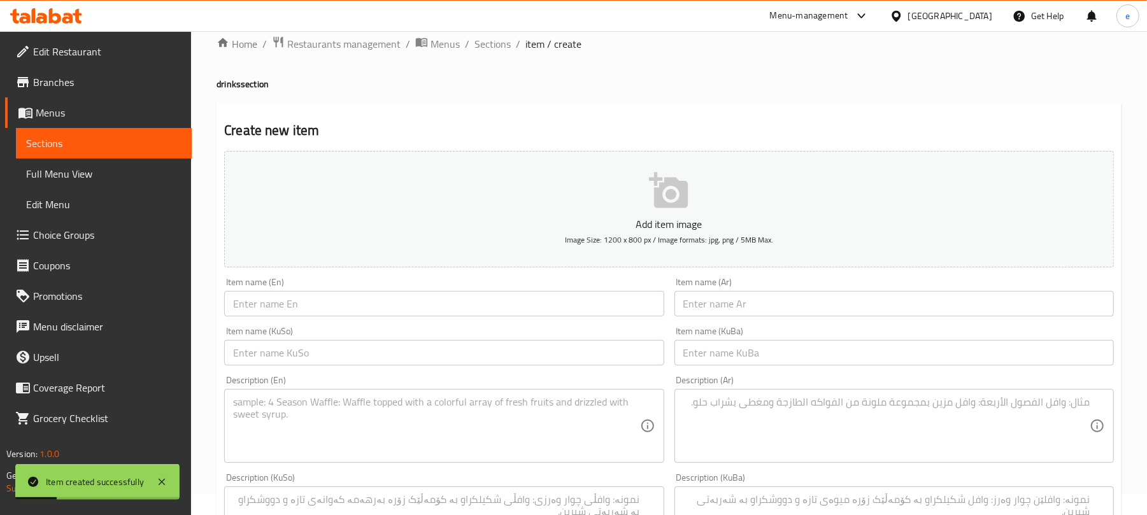
click at [504, 343] on input "text" at bounding box center [443, 352] width 439 height 25
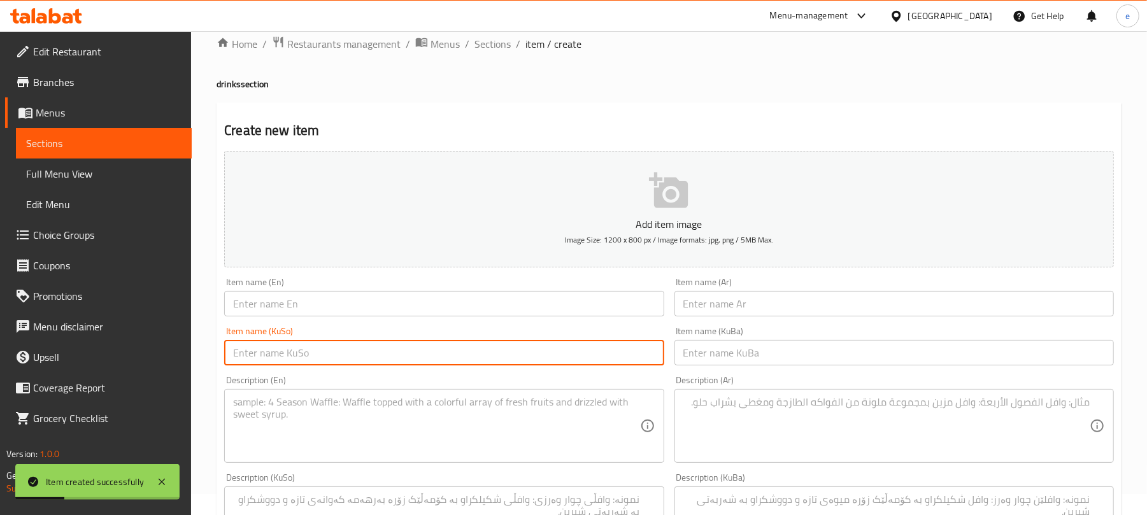
paste input "کۆکاکۆلا"
type input "کۆکاکۆلا"
click at [742, 342] on input "text" at bounding box center [893, 352] width 439 height 25
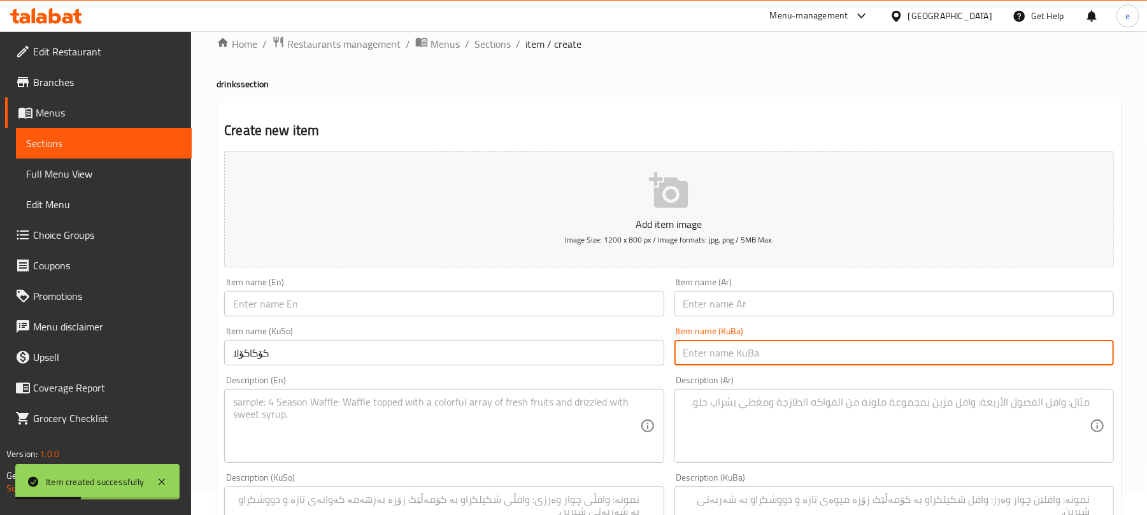
paste input "کۆکاکۆلا"
type input "کۆکاکۆلا"
click at [487, 289] on div "Item name (En) Item name (En)" at bounding box center [443, 297] width 439 height 39
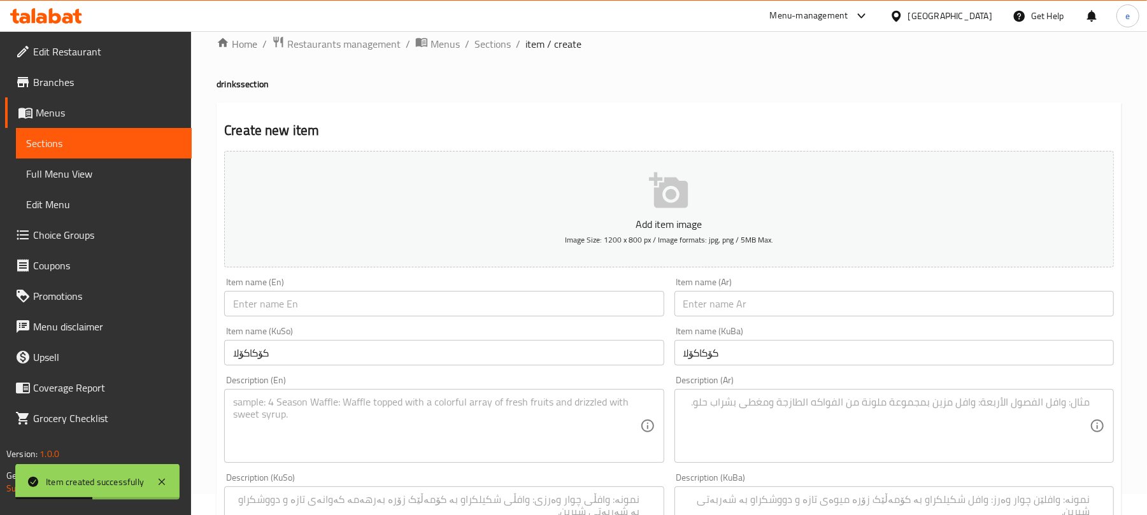
click at [484, 295] on input "text" at bounding box center [443, 303] width 439 height 25
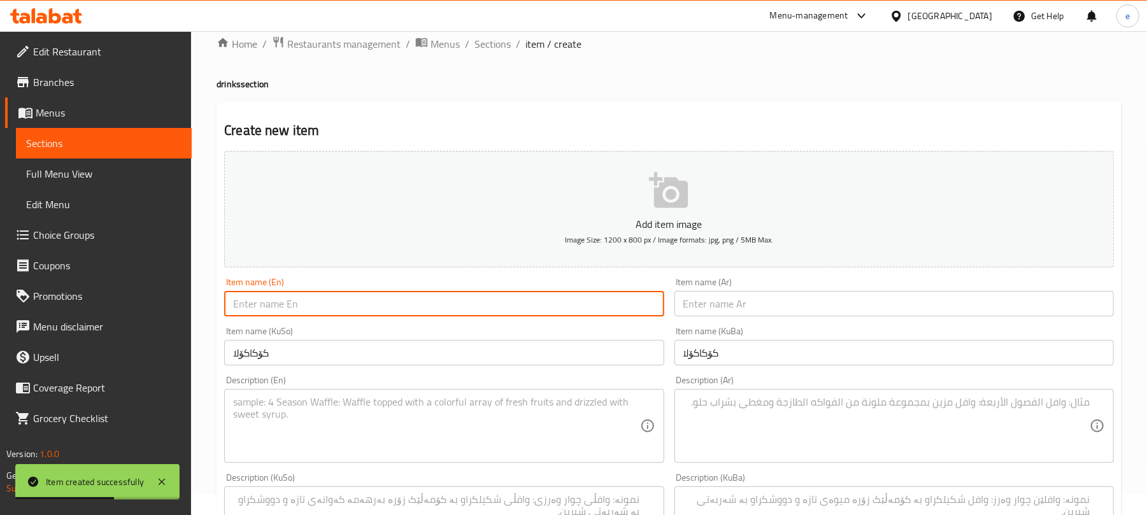
paste input "Coca-Cola"
type input "Coca-Cola"
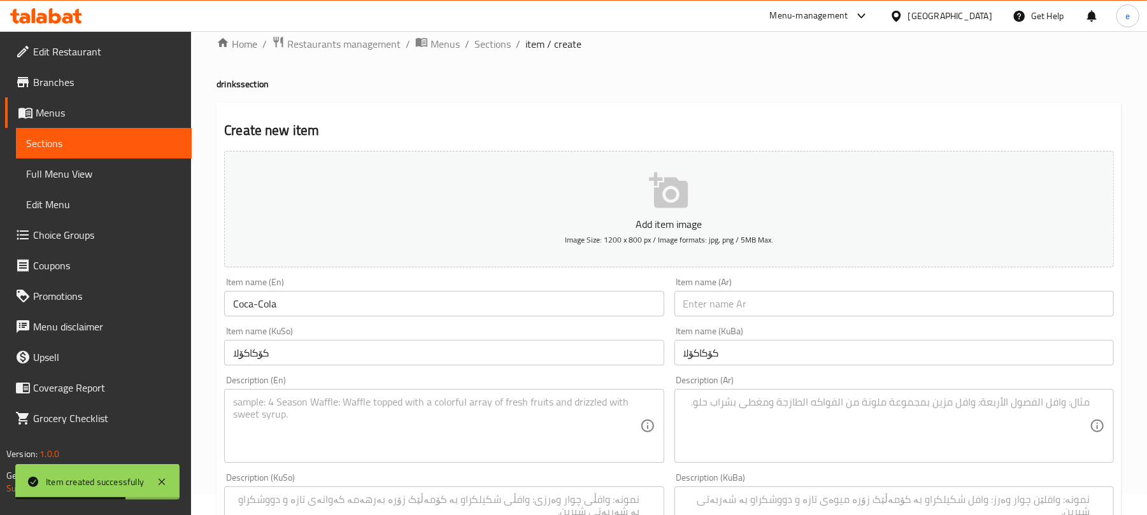
click at [742, 322] on div "Item name (Ar) Item name (Ar)" at bounding box center [893, 296] width 449 height 49
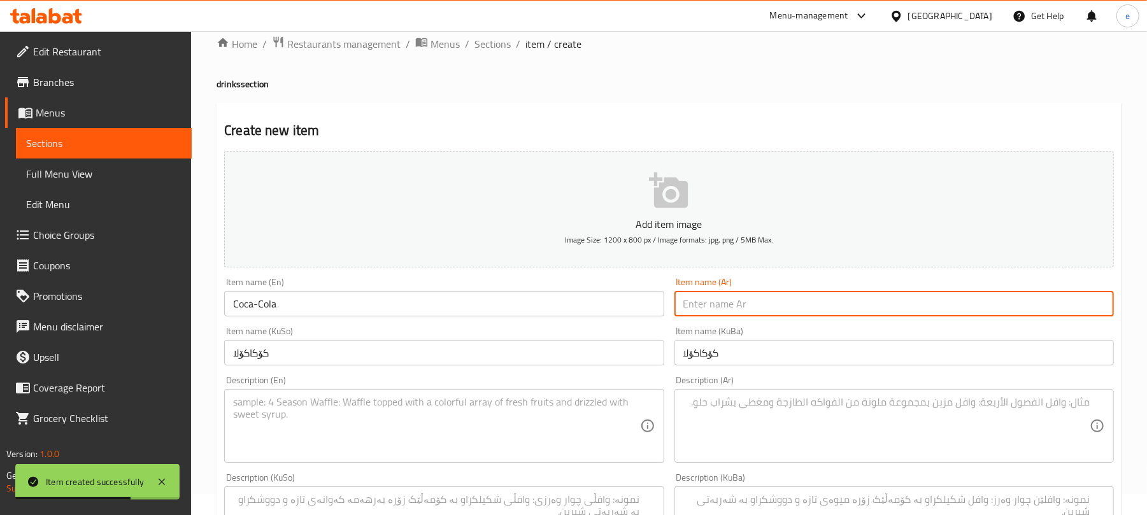
click at [742, 314] on input "text" at bounding box center [893, 303] width 439 height 25
paste input "كوكاكولا"
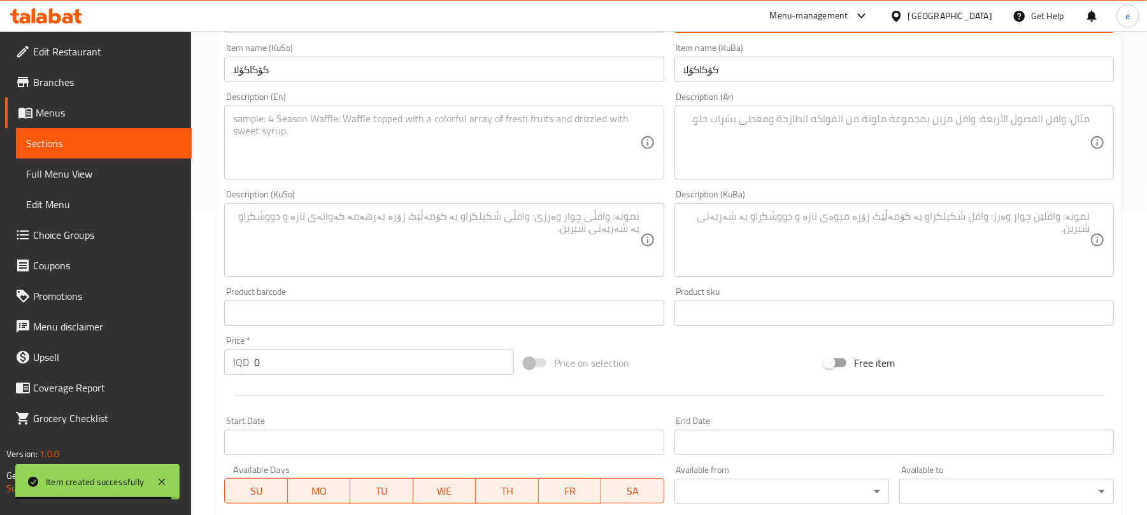
scroll to position [360, 0]
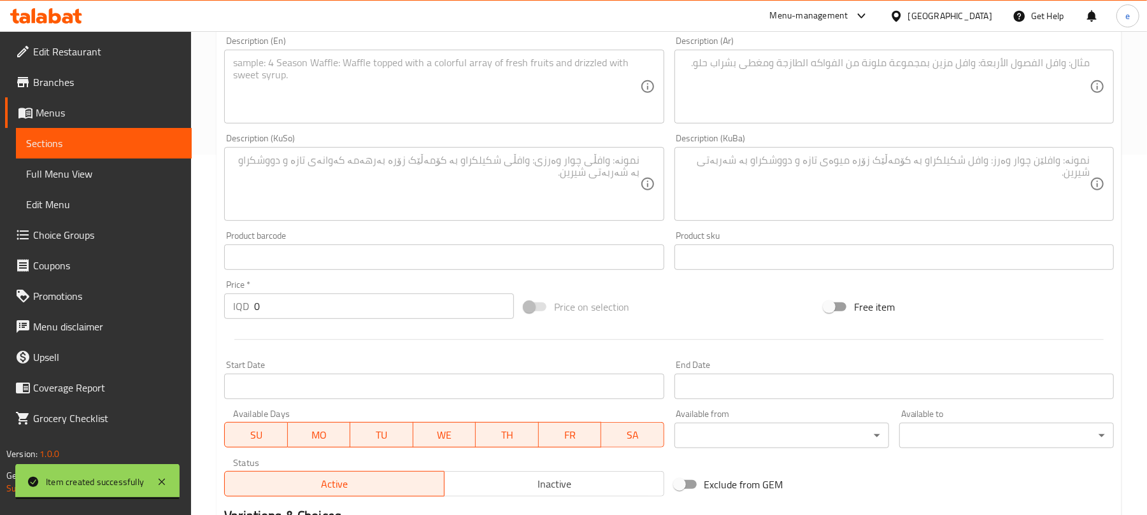
type input "كوكاكولا"
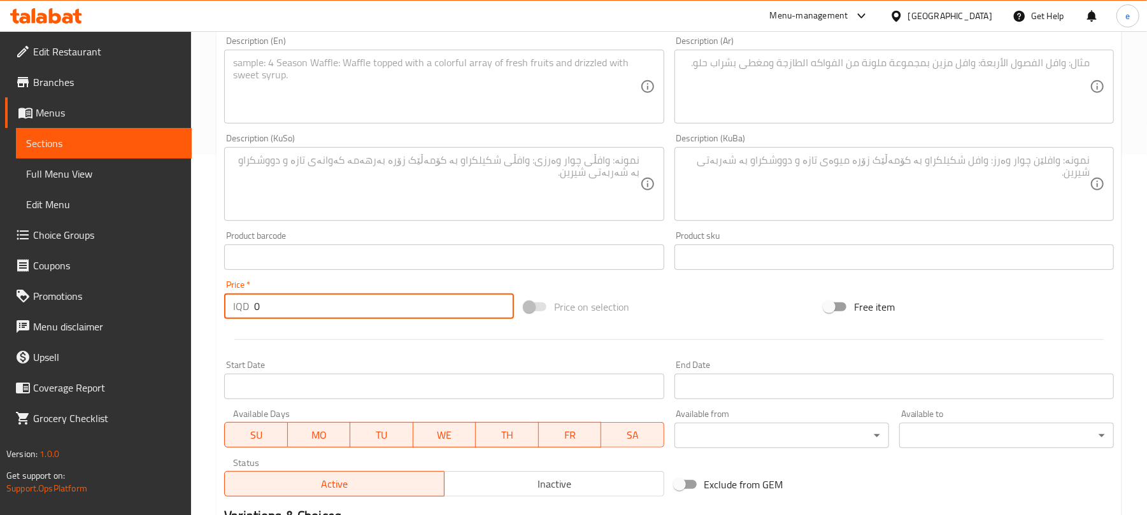
drag, startPoint x: 285, startPoint y: 309, endPoint x: 233, endPoint y: 308, distance: 52.2
click at [237, 308] on div "IQD 0 Price *" at bounding box center [369, 305] width 290 height 25
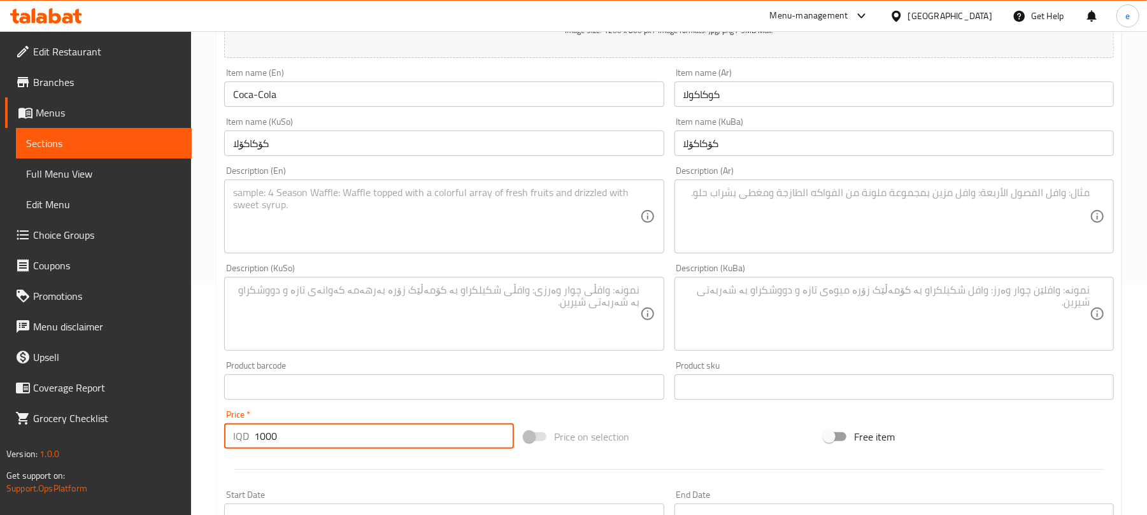
scroll to position [191, 0]
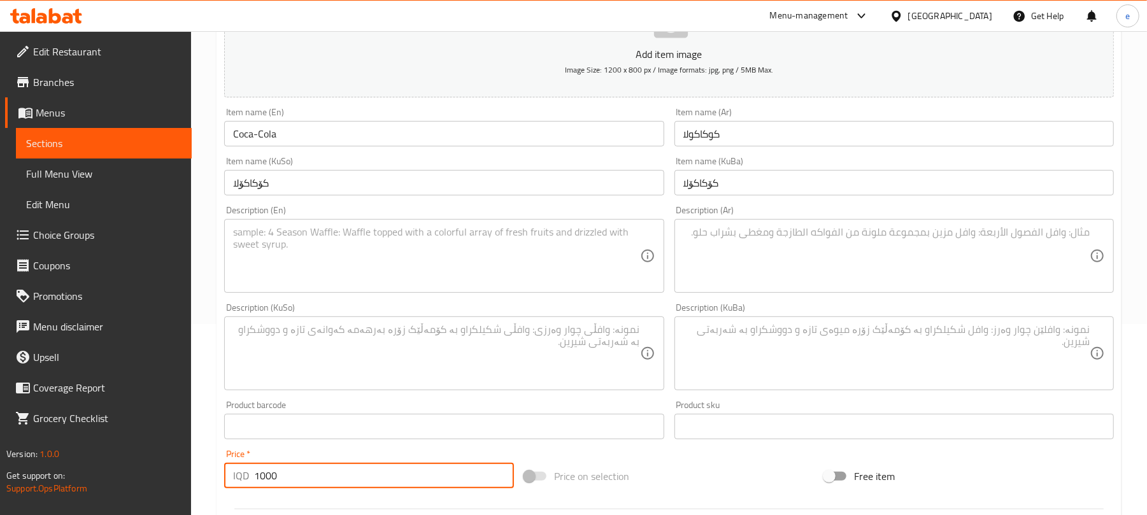
type input "1000"
click at [872, 237] on textarea at bounding box center [886, 256] width 406 height 60
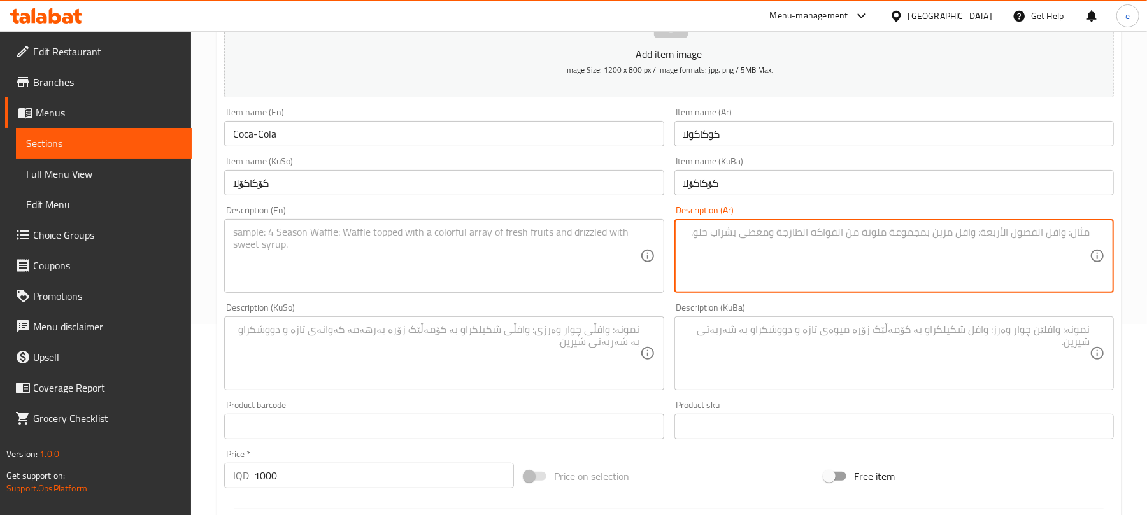
paste textarea "علب - 350 مل"
type textarea "علب - 350 مل"
click at [513, 232] on textarea at bounding box center [436, 256] width 406 height 60
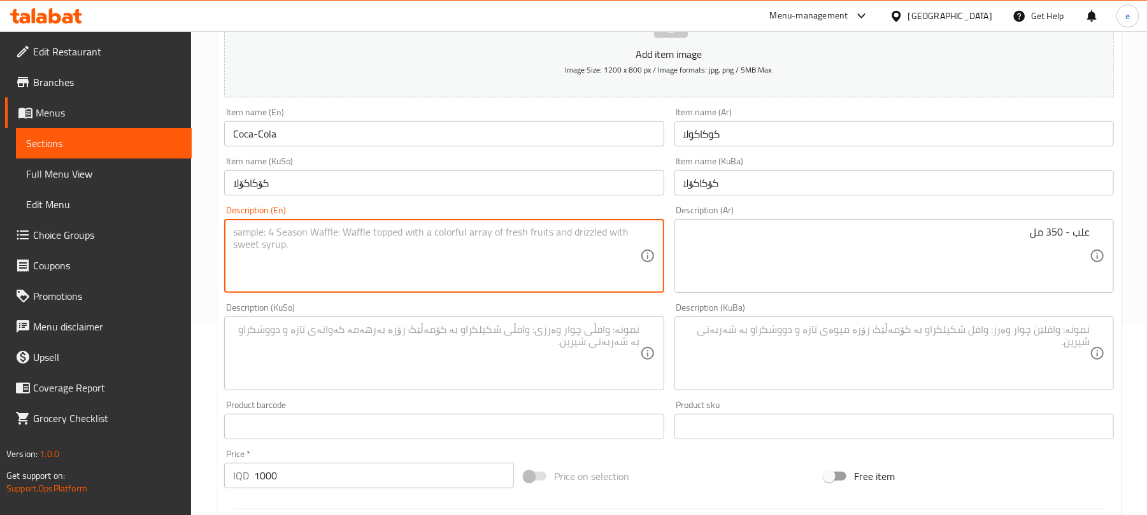
paste textarea "Can - 350Ml"
type textarea "Can - 350Ml"
click at [491, 352] on textarea at bounding box center [436, 353] width 406 height 60
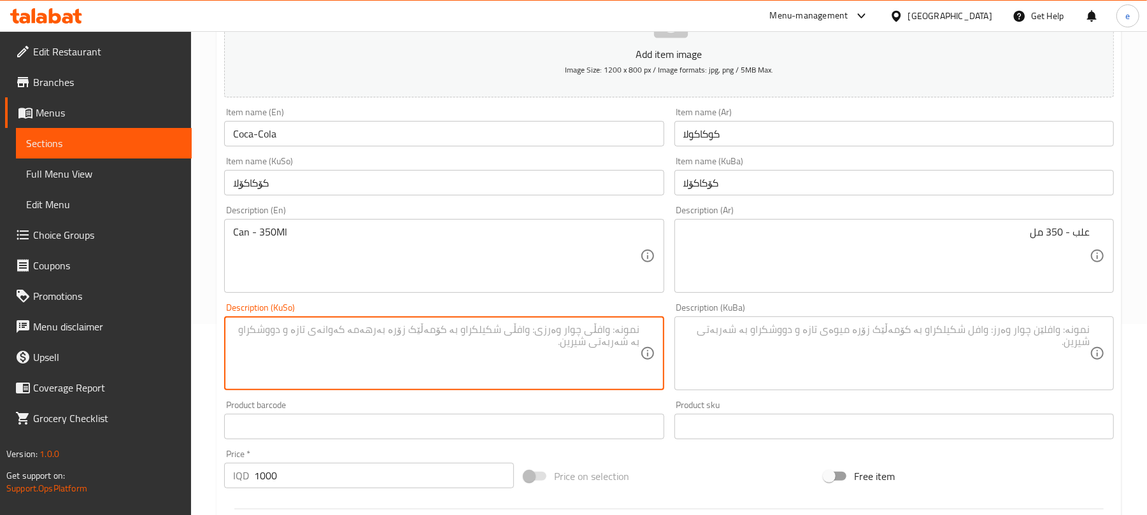
paste textarea "قتوو - 350 مل"
type textarea "قتوو - 350 مل"
click at [820, 367] on textarea at bounding box center [886, 353] width 406 height 60
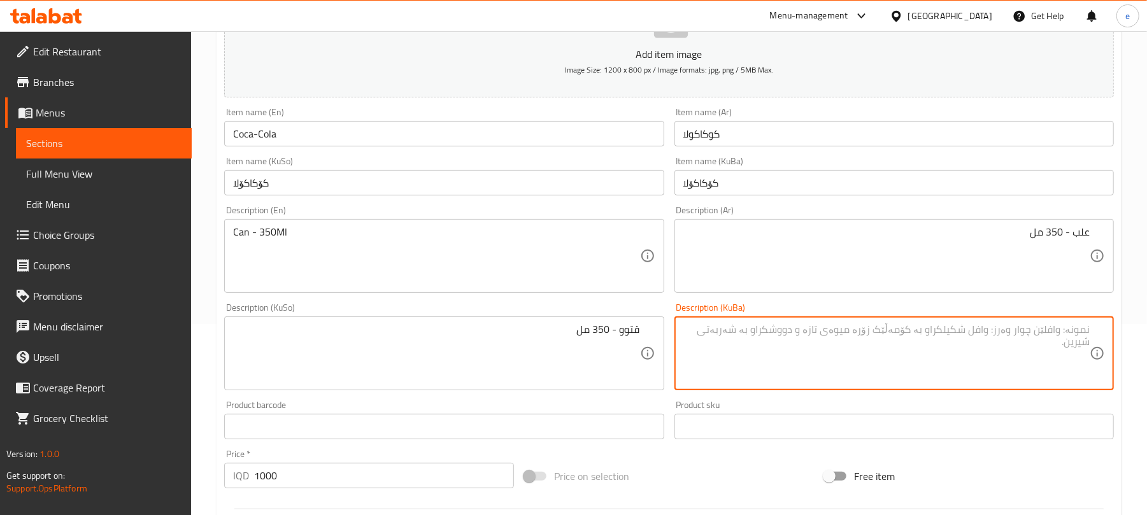
paste textarea "قتوو - 350 مل"
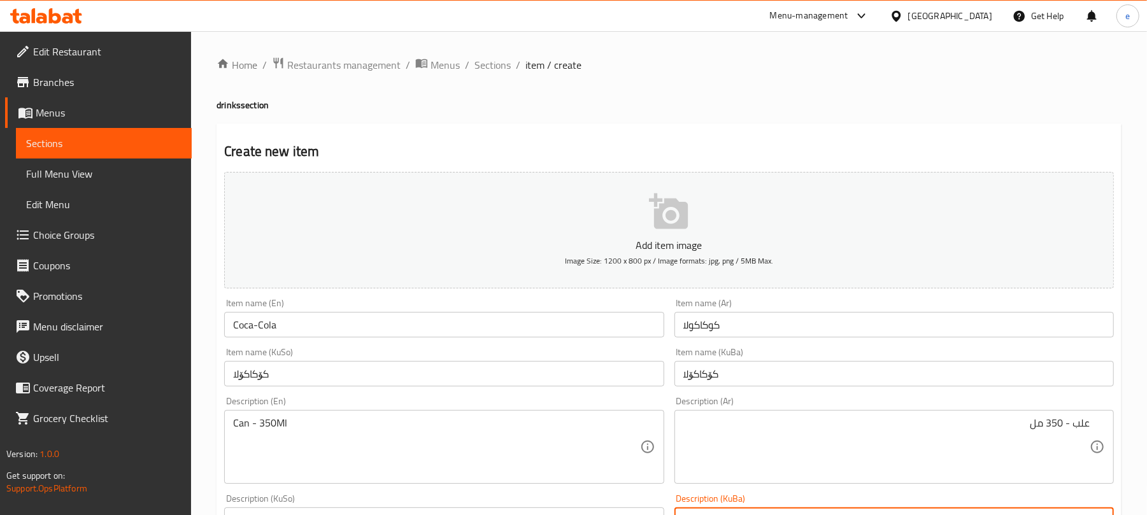
type textarea "قتوو - 350 مل"
click at [673, 222] on icon "button" at bounding box center [669, 212] width 41 height 41
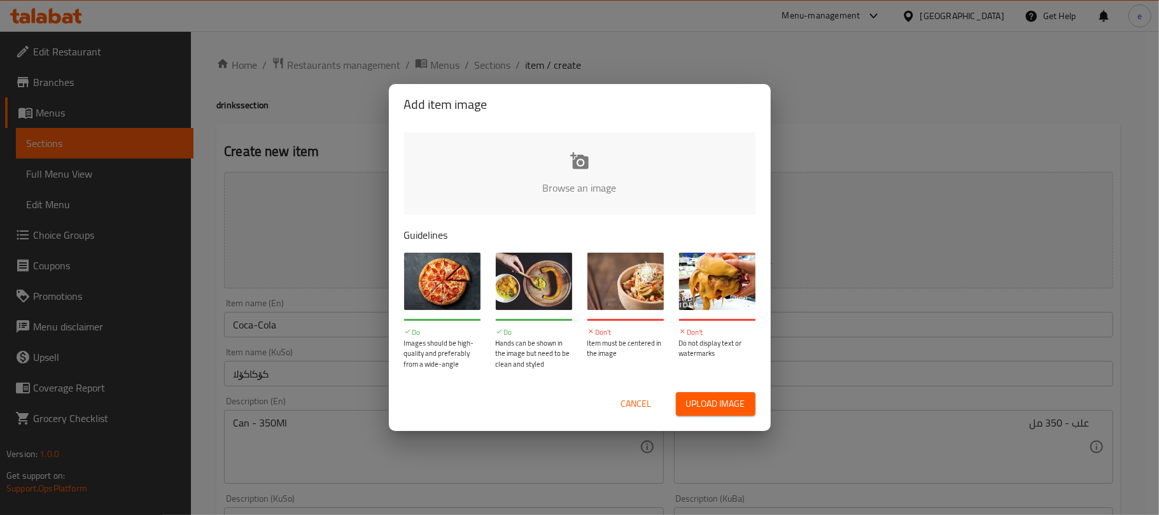
click at [581, 174] on input "file" at bounding box center [1010, 191] width 1212 height 119
type input "C:\fakepath\Coca-Cola Logo.jpg"
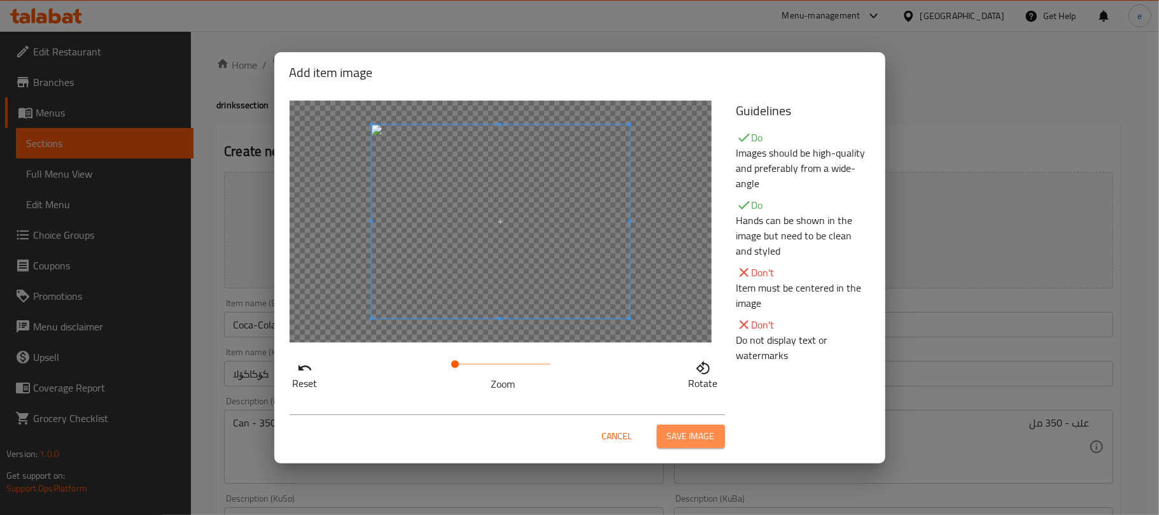
click at [696, 436] on span "Save image" at bounding box center [691, 436] width 48 height 16
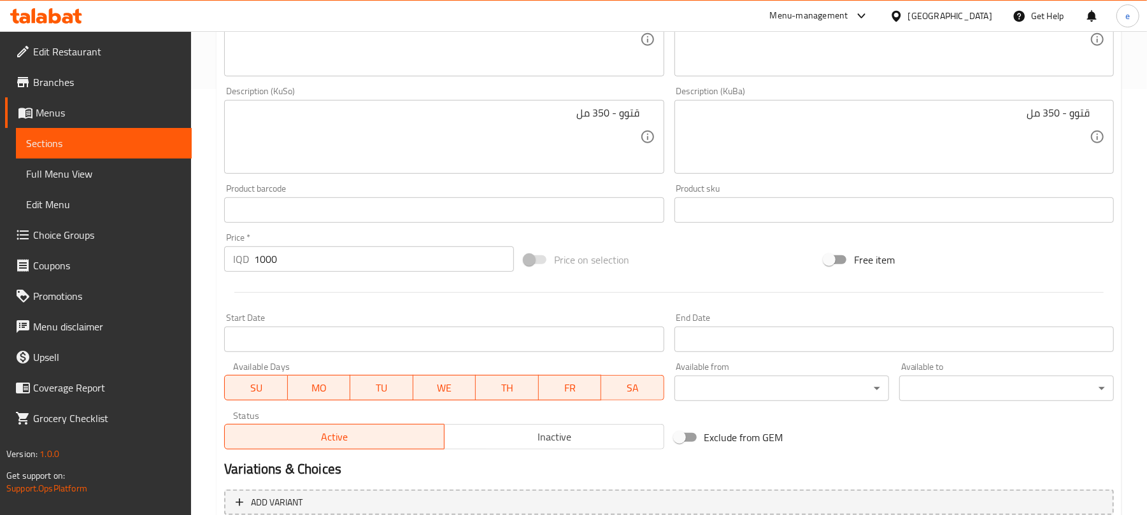
scroll to position [548, 0]
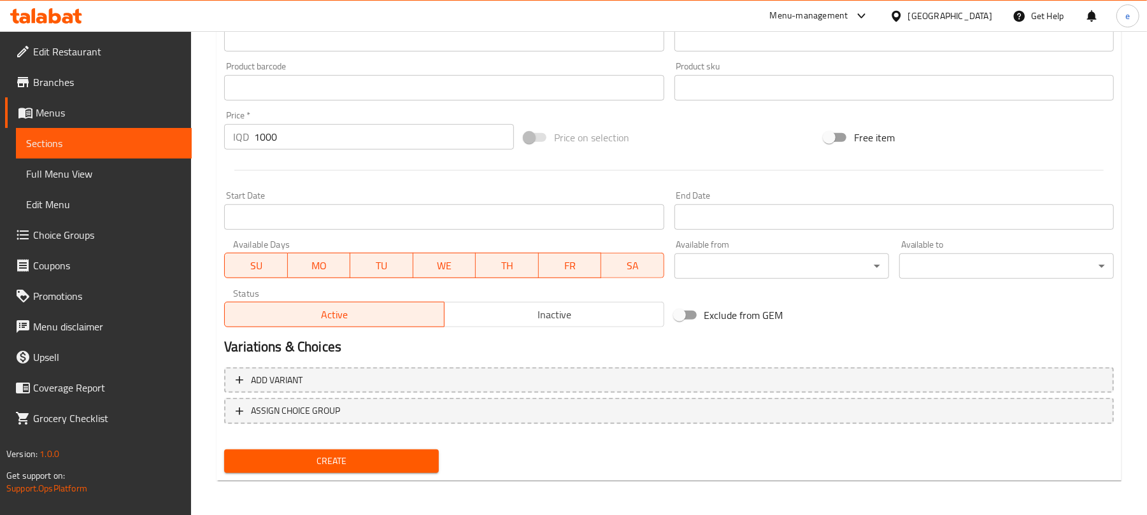
click at [397, 453] on span "Create" at bounding box center [331, 461] width 194 height 16
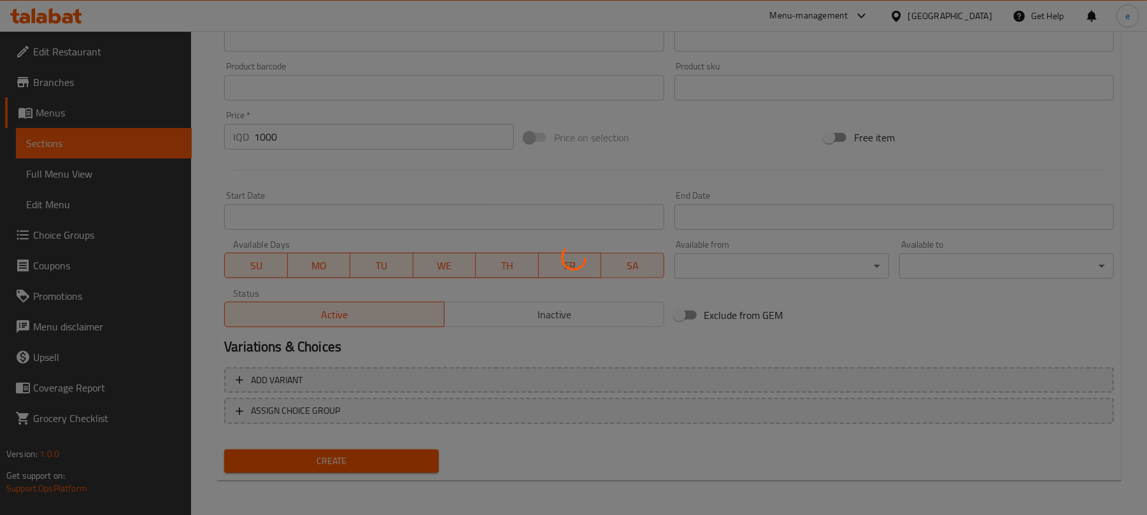
type input "0"
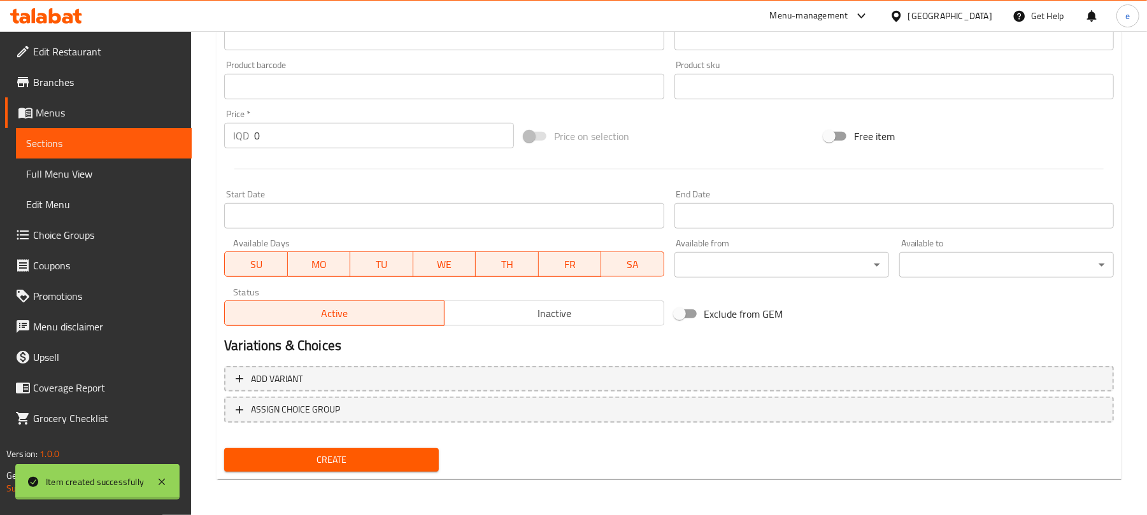
scroll to position [530, 0]
click at [67, 5] on div at bounding box center [46, 15] width 92 height 25
click at [70, 6] on div at bounding box center [46, 15] width 92 height 25
click at [73, 13] on icon at bounding box center [46, 15] width 72 height 15
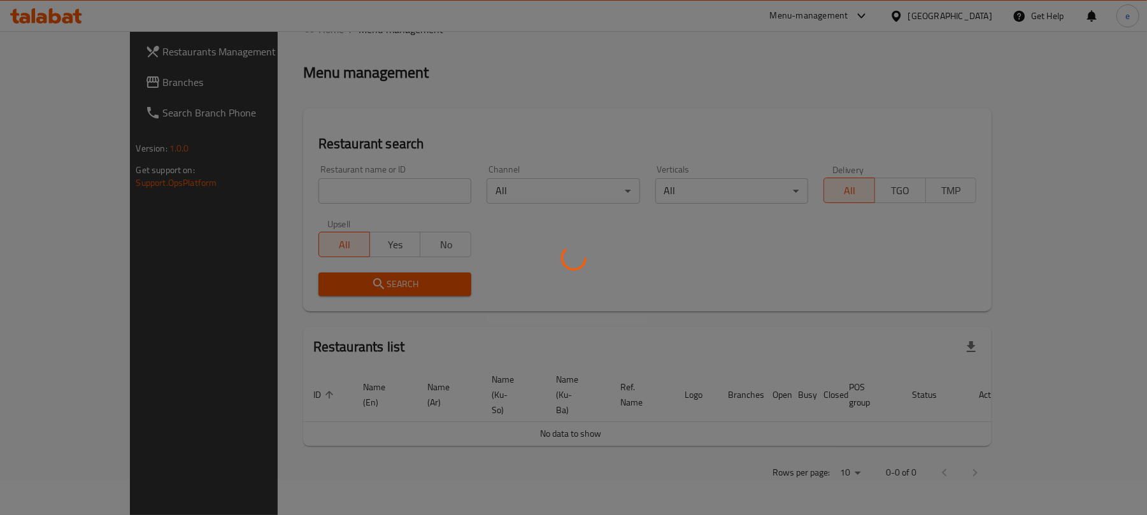
scroll to position [143, 0]
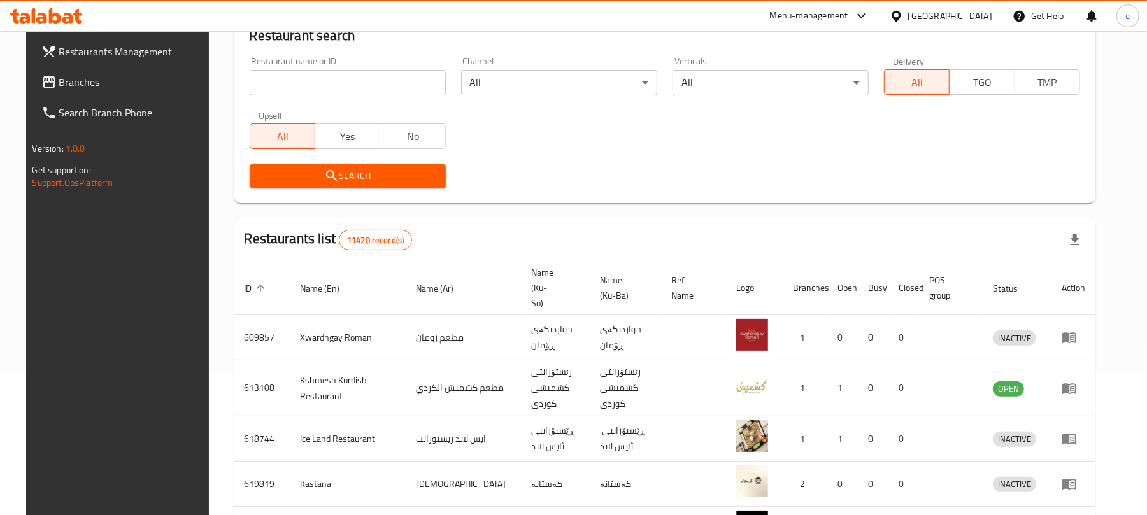
click at [303, 87] on input "search" at bounding box center [348, 82] width 196 height 25
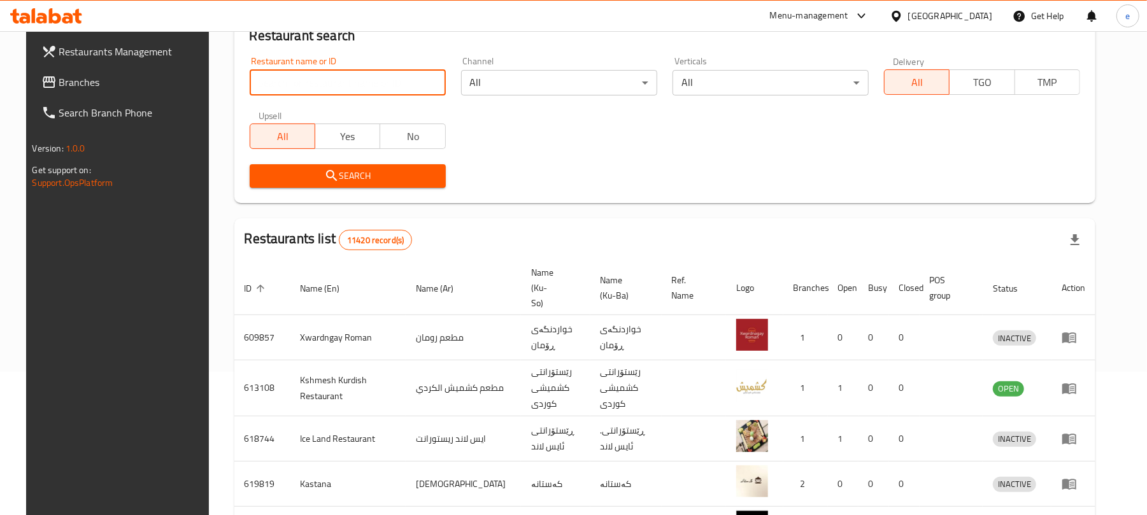
paste input "701694"
type input "701694"
click button "Search" at bounding box center [348, 176] width 196 height 24
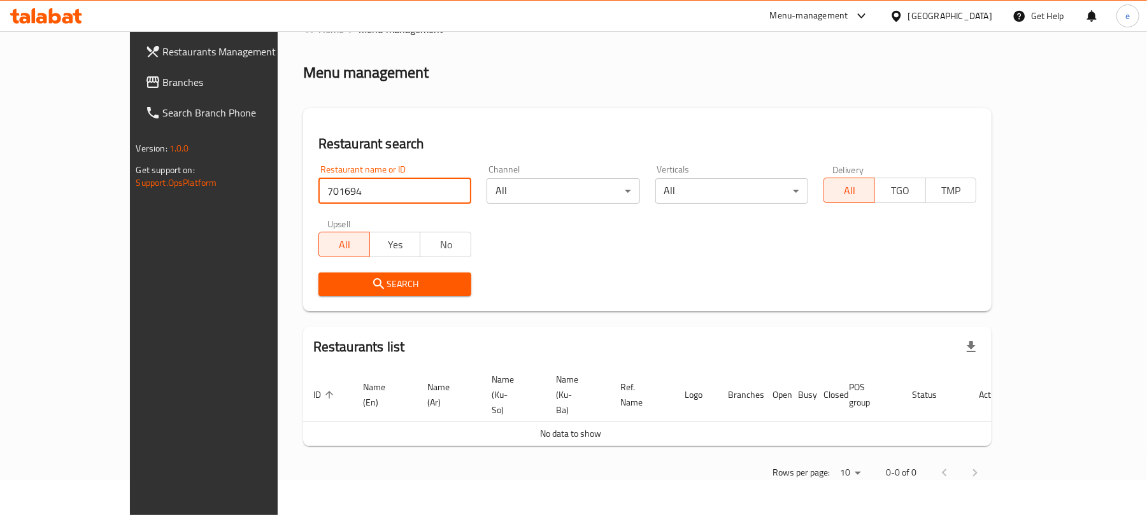
scroll to position [6, 0]
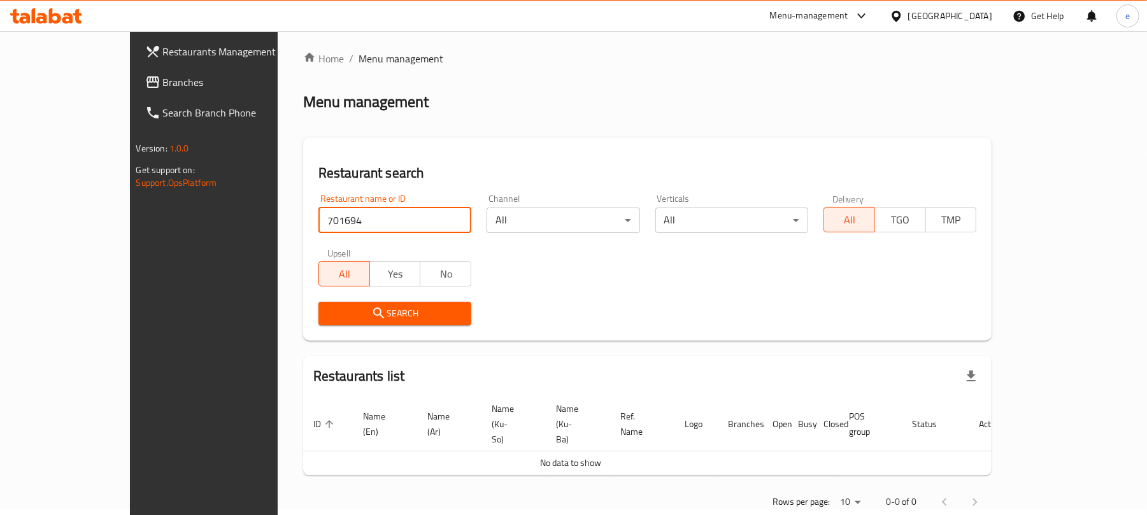
click at [163, 85] on span "Branches" at bounding box center [237, 81] width 148 height 15
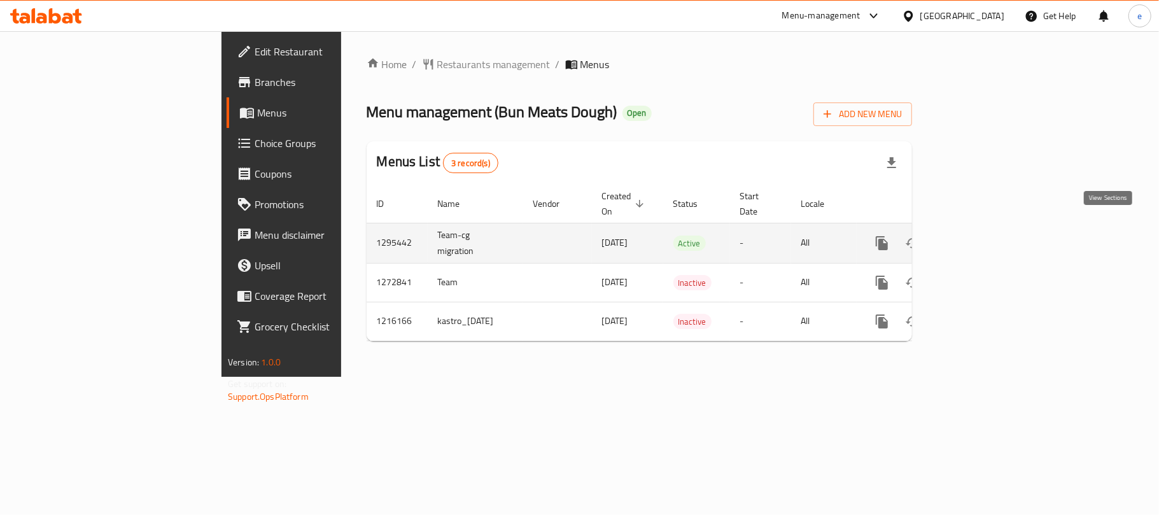
click at [982, 236] on icon "enhanced table" at bounding box center [973, 243] width 15 height 15
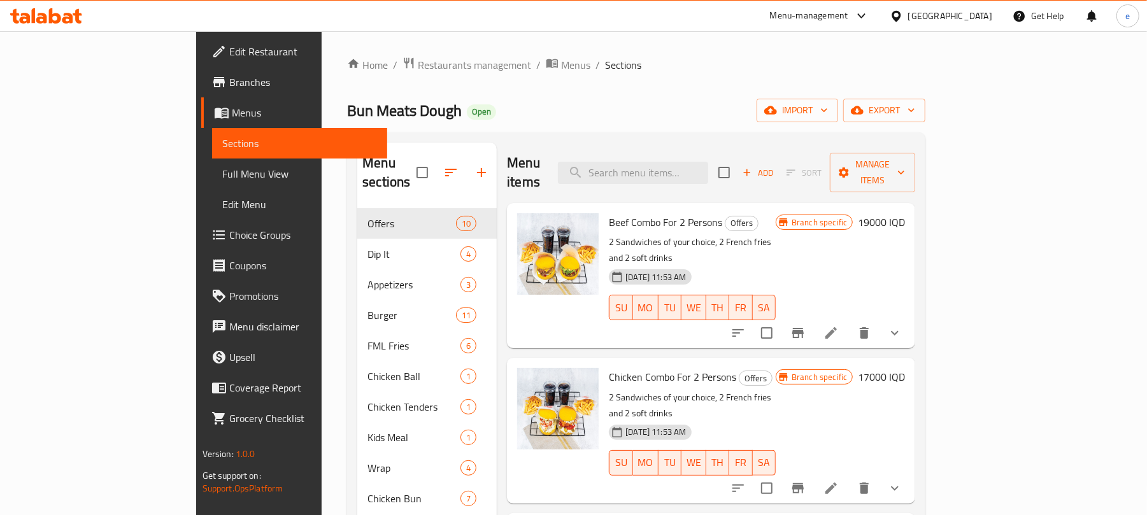
click at [222, 174] on span "Full Menu View" at bounding box center [299, 173] width 155 height 15
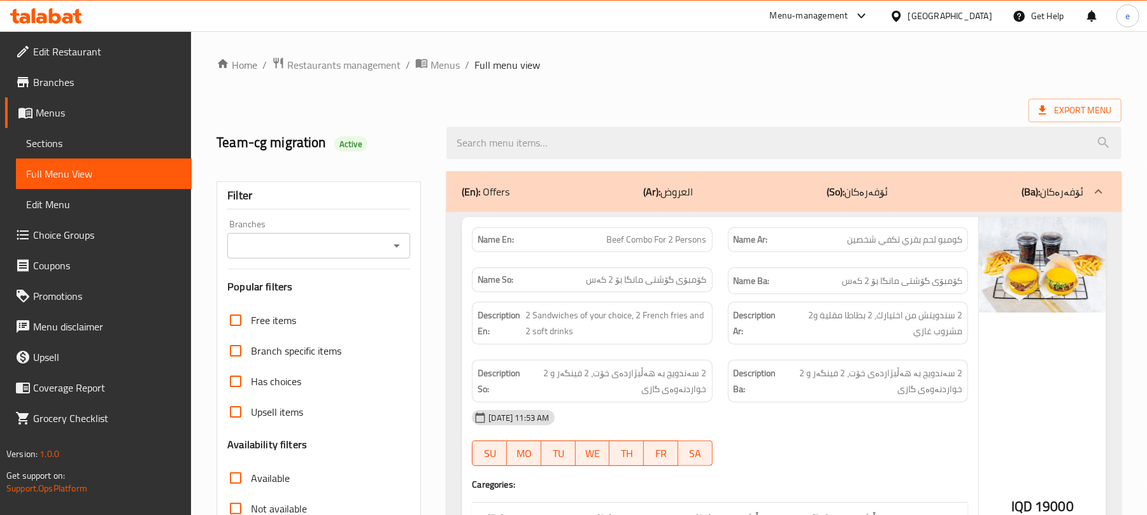
click at [393, 246] on icon "Open" at bounding box center [396, 245] width 15 height 15
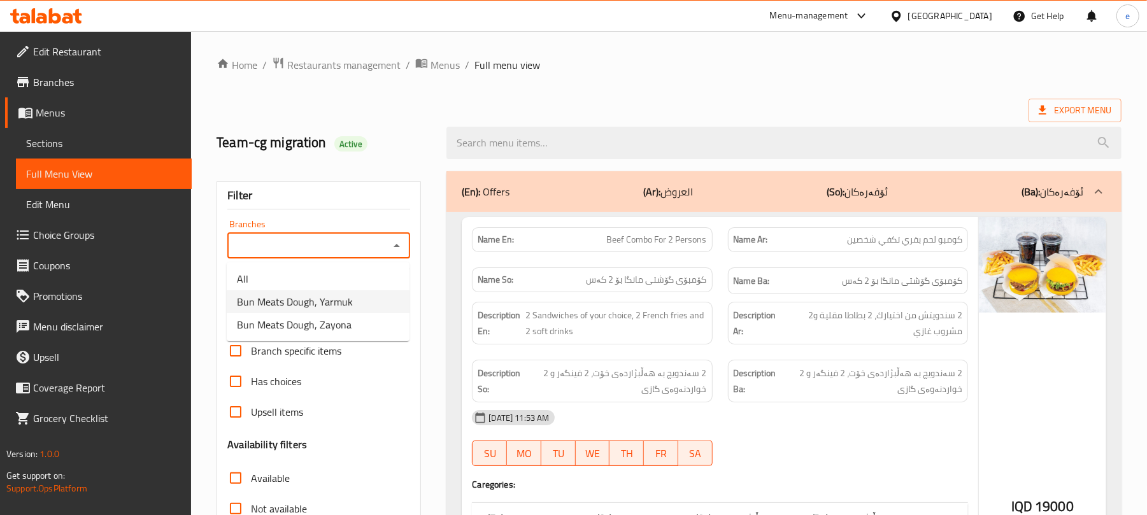
click at [365, 309] on li "Bun Meats Dough, Yarmuk" at bounding box center [318, 301] width 183 height 23
type input "Bun Meats Dough, Yarmuk"
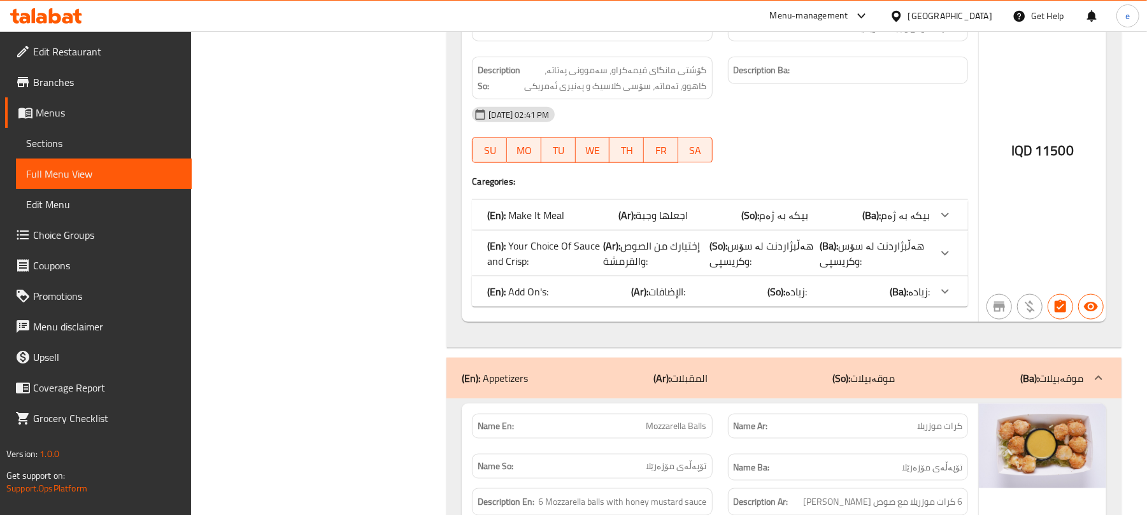
scroll to position [8066, 0]
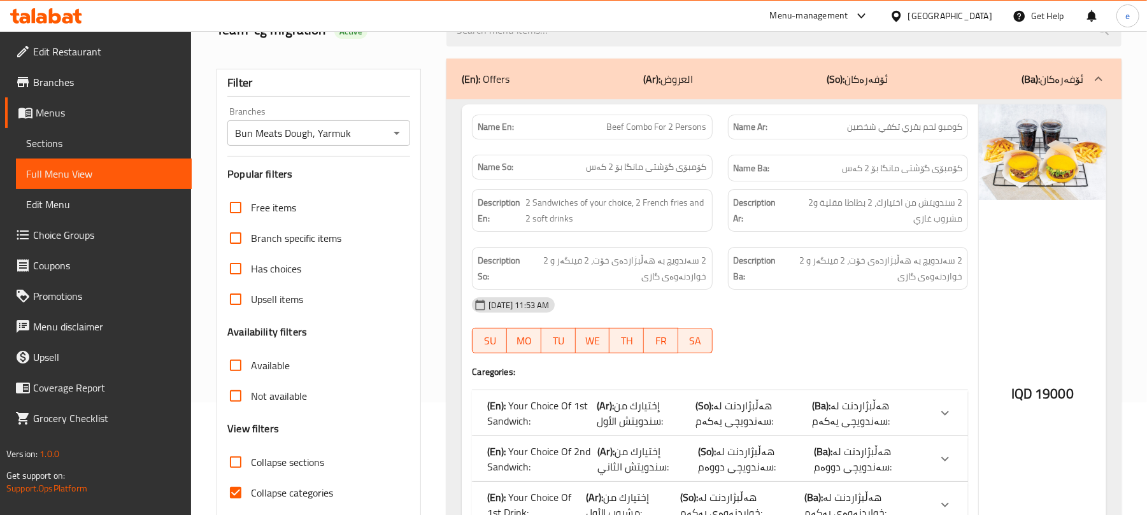
scroll to position [169, 0]
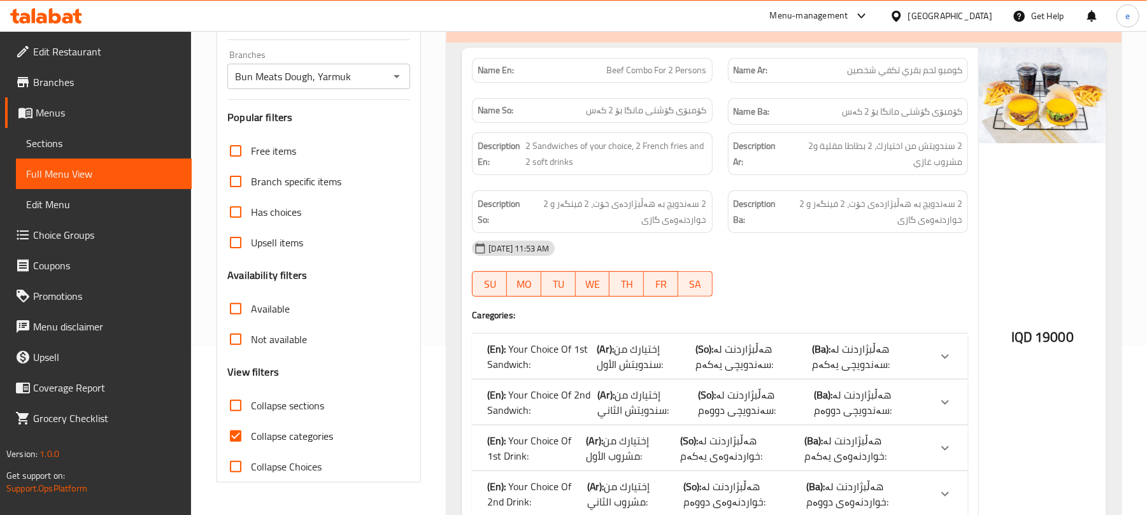
click at [239, 408] on input "Collapse sections" at bounding box center [235, 405] width 31 height 31
checkbox input "true"
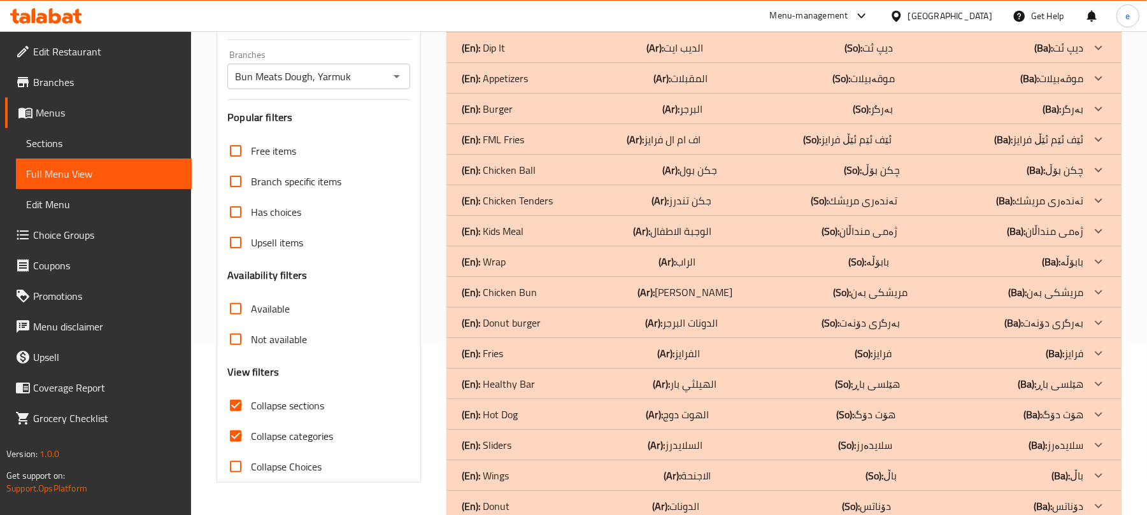
click at [514, 25] on div "(En): Dip It (Ar): الديب ايت (So): دیپ ئت (Ba): دیپ ئت" at bounding box center [772, 17] width 621 height 15
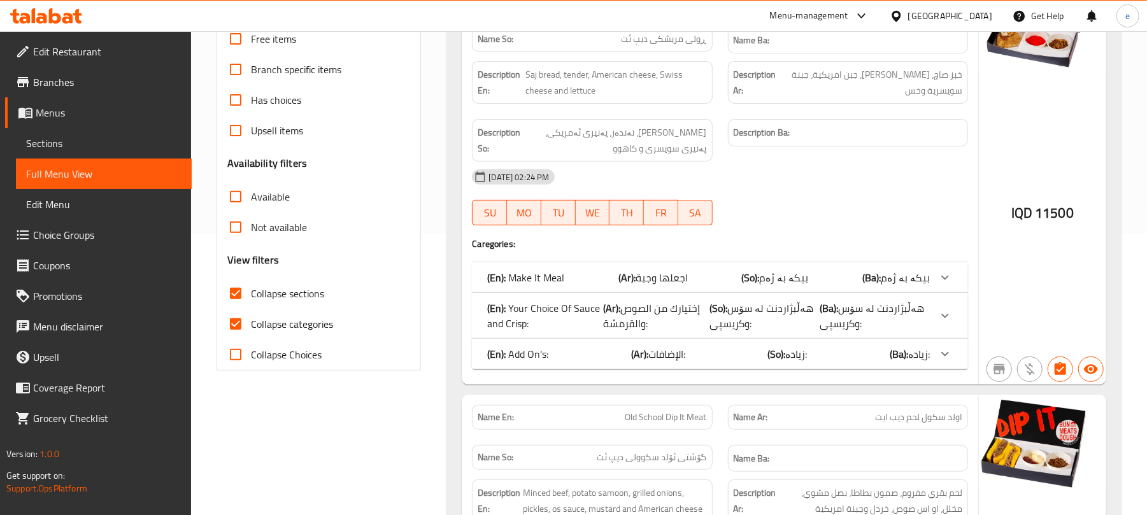
scroll to position [339, 0]
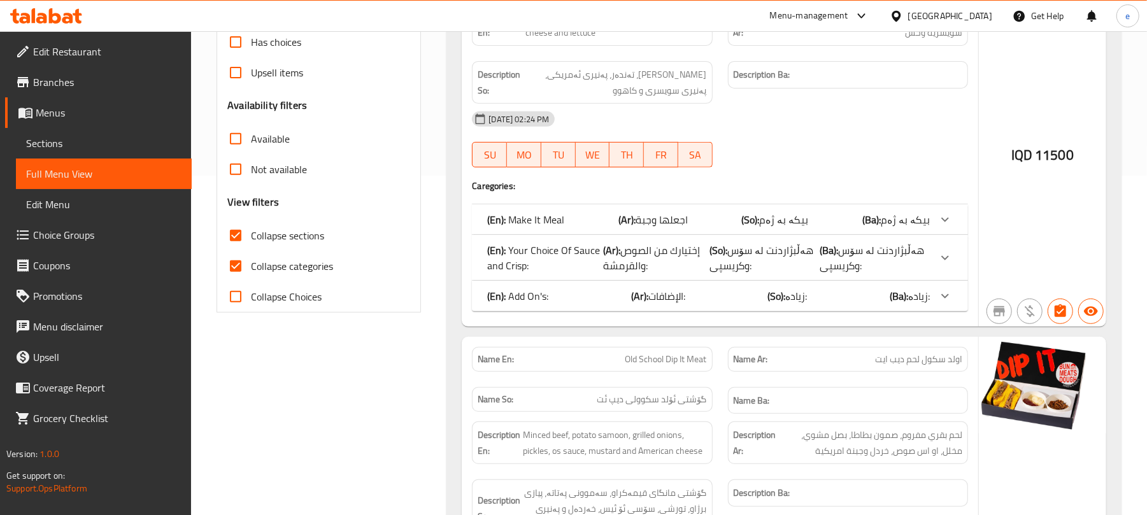
click at [662, 229] on span "إختيارك من الصوص والقرمشة:" at bounding box center [661, 219] width 52 height 19
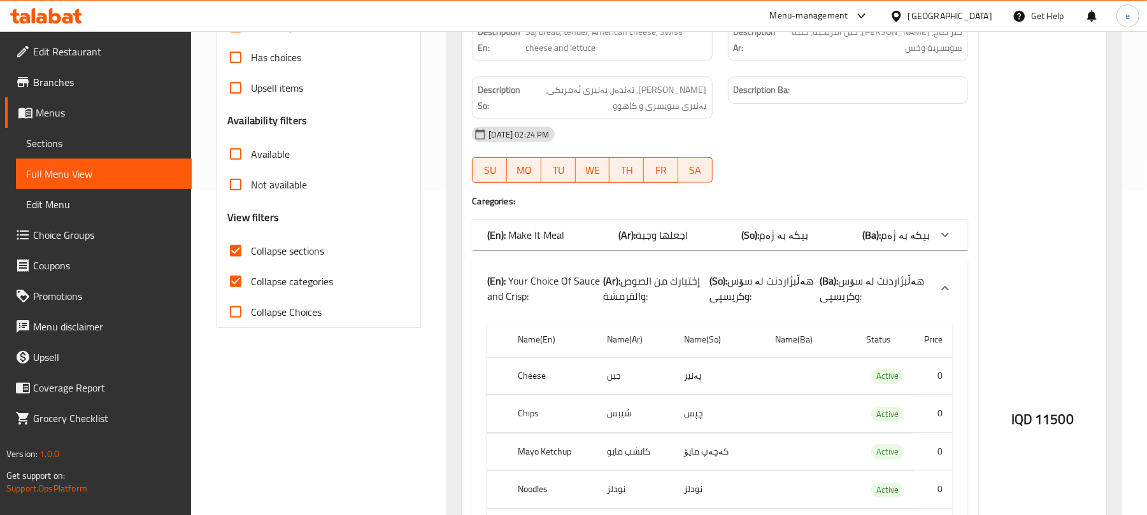
scroll to position [509, 0]
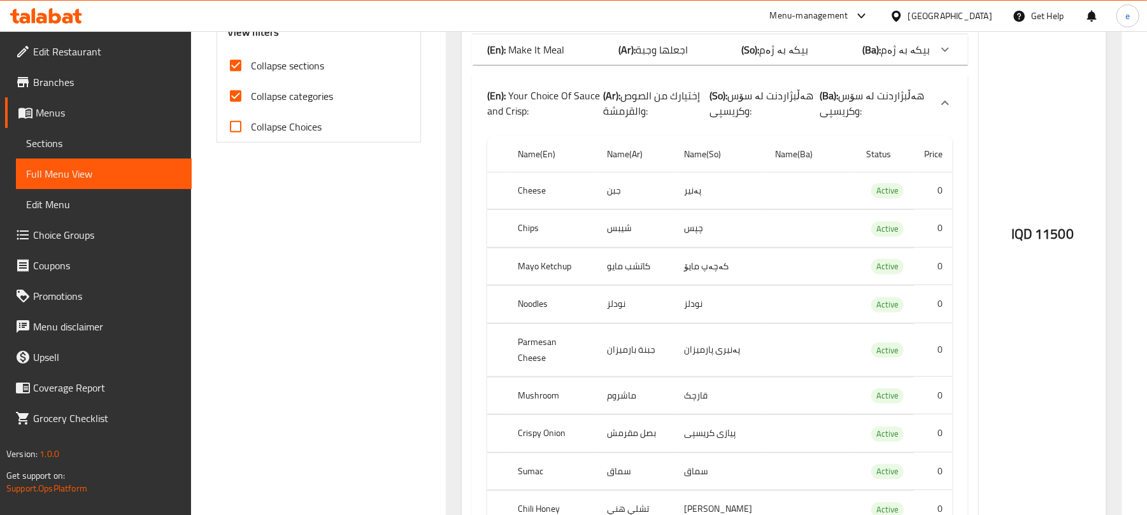
click at [709, 102] on p "(Ar): إختيارك من الصوص والقرمشة:" at bounding box center [656, 103] width 106 height 31
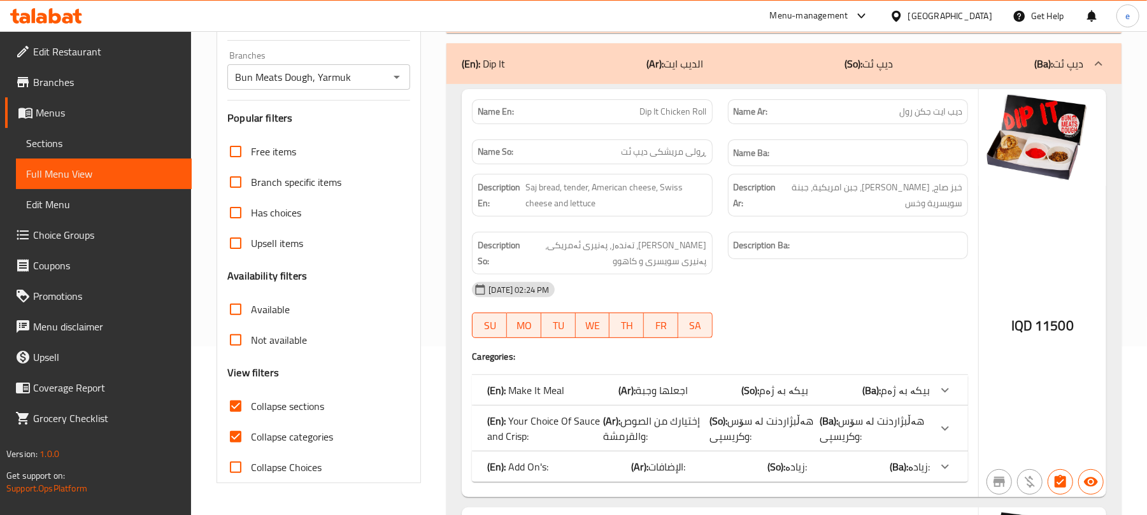
scroll to position [339, 0]
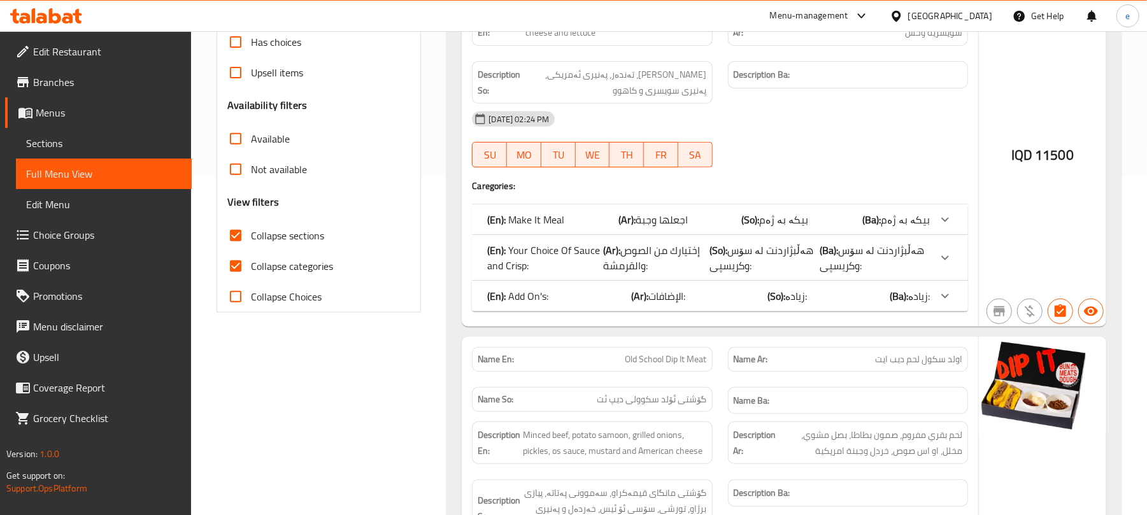
click at [246, 271] on input "Collapse categories" at bounding box center [235, 266] width 31 height 31
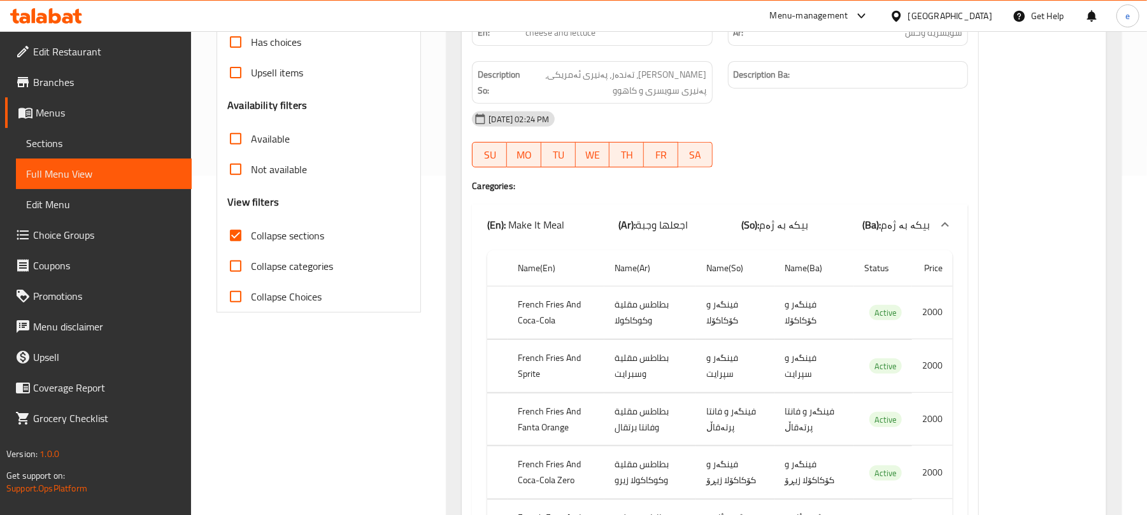
click at [261, 274] on span "Collapse categories" at bounding box center [292, 265] width 82 height 15
click at [251, 275] on input "Collapse categories" at bounding box center [235, 266] width 31 height 31
checkbox input "true"
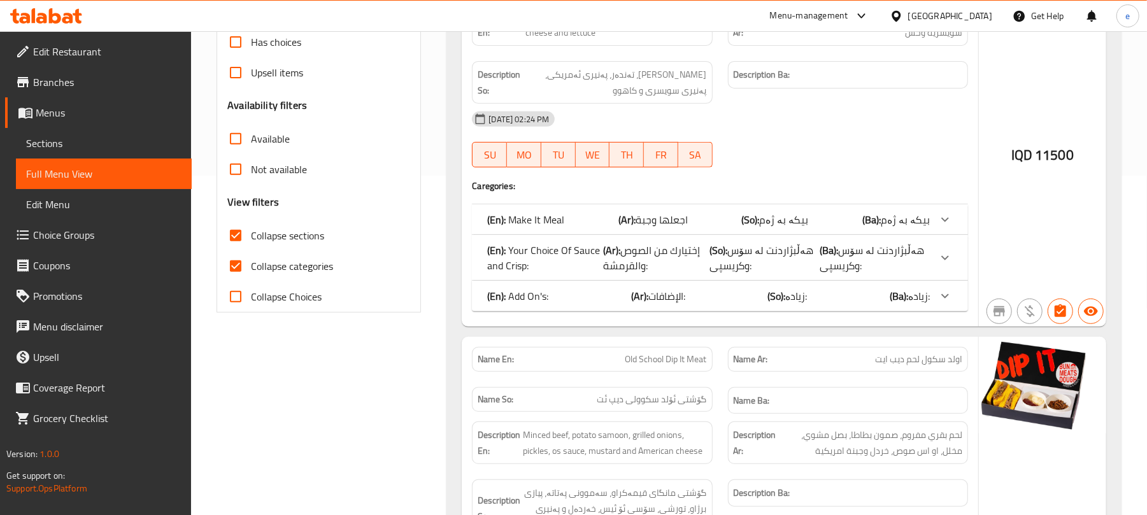
click at [663, 227] on p "(Ar): إختيارك من الصوص والقرمشة:" at bounding box center [652, 219] width 69 height 15
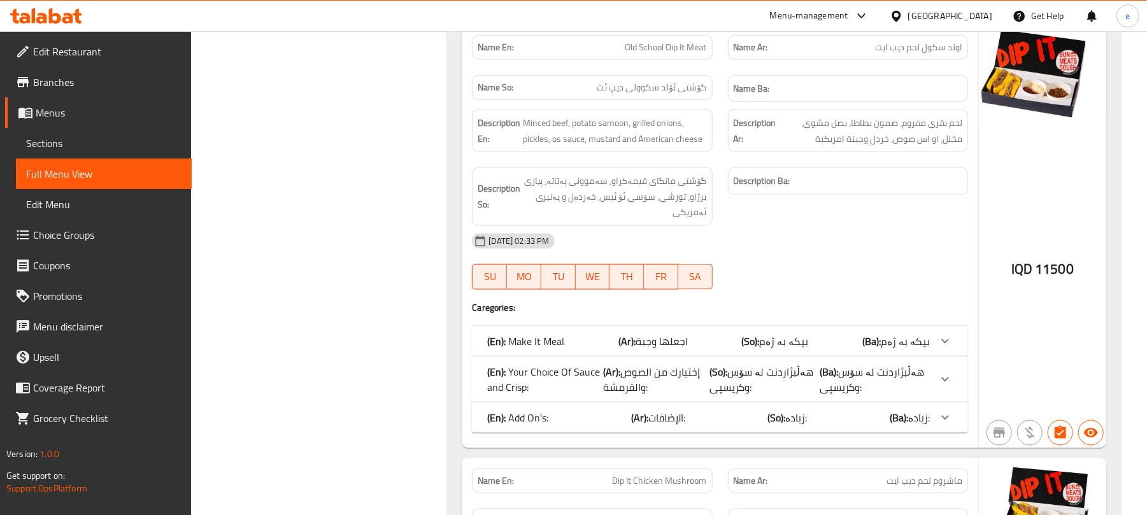
scroll to position [1188, 0]
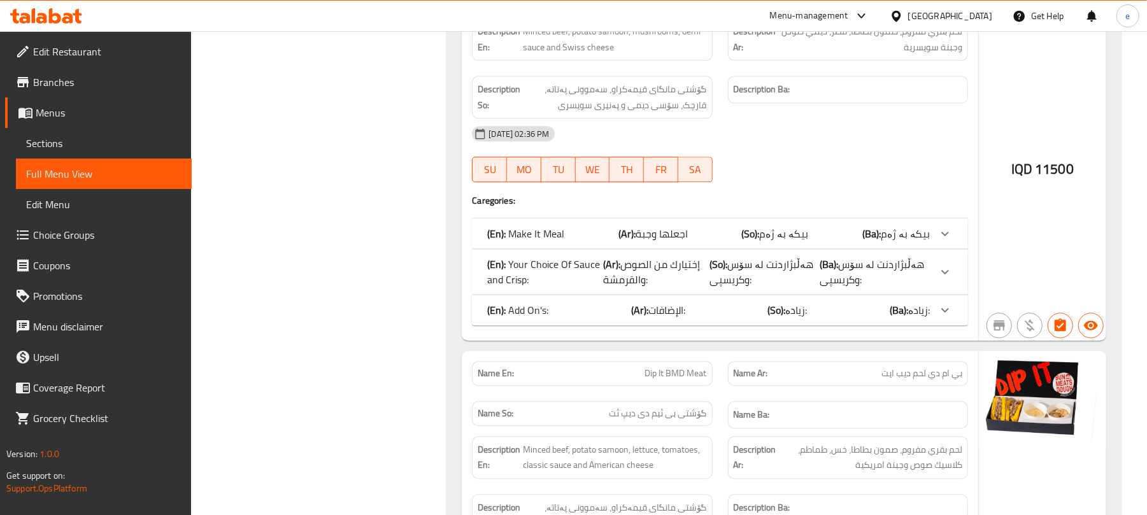
scroll to position [2207, 0]
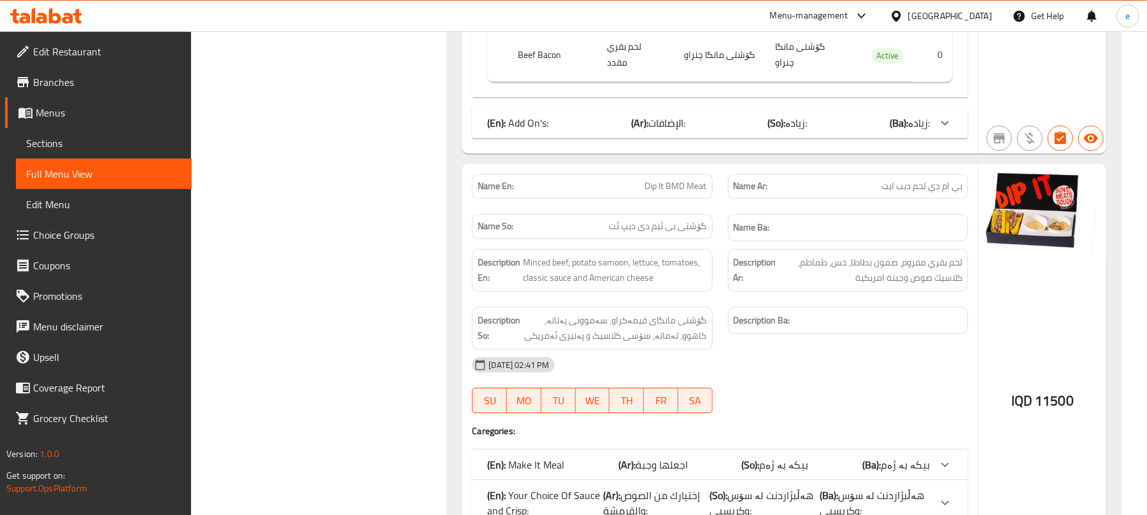
scroll to position [3025, 0]
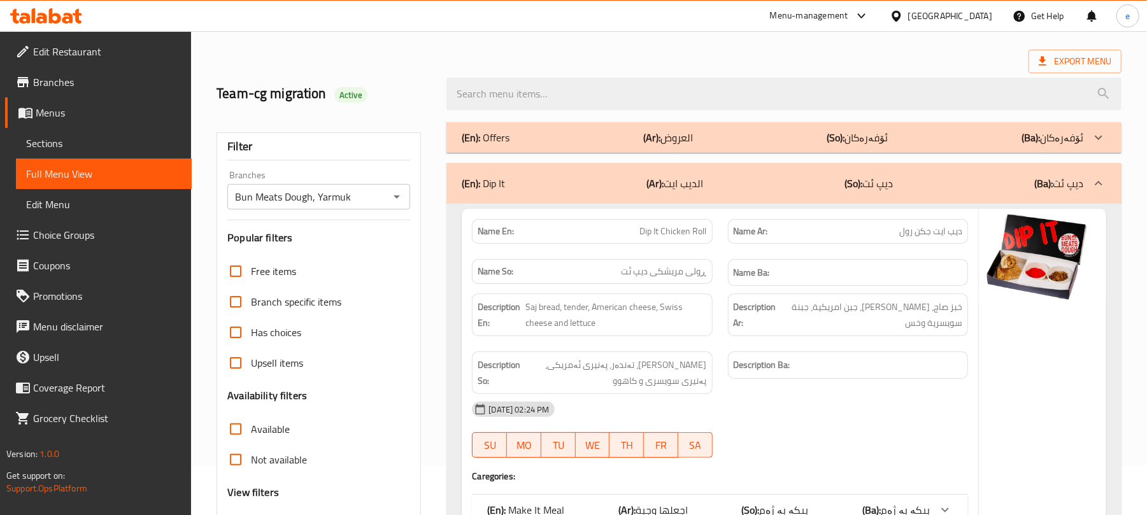
scroll to position [0, 0]
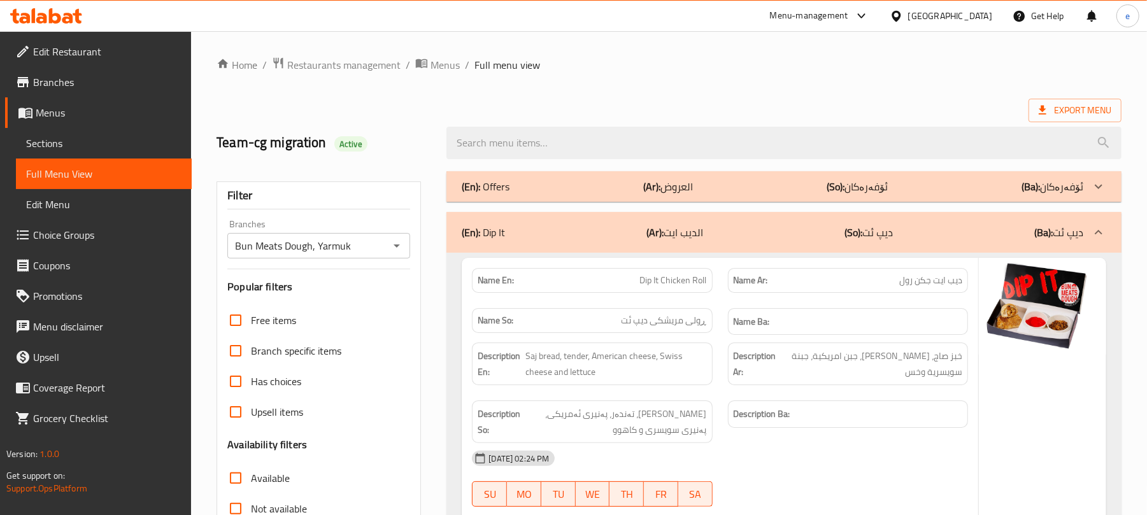
click at [395, 252] on icon "Open" at bounding box center [396, 245] width 15 height 15
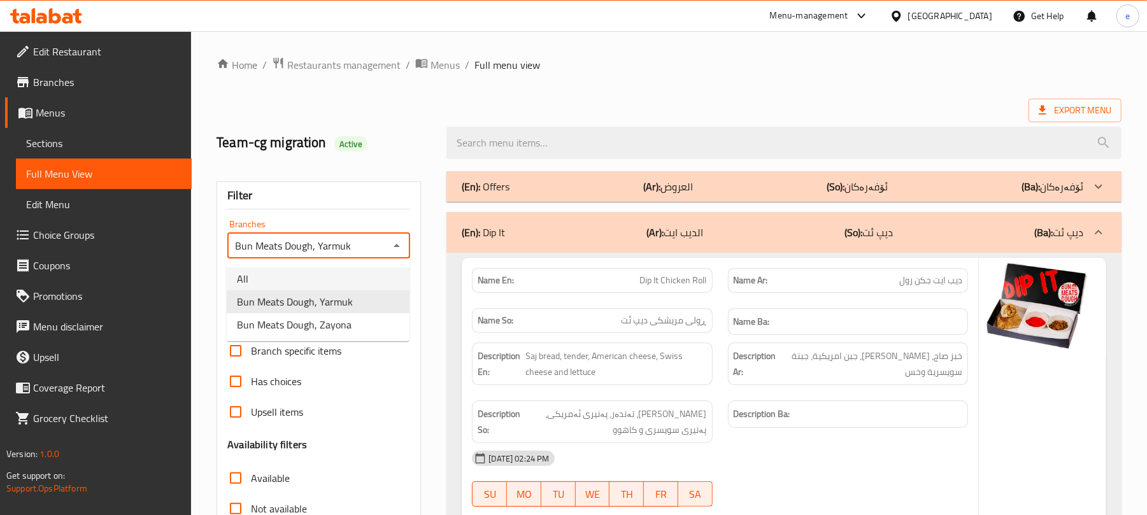
click at [329, 281] on li "All" at bounding box center [318, 278] width 183 height 23
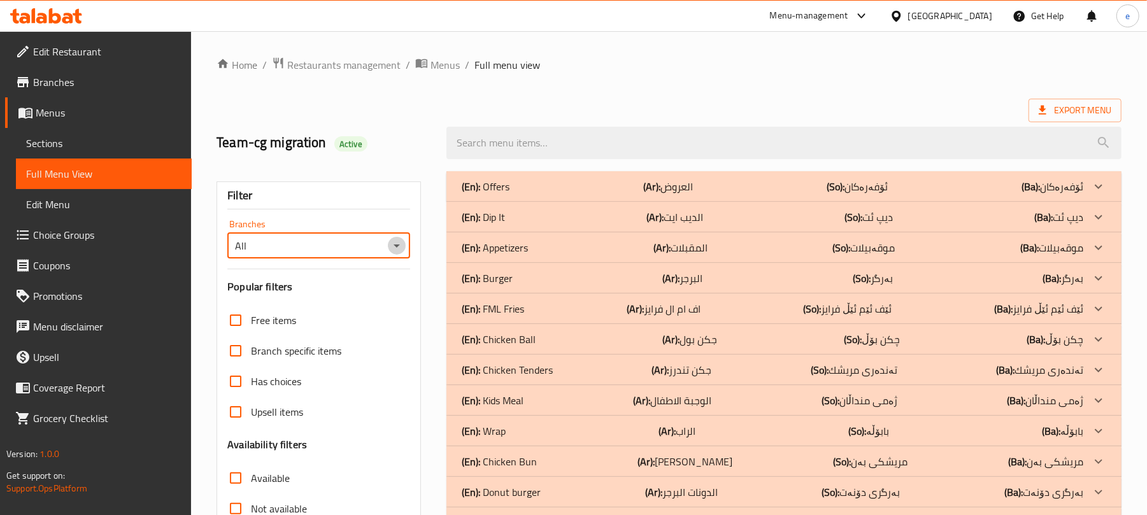
click at [395, 246] on icon "Open" at bounding box center [396, 245] width 6 height 3
click at [334, 294] on span "Bun Meats Dough, Yarmuk" at bounding box center [295, 301] width 116 height 15
type input "Bun Meats Dough, Yarmuk"
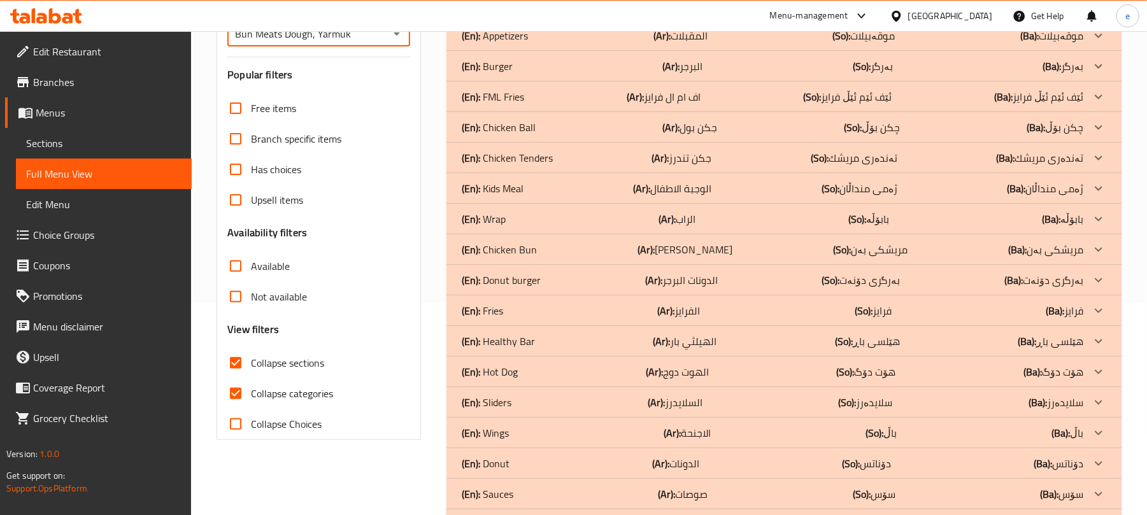
scroll to position [93, 0]
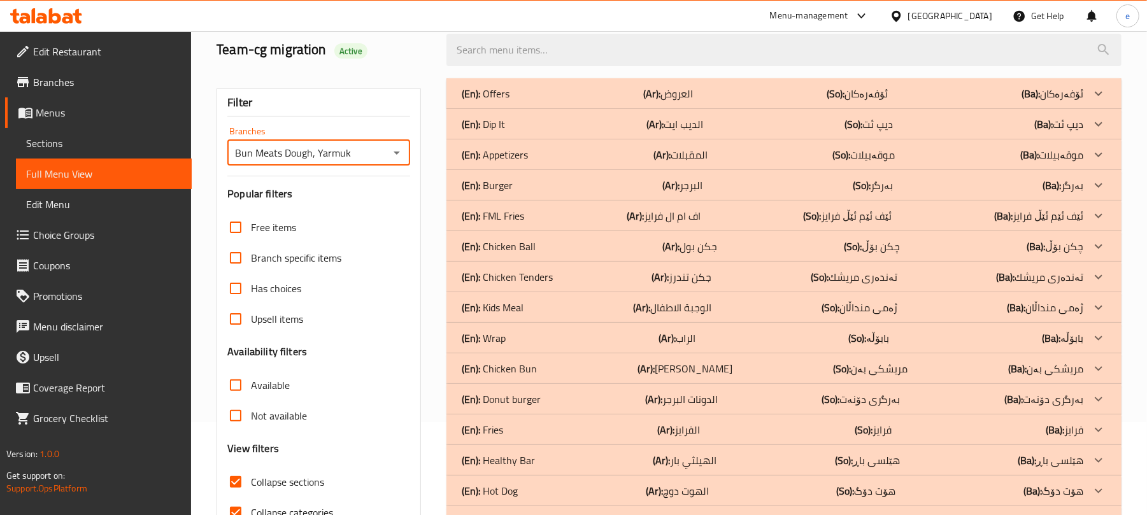
click at [523, 101] on div "(En): Dip It (Ar): الديب ايت (So): دیپ ئت (Ba): دیپ ئت" at bounding box center [772, 93] width 621 height 15
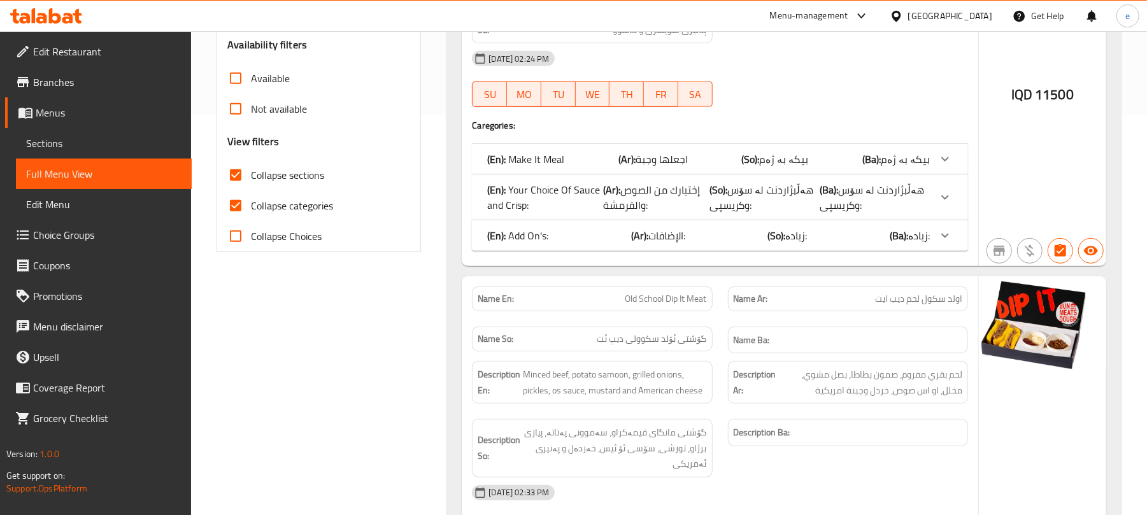
scroll to position [433, 0]
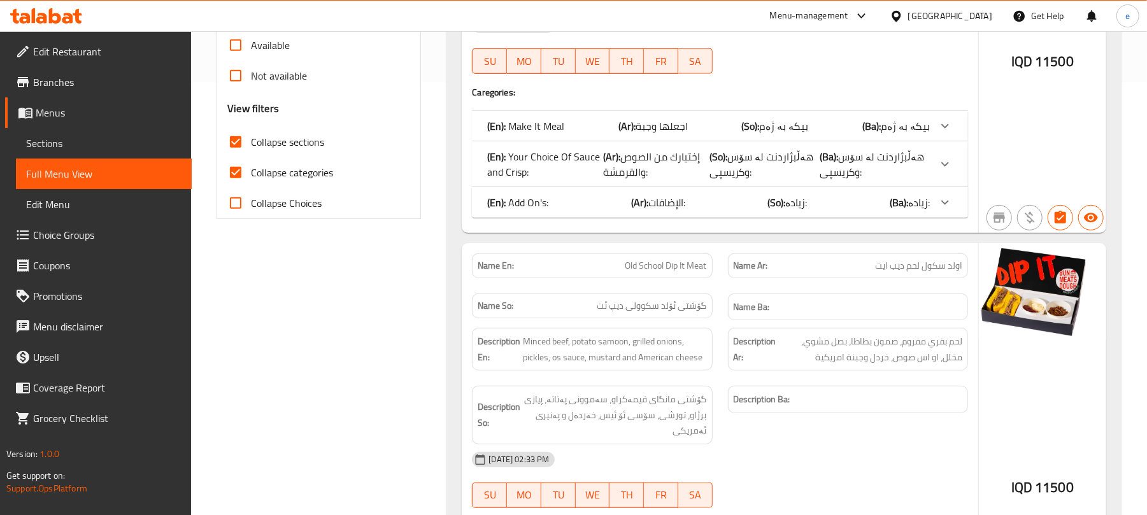
click at [688, 136] on span "إختيارك من الصوص والقرمشة:" at bounding box center [661, 126] width 52 height 19
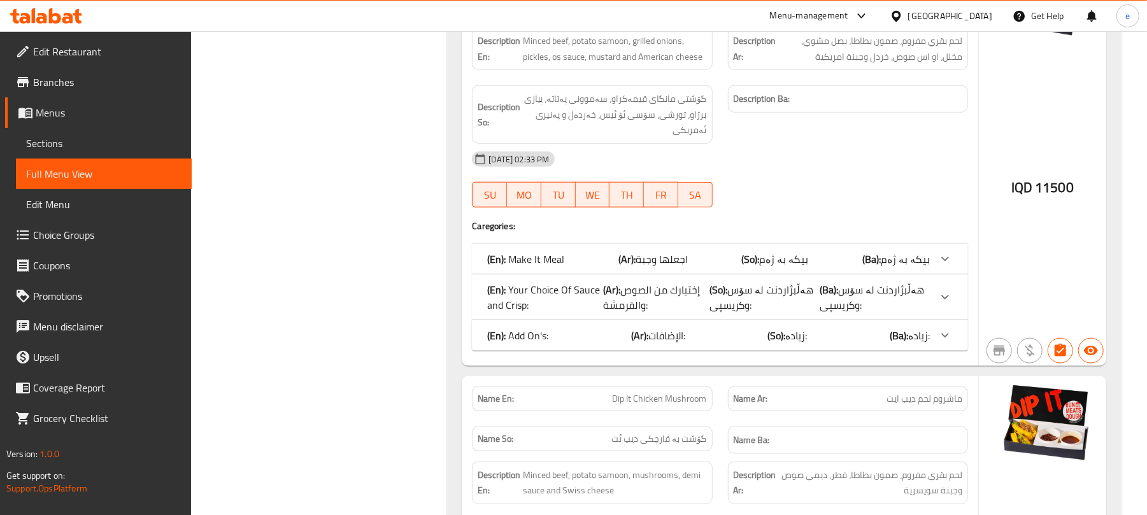
scroll to position [1112, 0]
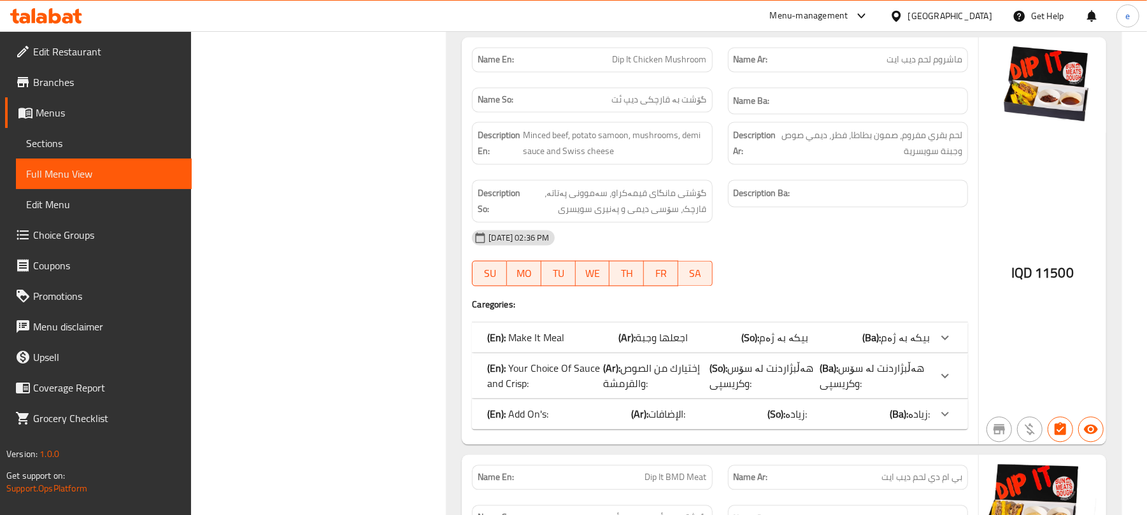
scroll to position [1791, 0]
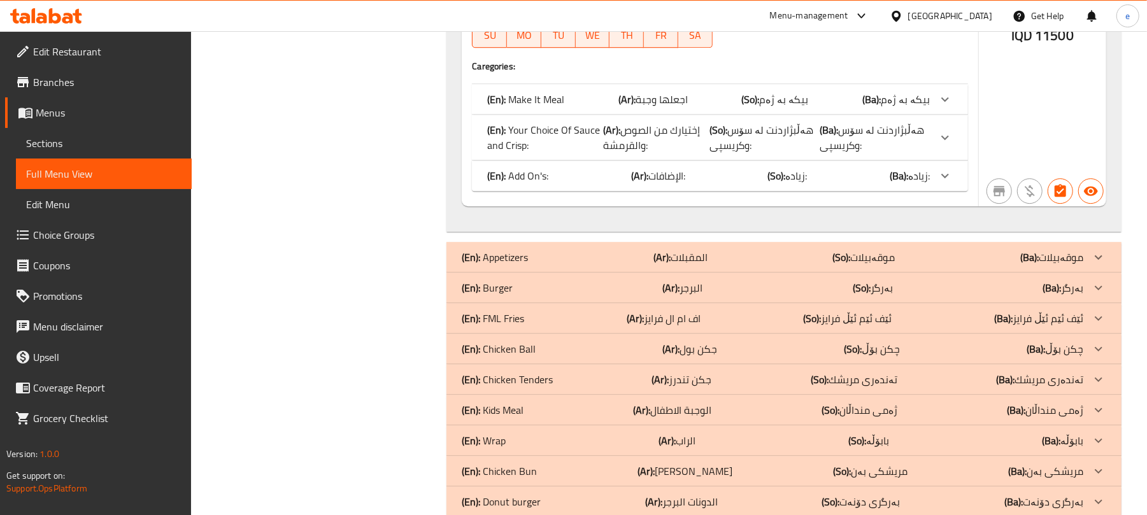
scroll to position [2810, 0]
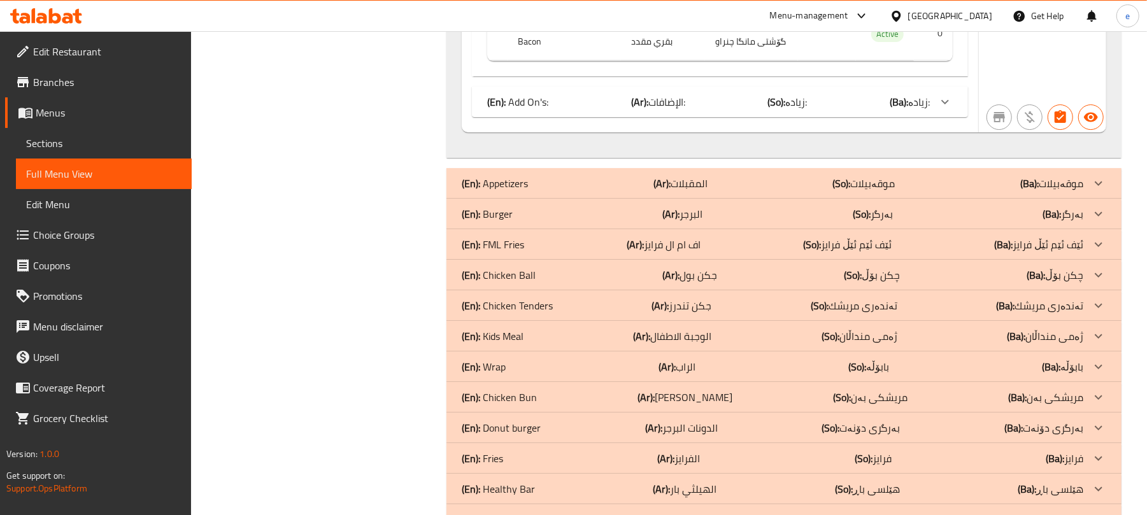
scroll to position [3034, 0]
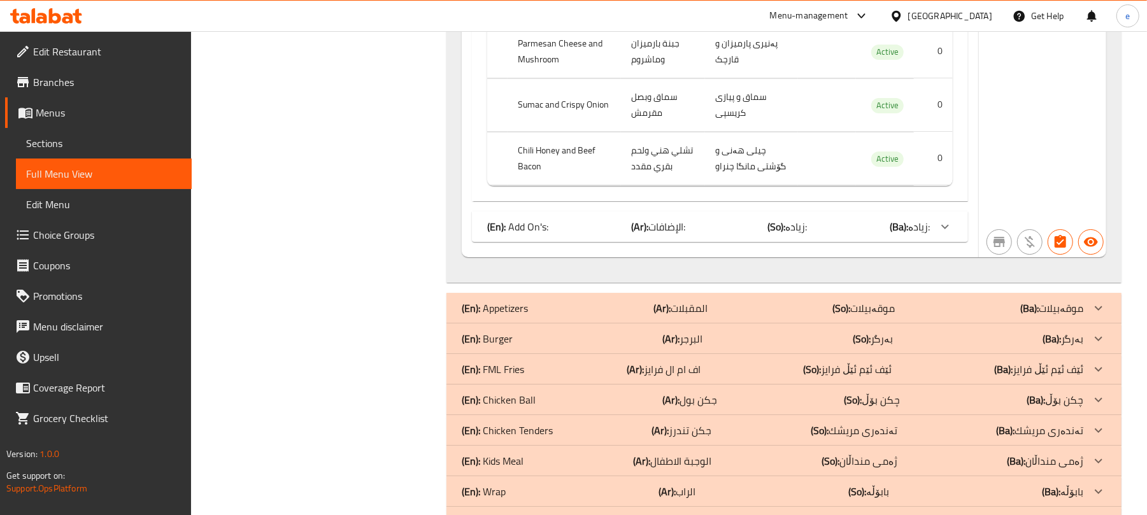
click at [74, 13] on icon at bounding box center [77, 16] width 9 height 15
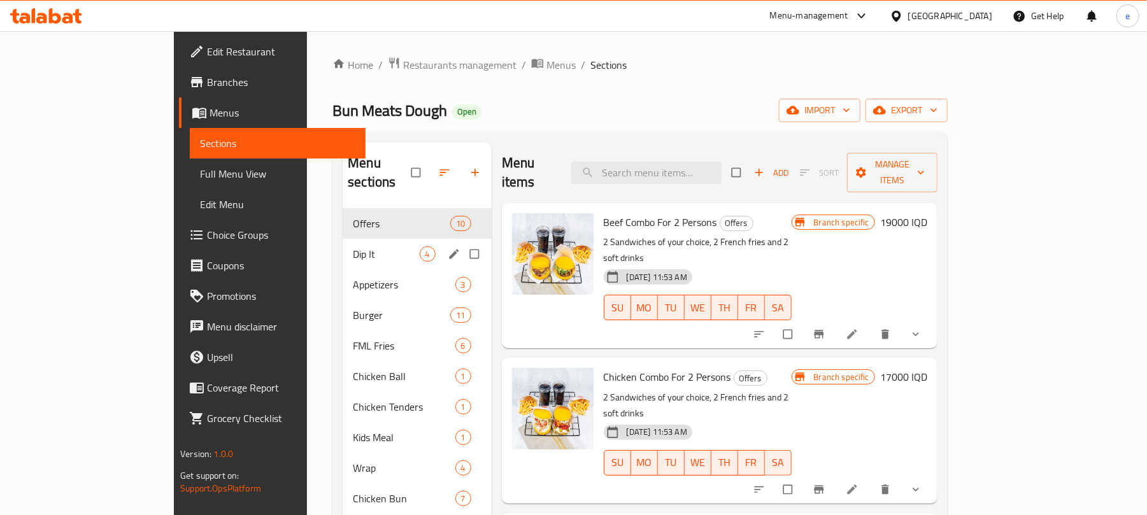
click at [353, 246] on span "Dip It" at bounding box center [386, 253] width 66 height 15
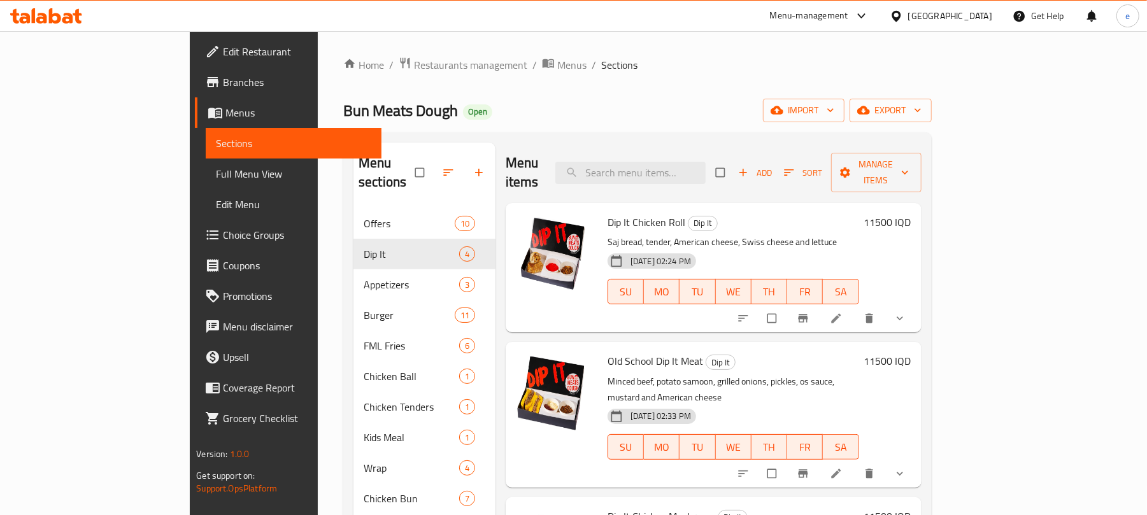
click at [216, 171] on span "Full Menu View" at bounding box center [293, 173] width 155 height 15
click at [223, 232] on span "Choice Groups" at bounding box center [297, 234] width 148 height 15
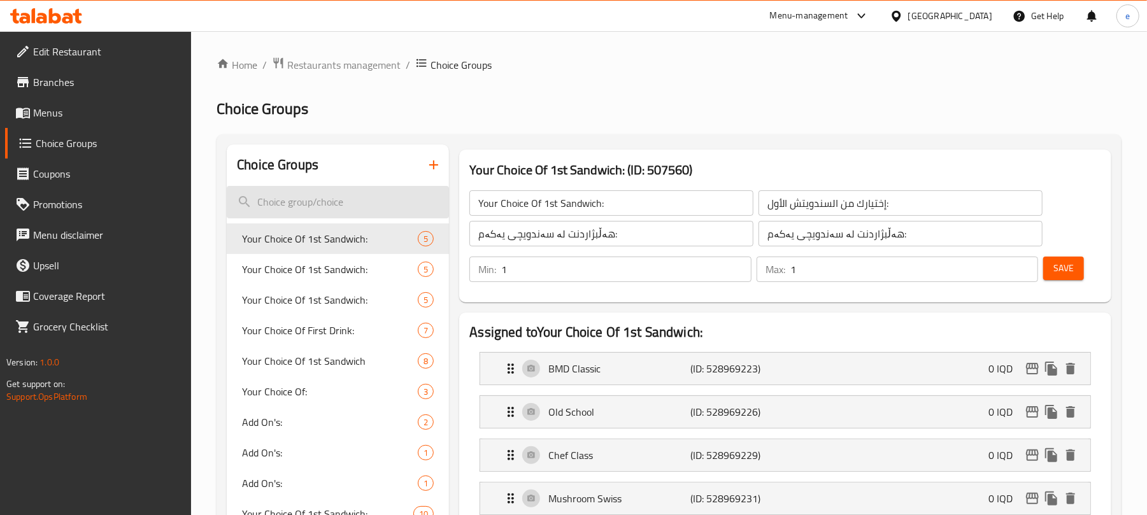
click at [367, 199] on input "search" at bounding box center [338, 202] width 222 height 32
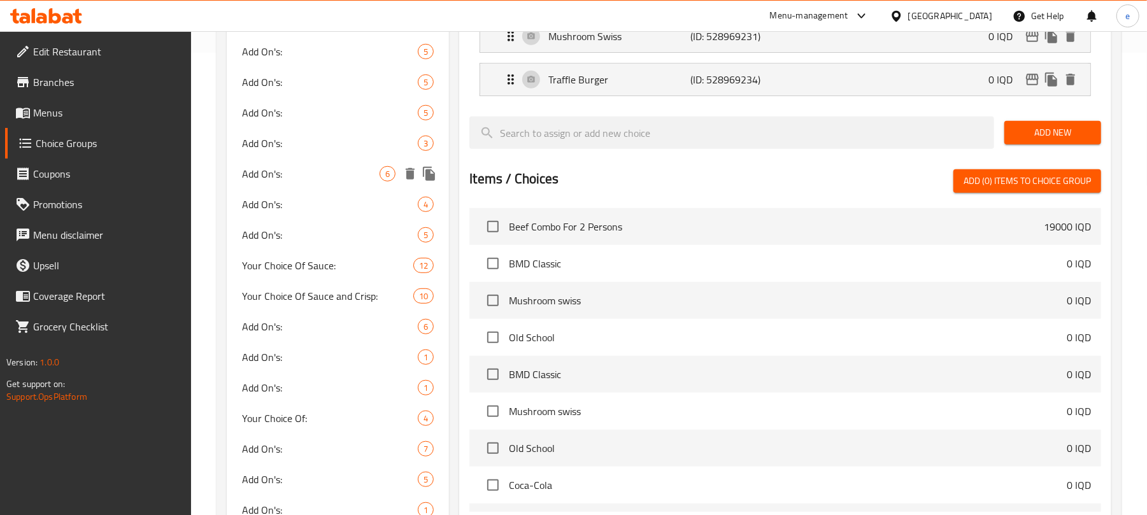
scroll to position [509, 0]
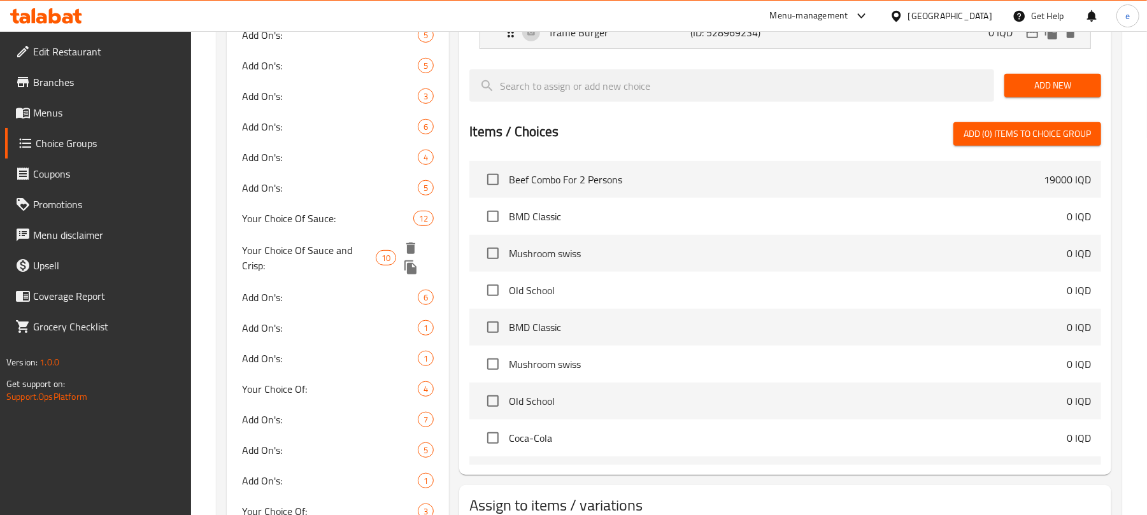
type input "sauce"
click at [325, 258] on span "Your Choice Of Sauce and Crisp:" at bounding box center [309, 258] width 134 height 31
type input "Your Choice Of Sauce and Crisp:"
type input "إختيارك من الصوص والقرمشة:"
type input "هەڵبژاردنت لە سۆس وکریسپی:"
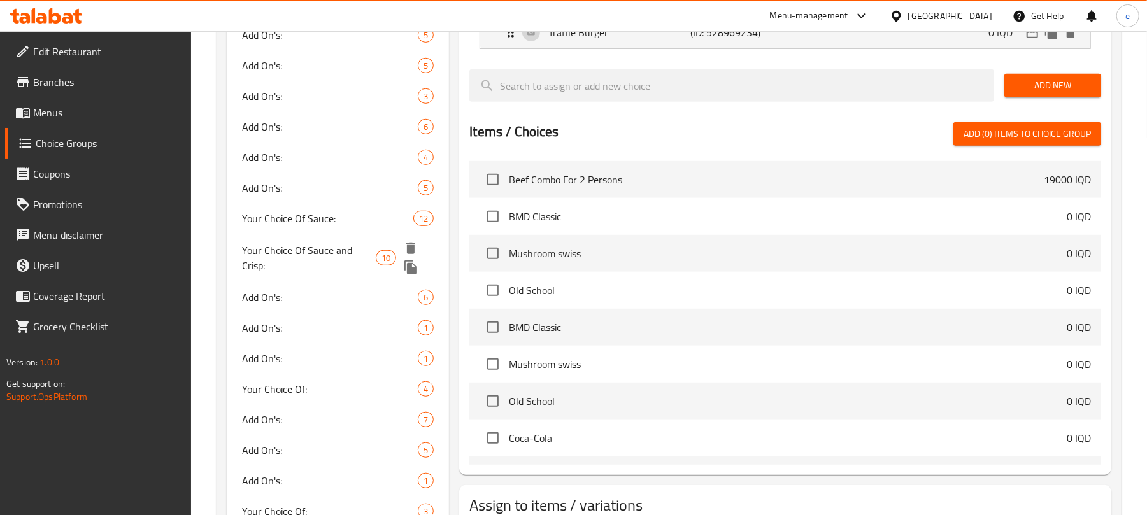
type input "هەڵبژاردنت لە سۆس وکریسپی:"
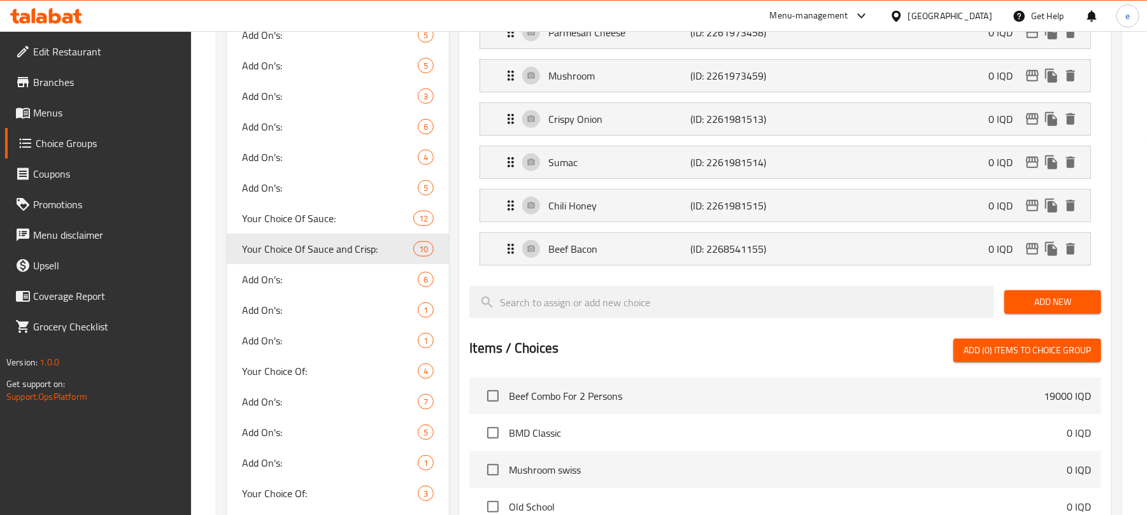
scroll to position [0, 0]
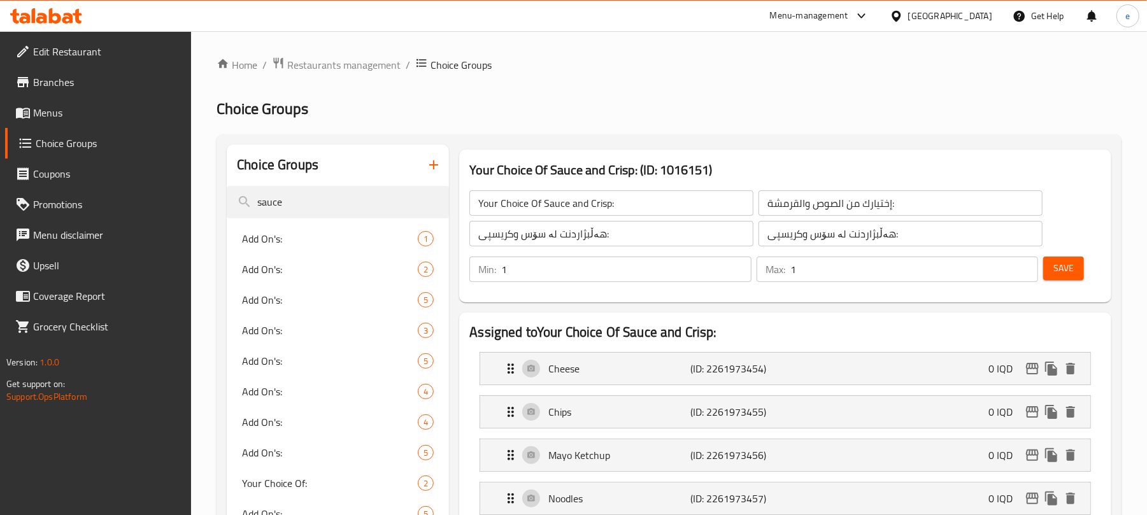
click at [570, 210] on input "Your Choice Of Sauce and Crisp:" at bounding box center [611, 202] width 284 height 25
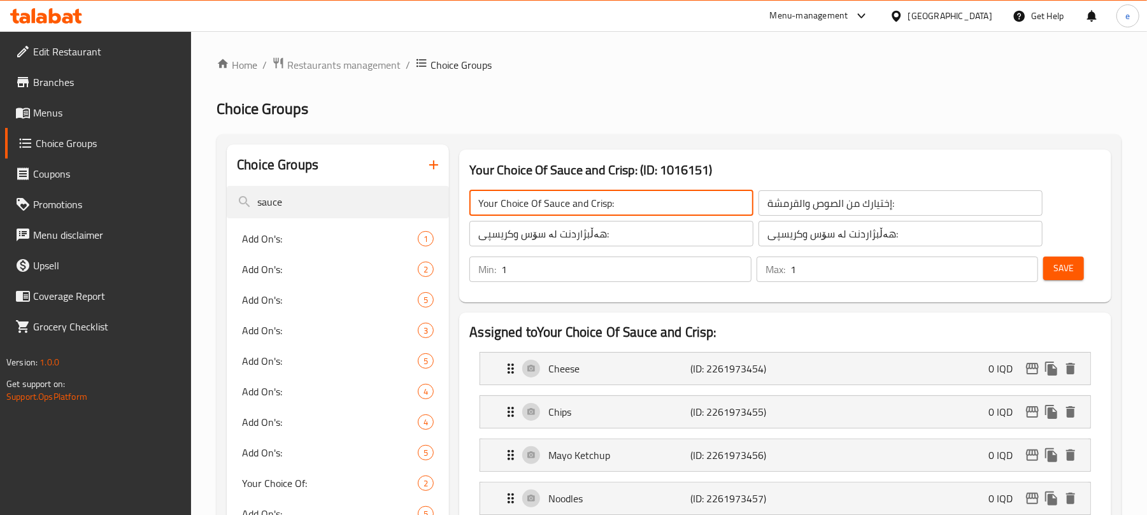
click at [570, 210] on input "Your Choice Of Sauce and Crisp:" at bounding box center [611, 202] width 284 height 25
click at [306, 194] on input "sauce" at bounding box center [338, 202] width 222 height 32
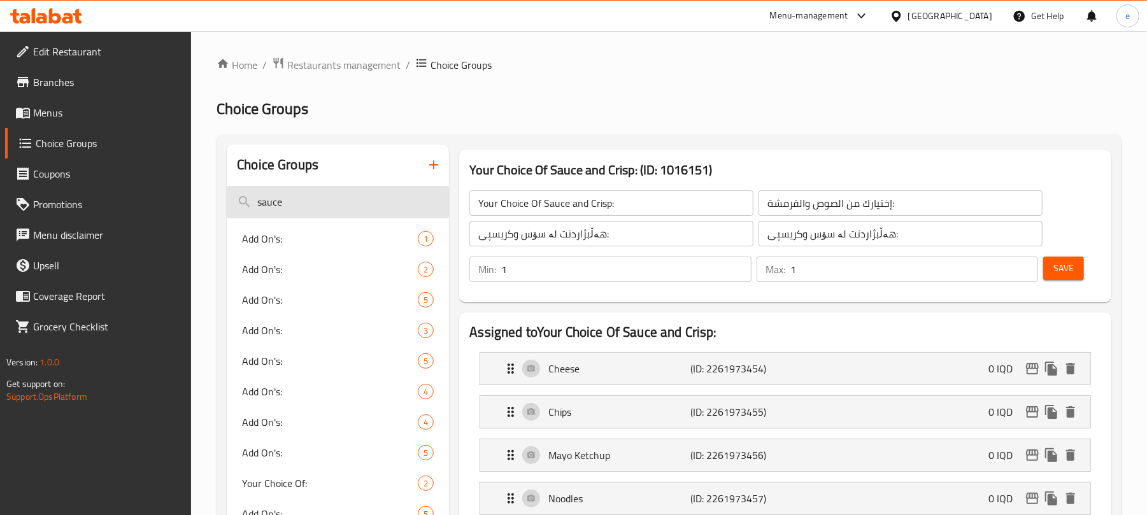
paste input "Your Choice Of Sauce and Crisp:"
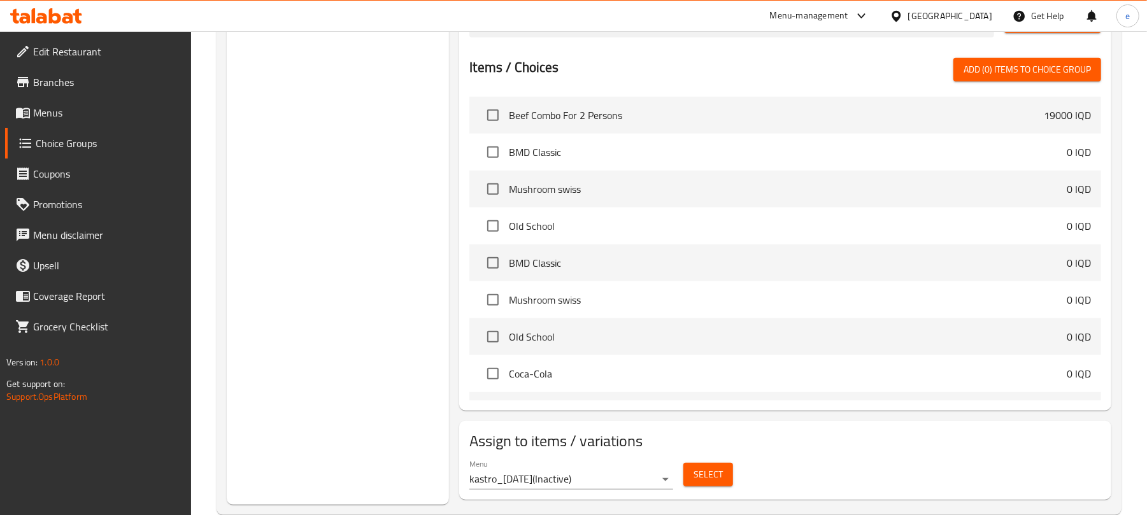
scroll to position [820, 0]
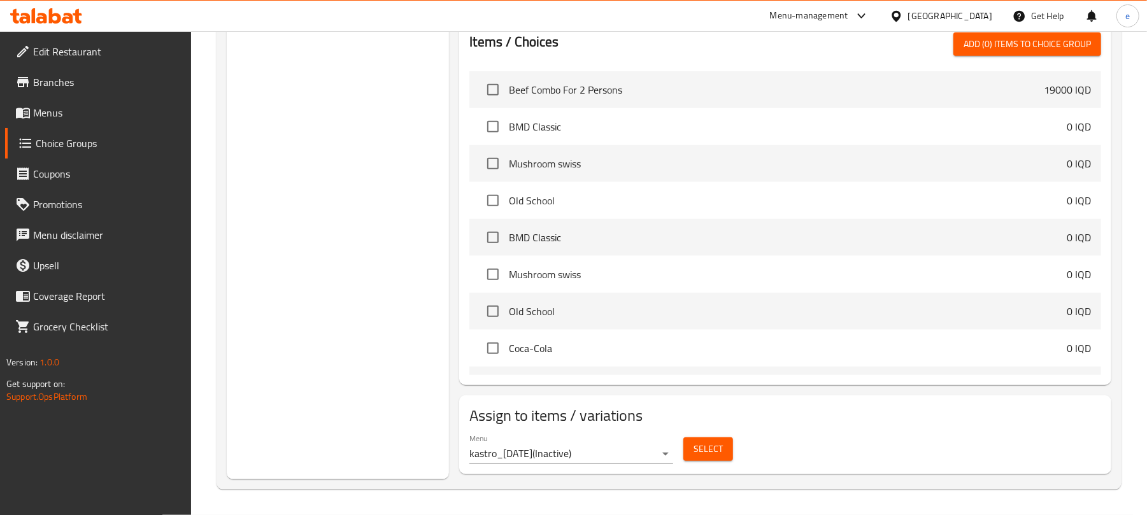
type input "Your Choice Of Sauce and Crisp:"
click at [686, 444] on button "Select" at bounding box center [708, 449] width 50 height 24
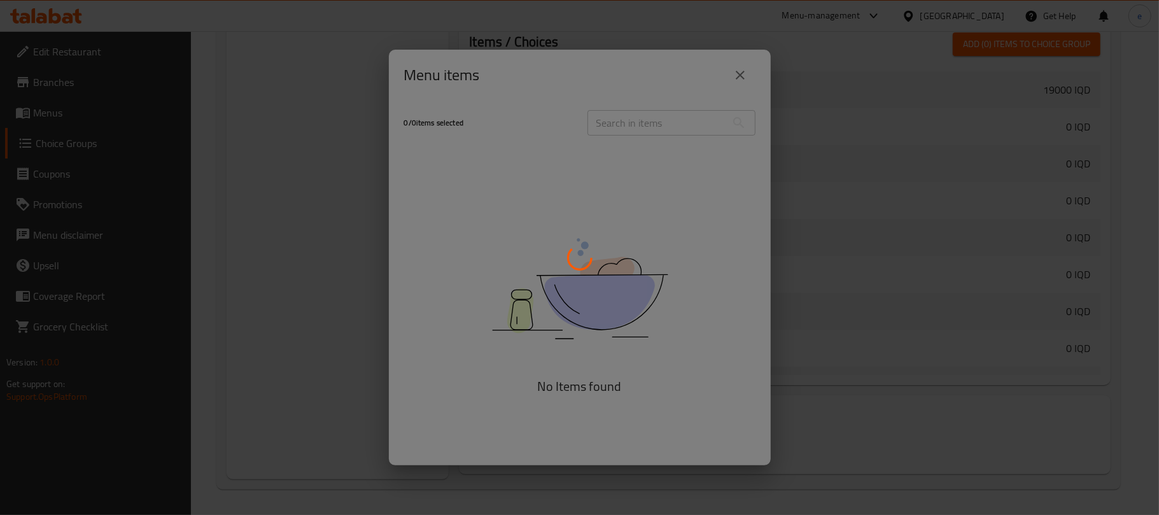
click at [742, 70] on div at bounding box center [579, 257] width 1159 height 515
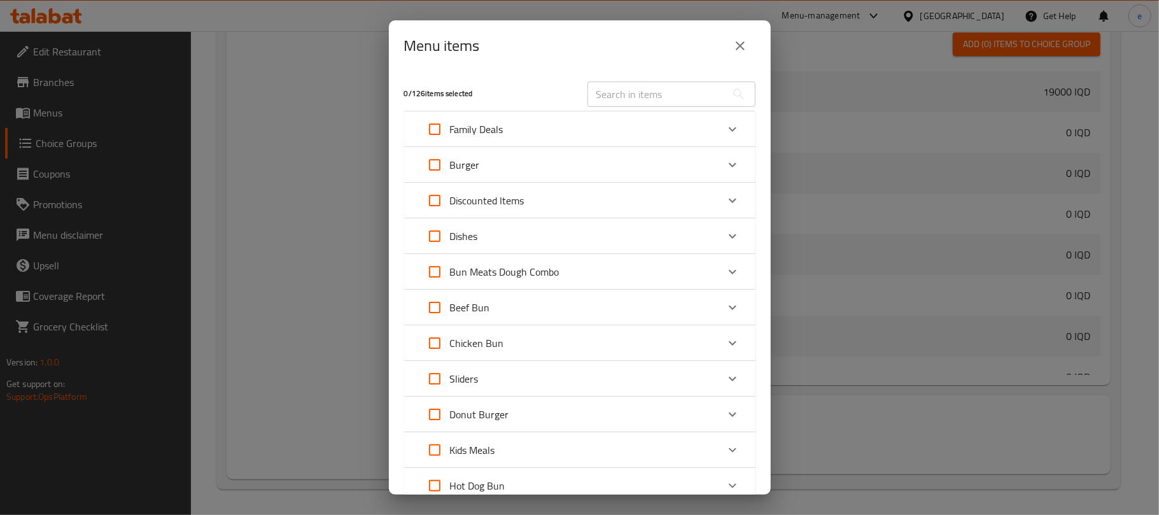
drag, startPoint x: 746, startPoint y: 49, endPoint x: 640, endPoint y: 321, distance: 291.9
click at [746, 48] on icon "close" at bounding box center [740, 45] width 15 height 15
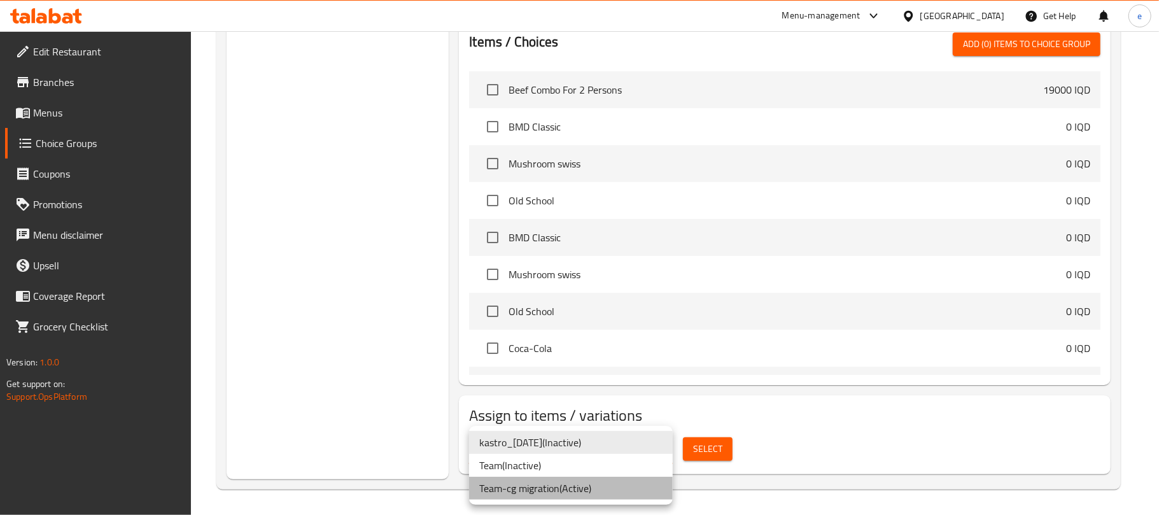
click at [573, 485] on li "Team-cg migration ( Active )" at bounding box center [571, 488] width 204 height 23
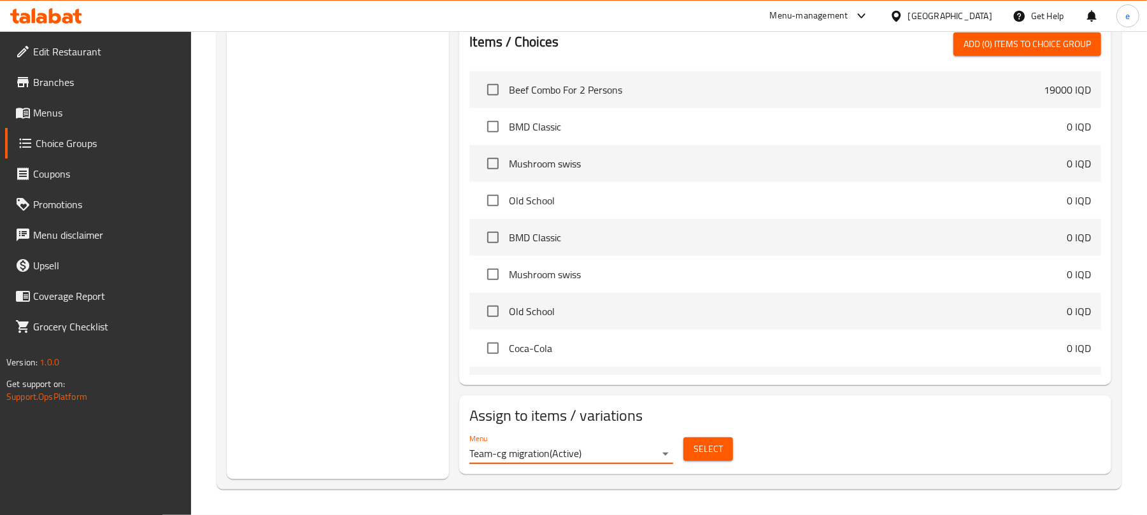
click at [705, 446] on span "Select" at bounding box center [707, 449] width 29 height 16
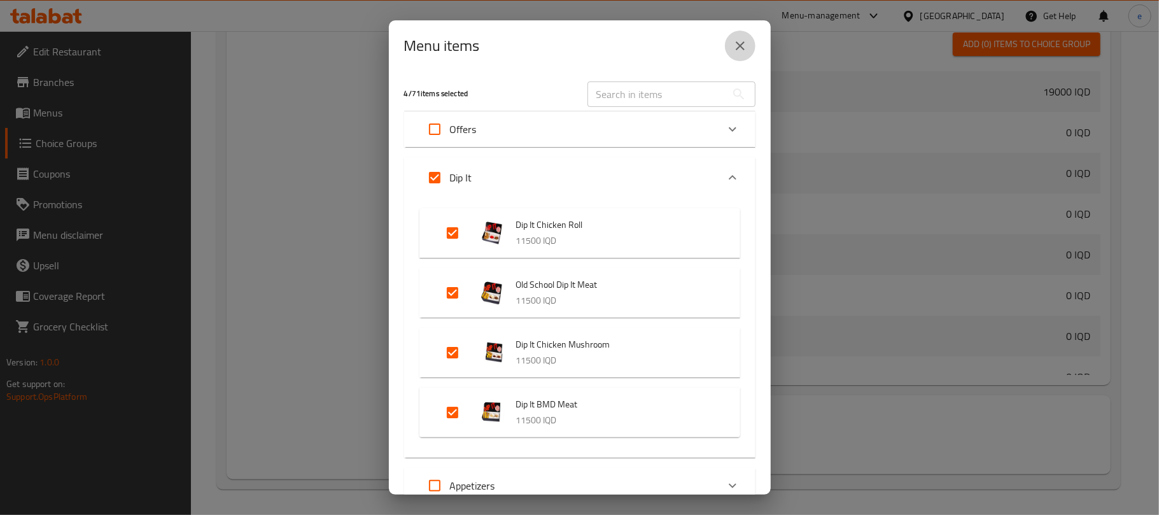
click at [737, 48] on icon "close" at bounding box center [740, 45] width 9 height 9
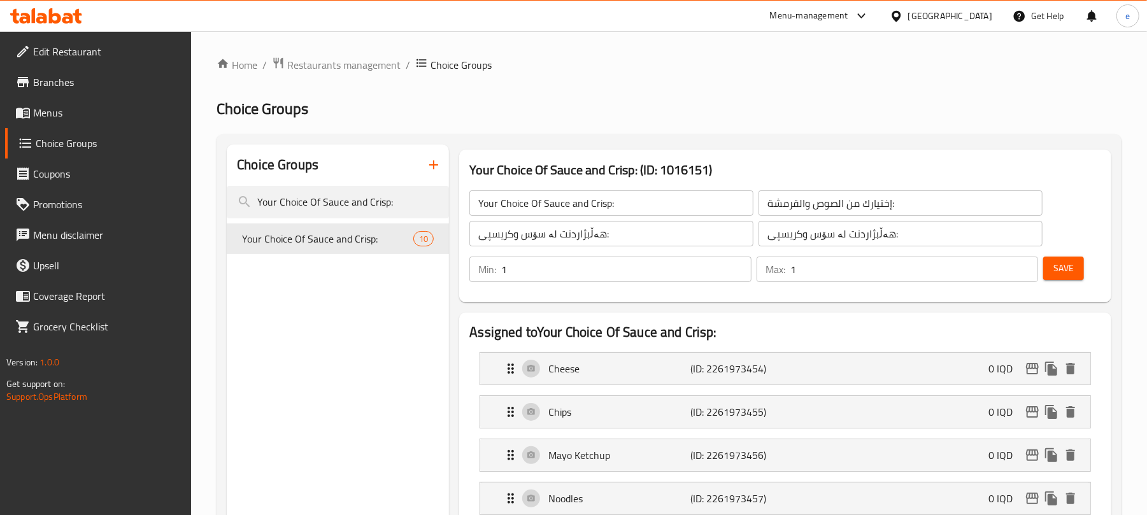
scroll to position [169, 0]
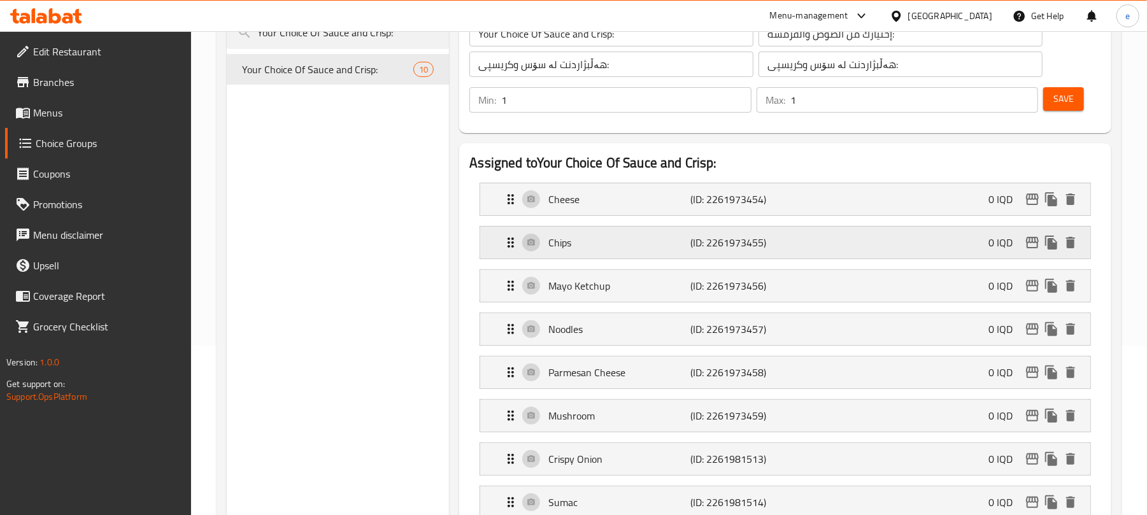
click at [762, 238] on p "(ID: 2261973455)" at bounding box center [738, 242] width 95 height 15
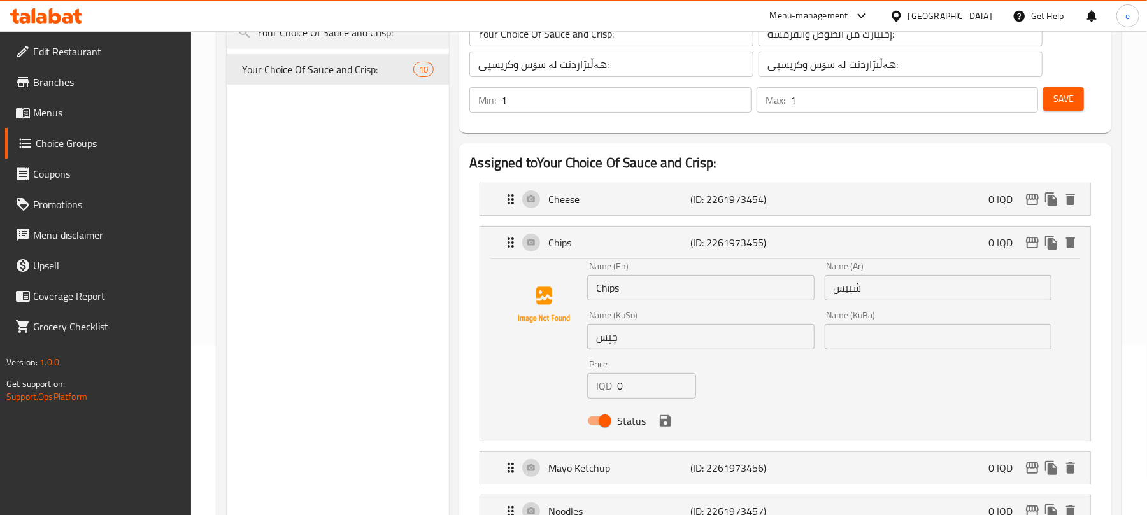
click at [616, 291] on input "Chips" at bounding box center [700, 287] width 227 height 25
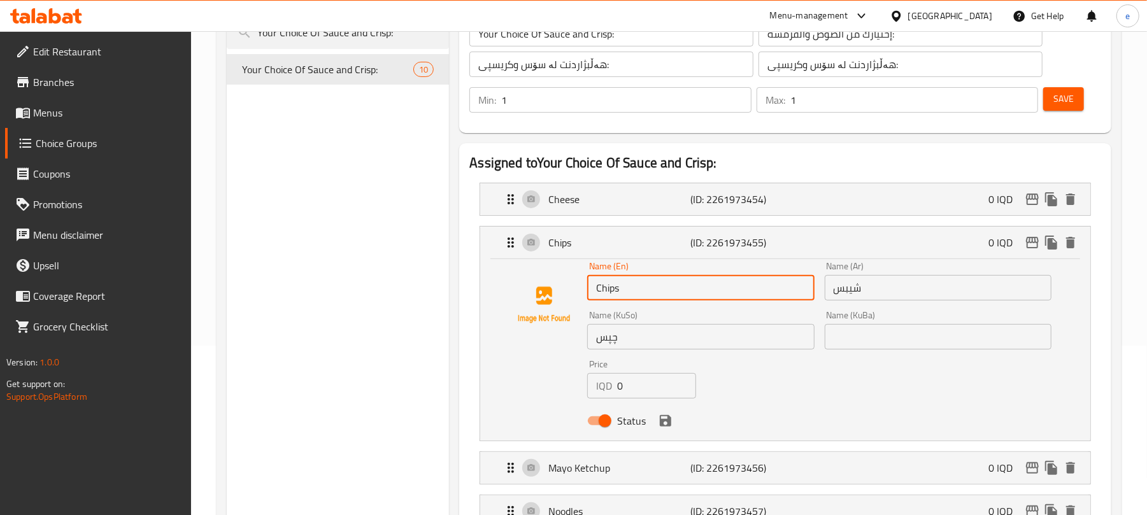
click at [616, 291] on input "Chips" at bounding box center [700, 287] width 227 height 25
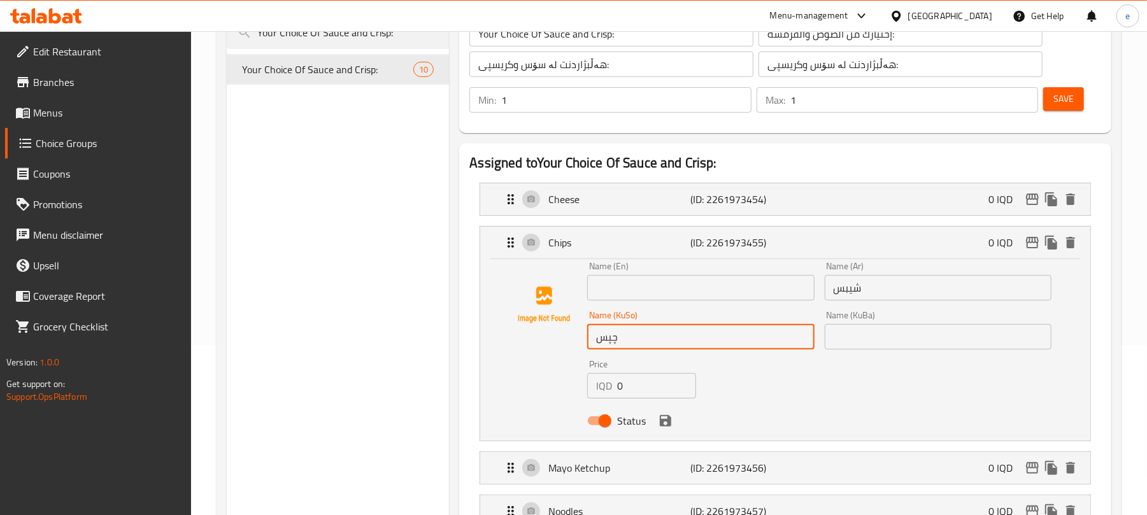
click at [604, 342] on input "چپس" at bounding box center [700, 336] width 227 height 25
click at [684, 201] on p "Cheese" at bounding box center [619, 199] width 142 height 15
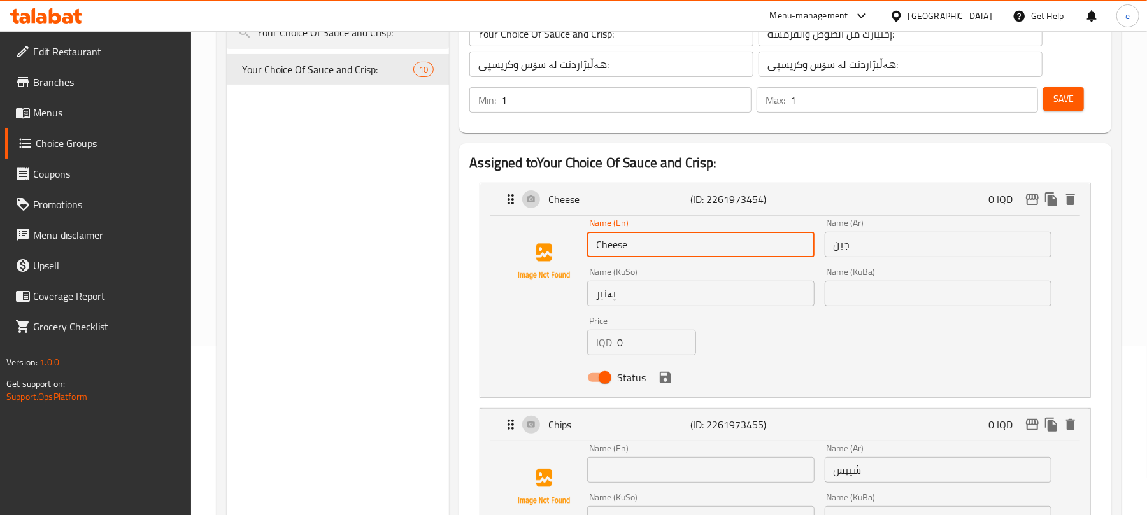
click at [648, 248] on input "Cheese" at bounding box center [700, 244] width 227 height 25
paste input "Chips"
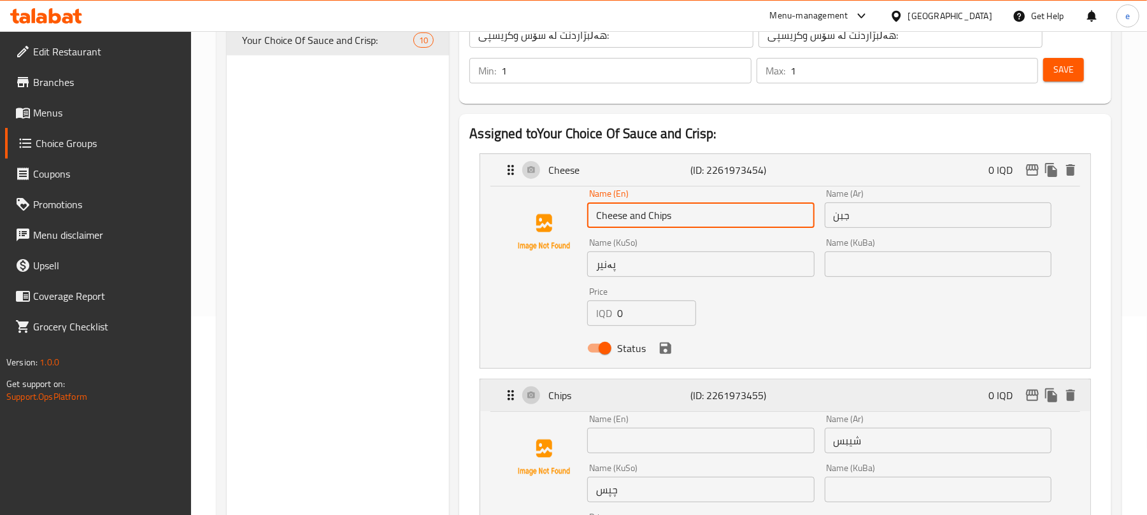
scroll to position [339, 0]
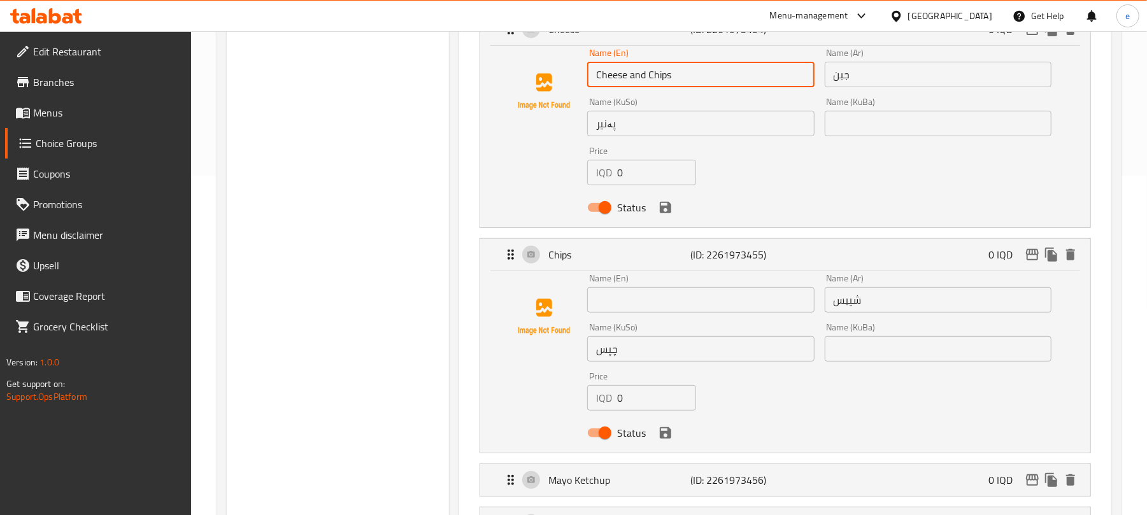
type input "Cheese and Chips"
click at [626, 352] on input "چپس" at bounding box center [700, 348] width 227 height 25
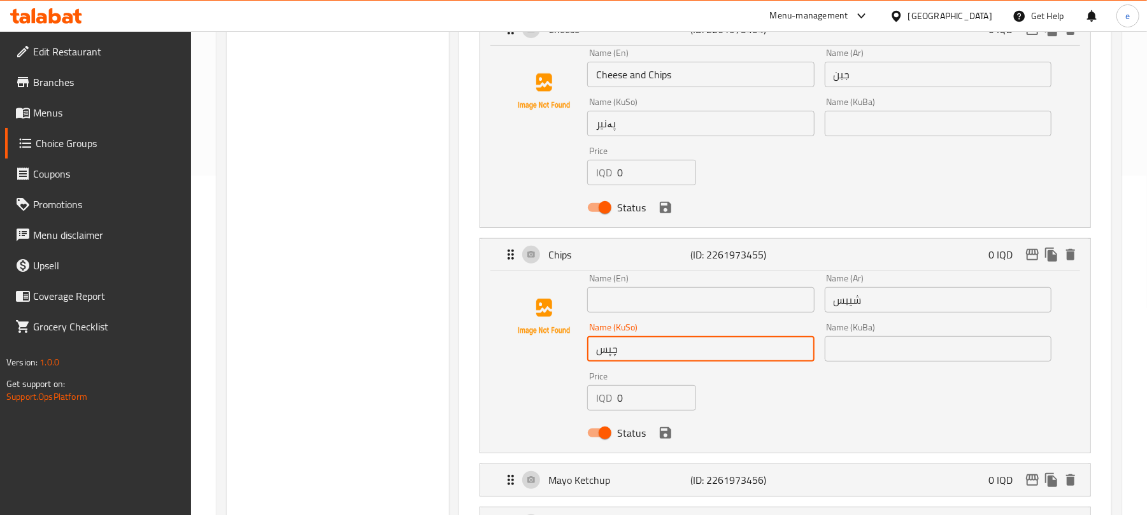
click at [681, 135] on input "پەنیر" at bounding box center [700, 123] width 227 height 25
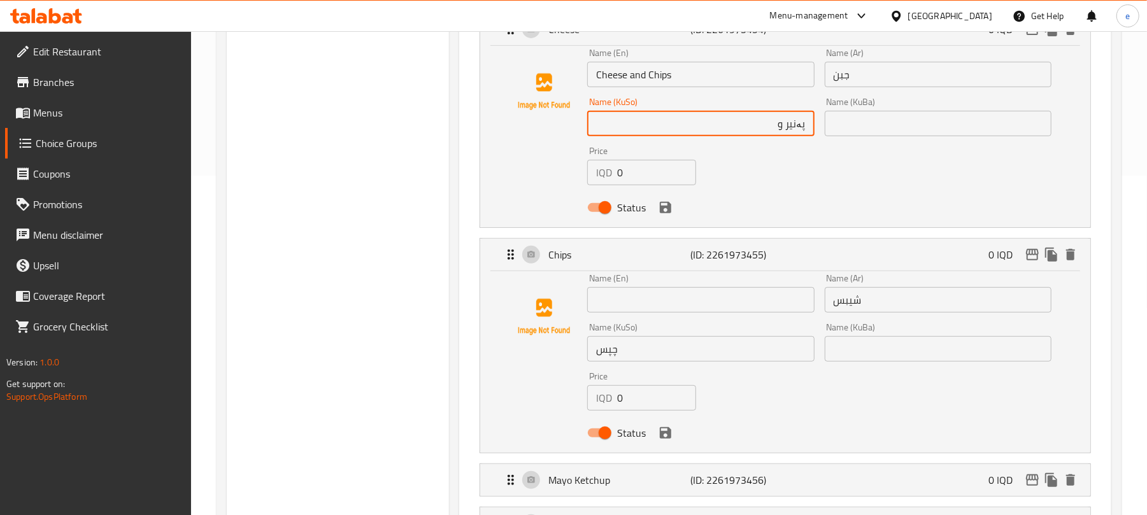
paste input "چپس"
type input "پەنیر و چپس"
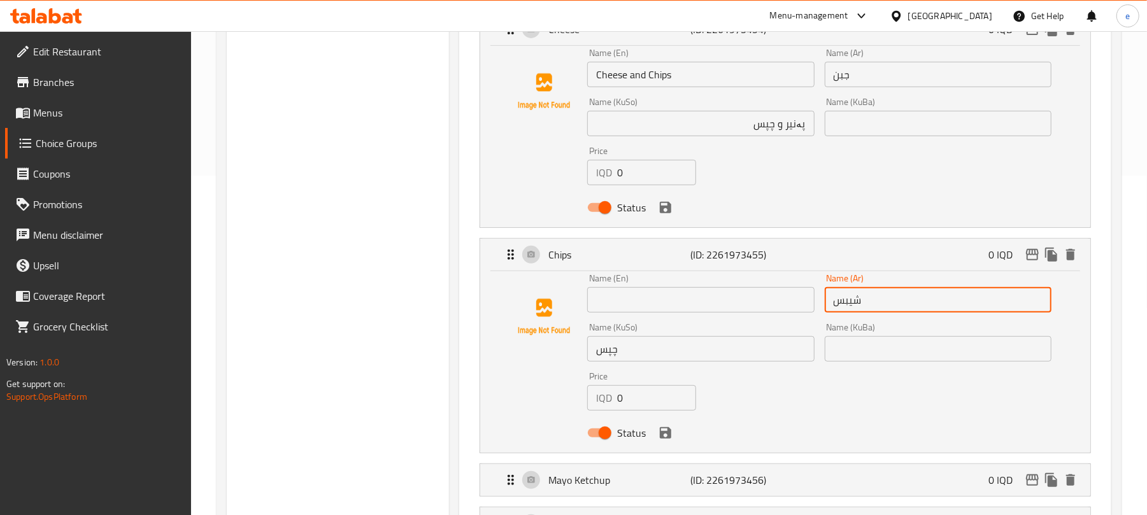
click at [847, 304] on input "شيبس" at bounding box center [937, 299] width 227 height 25
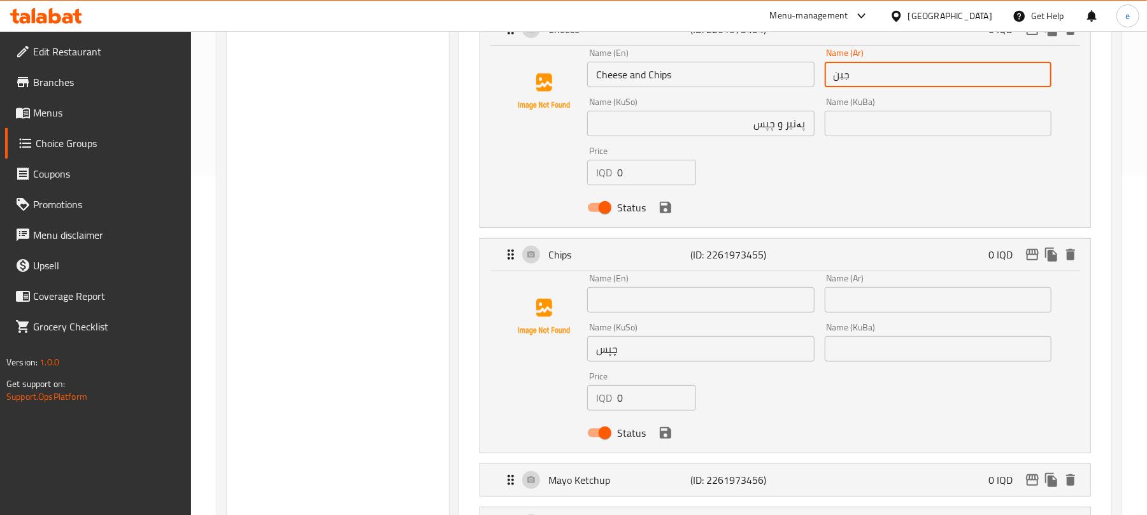
click at [886, 78] on input "جبن" at bounding box center [937, 74] width 227 height 25
paste input "شيبس"
click at [1073, 256] on icon "delete" at bounding box center [1070, 254] width 9 height 11
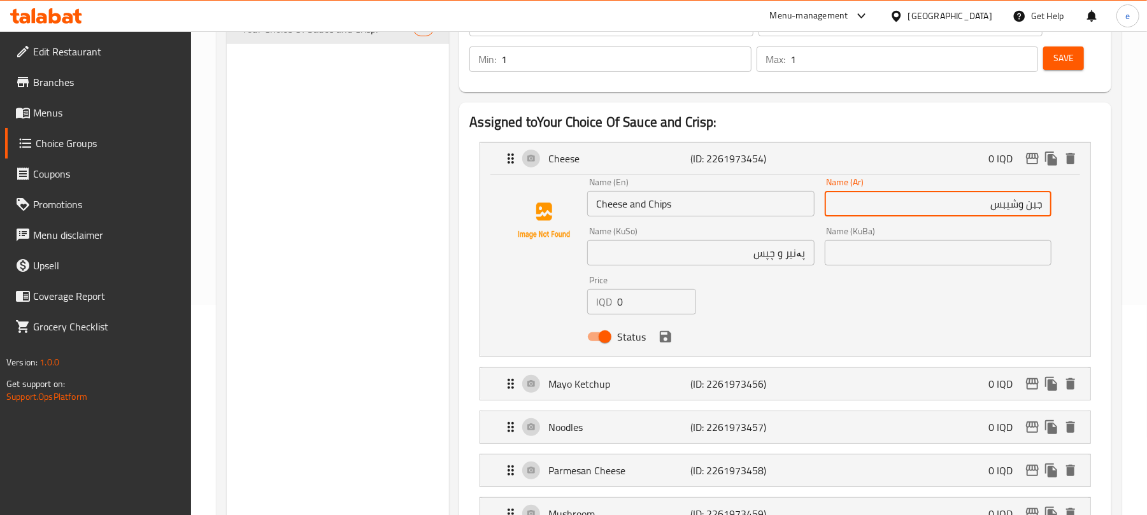
scroll to position [169, 0]
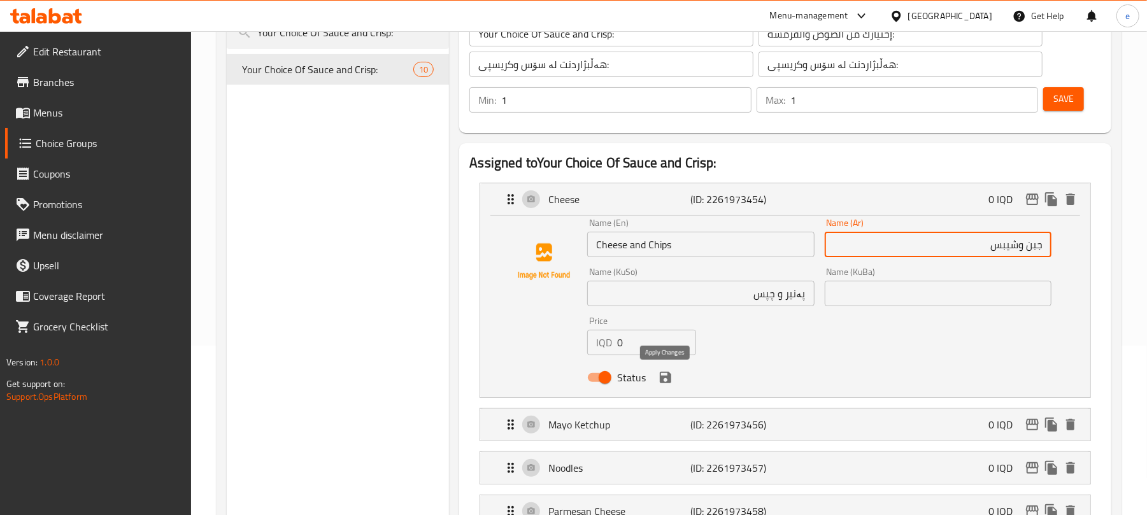
click at [663, 378] on icon "save" at bounding box center [665, 377] width 11 height 11
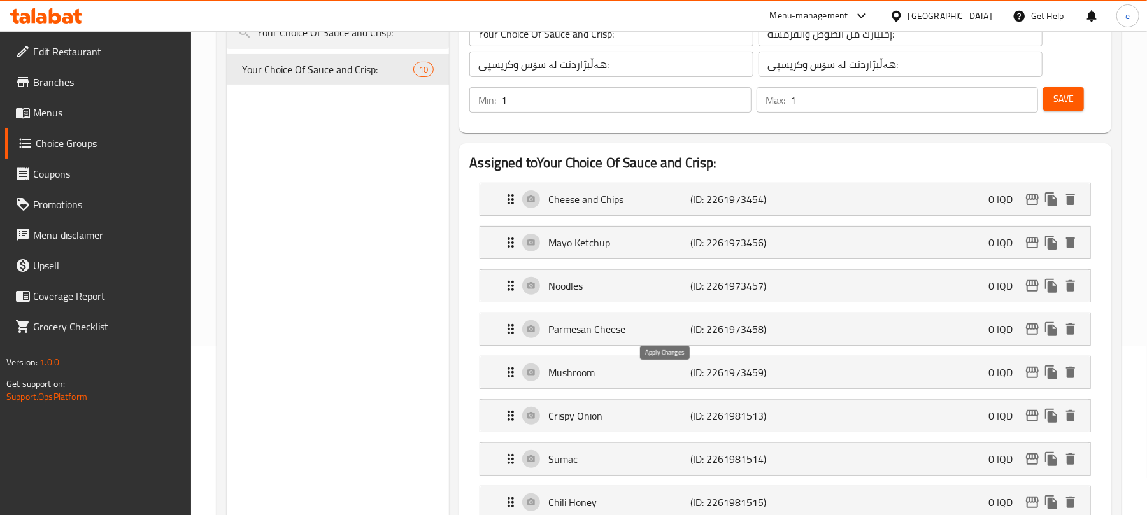
type input "جبن وشيبس"
click at [1057, 103] on span "Save" at bounding box center [1063, 99] width 20 height 16
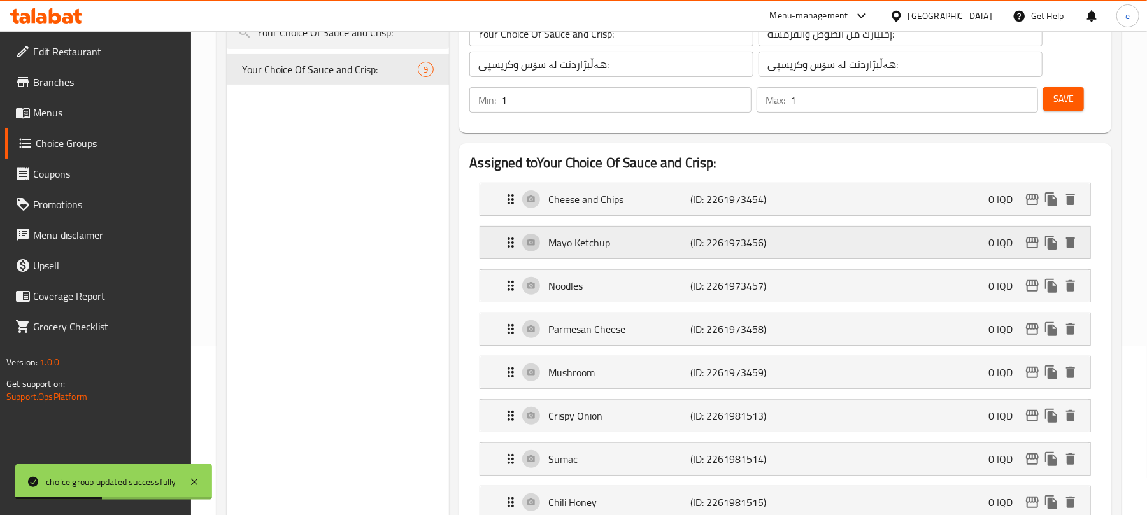
click at [678, 243] on p "Mayo Ketchup" at bounding box center [619, 242] width 142 height 15
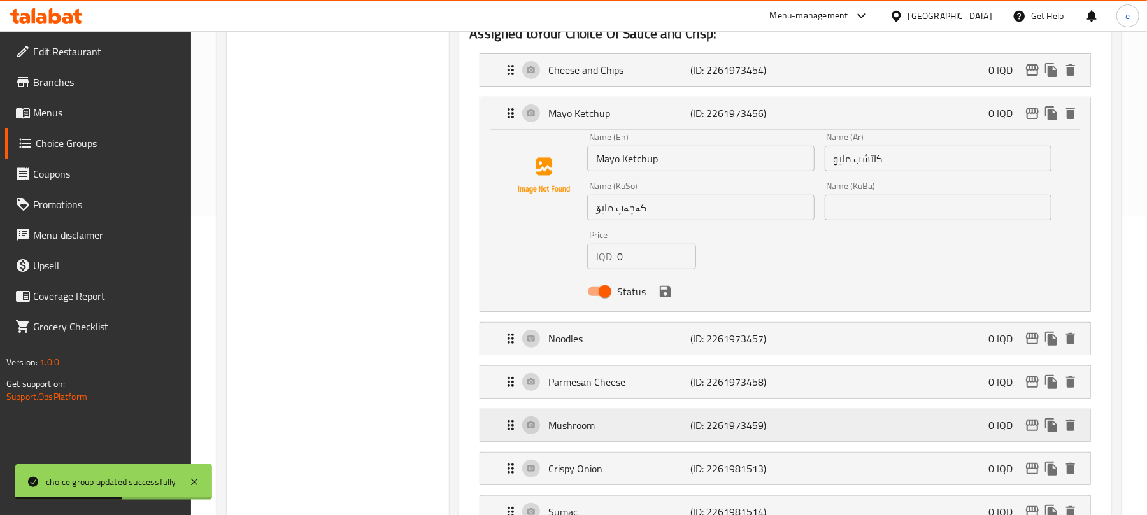
scroll to position [339, 0]
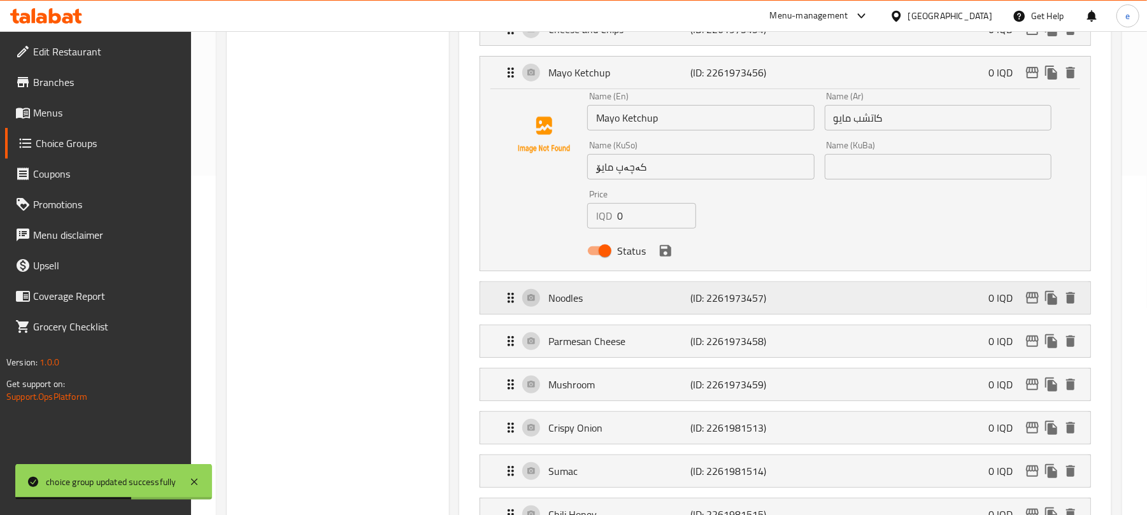
click at [752, 294] on p "(ID: 2261973457)" at bounding box center [738, 297] width 95 height 15
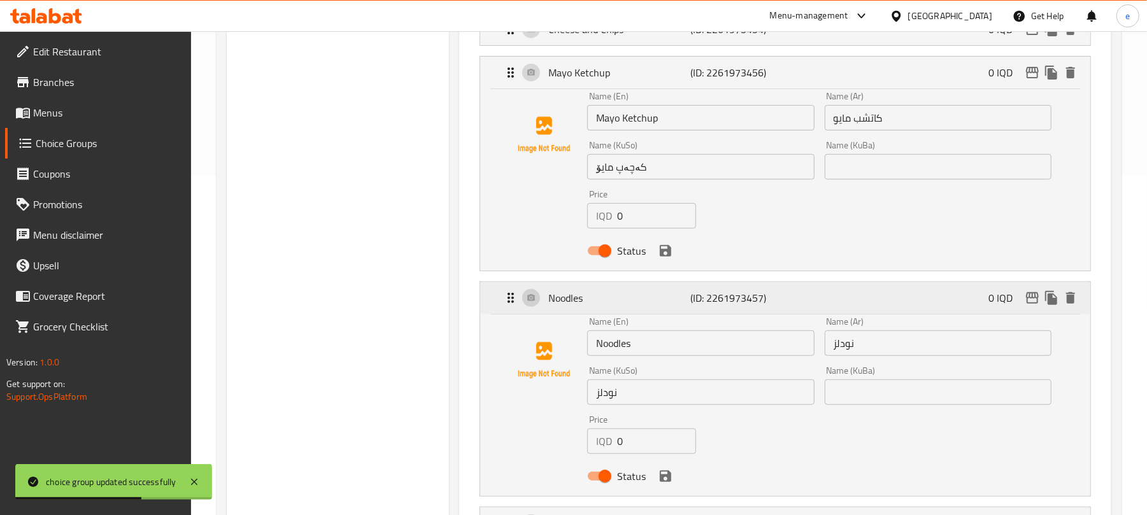
scroll to position [509, 0]
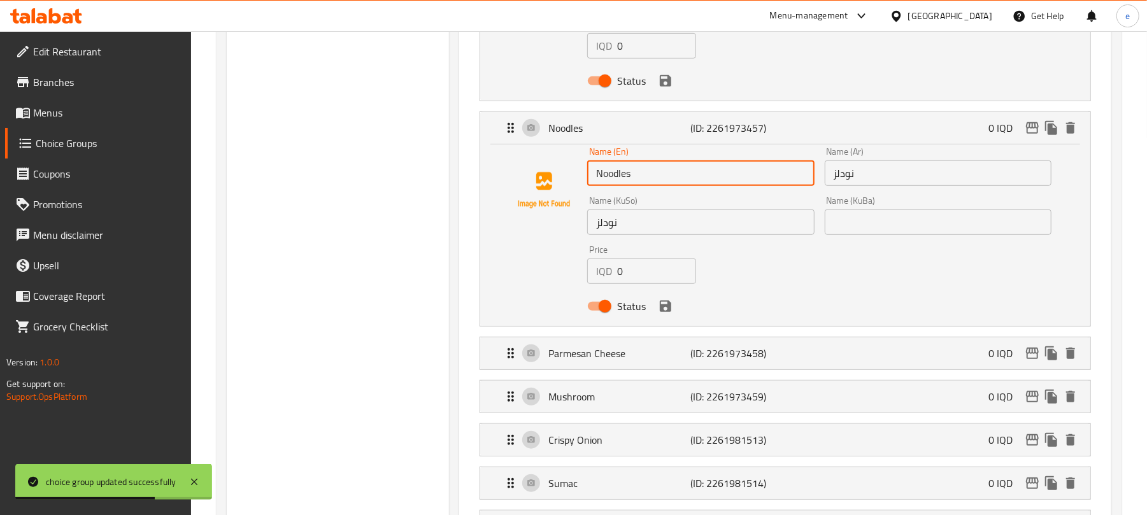
click at [617, 186] on input "Noodles" at bounding box center [700, 172] width 227 height 25
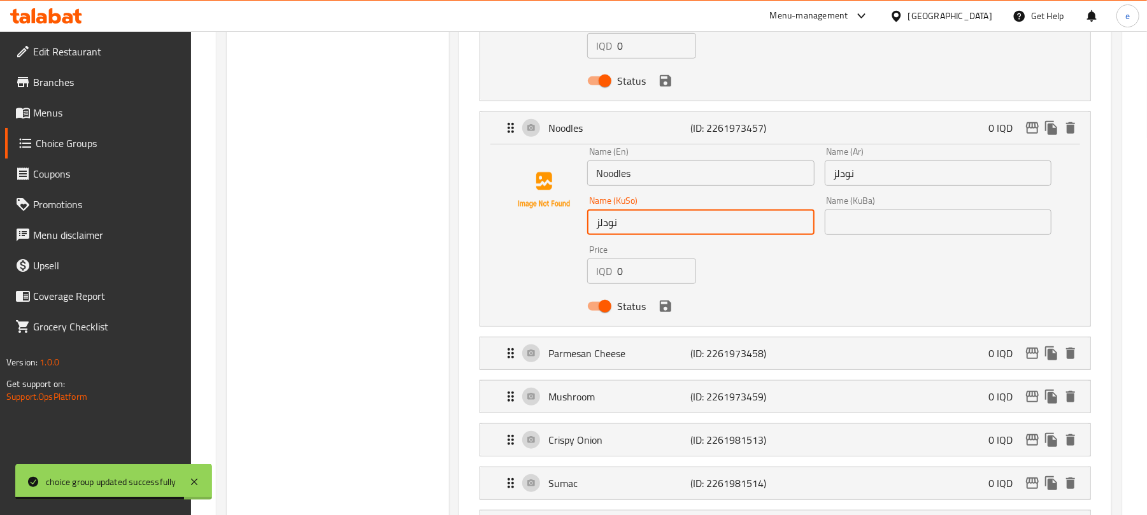
click at [611, 227] on input "نودلز" at bounding box center [700, 221] width 227 height 25
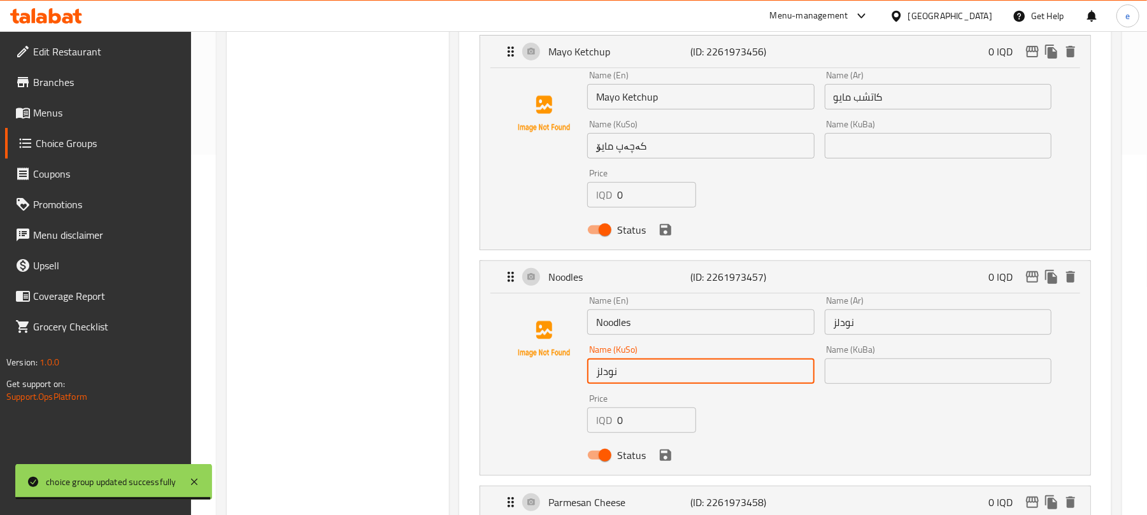
scroll to position [339, 0]
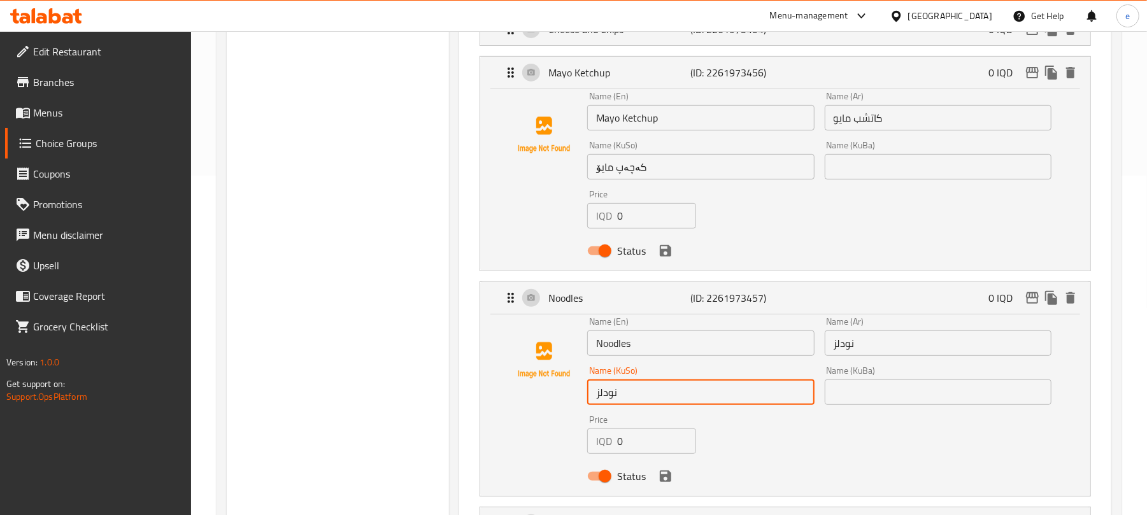
click at [704, 172] on input "کەچەپ مایۆ" at bounding box center [700, 166] width 227 height 25
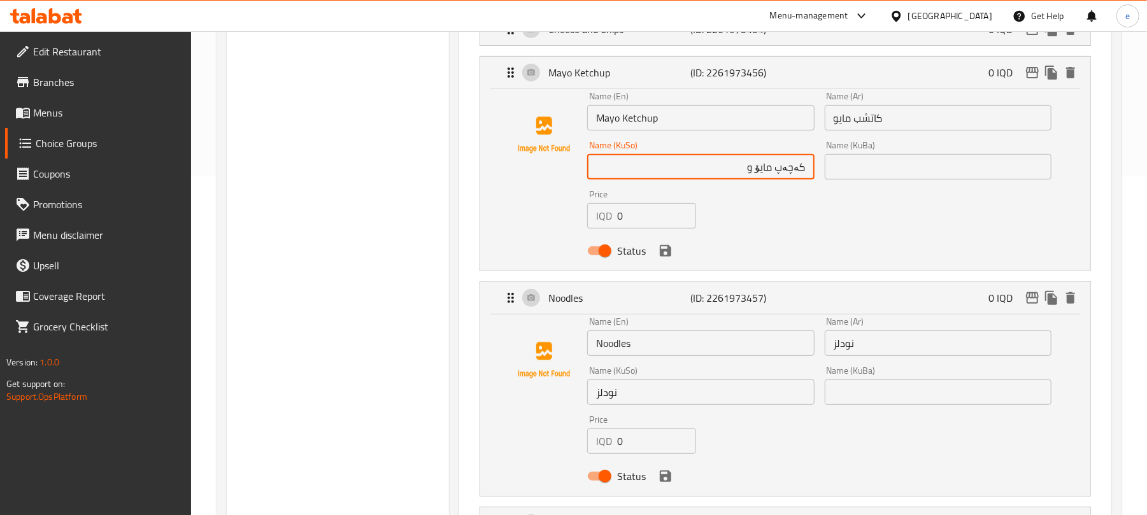
paste input "نودلز"
type input "کەچەپ مایۆ و نودلز"
click at [853, 351] on input "نودلز" at bounding box center [937, 342] width 227 height 25
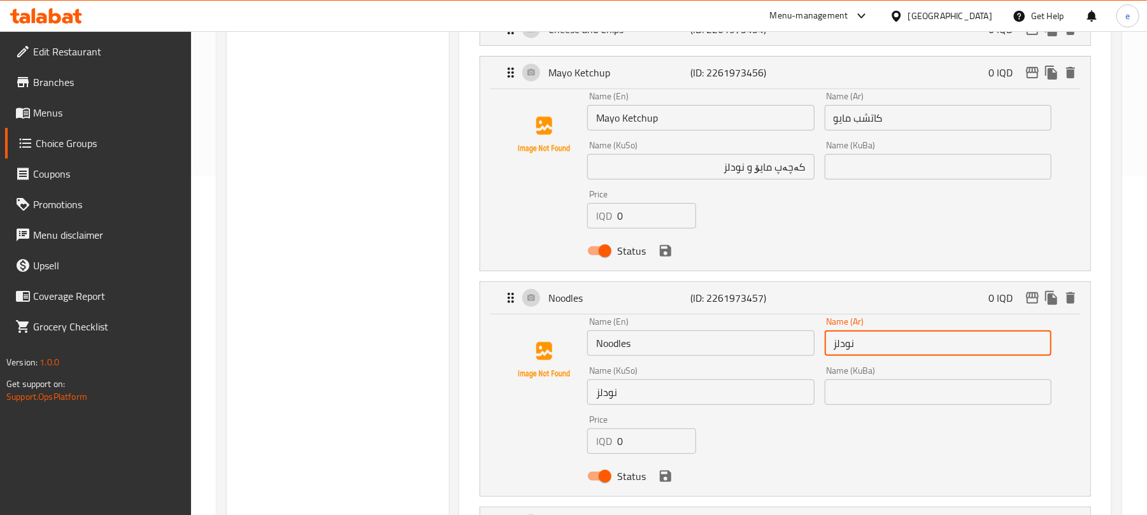
click at [853, 351] on input "نودلز" at bounding box center [937, 342] width 227 height 25
click at [905, 117] on input "كاتشب مايو" at bounding box center [937, 117] width 227 height 25
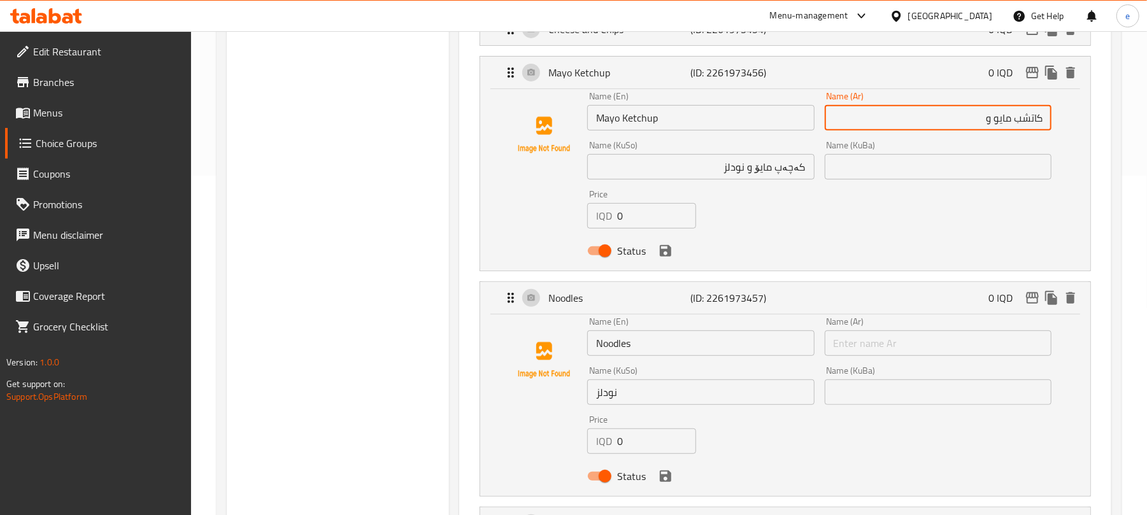
paste input "نودلز"
type input "كاتشب مايو ونودلز"
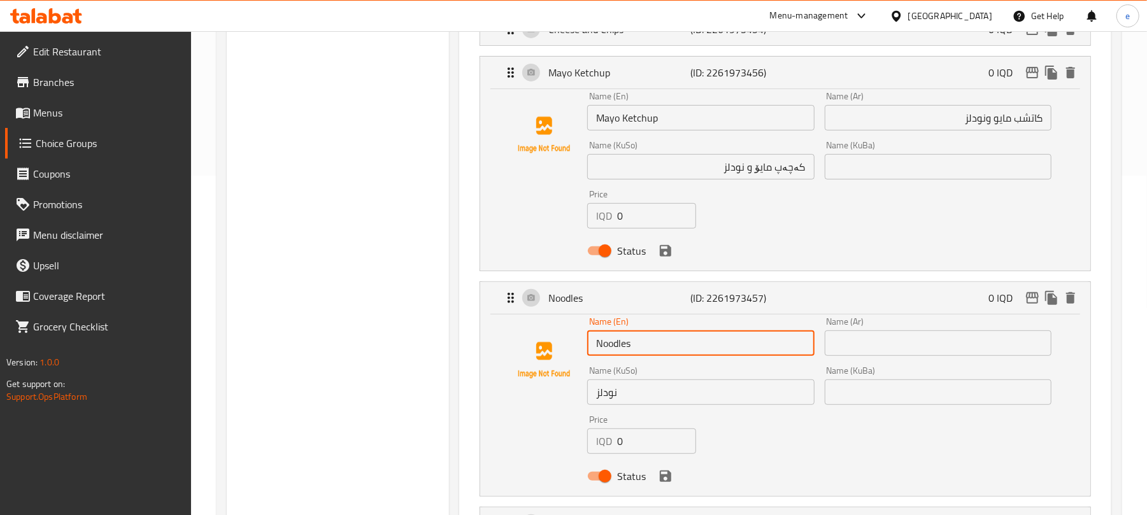
click at [630, 346] on input "Noodles" at bounding box center [700, 342] width 227 height 25
click at [700, 115] on input "Mayo Ketchup" at bounding box center [700, 117] width 227 height 25
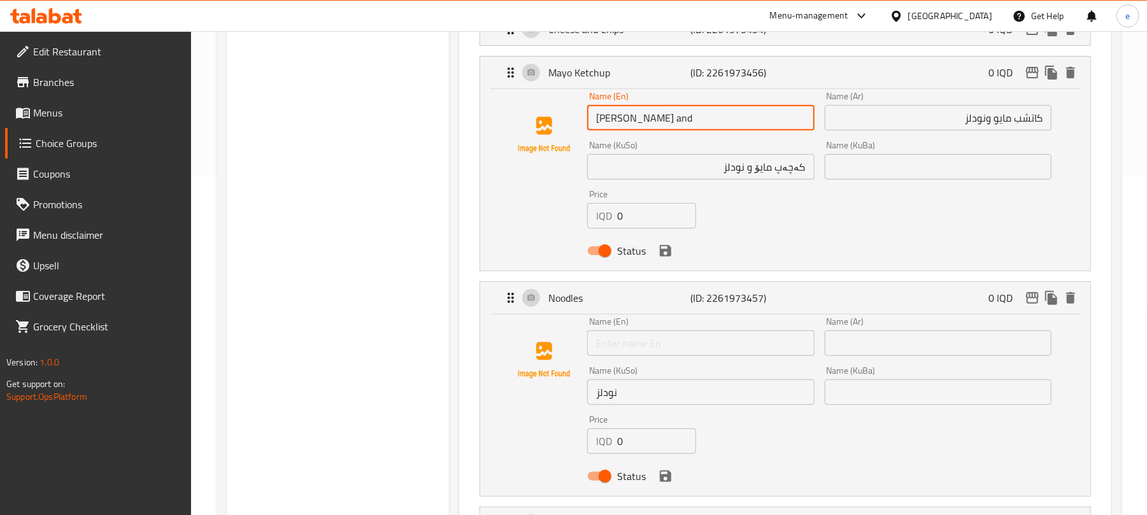
paste input "Noodles"
click at [1071, 304] on icon "delete" at bounding box center [1070, 297] width 9 height 11
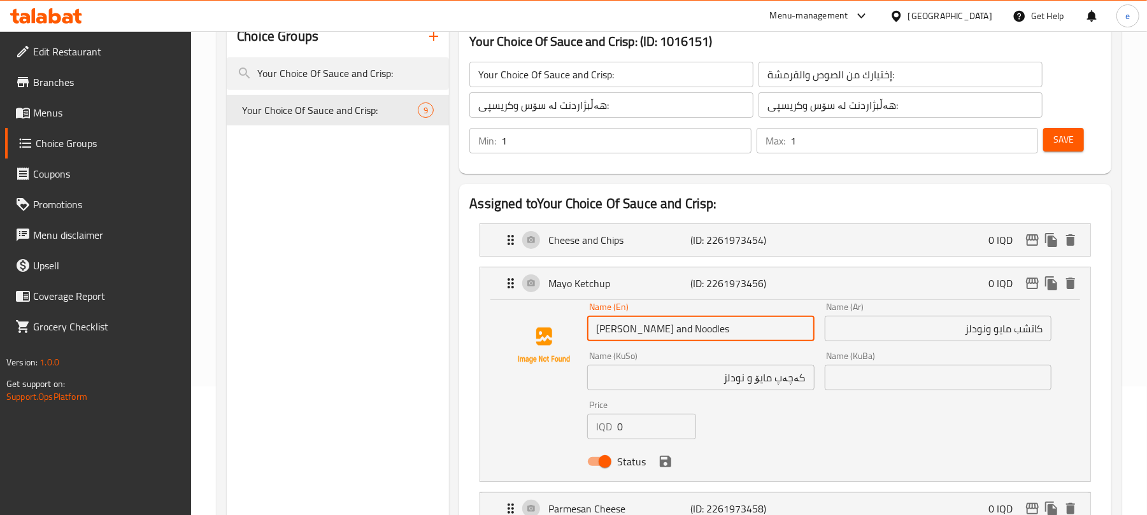
scroll to position [169, 0]
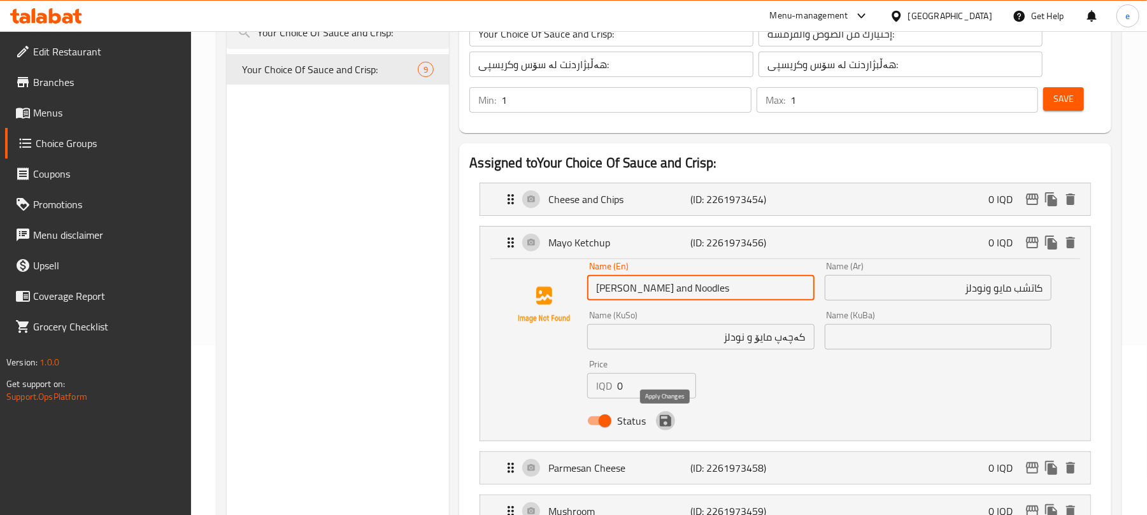
click at [668, 428] on icon "save" at bounding box center [665, 420] width 15 height 15
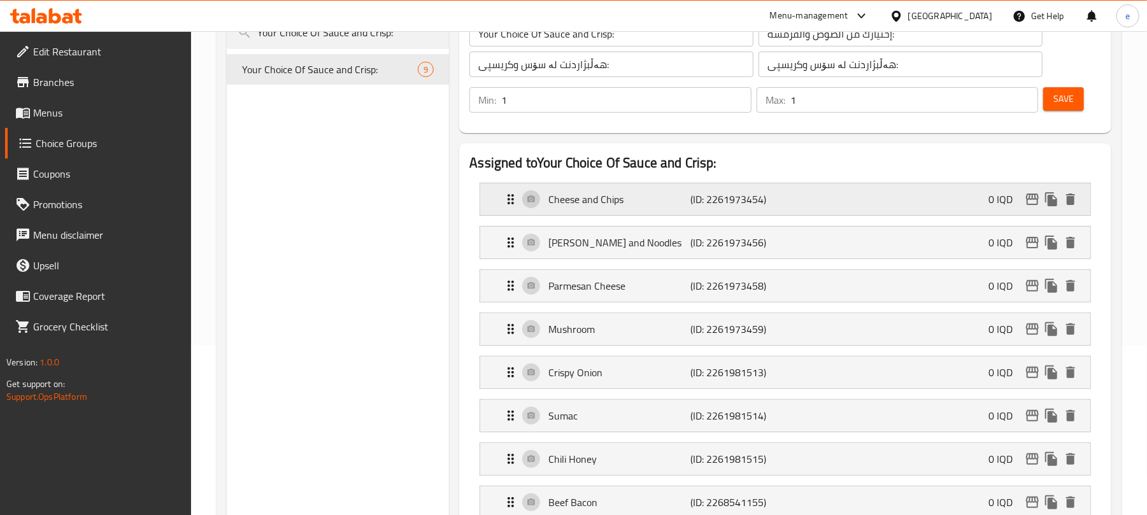
type input "Mayo Ketchup and Noodles"
click at [1067, 88] on button "Save" at bounding box center [1063, 99] width 41 height 24
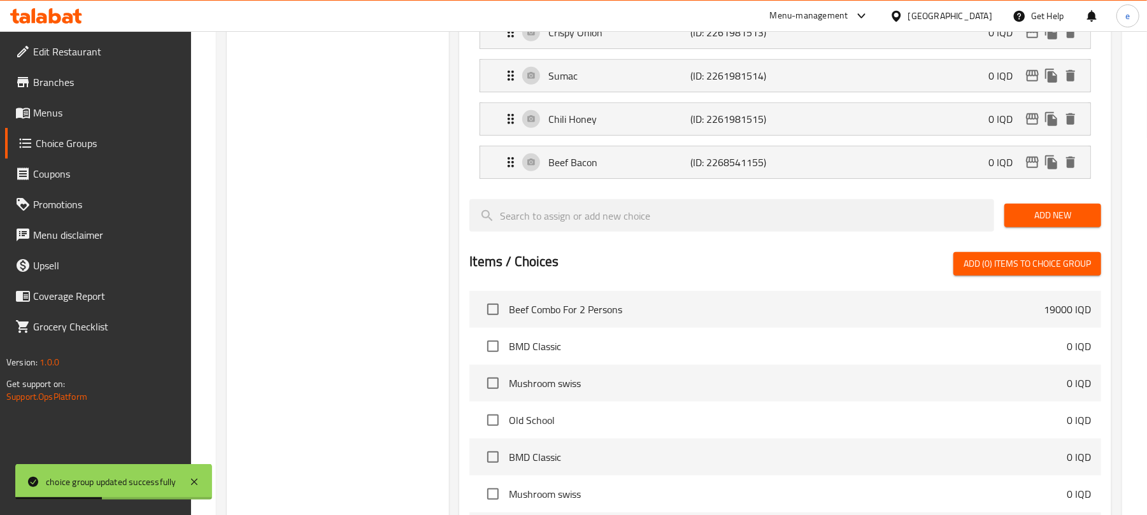
scroll to position [339, 0]
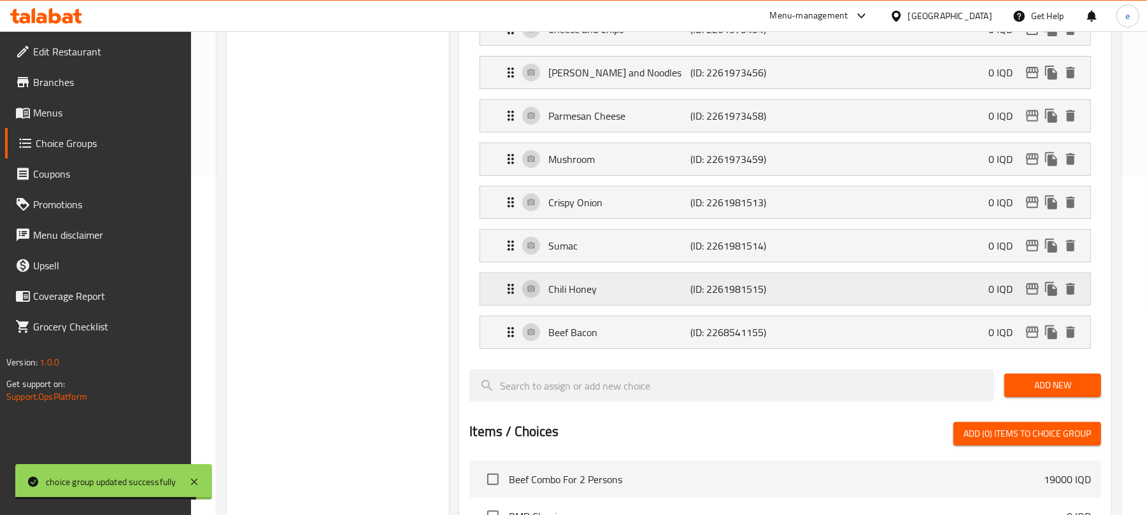
click at [694, 289] on p "(ID: 2261981515)" at bounding box center [738, 288] width 95 height 15
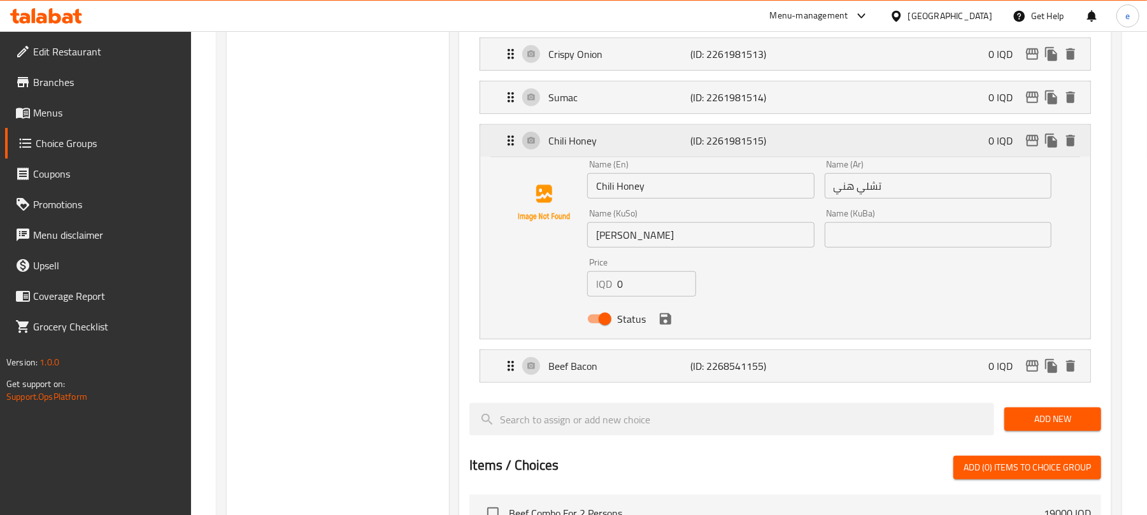
scroll to position [509, 0]
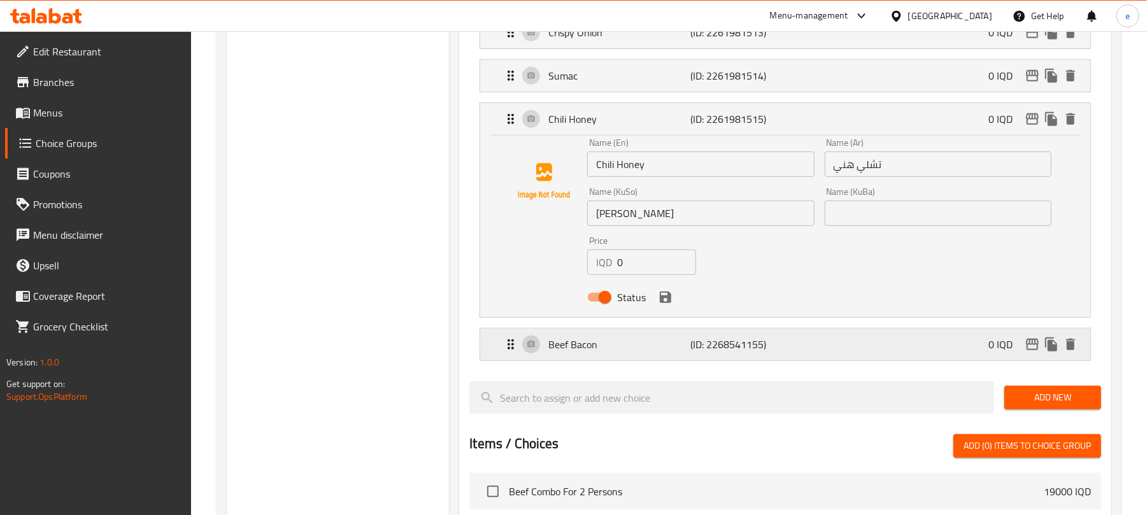
click at [760, 351] on p "(ID: 2268541155)" at bounding box center [738, 344] width 95 height 15
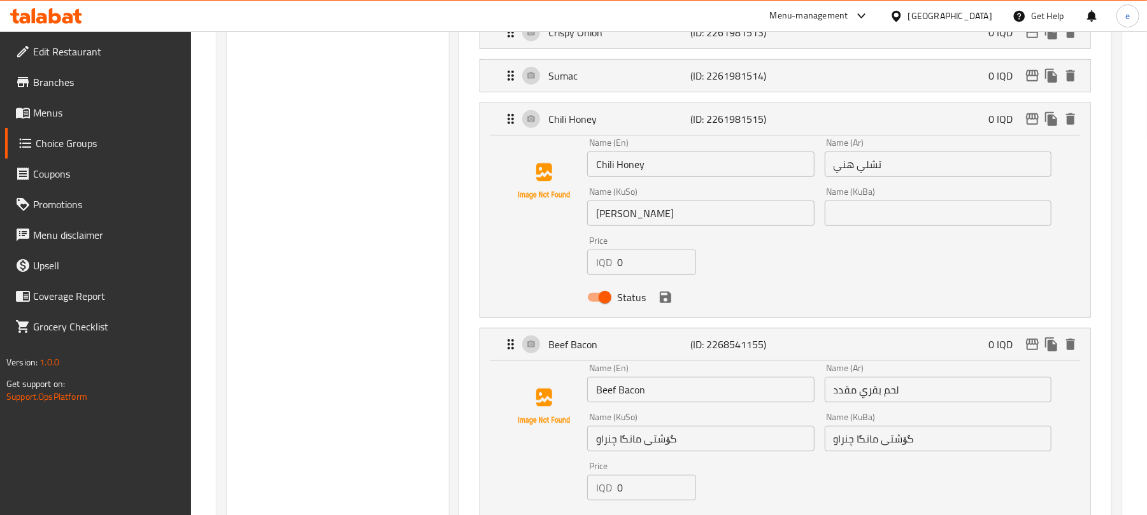
click at [632, 407] on div "Name (En) Beef Bacon Name (En)" at bounding box center [700, 382] width 237 height 49
click at [632, 400] on input "Beef Bacon" at bounding box center [700, 389] width 227 height 25
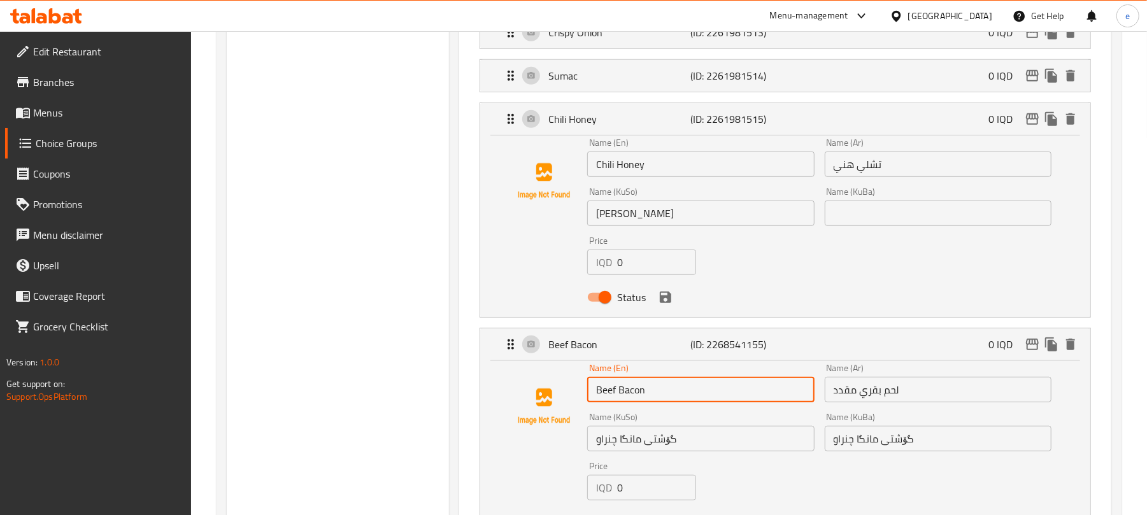
click at [632, 400] on input "Beef Bacon" at bounding box center [700, 389] width 227 height 25
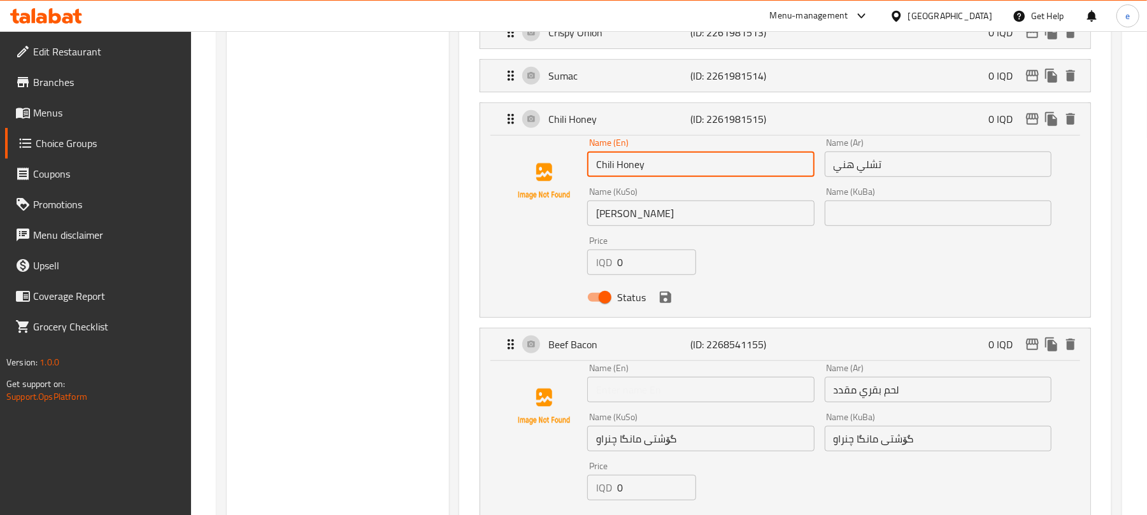
click at [661, 173] on input "Chili Honey" at bounding box center [700, 164] width 227 height 25
paste input "Beef Bacon"
type input "Chili Honey and Beef Bacon"
click at [654, 441] on input "گۆشتی مانگا چنراو" at bounding box center [700, 438] width 227 height 25
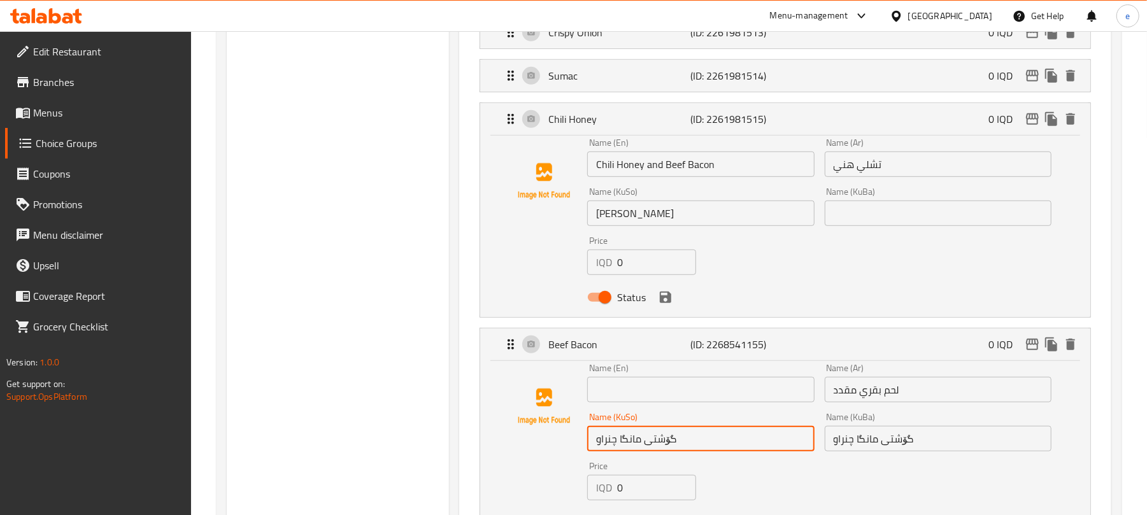
click at [654, 441] on input "گۆشتی مانگا چنراو" at bounding box center [700, 438] width 227 height 25
click at [685, 217] on input "چیلی هەنی" at bounding box center [700, 213] width 227 height 25
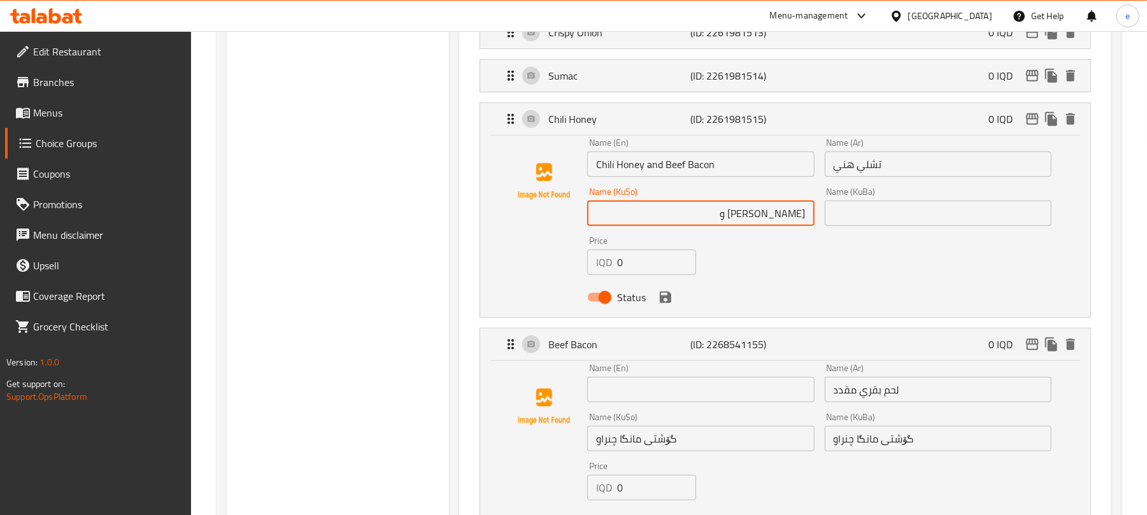
paste input "گۆشتی مانگا چنراو"
type input "چیلی هەنی و گۆشتی مانگا چنراو"
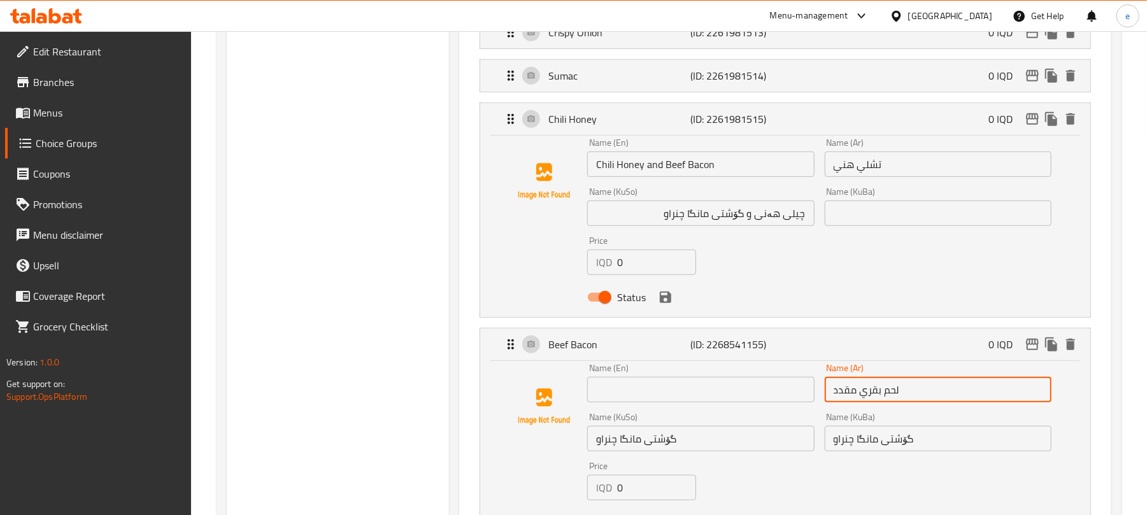
click at [861, 396] on input "لحم بقري مقدد" at bounding box center [937, 389] width 227 height 25
click at [921, 174] on input "تشلي هني" at bounding box center [937, 164] width 227 height 25
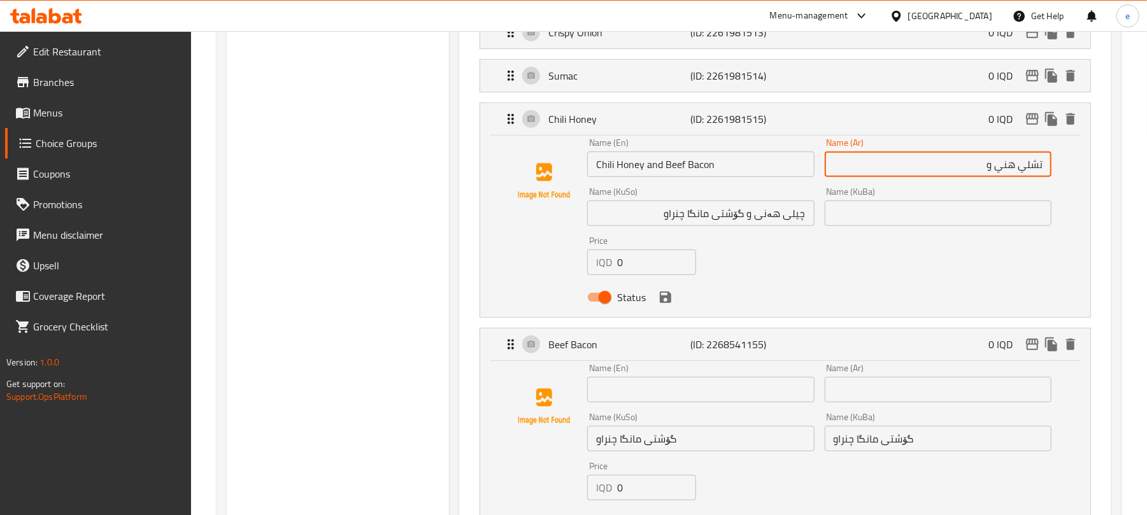
paste input "لحم بقري مقدد"
click at [1070, 350] on icon "delete" at bounding box center [1070, 344] width 9 height 11
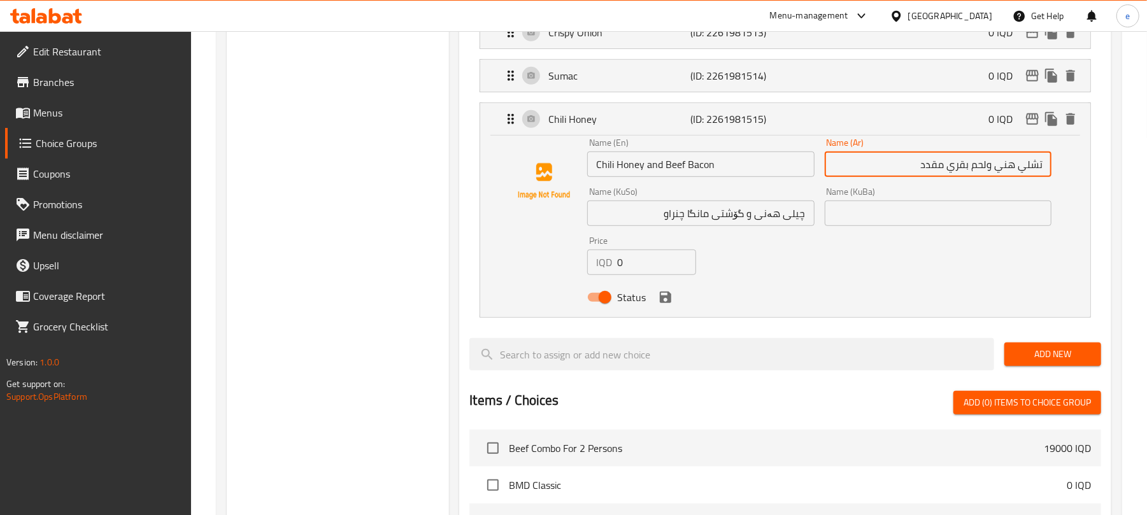
click at [671, 305] on icon "save" at bounding box center [665, 297] width 15 height 15
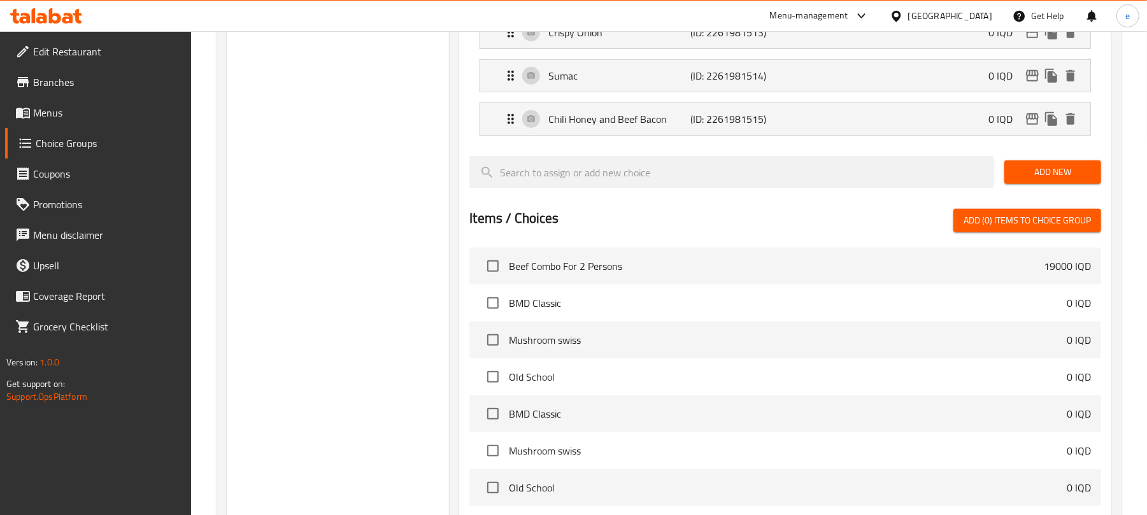
type input "تشلي هني ولحم بقري مقدد"
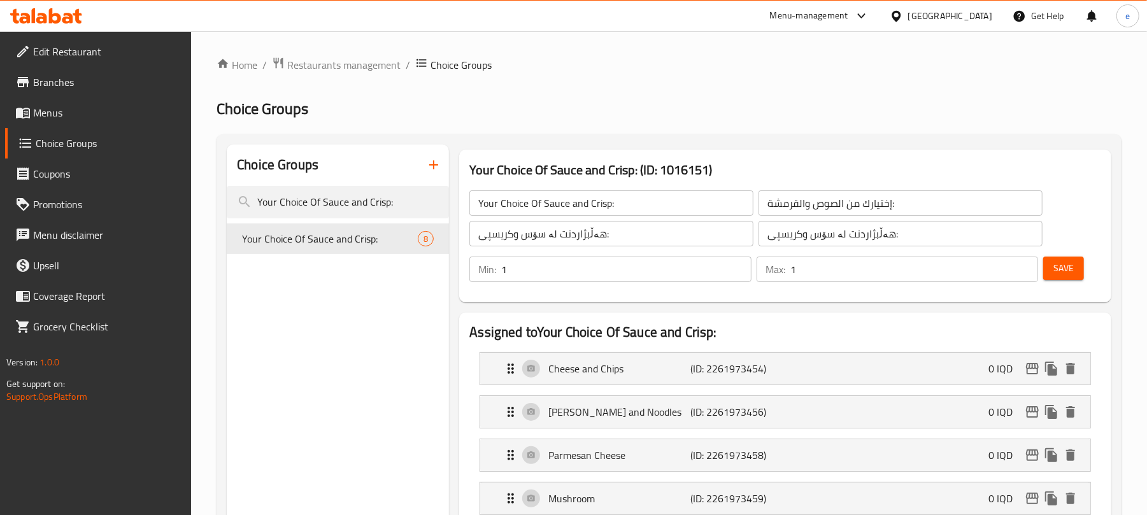
click at [1059, 264] on span "Save" at bounding box center [1063, 268] width 20 height 16
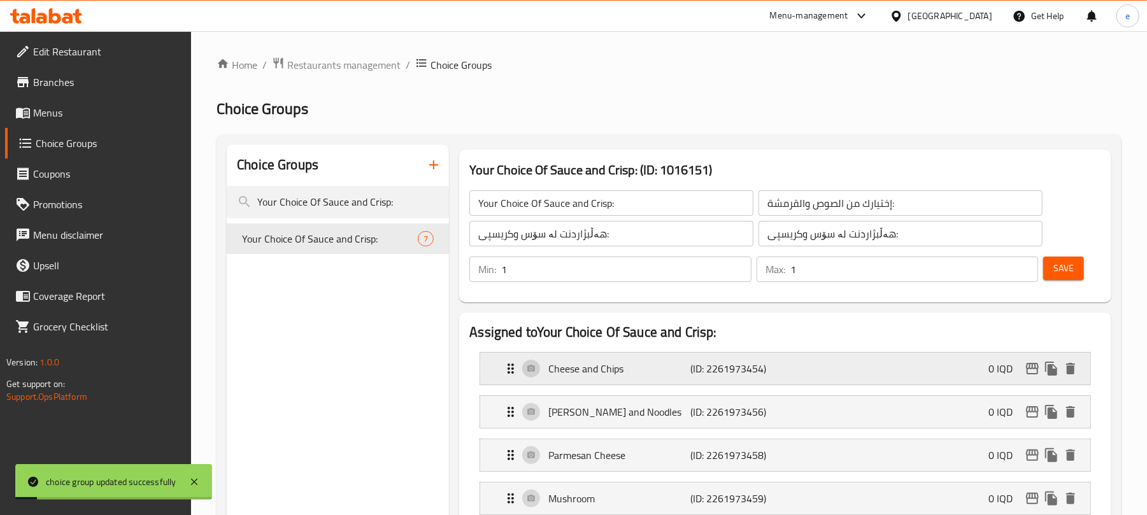
scroll to position [169, 0]
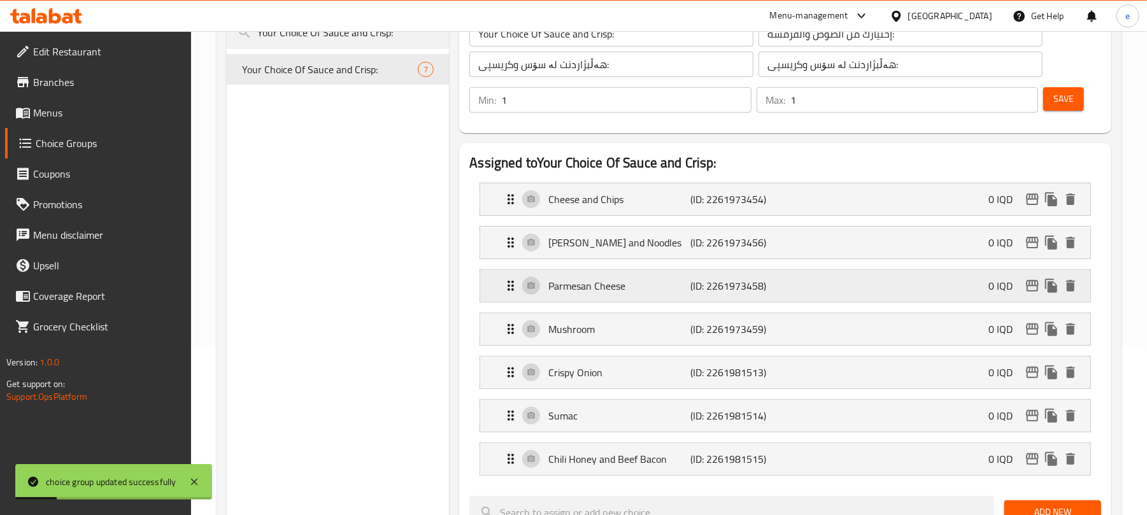
click at [651, 288] on p "Parmesan Cheese" at bounding box center [619, 285] width 142 height 15
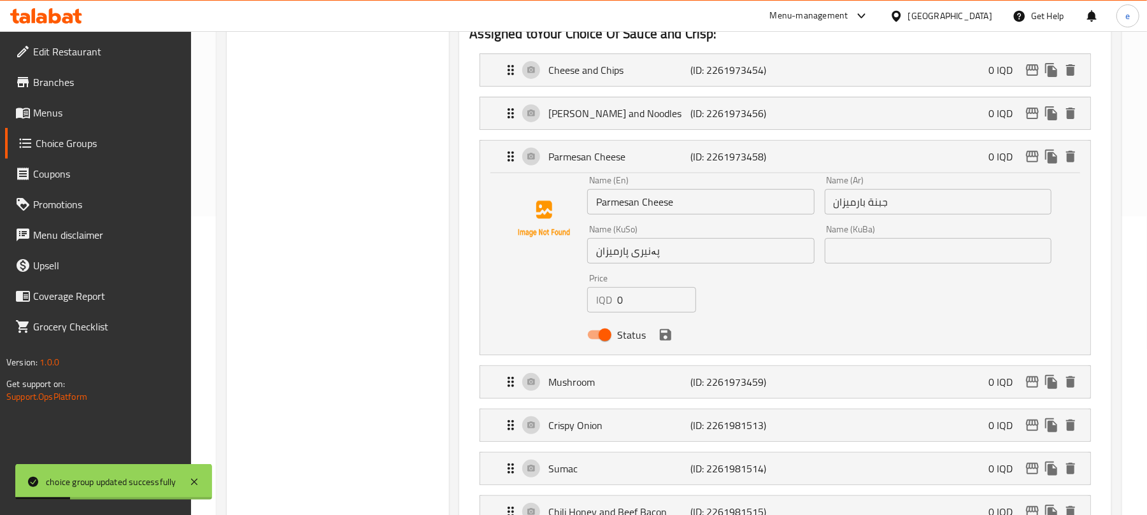
scroll to position [339, 0]
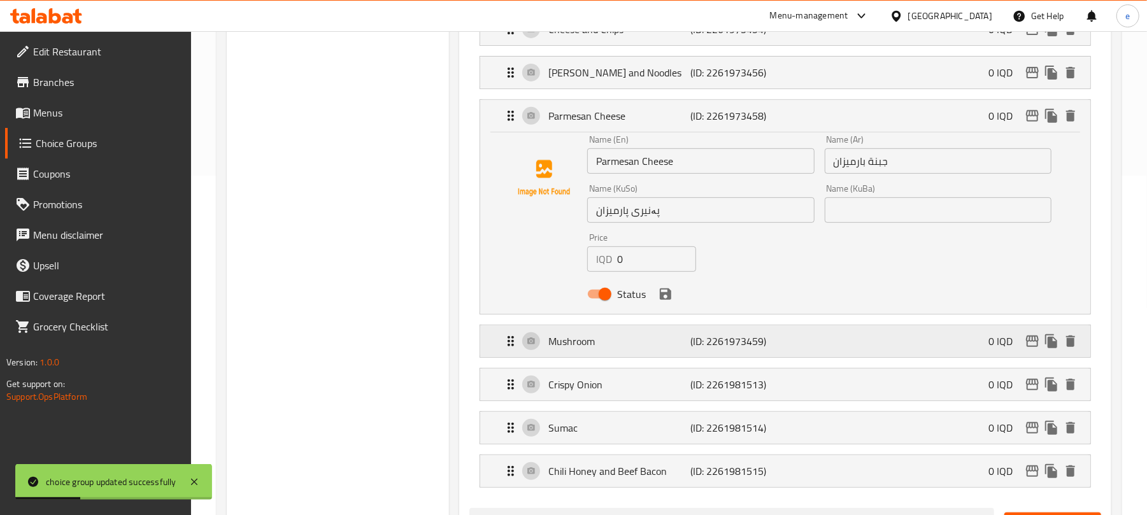
click at [724, 342] on p "(ID: 2261973459)" at bounding box center [738, 341] width 95 height 15
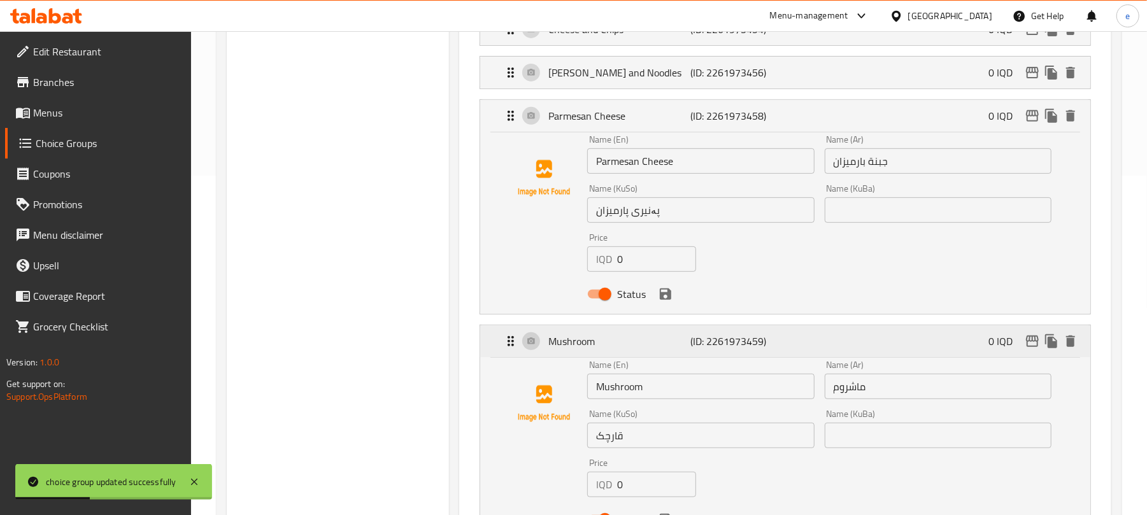
scroll to position [509, 0]
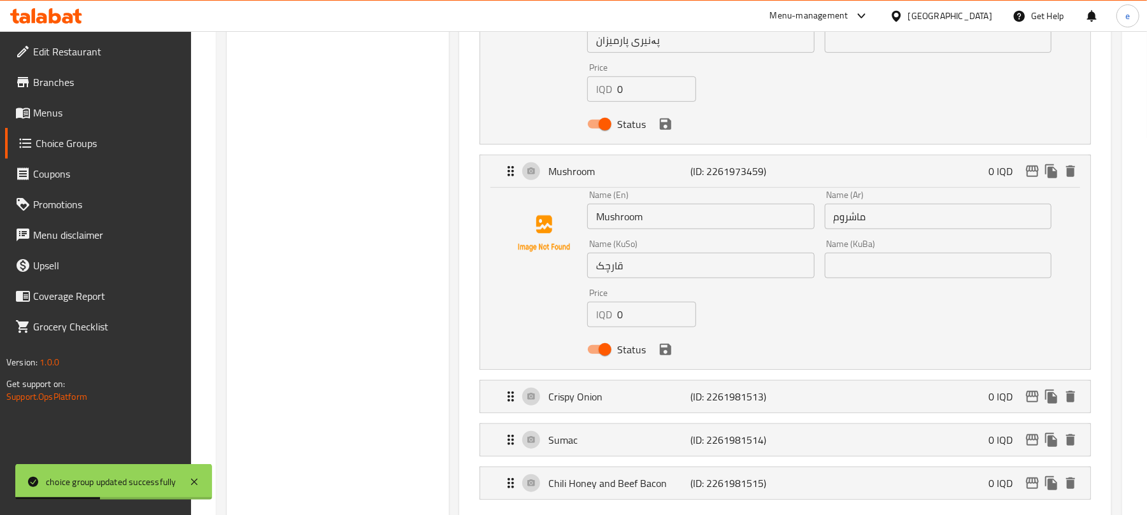
click at [619, 215] on input "Mushroom" at bounding box center [700, 216] width 227 height 25
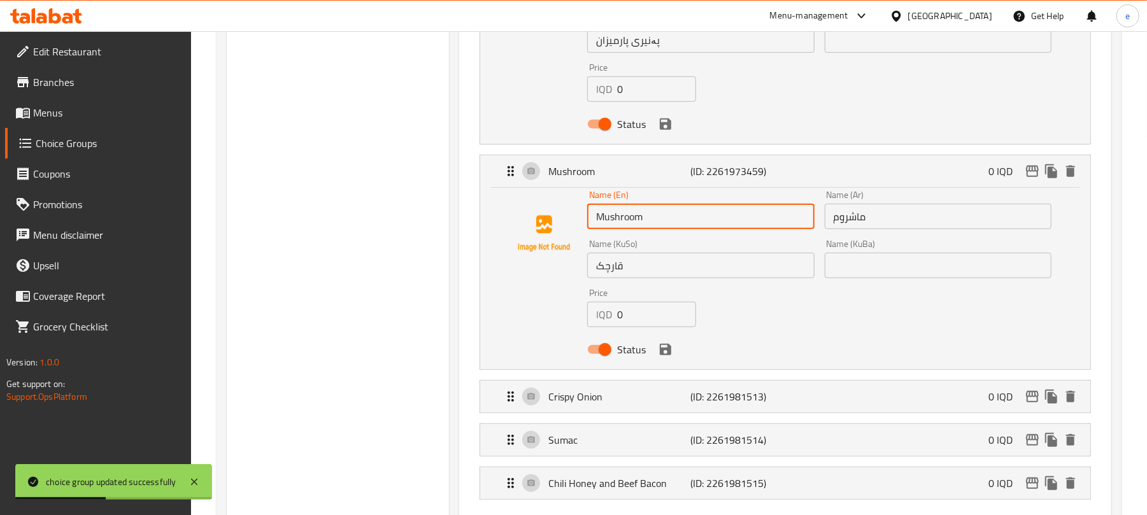
click at [619, 215] on input "Mushroom" at bounding box center [700, 216] width 227 height 25
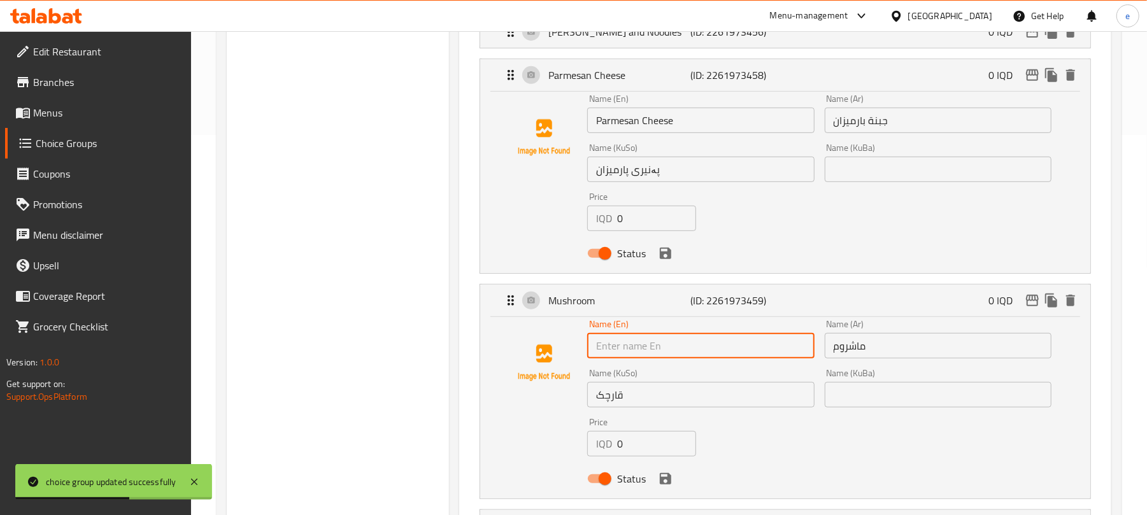
scroll to position [339, 0]
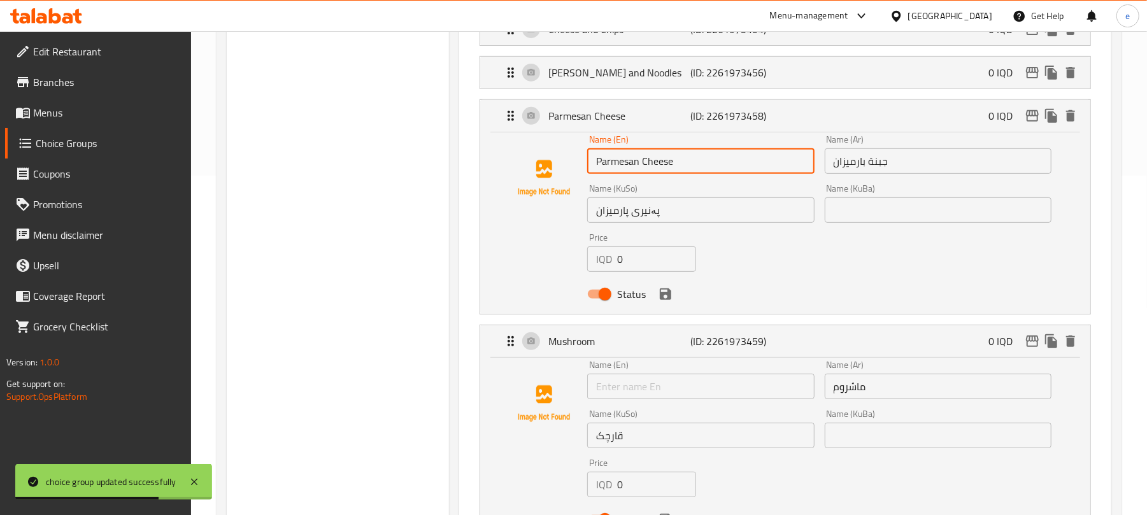
click at [681, 166] on input "Parmesan Cheese" at bounding box center [700, 160] width 227 height 25
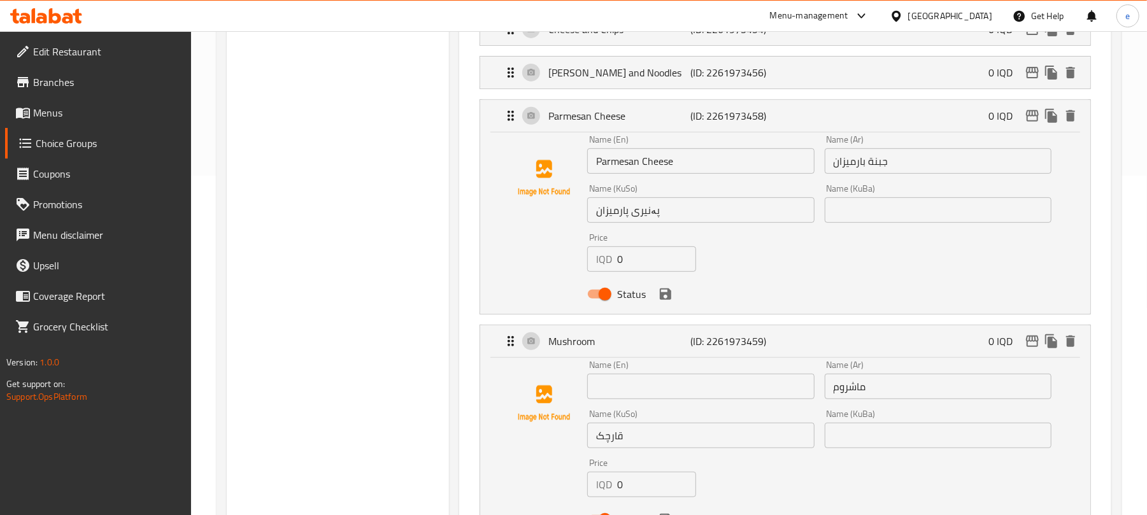
drag, startPoint x: 681, startPoint y: 166, endPoint x: 721, endPoint y: 160, distance: 41.1
click at [721, 160] on input "Parmesan Cheese" at bounding box center [700, 160] width 227 height 25
paste input "Mushroom"
type input "Parmesan Cheese and Mushroom"
click at [854, 395] on input "ماشروم" at bounding box center [937, 386] width 227 height 25
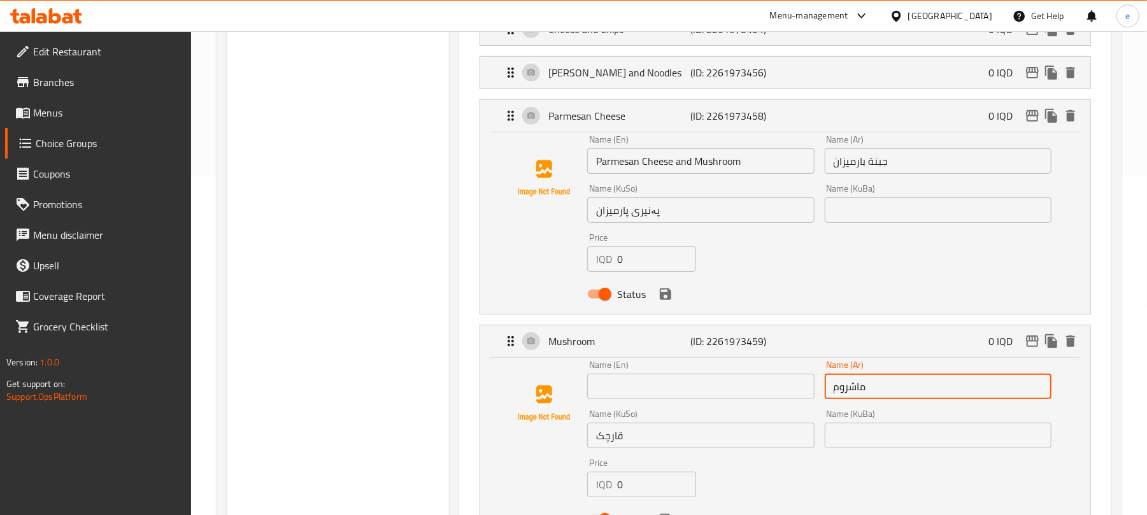
click at [854, 395] on input "ماشروم" at bounding box center [937, 386] width 227 height 25
click at [902, 169] on input "جبنة بارميزان" at bounding box center [937, 160] width 227 height 25
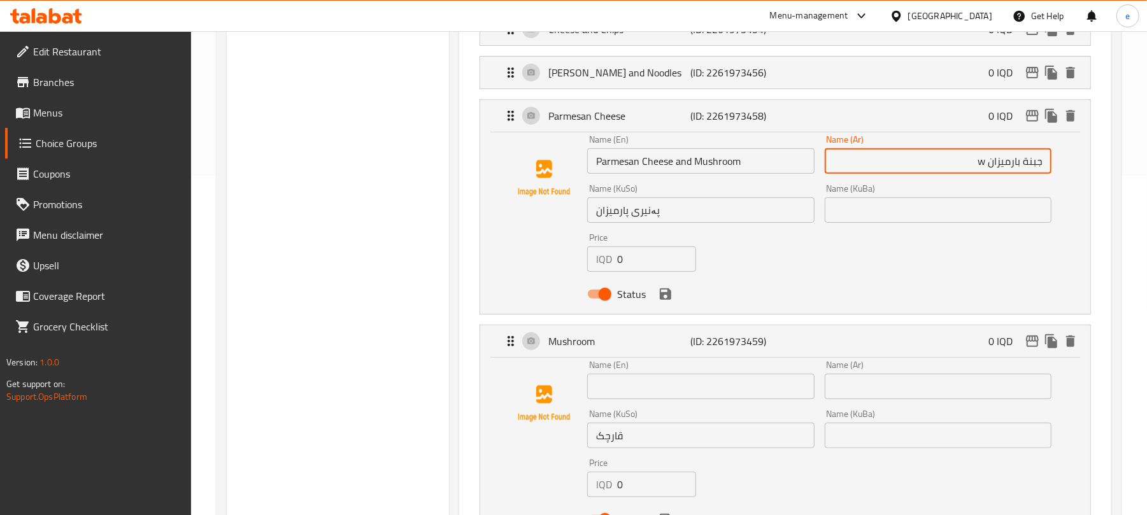
paste input "ماشروم"
click at [981, 166] on input "جبنة بارميزان wماشروم" at bounding box center [937, 160] width 227 height 25
type input "جبنة بارميزان وماشروم"
click at [604, 442] on input "قارچک" at bounding box center [700, 435] width 227 height 25
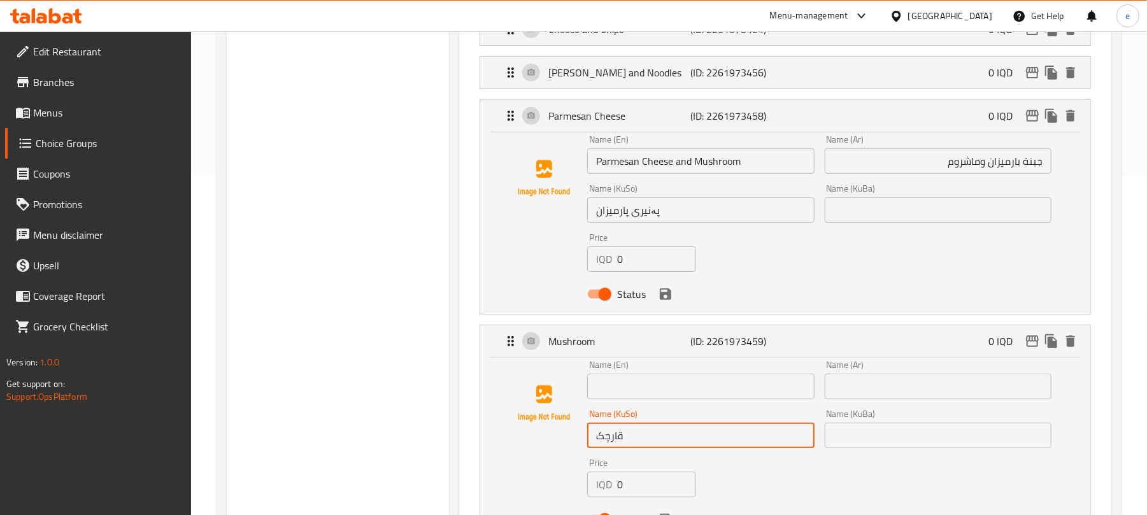
click at [604, 442] on input "قارچک" at bounding box center [700, 435] width 227 height 25
drag, startPoint x: 688, startPoint y: 202, endPoint x: 688, endPoint y: 212, distance: 10.2
click at [688, 205] on input "پەنیری پارمیزان" at bounding box center [700, 209] width 227 height 25
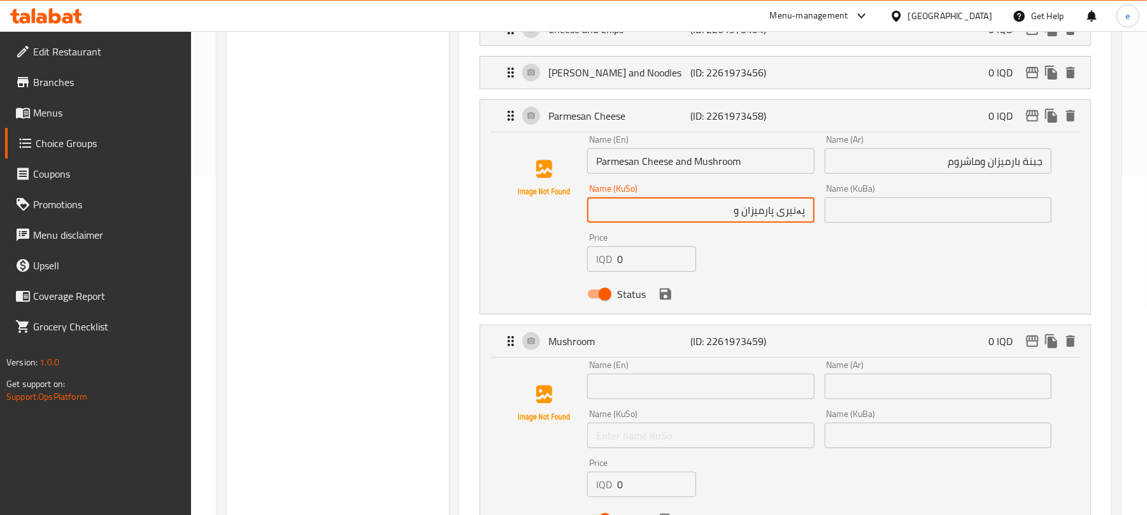
paste input "قارچک"
click at [1073, 339] on icon "delete" at bounding box center [1070, 341] width 9 height 11
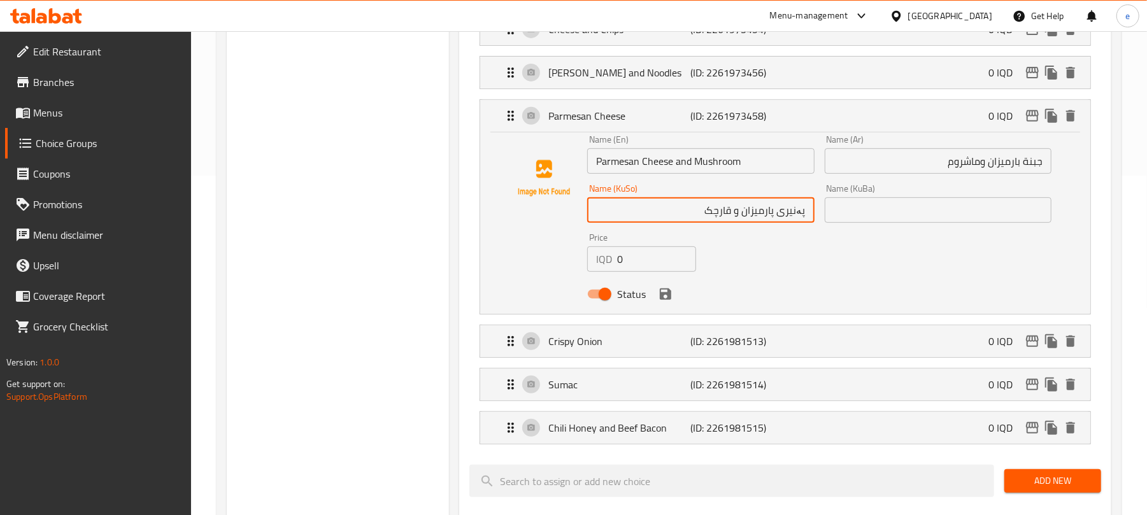
click at [672, 304] on div "Status" at bounding box center [819, 294] width 474 height 34
click at [670, 299] on icon "save" at bounding box center [665, 293] width 11 height 11
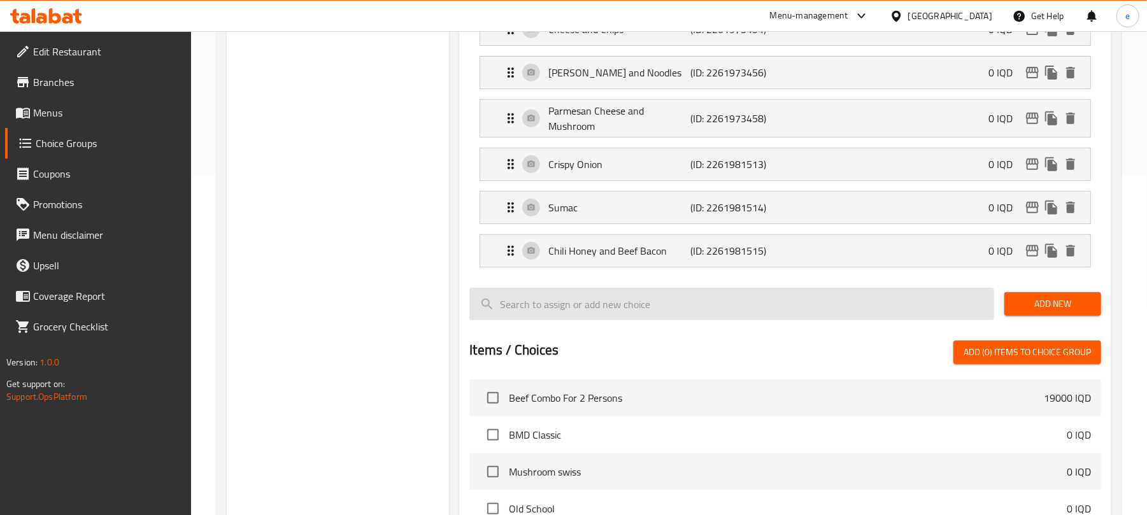
type input "پەنیری پارمیزان و قارچک"
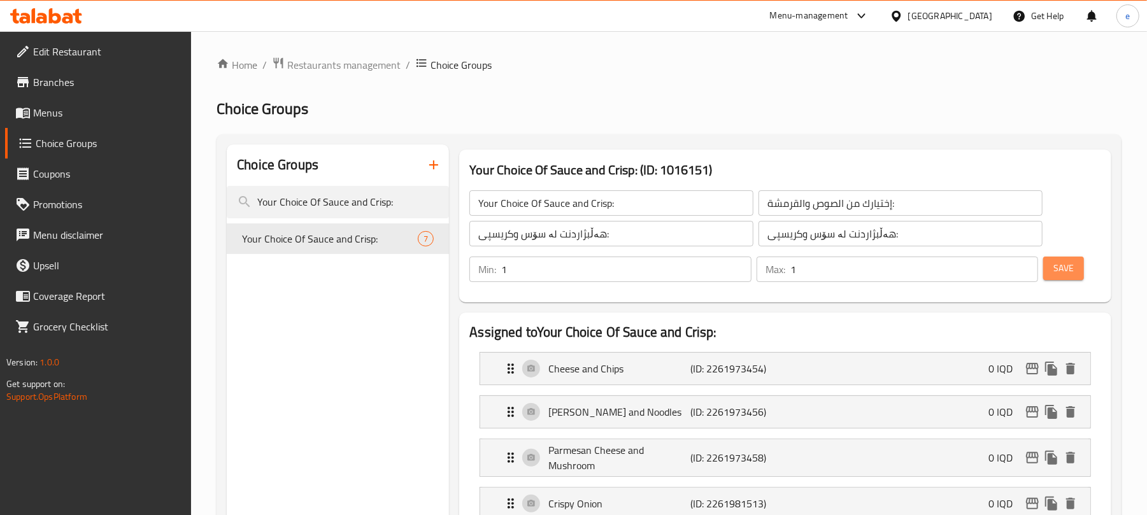
click at [1057, 275] on span "Save" at bounding box center [1063, 268] width 20 height 16
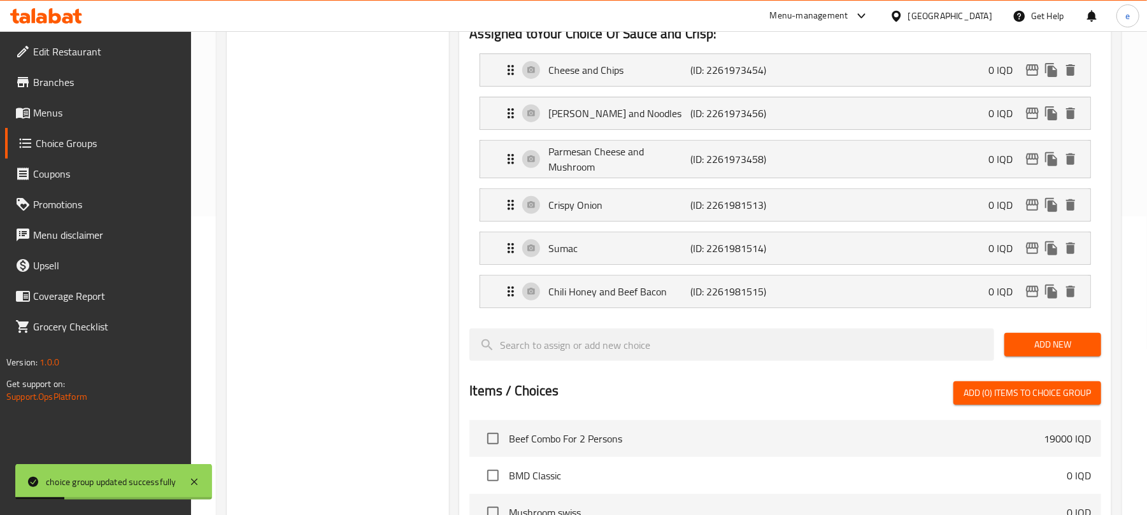
scroll to position [339, 0]
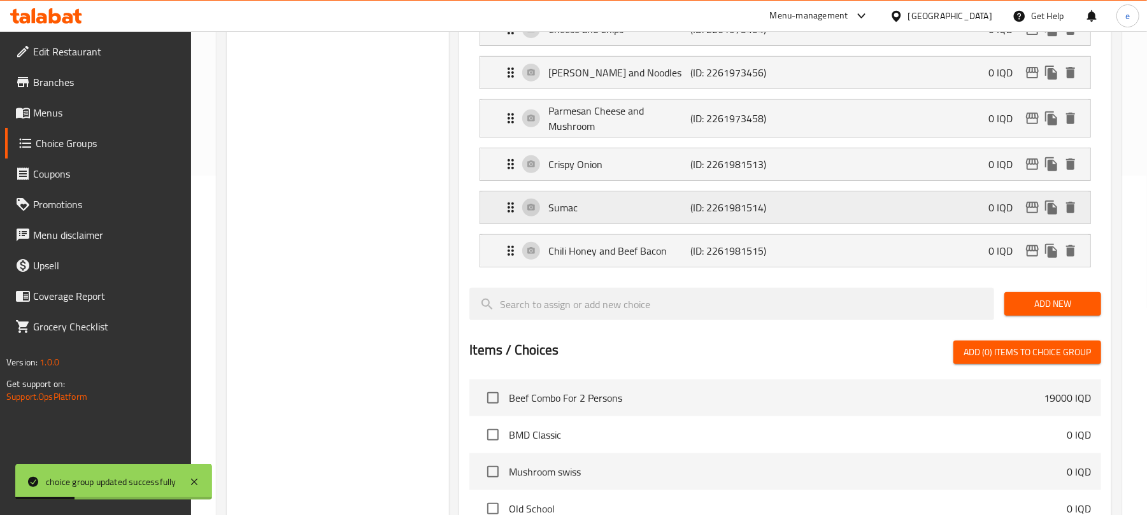
click at [707, 209] on p "(ID: 2261981514)" at bounding box center [738, 207] width 95 height 15
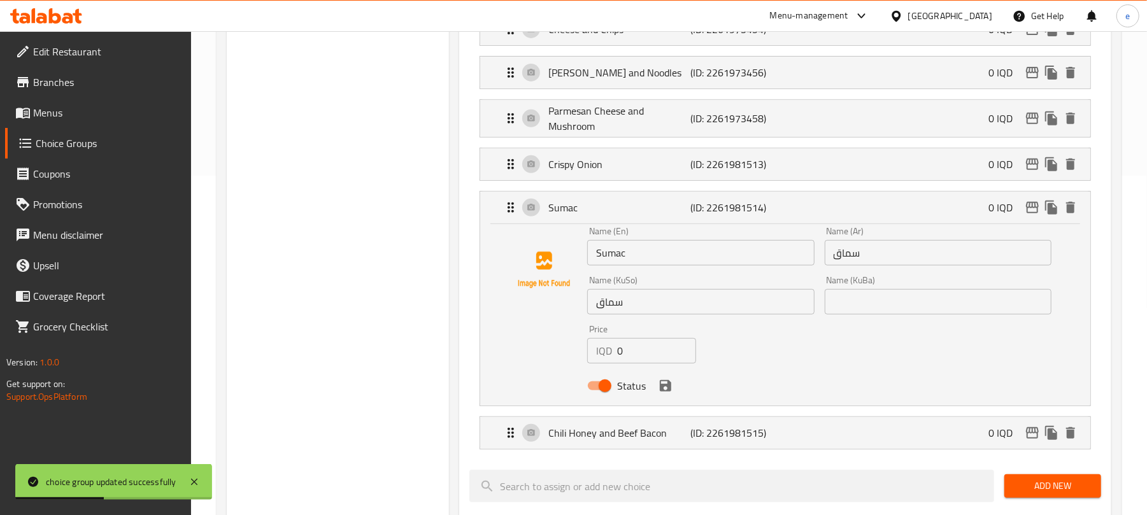
click at [853, 255] on input "سماق" at bounding box center [937, 252] width 227 height 25
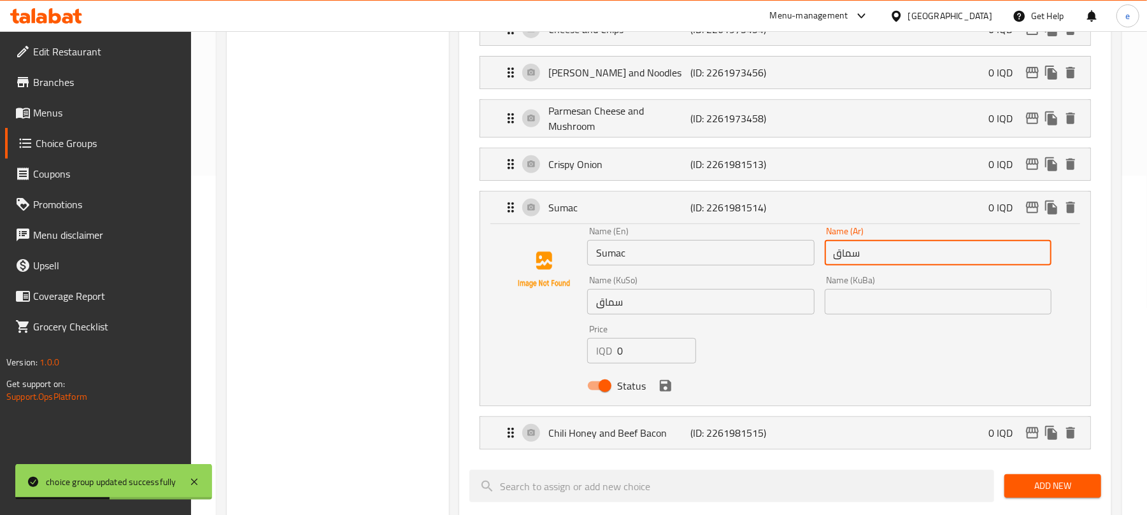
click at [853, 255] on input "سماق" at bounding box center [937, 252] width 227 height 25
click at [887, 260] on input "سماق" at bounding box center [937, 252] width 227 height 25
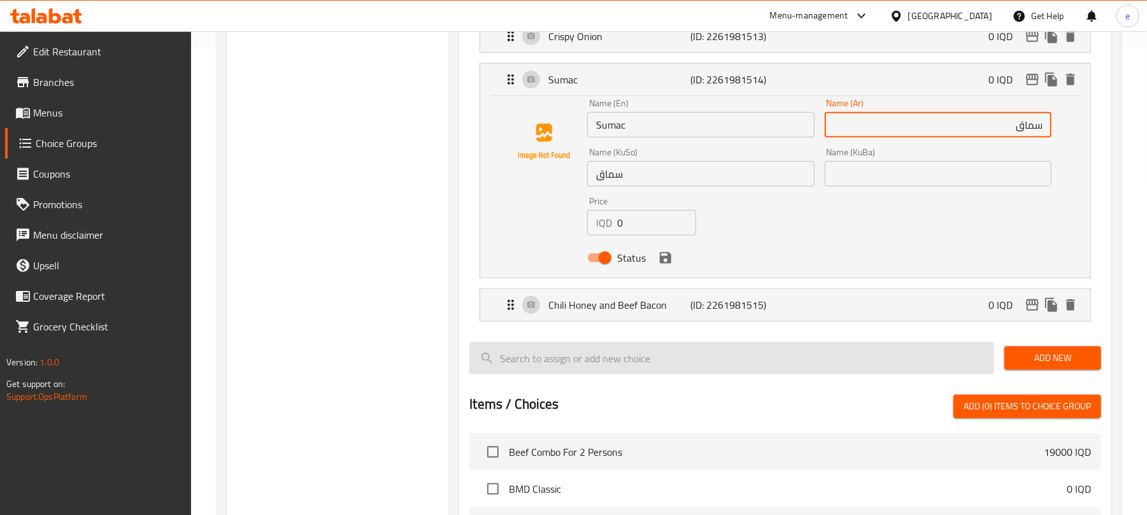
scroll to position [509, 0]
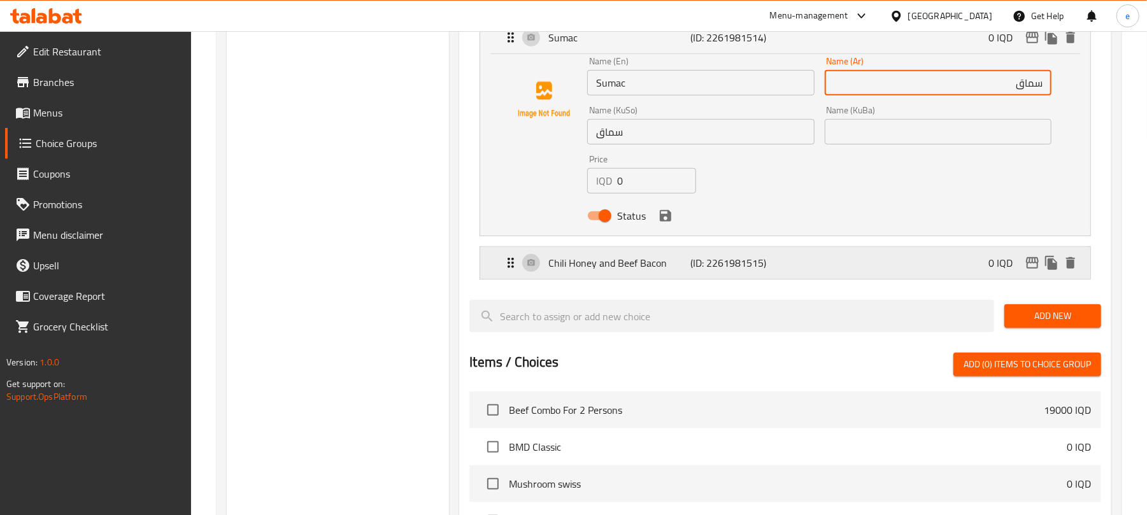
click at [760, 261] on p "(ID: 2261981515)" at bounding box center [738, 262] width 95 height 15
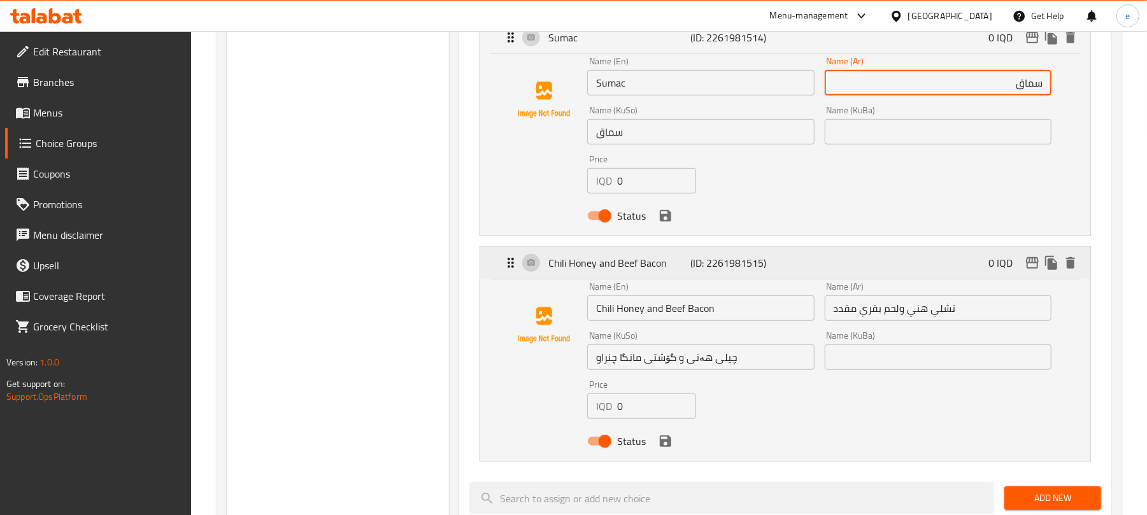
click at [711, 270] on p "(ID: 2261981515)" at bounding box center [738, 262] width 95 height 15
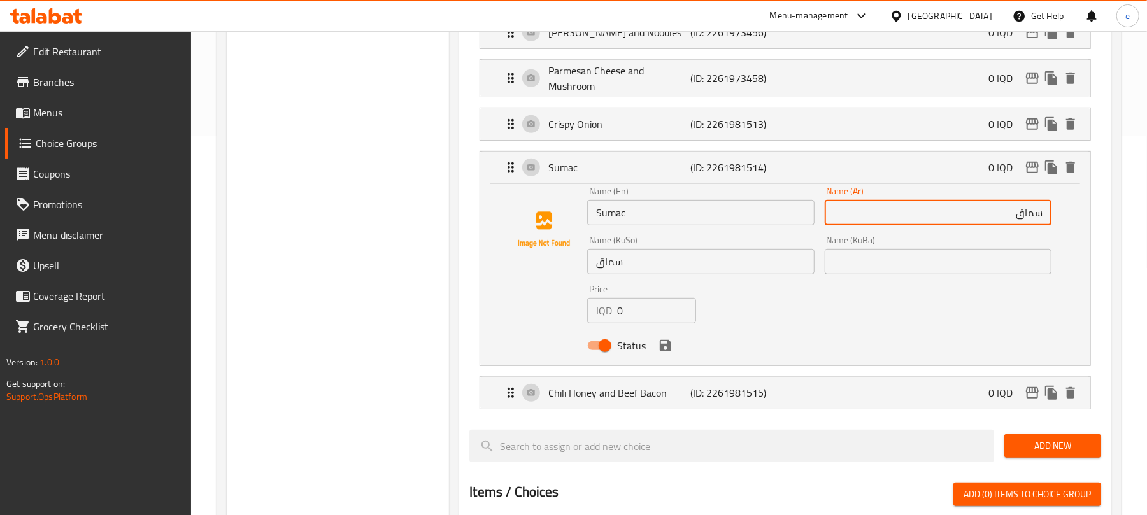
scroll to position [339, 0]
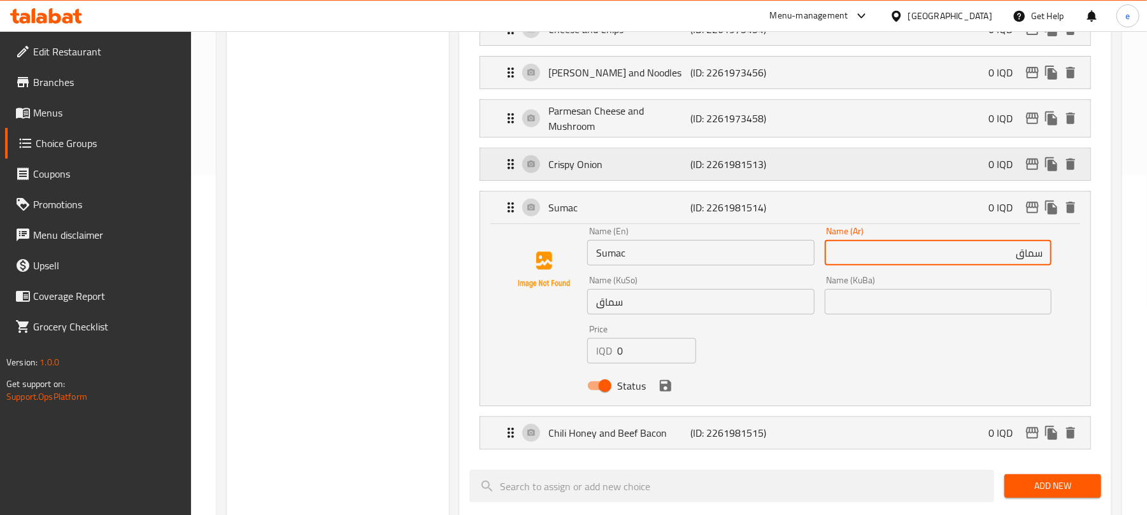
click at [709, 167] on p "(ID: 2261981513)" at bounding box center [738, 164] width 95 height 15
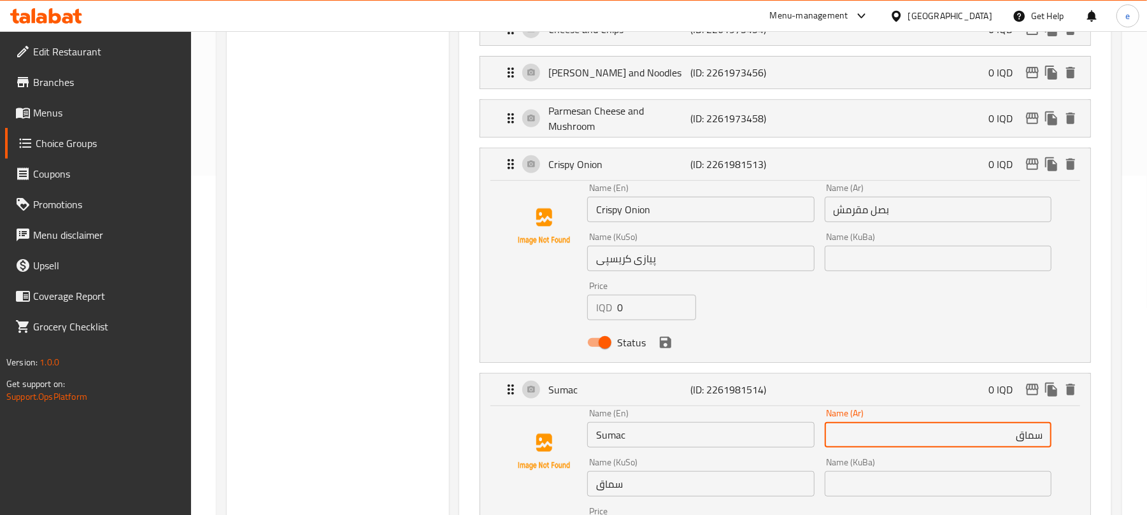
click at [627, 214] on input "Crispy Onion" at bounding box center [700, 209] width 227 height 25
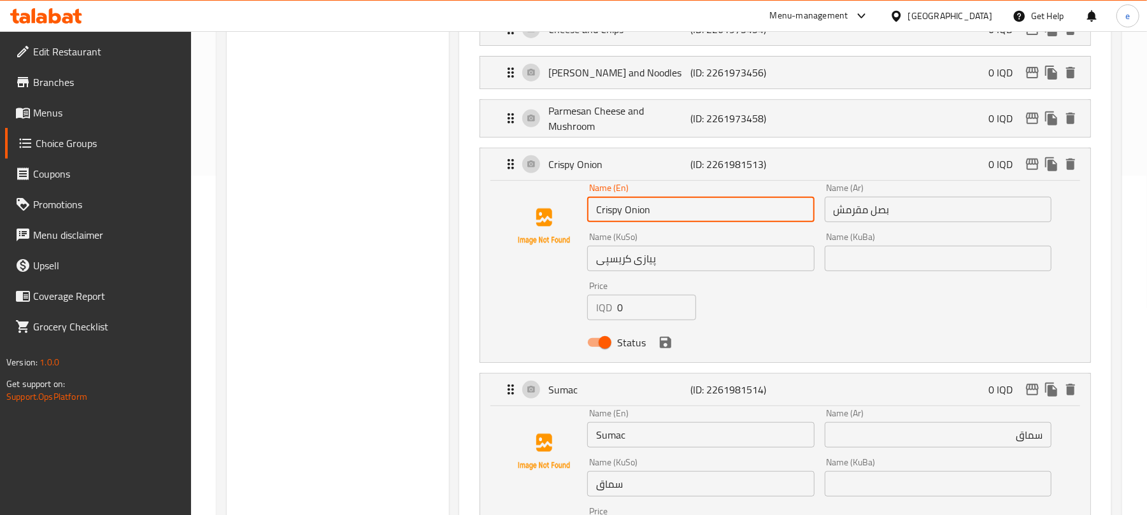
click at [627, 214] on input "Crispy Onion" at bounding box center [700, 209] width 227 height 25
click at [620, 265] on input "پیازی کریسپی" at bounding box center [700, 258] width 227 height 25
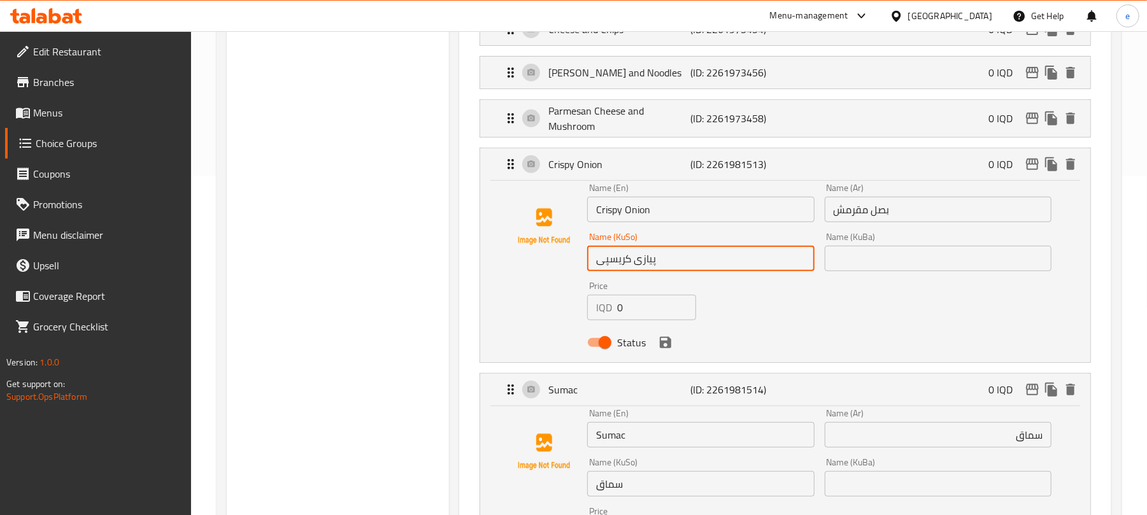
click at [620, 265] on input "پیازی کریسپی" at bounding box center [700, 258] width 227 height 25
click at [702, 494] on input "سماق" at bounding box center [700, 483] width 227 height 25
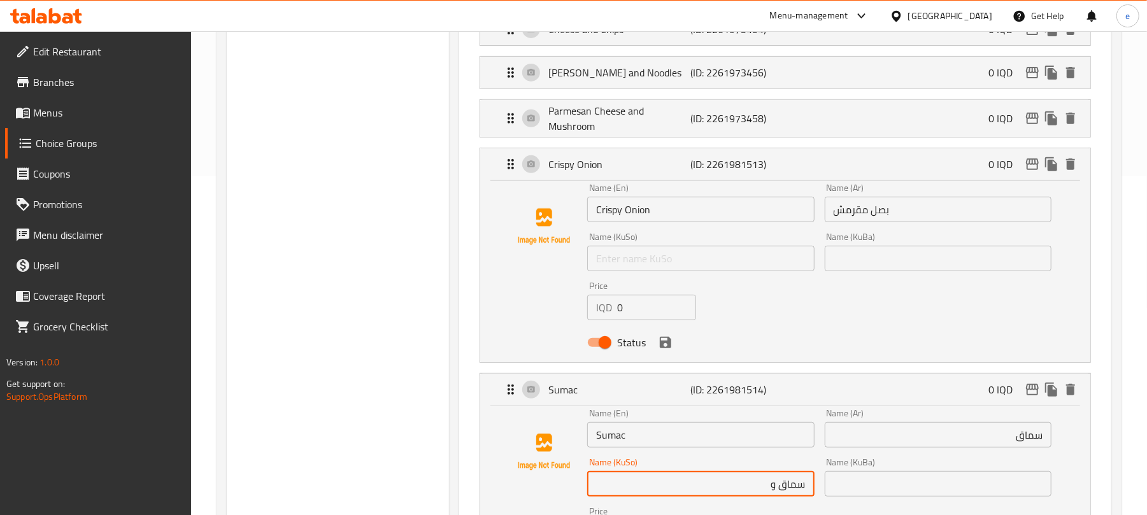
paste input "پیازی کریسپی"
type input "سماق و پیازی کریسپی"
click at [877, 209] on input "بصل مقرمش" at bounding box center [937, 209] width 227 height 25
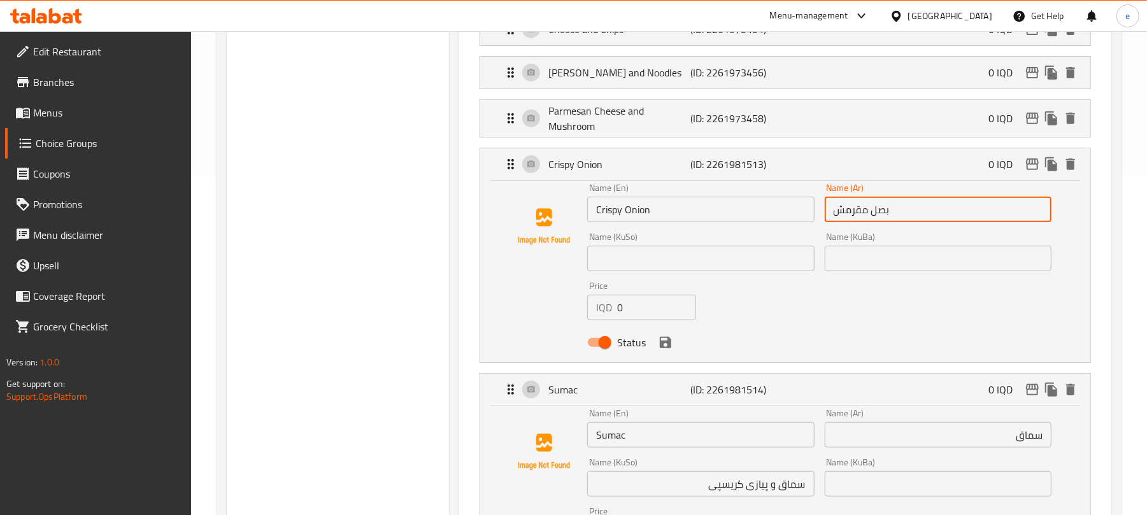
click at [877, 209] on input "بصل مقرمش" at bounding box center [937, 209] width 227 height 25
click at [994, 439] on input "سماق" at bounding box center [937, 434] width 227 height 25
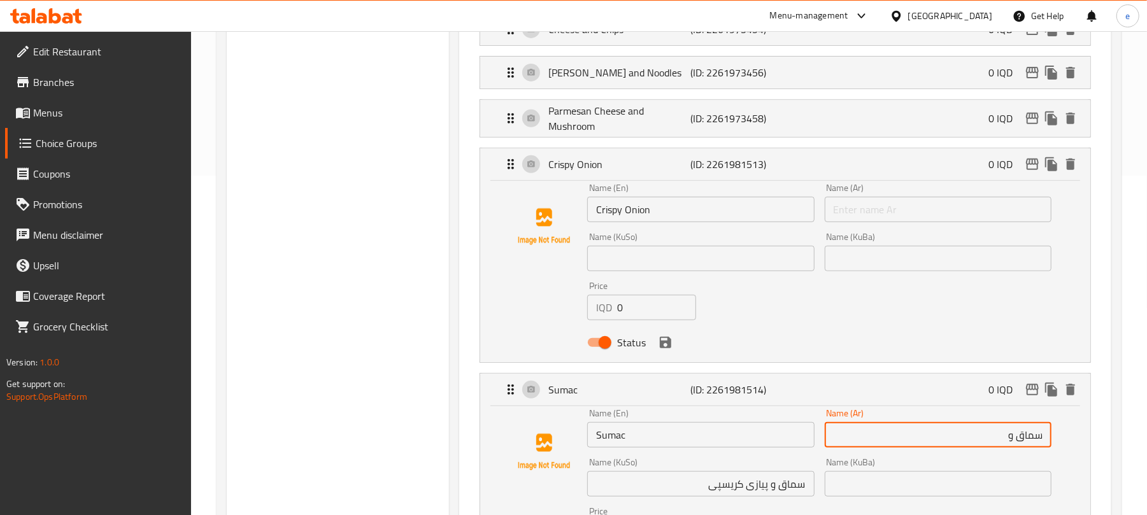
paste input "بصل مقرمش"
type input "سماق وبصل مقرمش"
click at [637, 216] on input "Crispy Onion" at bounding box center [700, 209] width 227 height 25
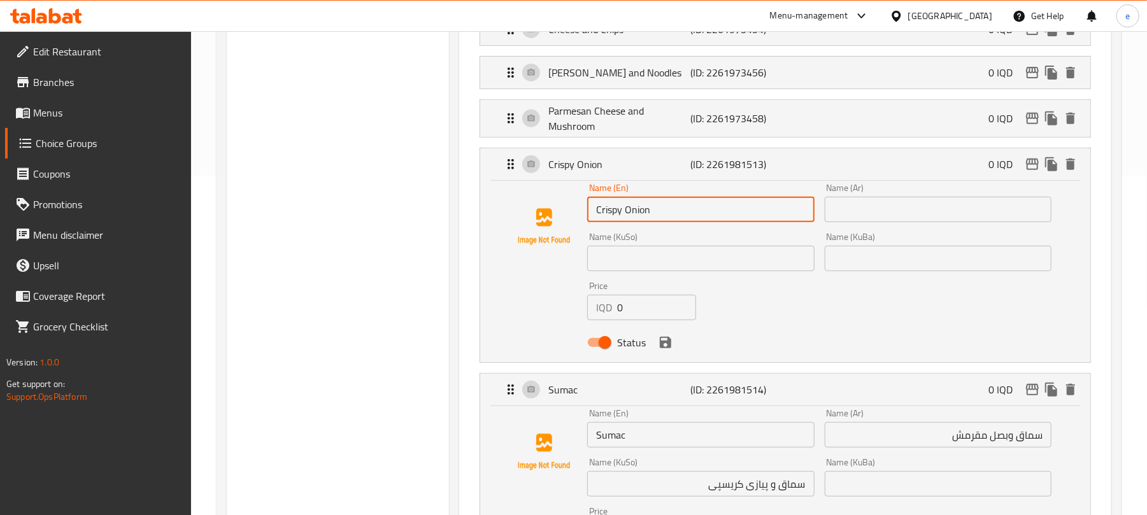
click at [637, 216] on input "Crispy Onion" at bounding box center [700, 209] width 227 height 25
click at [663, 429] on input "Sumac" at bounding box center [700, 434] width 227 height 25
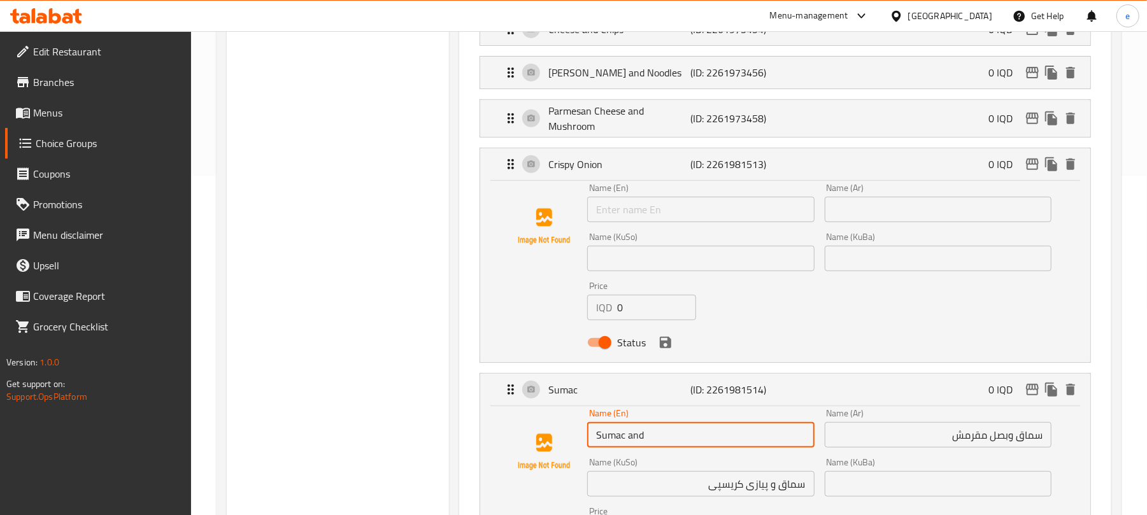
paste input "Crispy Onion"
click at [1071, 163] on icon "delete" at bounding box center [1070, 164] width 9 height 11
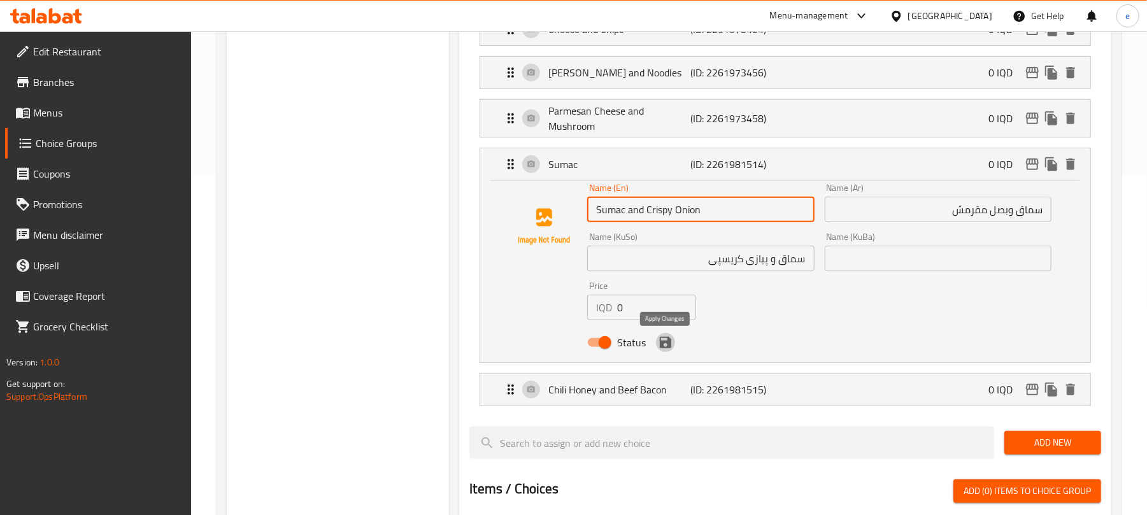
click at [668, 350] on icon "save" at bounding box center [665, 342] width 15 height 15
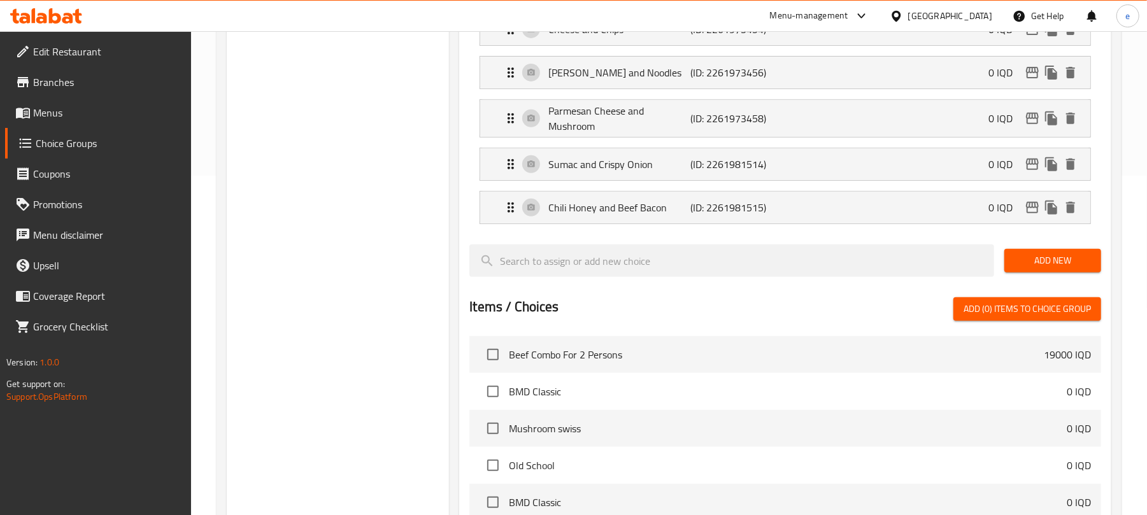
type input "Sumac and Crispy Onion"
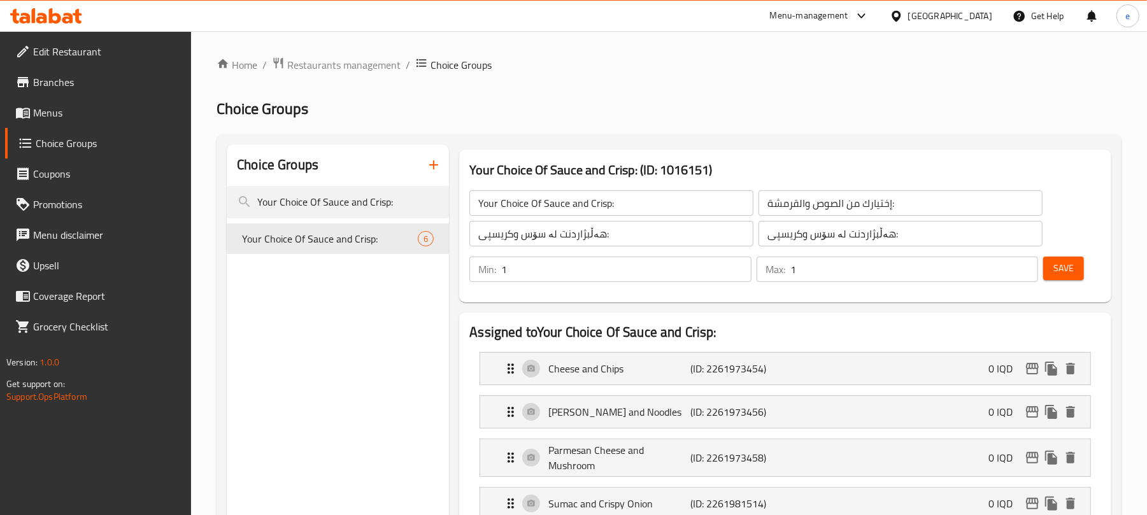
drag, startPoint x: 1070, startPoint y: 248, endPoint x: 1064, endPoint y: 263, distance: 15.7
click at [1070, 249] on div "Min: 1 ​ Max: 1 ​ Save" at bounding box center [783, 269] width 642 height 41
click at [1063, 266] on span "Save" at bounding box center [1063, 268] width 20 height 16
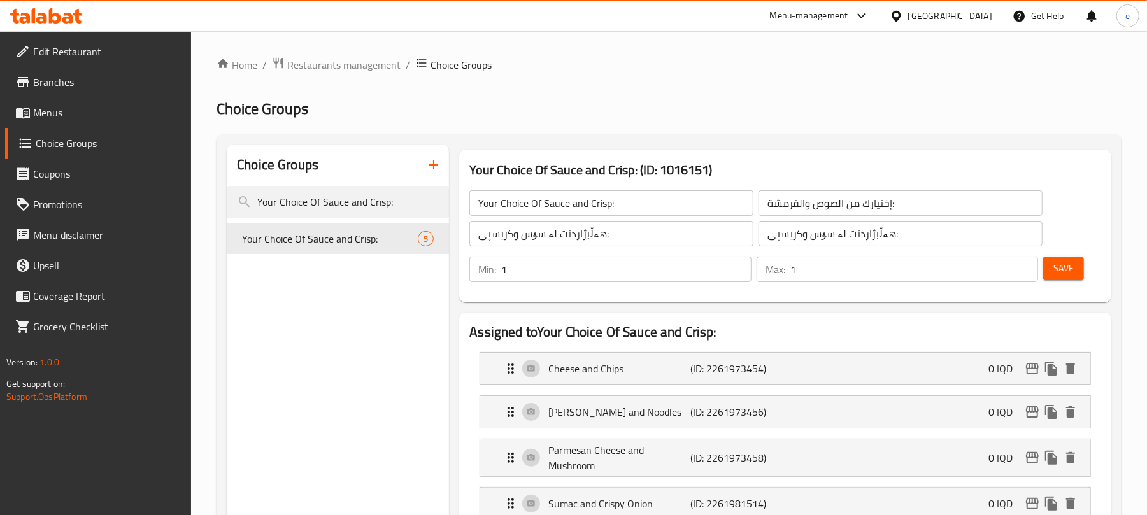
scroll to position [169, 0]
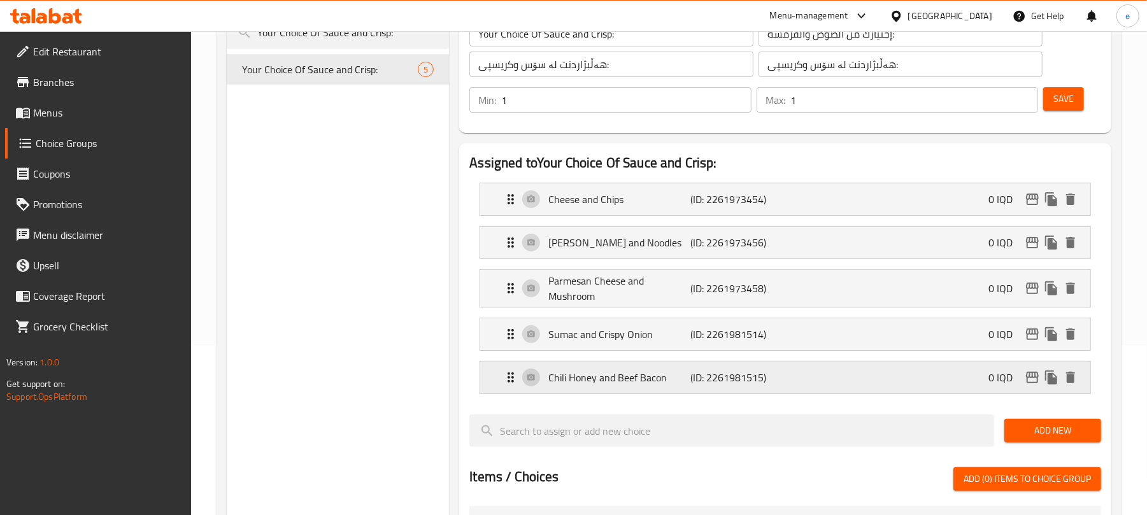
click at [709, 378] on p "(ID: 2261981515)" at bounding box center [738, 377] width 95 height 15
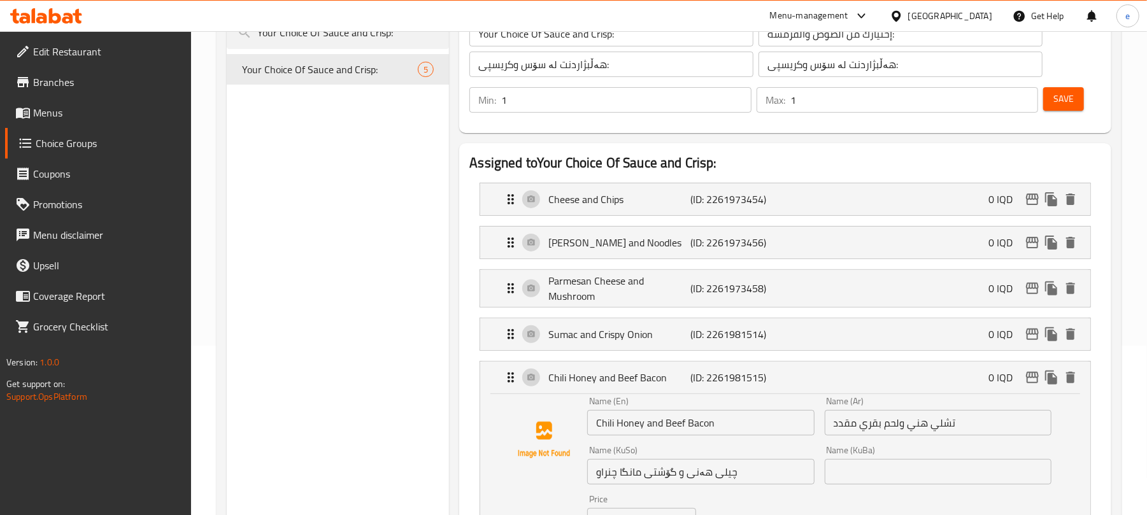
click at [974, 419] on input "تشلي هني ولحم بقري مقدد" at bounding box center [937, 422] width 227 height 25
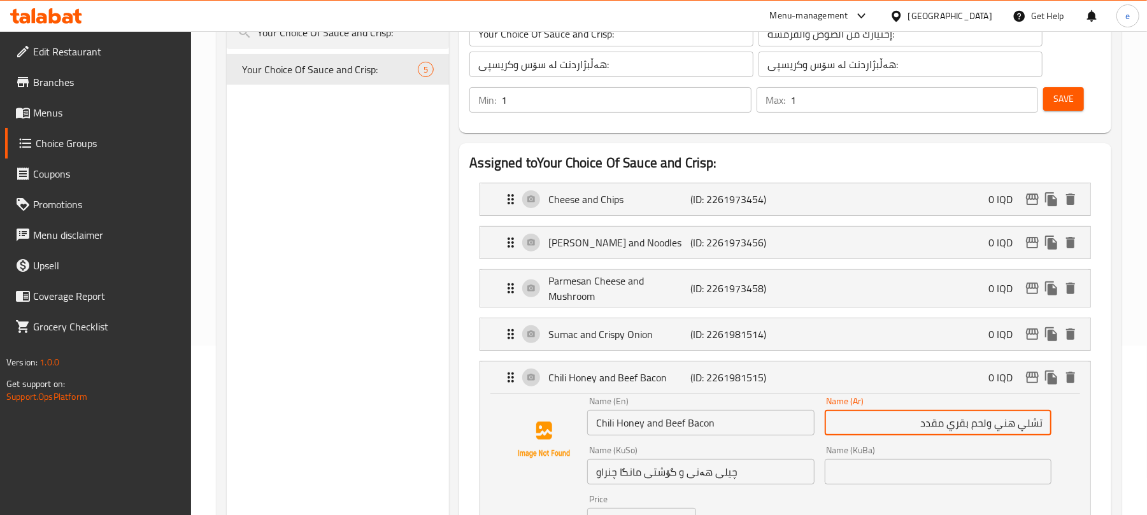
click at [699, 425] on input "Chili Honey and Beef Bacon" at bounding box center [700, 422] width 227 height 25
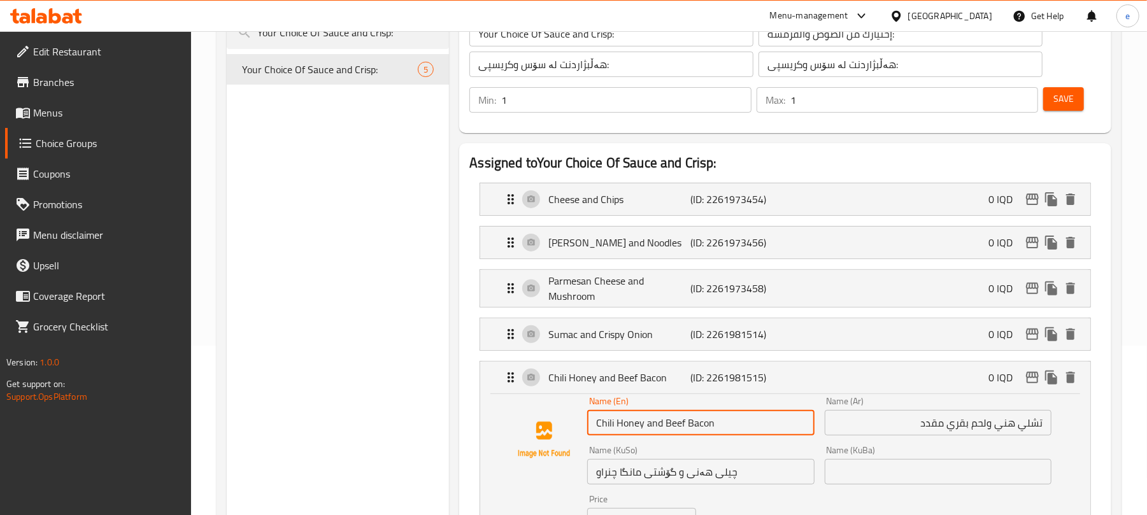
click at [699, 425] on input "Chili Honey and Beef Bacon" at bounding box center [700, 422] width 227 height 25
click at [735, 365] on div "Chili Honey and Beef Bacon (ID: 2261981515) 0 IQD" at bounding box center [789, 378] width 572 height 32
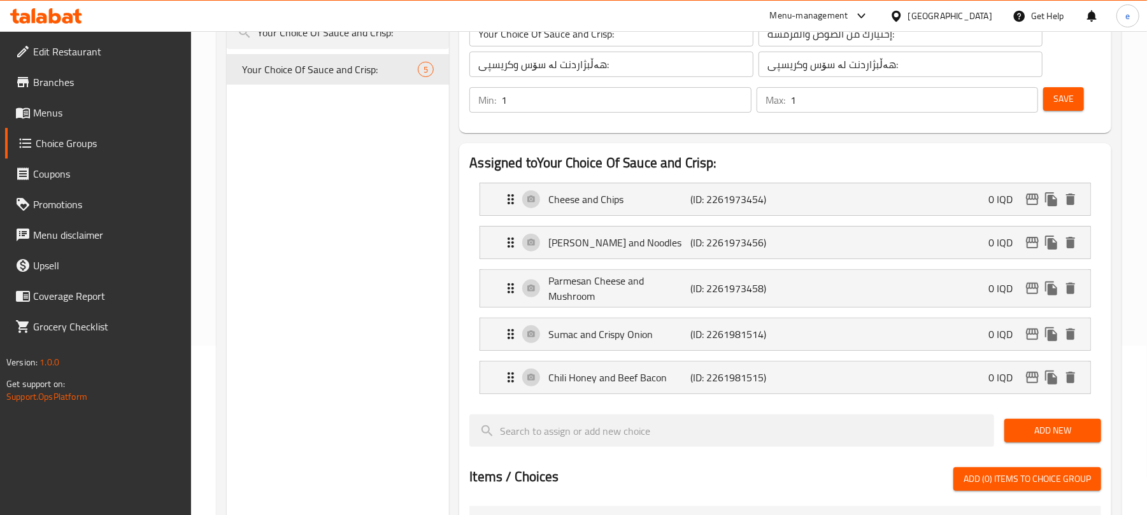
click at [419, 357] on div "Choice Groups Your Choice Of Sauce and Crisp: Your Choice Of Sauce and Crisp: 5" at bounding box center [338, 444] width 222 height 939
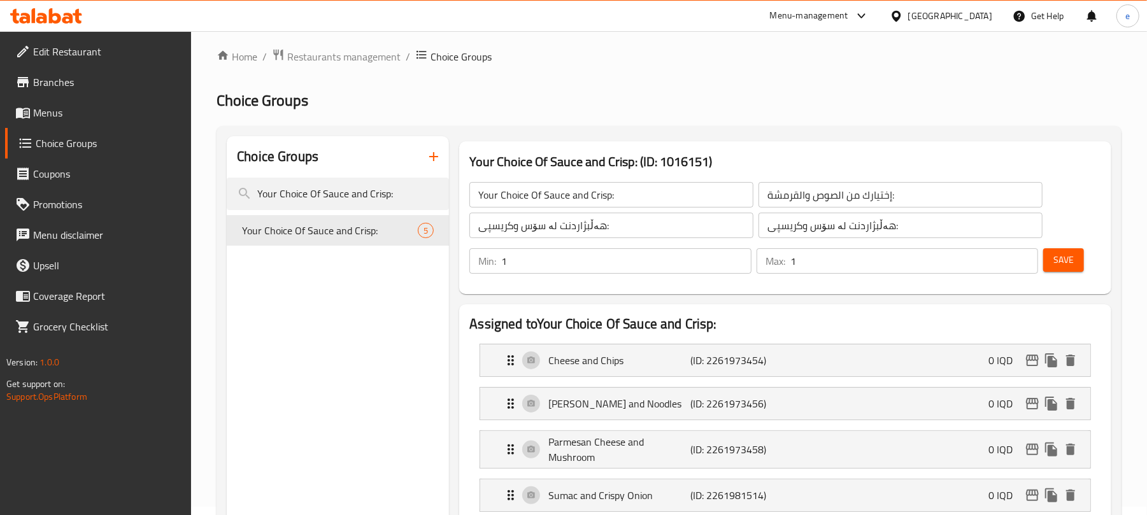
scroll to position [0, 0]
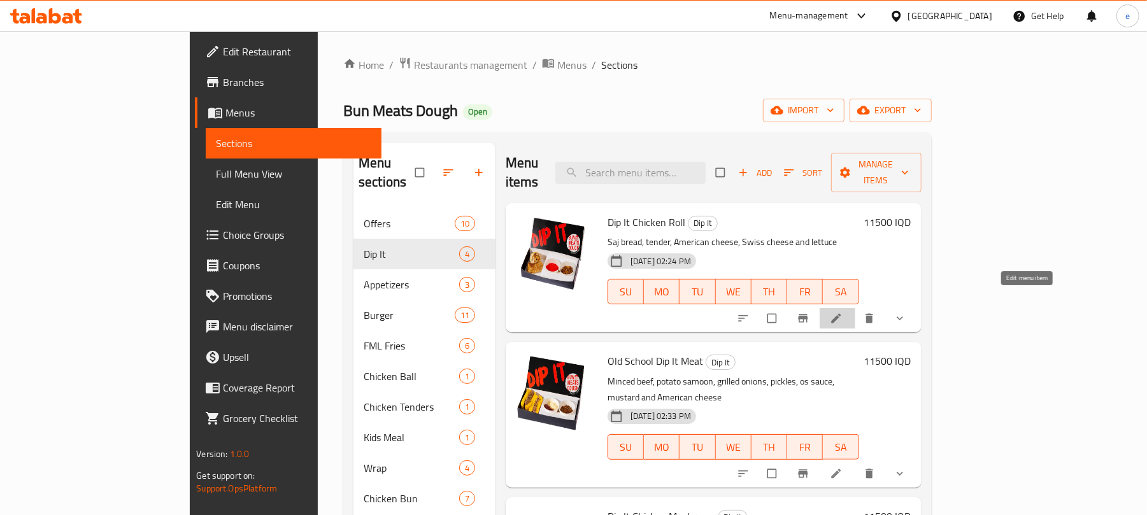
click at [845, 312] on link at bounding box center [837, 318] width 15 height 13
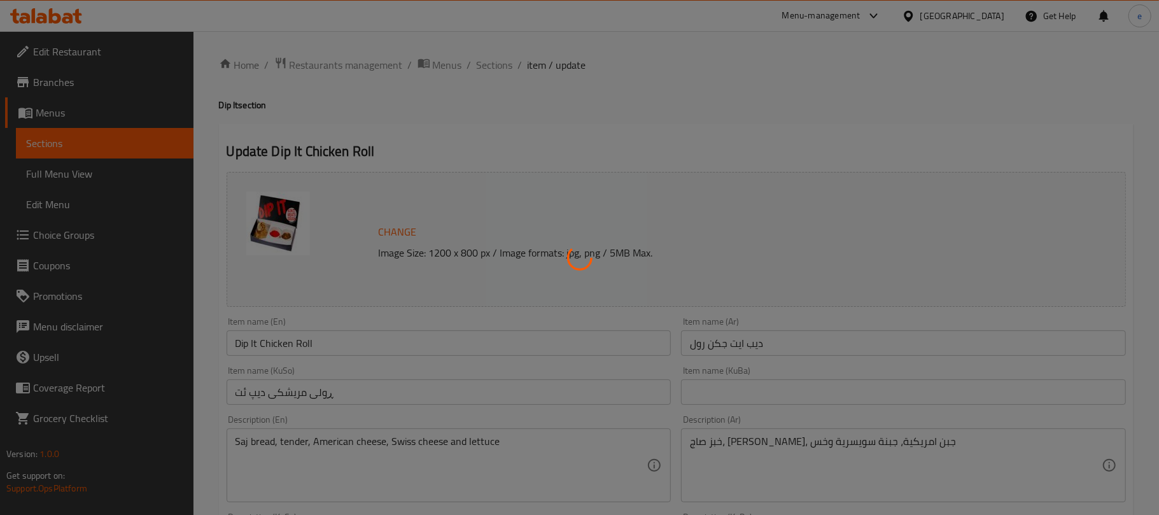
type input "اجعلها وجبة"
type input "بیکە بە ژەم"
type input "0"
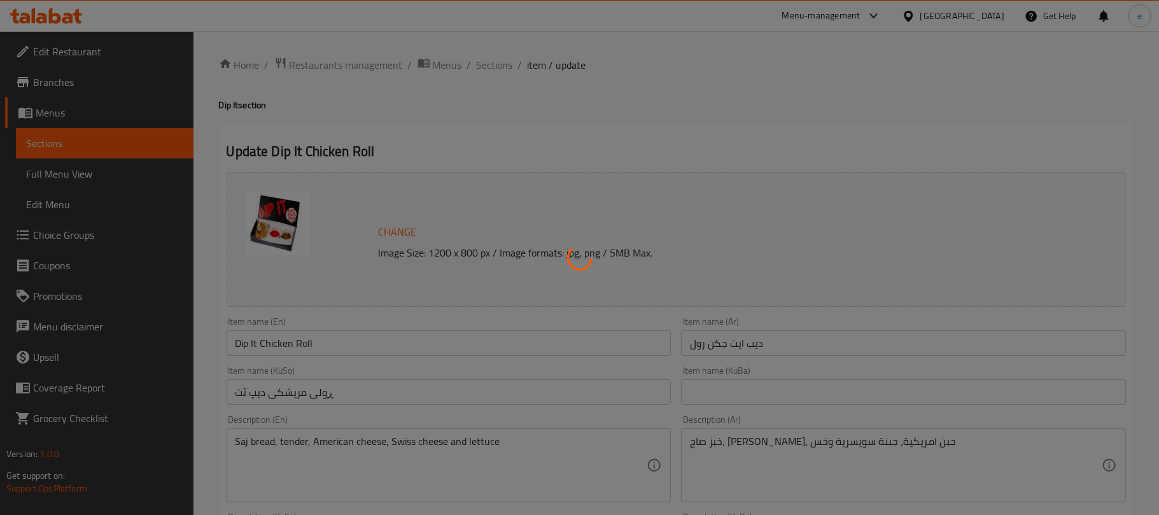
type input "إختيارك من الصوص والقرمشة:"
type input "هەڵبژاردنت لە سۆس وکریسپی:"
type input "1"
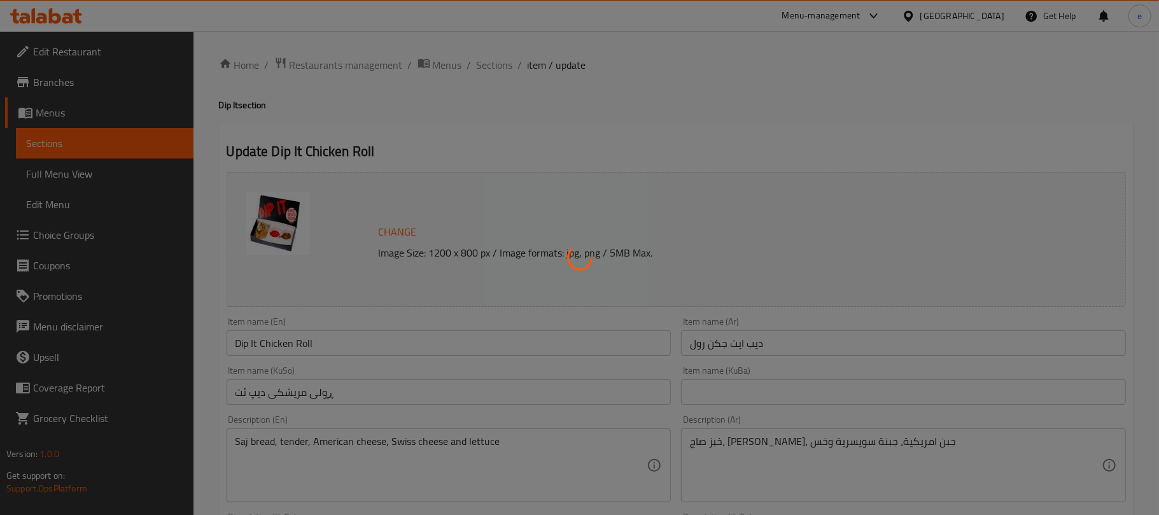
type input "الإضافات:"
type input "زیادە:"
type input "0"
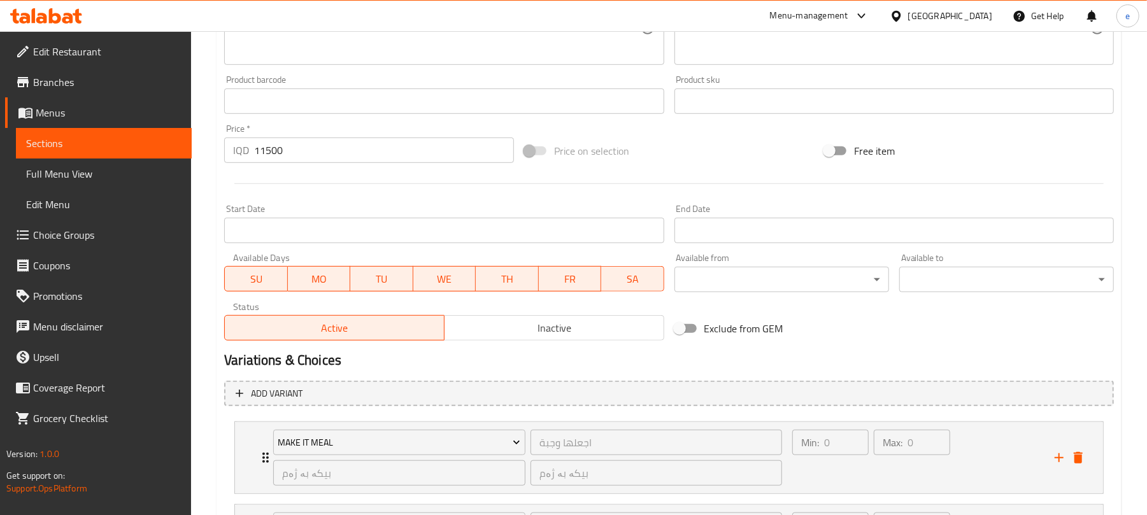
scroll to position [260, 0]
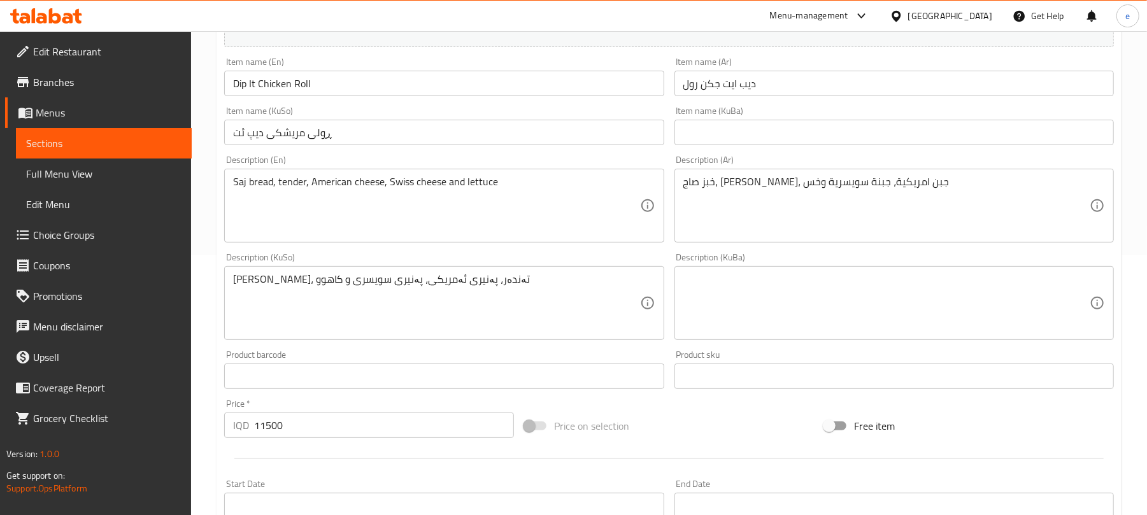
click at [111, 148] on span "Sections" at bounding box center [103, 143] width 155 height 15
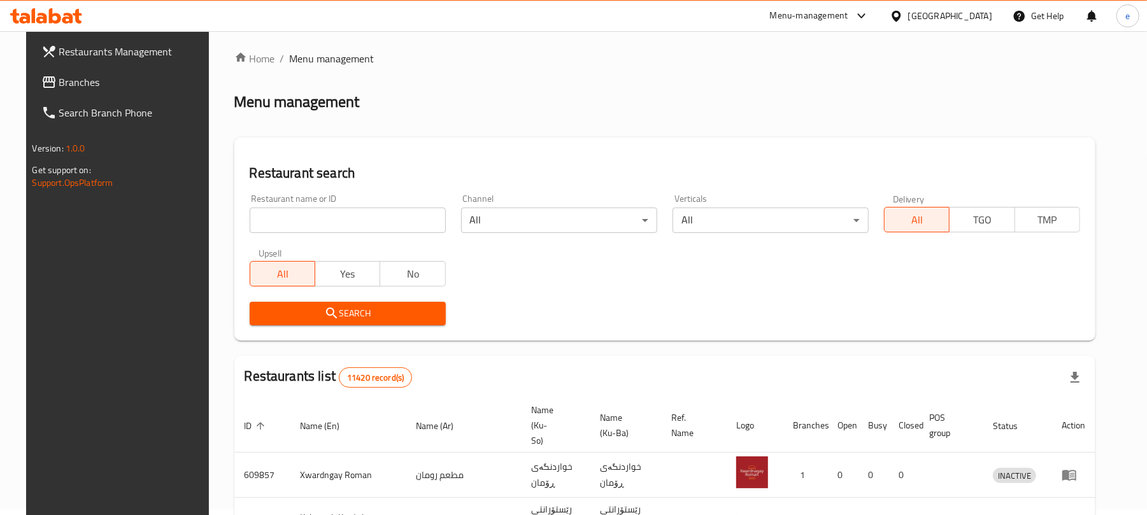
scroll to position [143, 0]
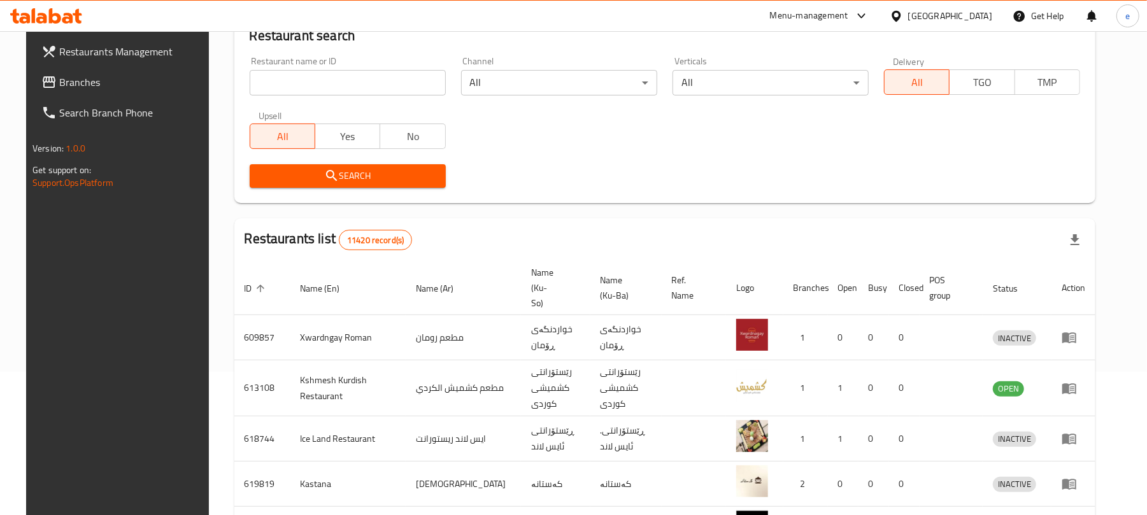
click at [303, 75] on input "search" at bounding box center [348, 82] width 196 height 25
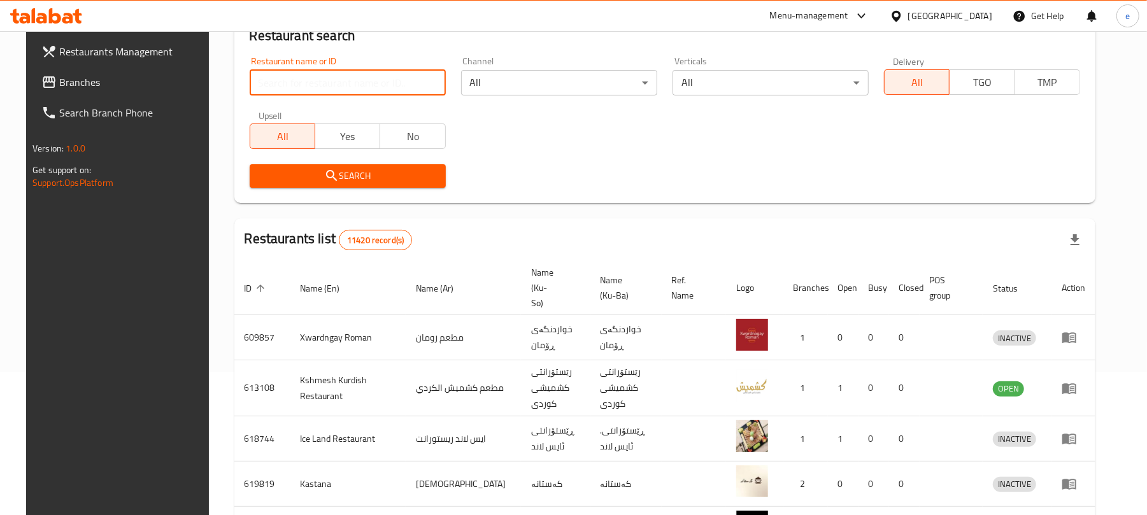
paste input "766164"
type input "766164"
click button "Search" at bounding box center [348, 176] width 196 height 24
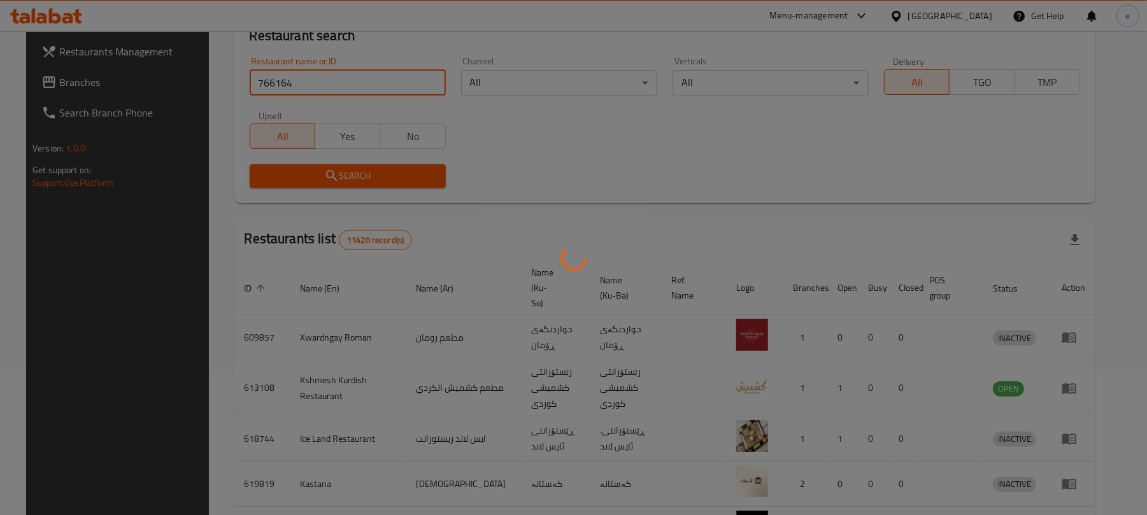
scroll to position [6, 0]
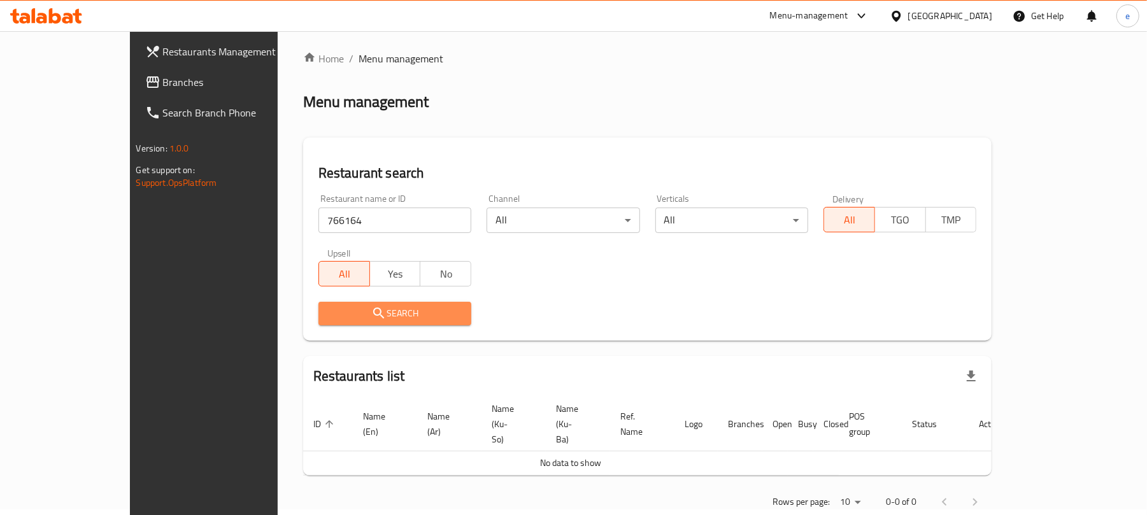
click at [371, 320] on span "Search" at bounding box center [395, 314] width 132 height 16
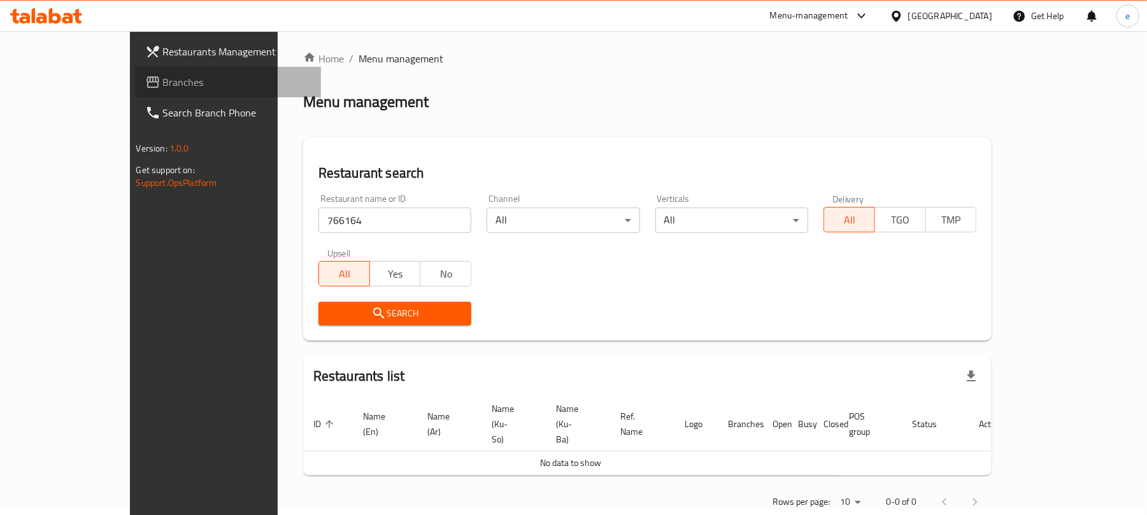
click at [163, 79] on span "Branches" at bounding box center [237, 81] width 148 height 15
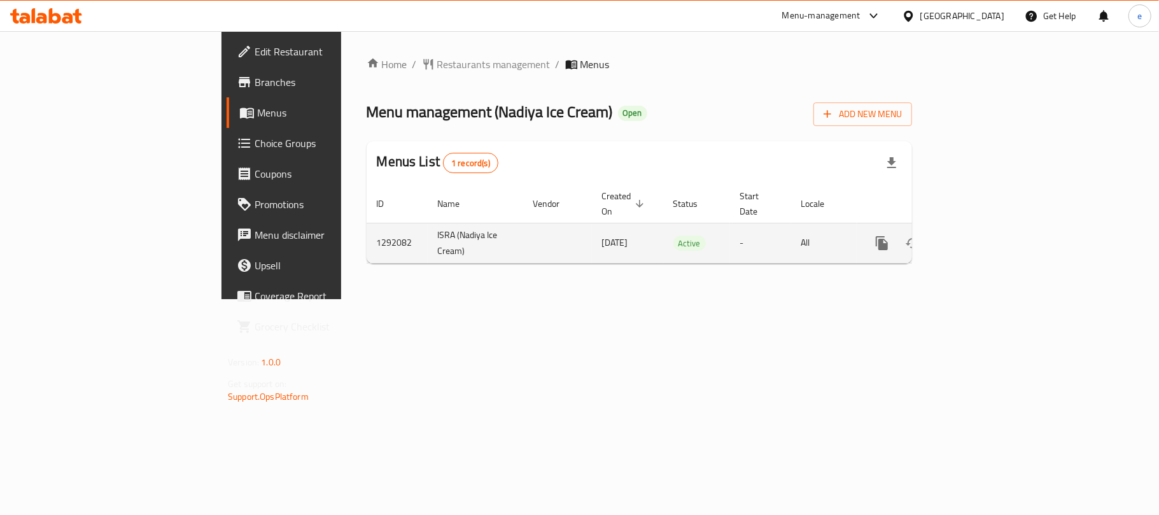
click at [982, 236] on icon "enhanced table" at bounding box center [973, 243] width 15 height 15
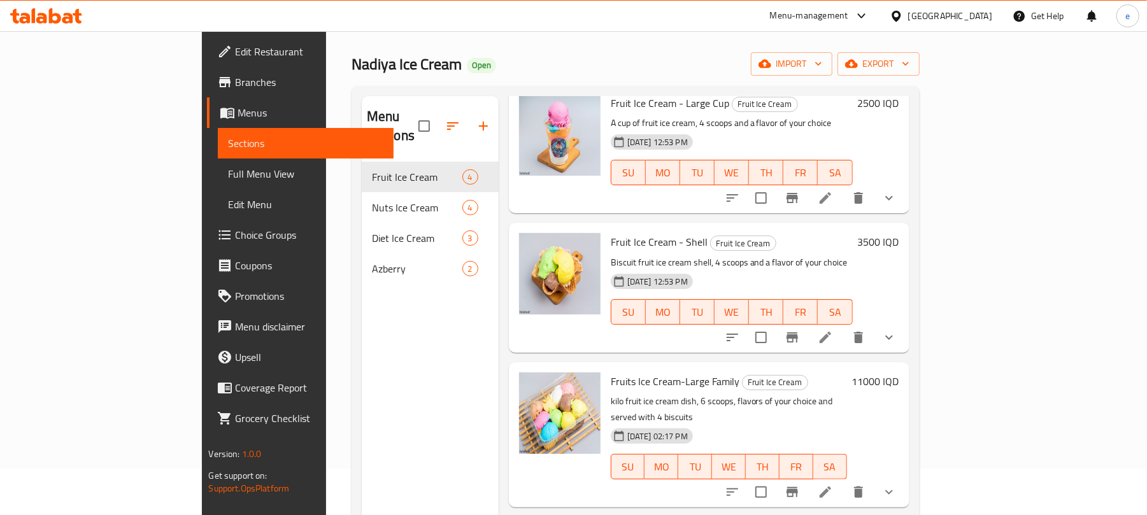
scroll to position [9, 0]
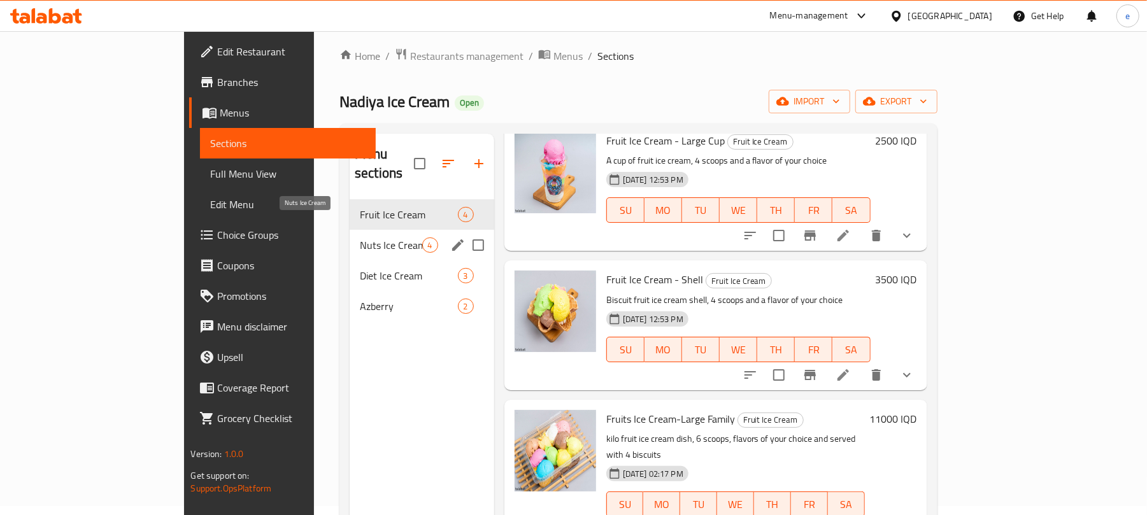
click at [360, 237] on span "Nuts Ice Cream" at bounding box center [391, 244] width 62 height 15
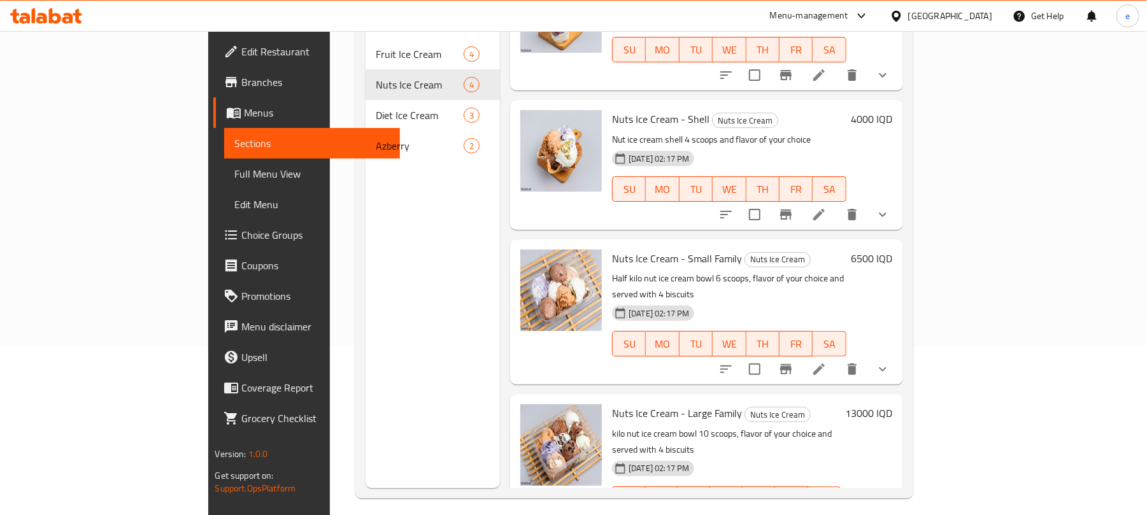
scroll to position [179, 0]
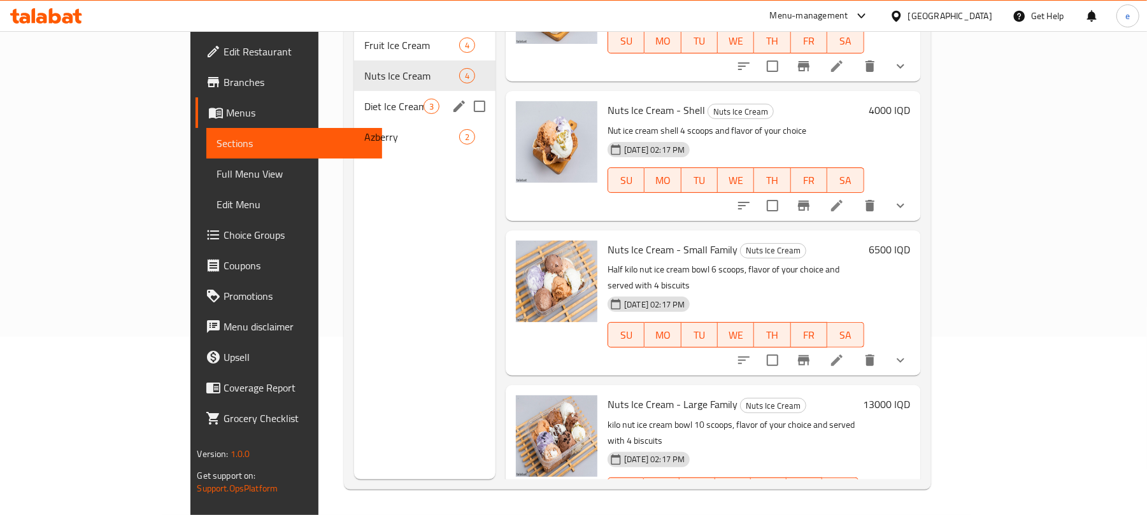
click at [364, 99] on span "Diet Ice Cream" at bounding box center [393, 106] width 59 height 15
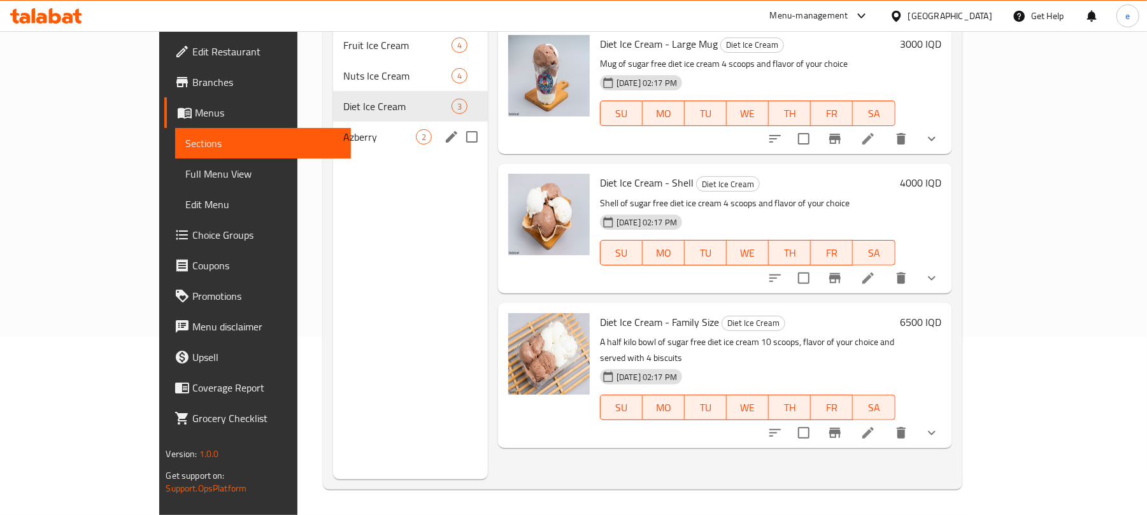
scroll to position [9, 0]
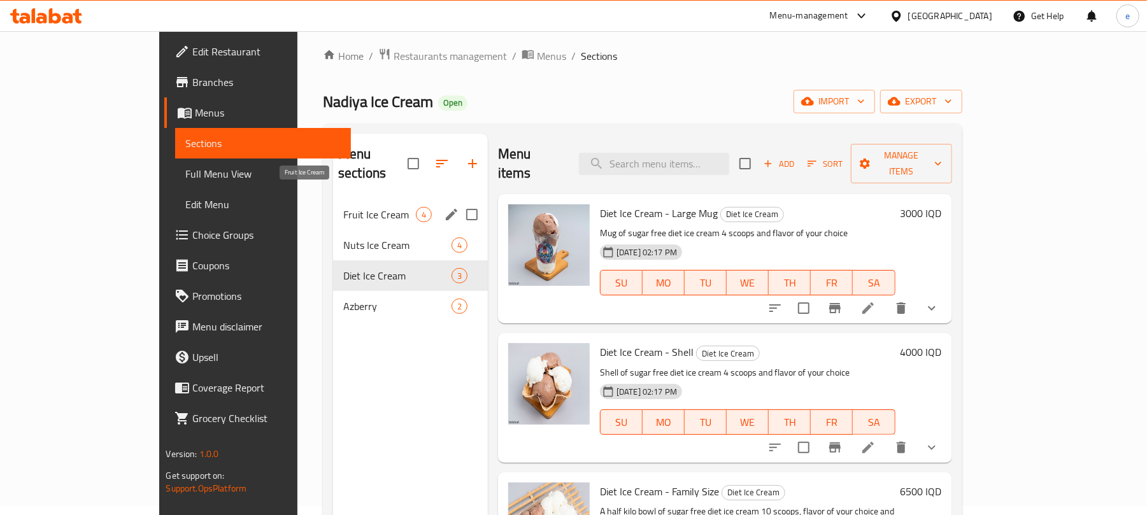
click at [343, 207] on span "Fruit Ice Cream" at bounding box center [379, 214] width 73 height 15
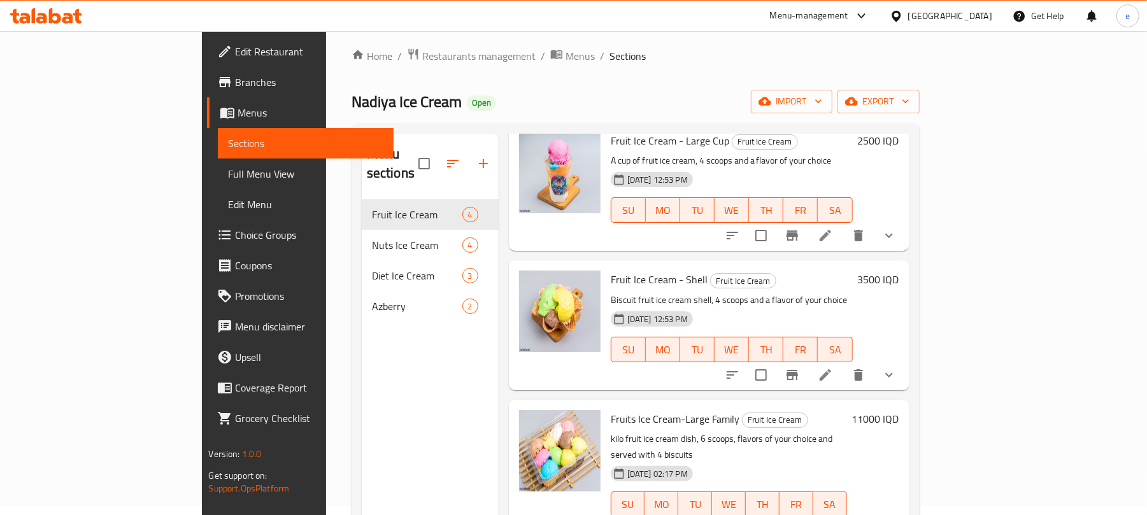
scroll to position [179, 0]
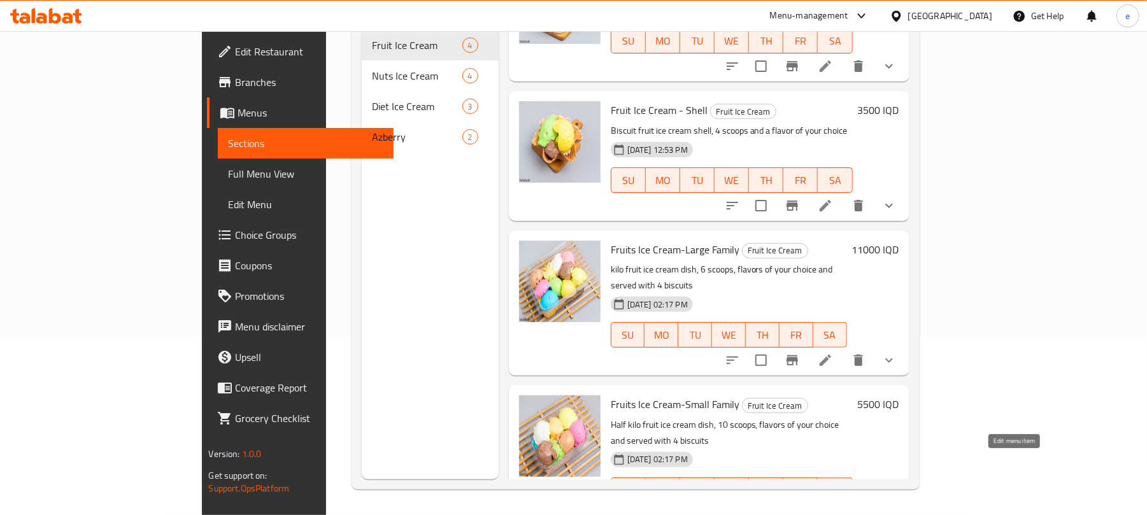
click at [833, 508] on icon at bounding box center [824, 515] width 15 height 15
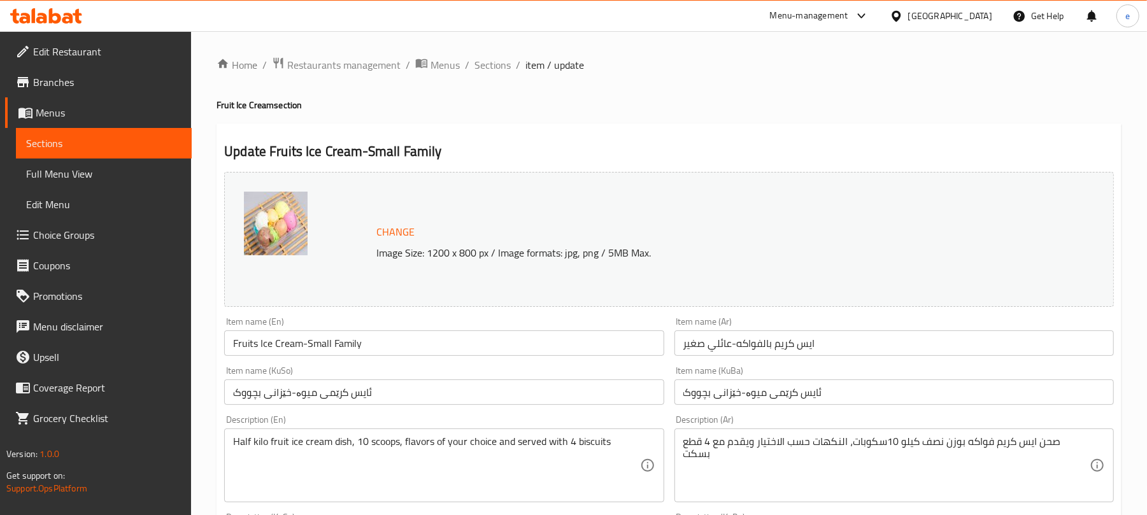
click at [82, 140] on span "Sections" at bounding box center [103, 143] width 155 height 15
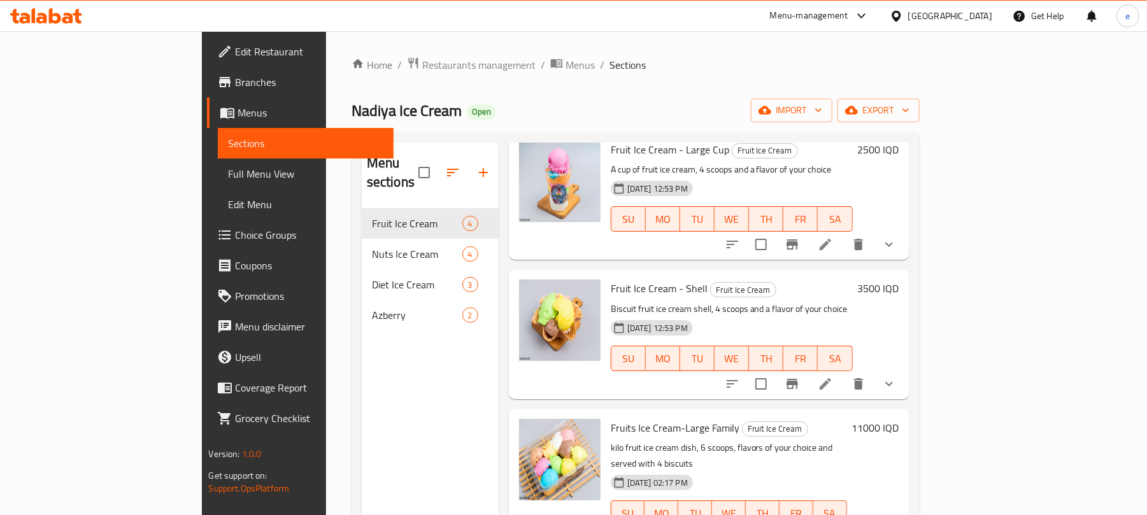
scroll to position [179, 0]
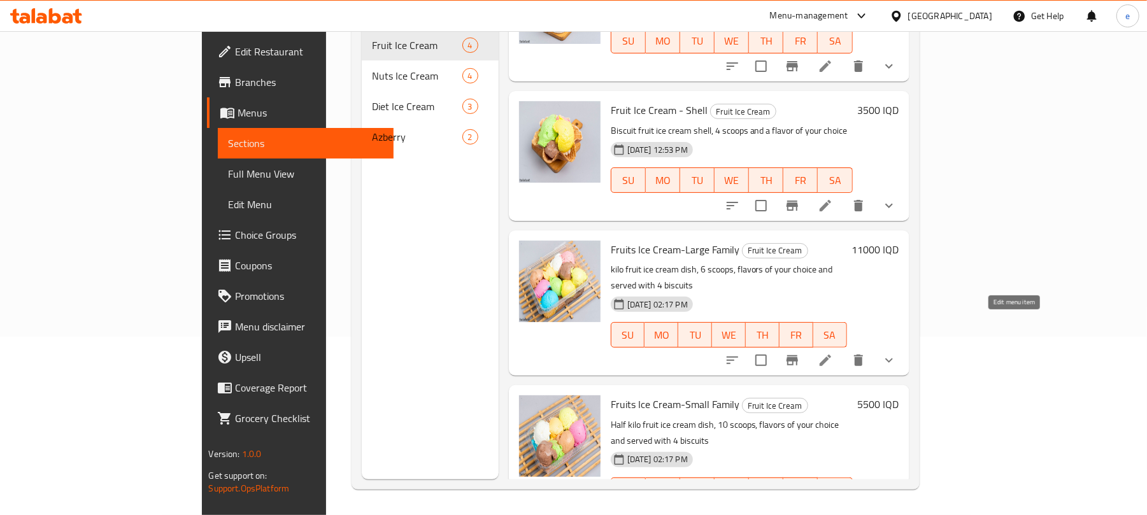
click at [833, 353] on icon at bounding box center [824, 360] width 15 height 15
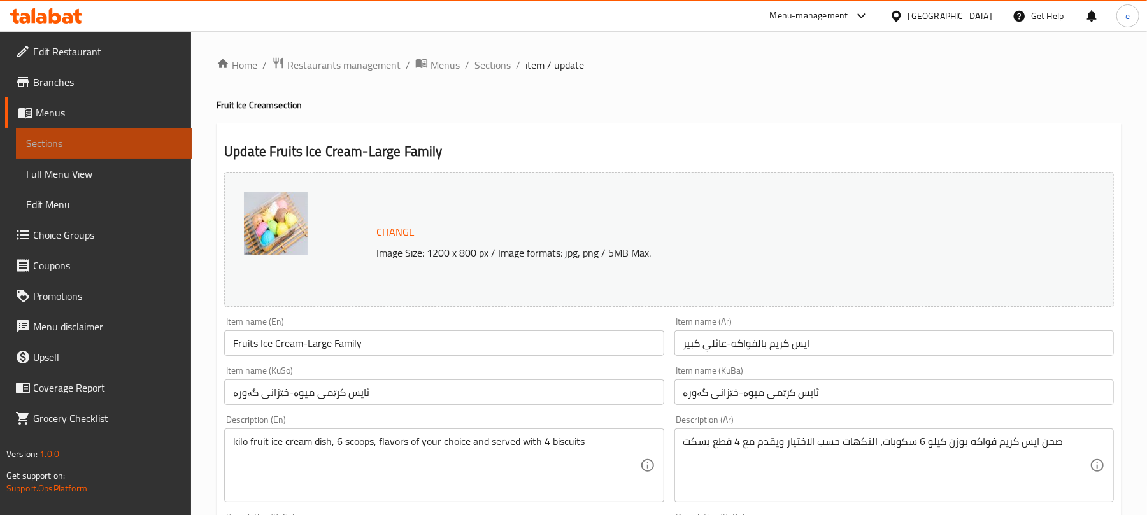
click at [59, 138] on span "Sections" at bounding box center [103, 143] width 155 height 15
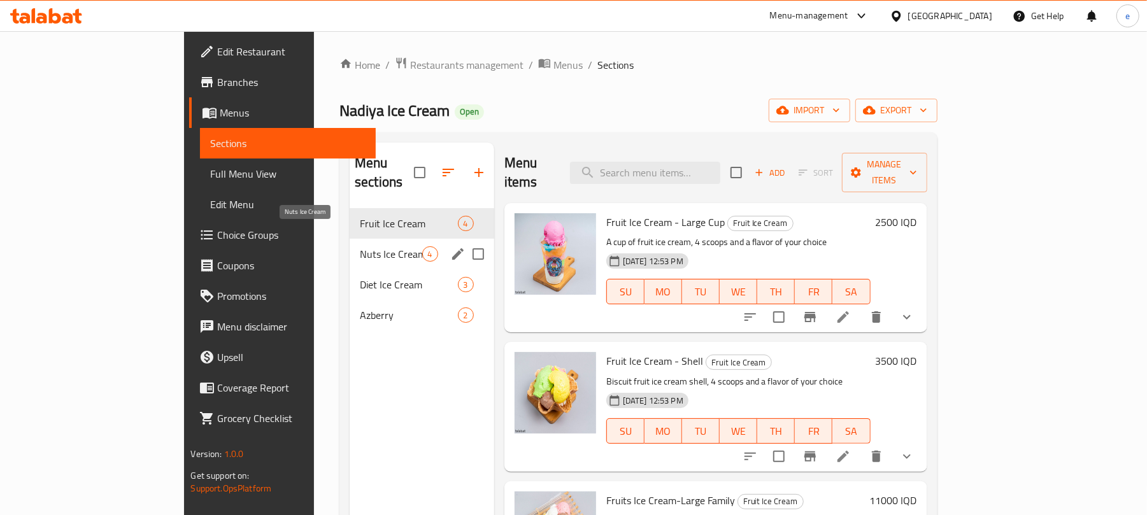
click at [360, 246] on span "Nuts Ice Cream" at bounding box center [391, 253] width 62 height 15
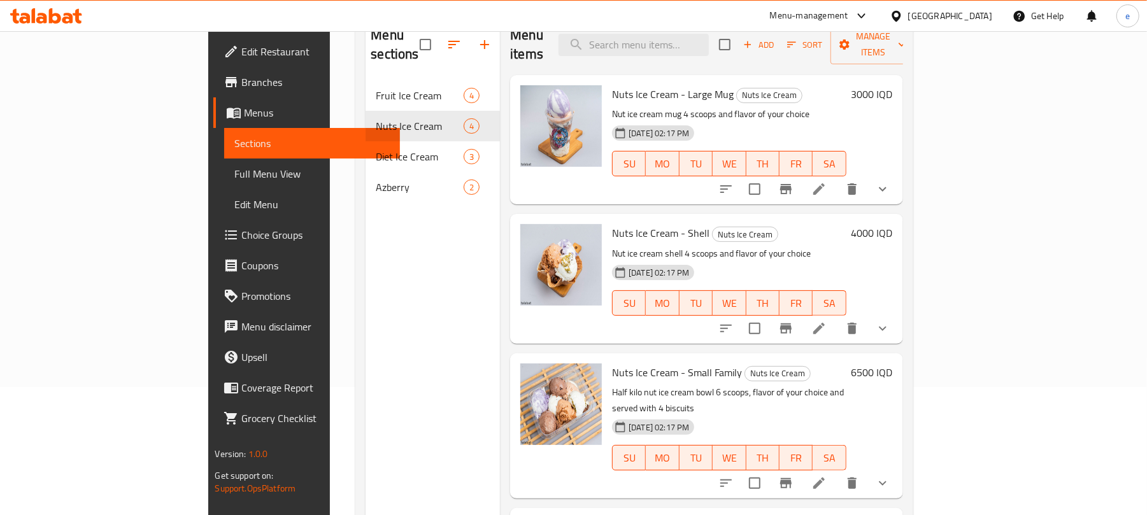
scroll to position [179, 0]
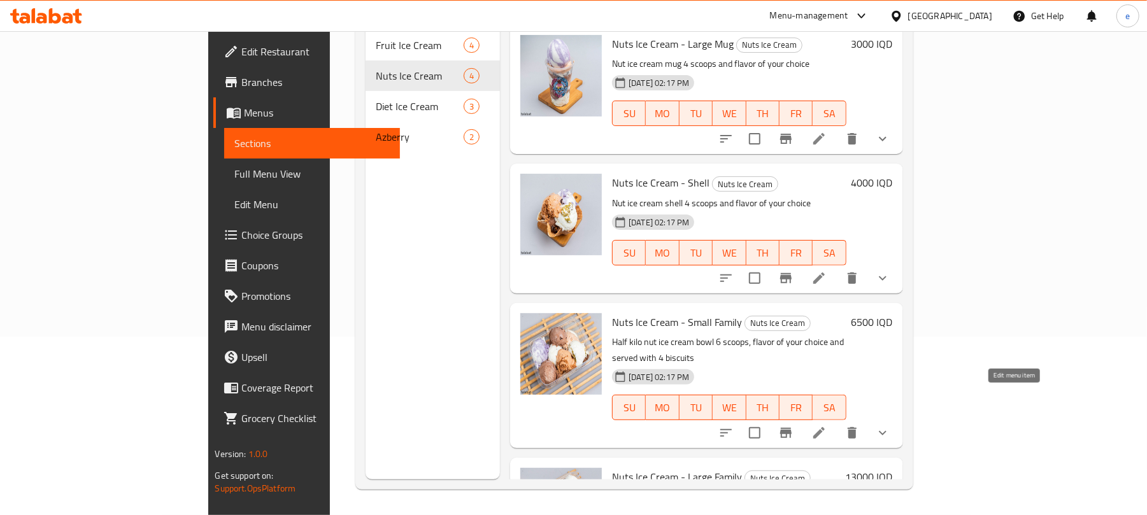
click at [826, 425] on icon at bounding box center [818, 432] width 15 height 15
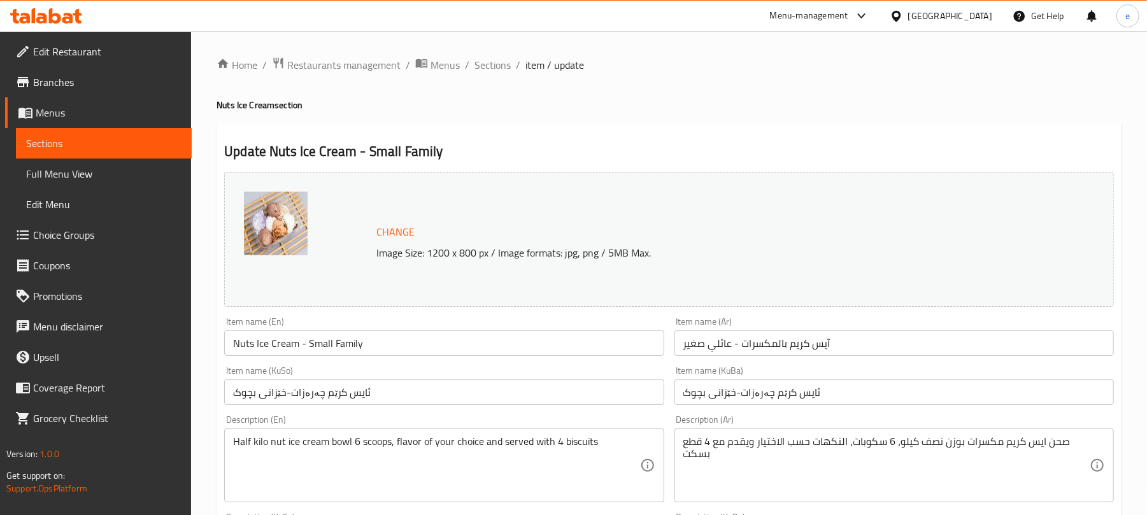
click at [150, 154] on link "Sections" at bounding box center [104, 143] width 176 height 31
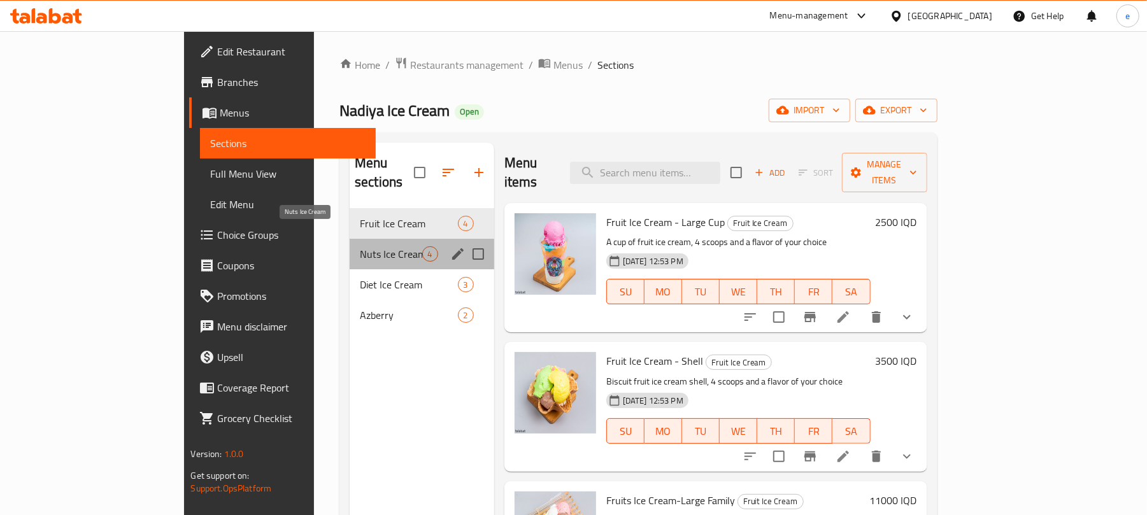
click at [360, 246] on span "Nuts Ice Cream" at bounding box center [391, 253] width 62 height 15
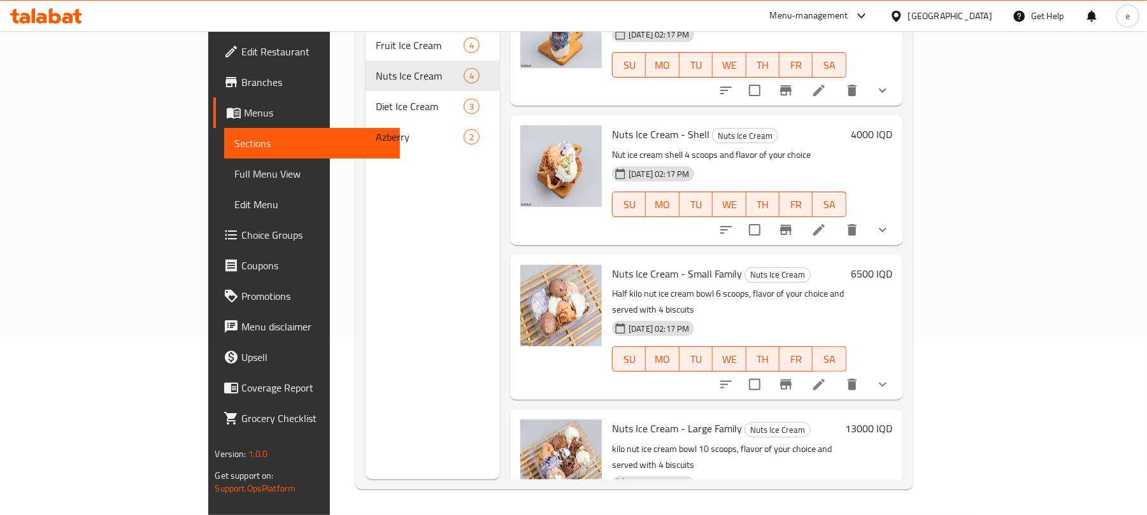
scroll to position [73, 0]
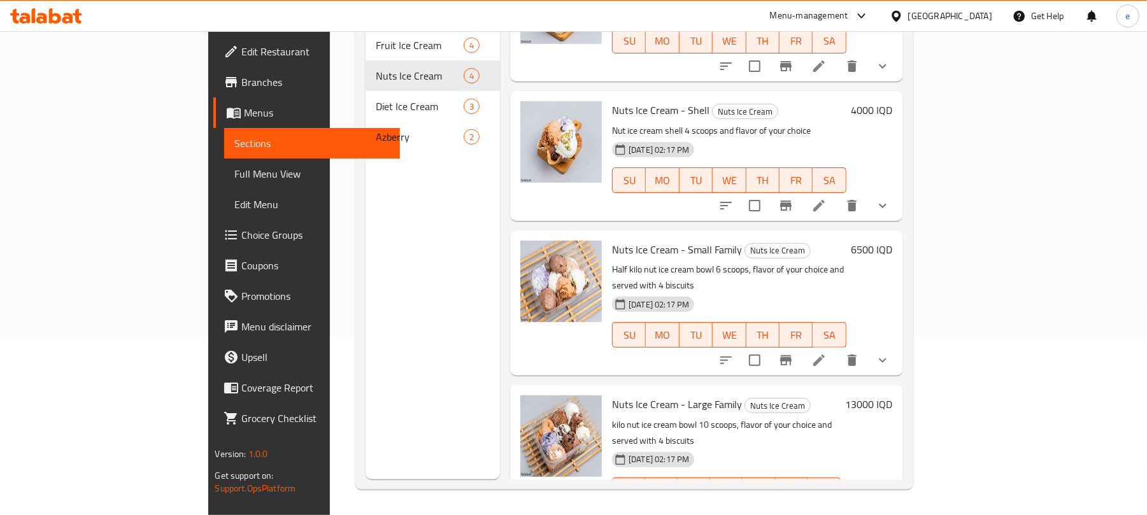
click at [826, 508] on icon at bounding box center [818, 515] width 15 height 15
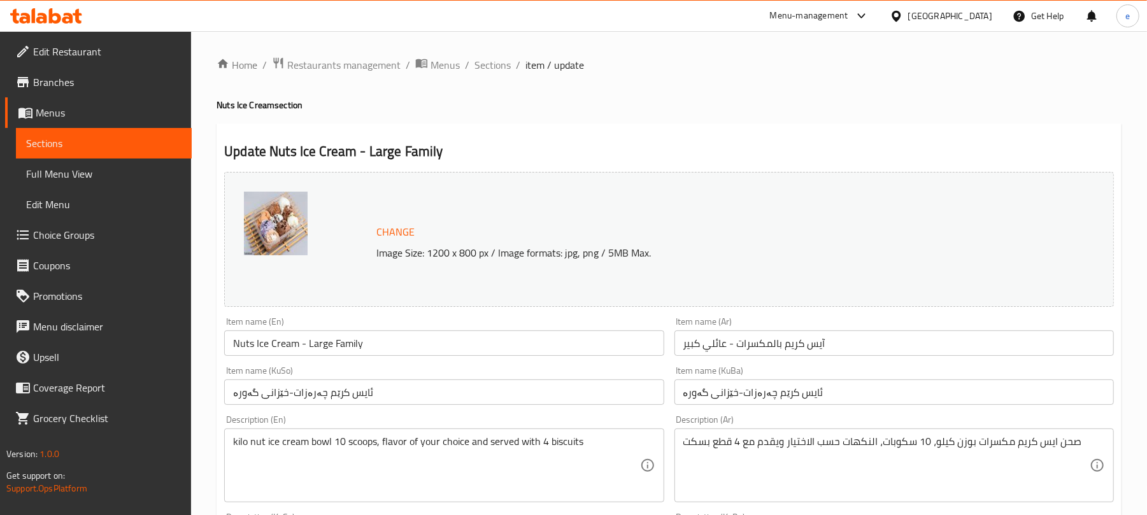
click at [122, 145] on span "Sections" at bounding box center [103, 143] width 155 height 15
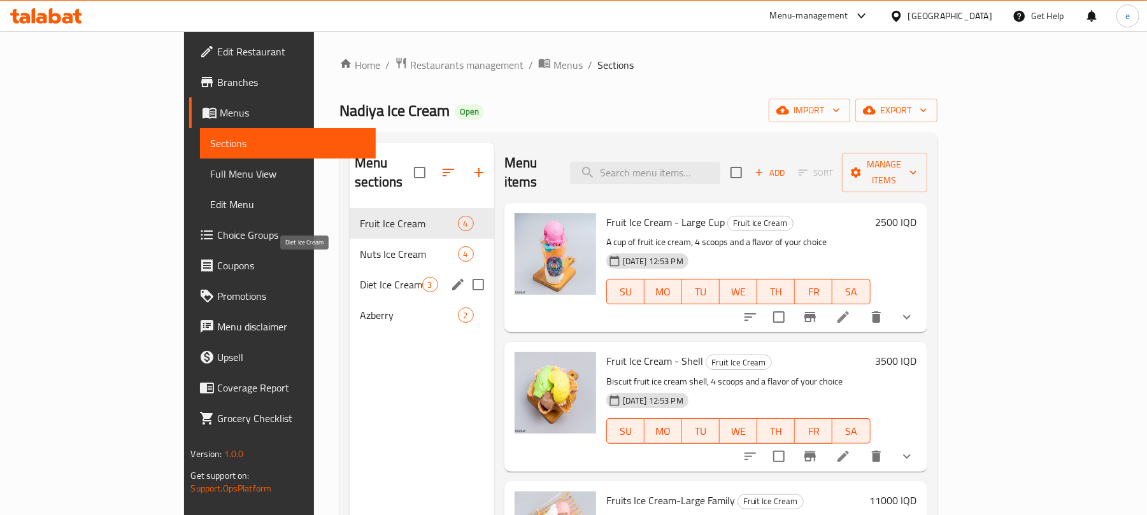
click at [360, 277] on span "Diet Ice Cream" at bounding box center [391, 284] width 62 height 15
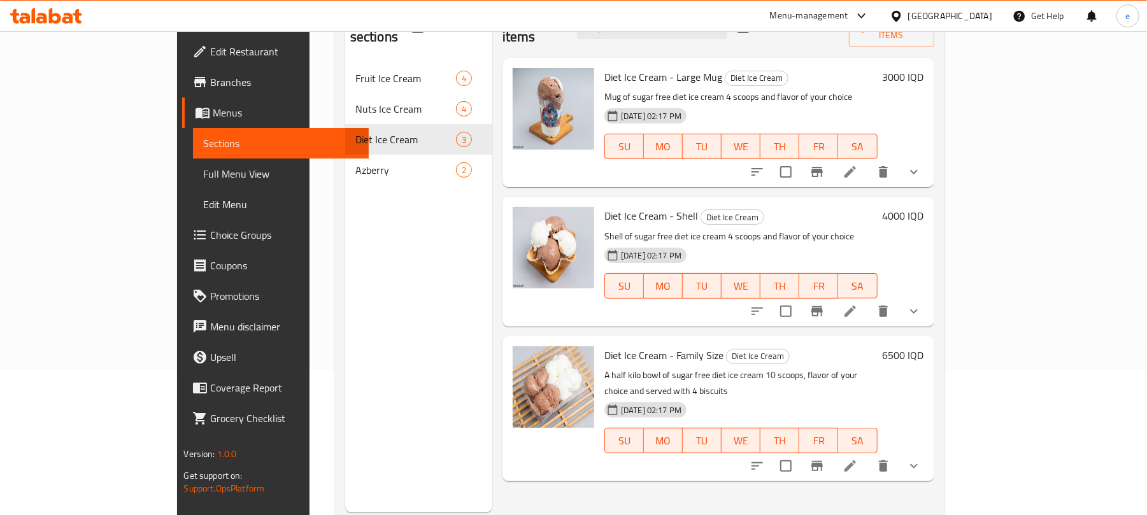
scroll to position [179, 0]
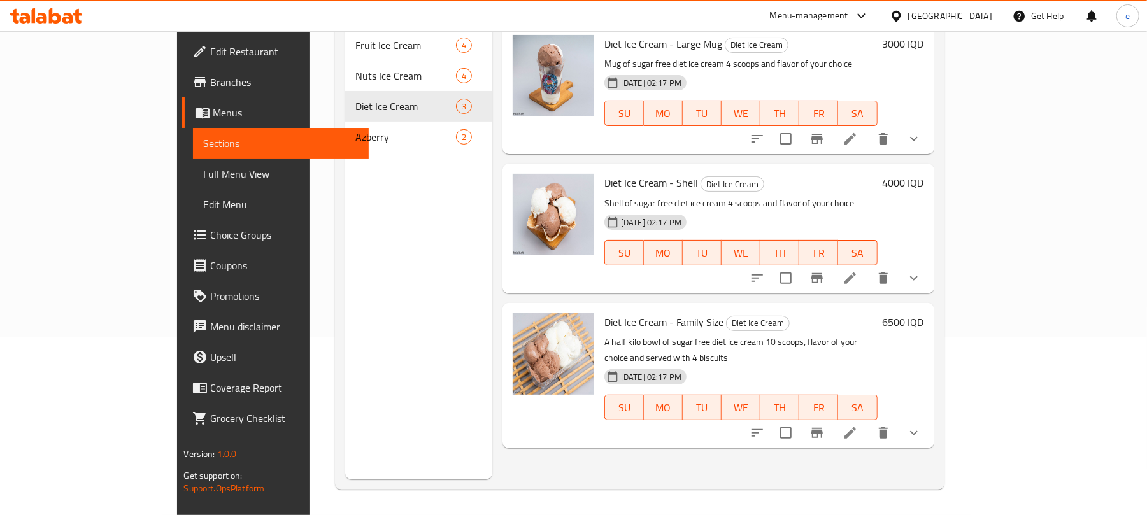
click at [858, 425] on icon at bounding box center [849, 432] width 15 height 15
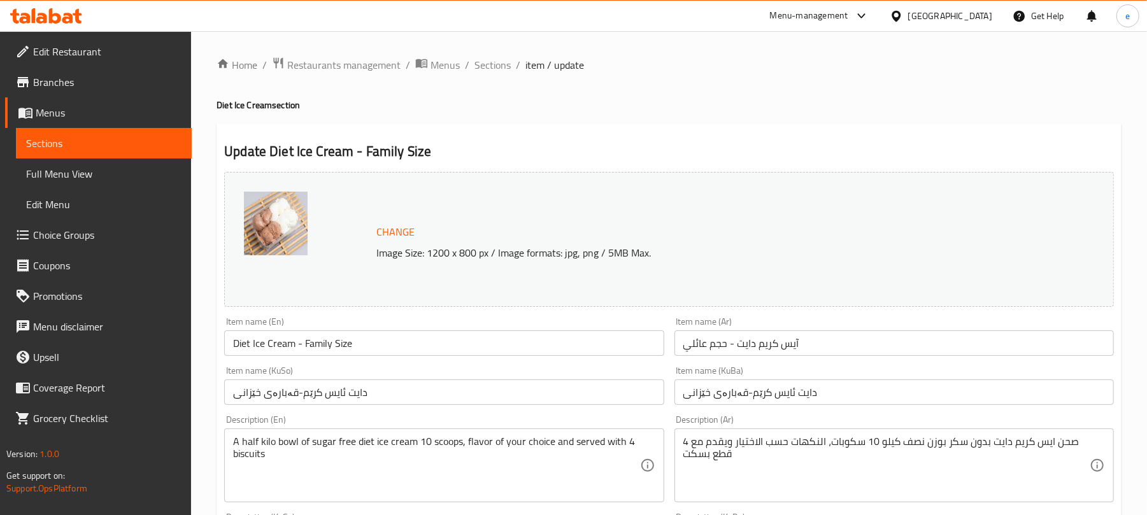
click at [122, 149] on span "Sections" at bounding box center [103, 143] width 155 height 15
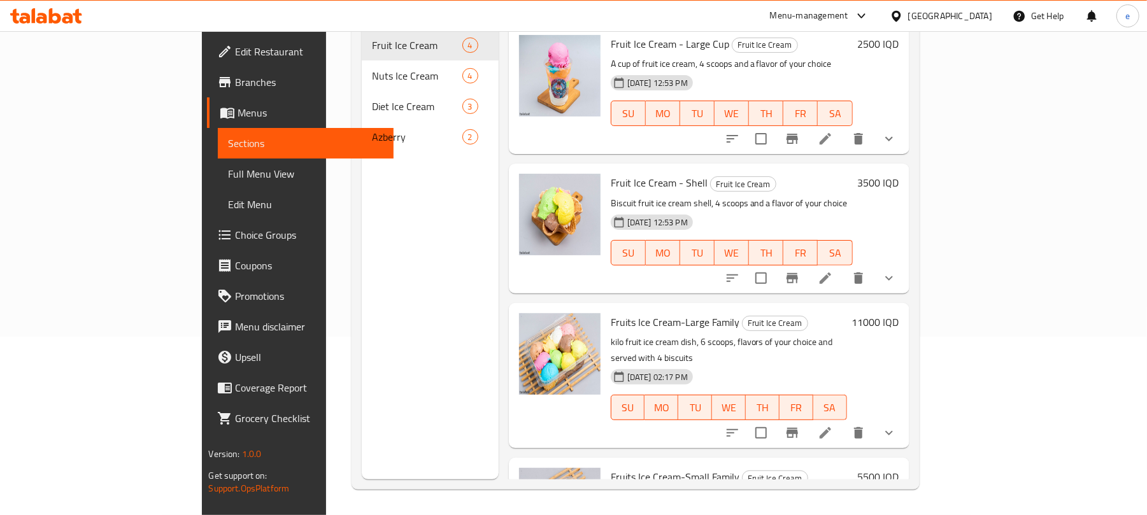
scroll to position [73, 0]
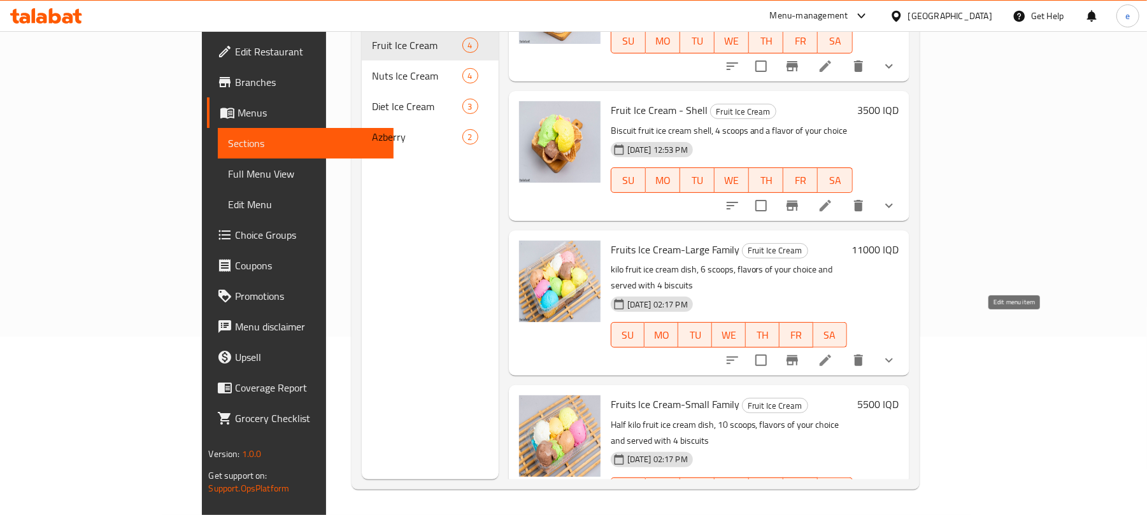
click at [833, 353] on icon at bounding box center [824, 360] width 15 height 15
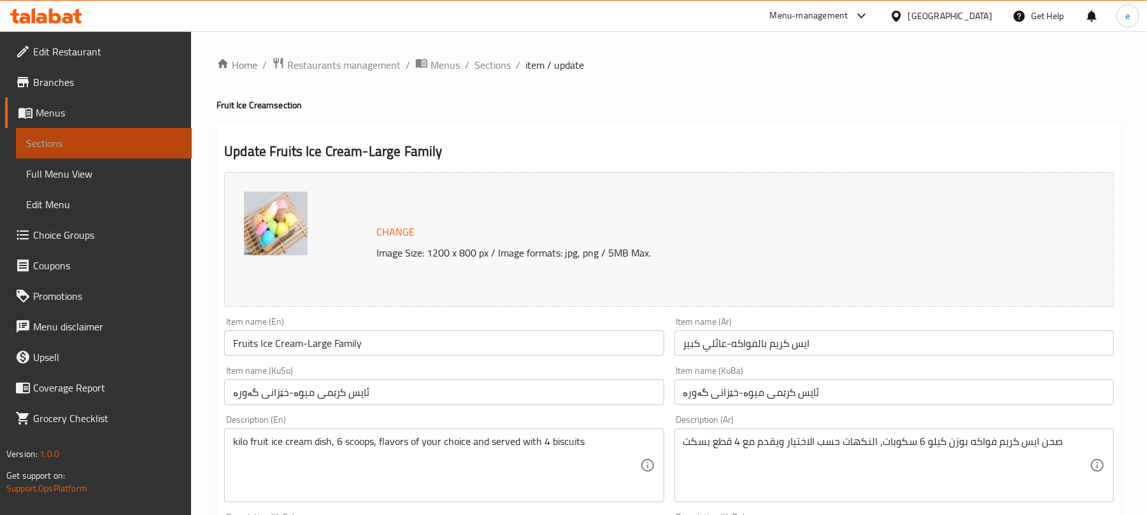
click at [90, 136] on span "Sections" at bounding box center [103, 143] width 155 height 15
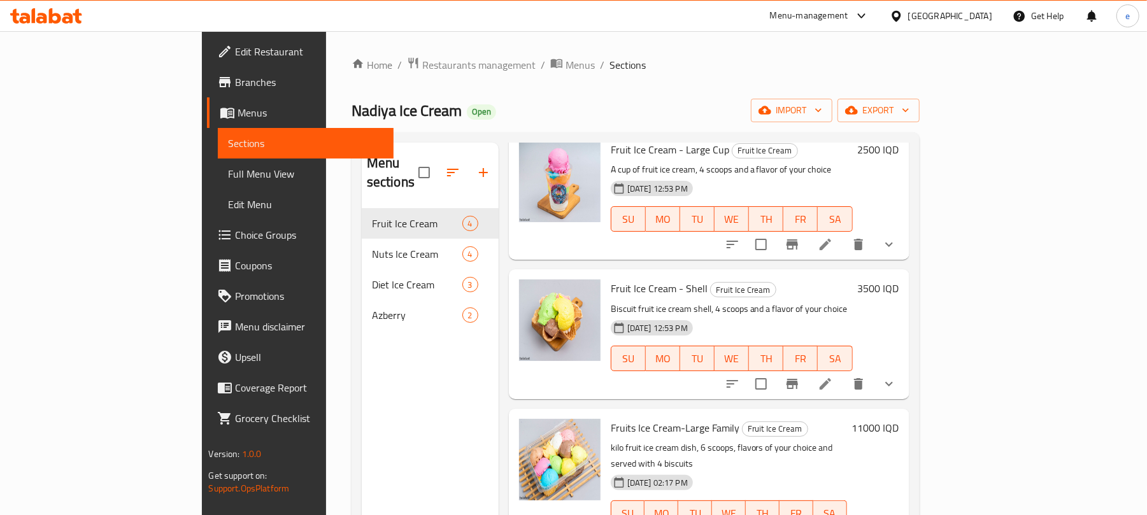
scroll to position [179, 0]
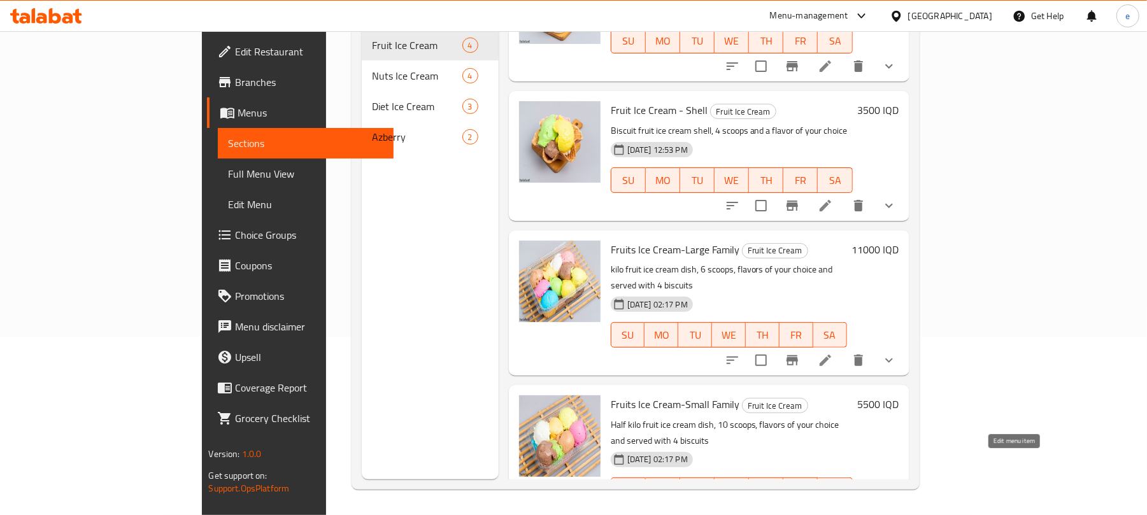
click at [833, 508] on icon at bounding box center [824, 515] width 15 height 15
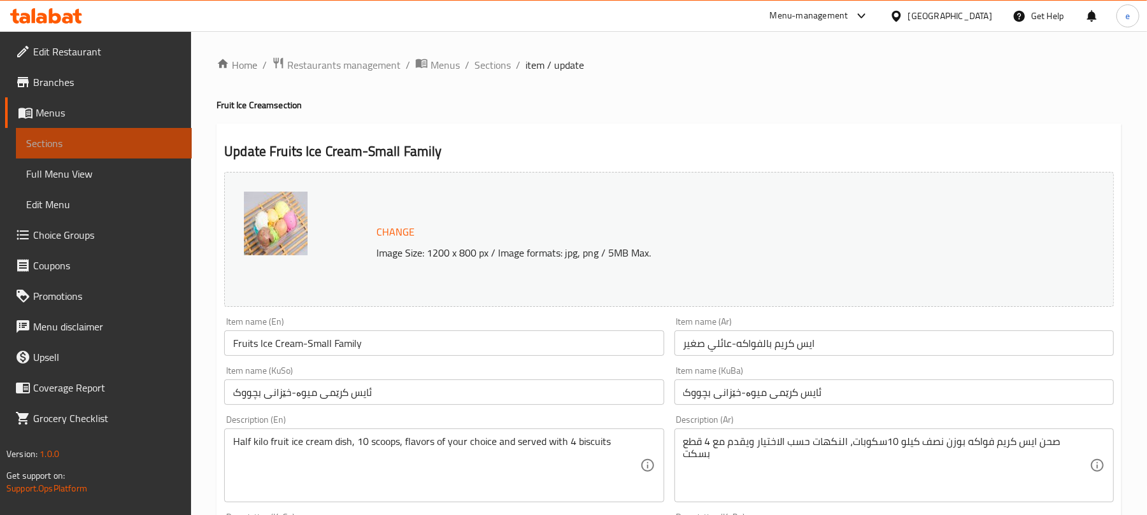
click at [95, 146] on span "Sections" at bounding box center [103, 143] width 155 height 15
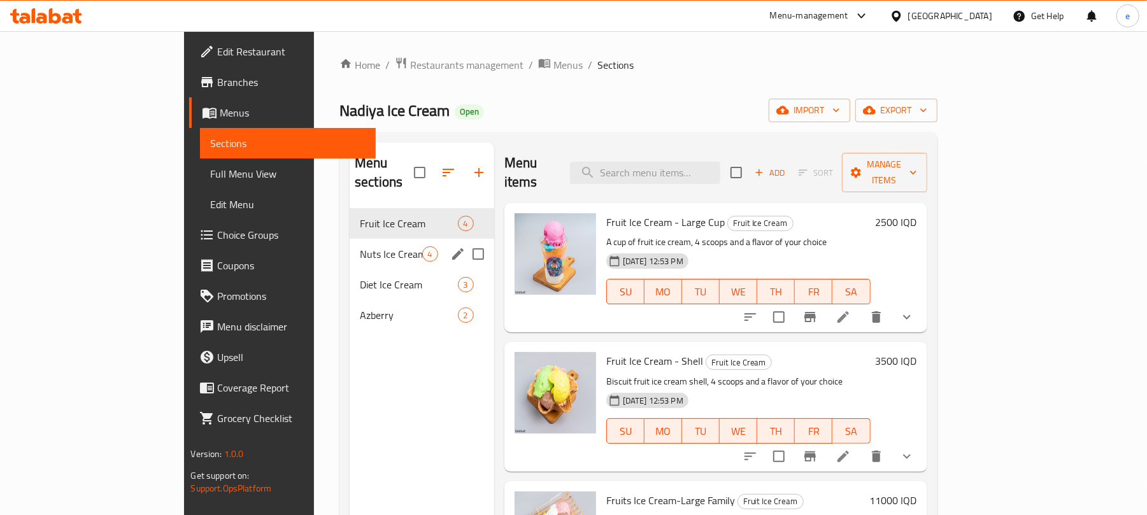
click at [350, 269] on div "Diet Ice Cream 3" at bounding box center [422, 284] width 145 height 31
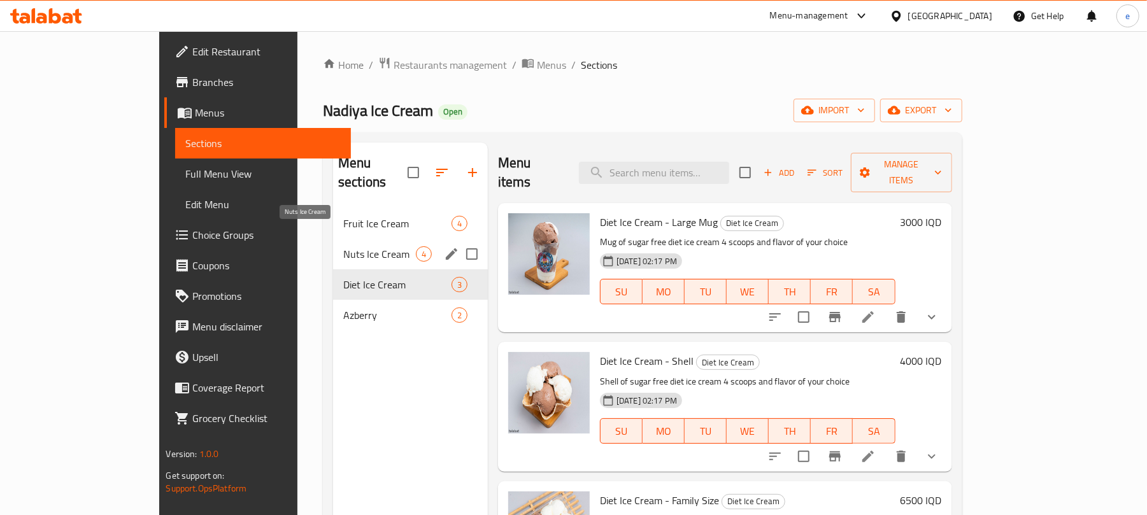
click at [343, 246] on span "Nuts Ice Cream" at bounding box center [379, 253] width 73 height 15
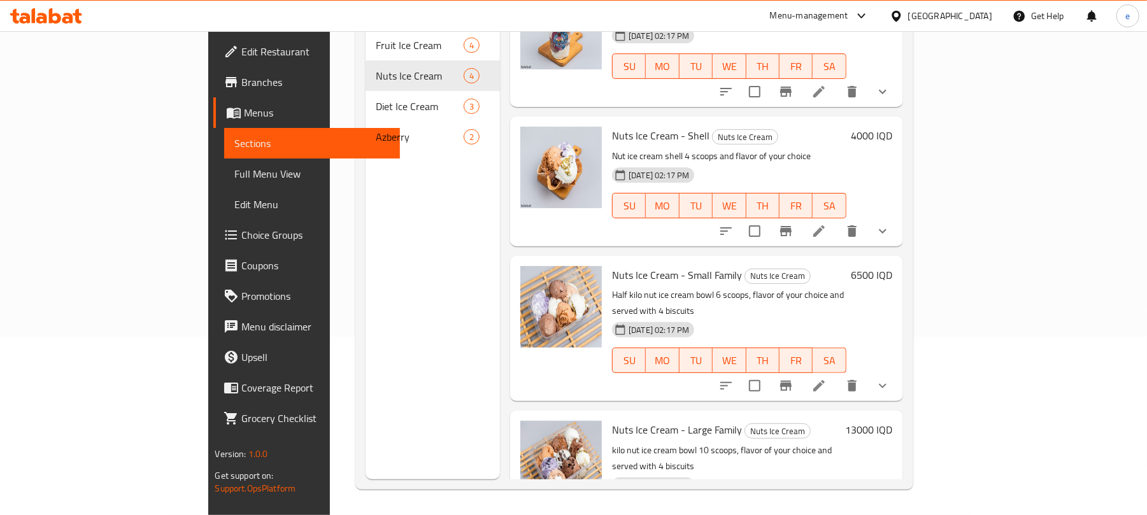
scroll to position [73, 0]
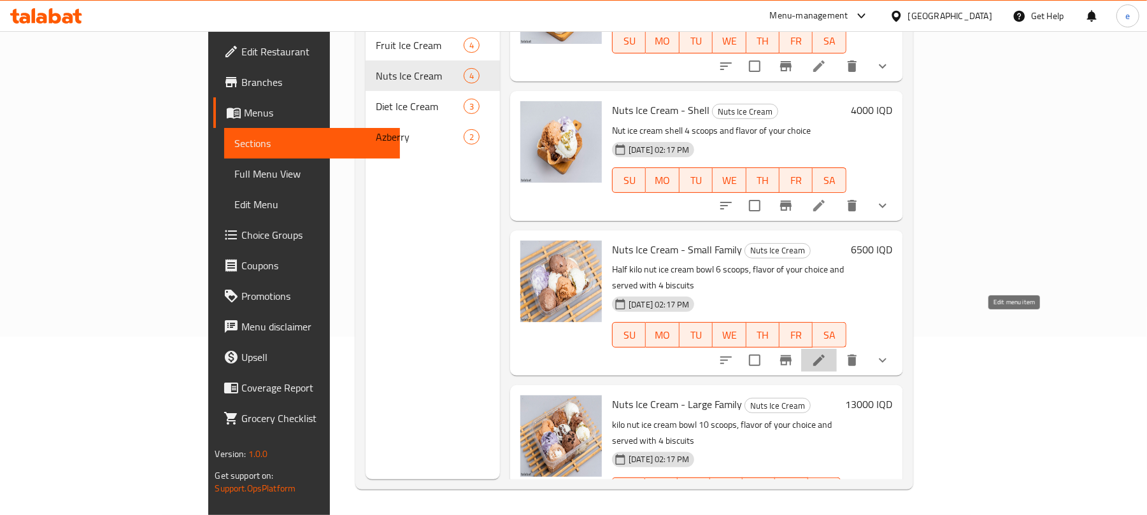
click at [826, 353] on icon at bounding box center [818, 360] width 15 height 15
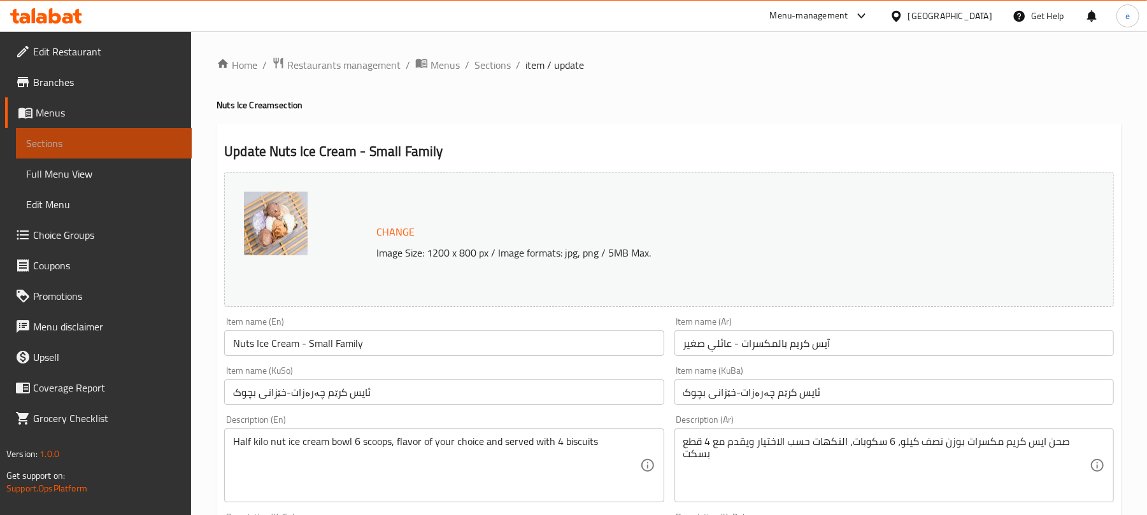
click at [133, 136] on span "Sections" at bounding box center [103, 143] width 155 height 15
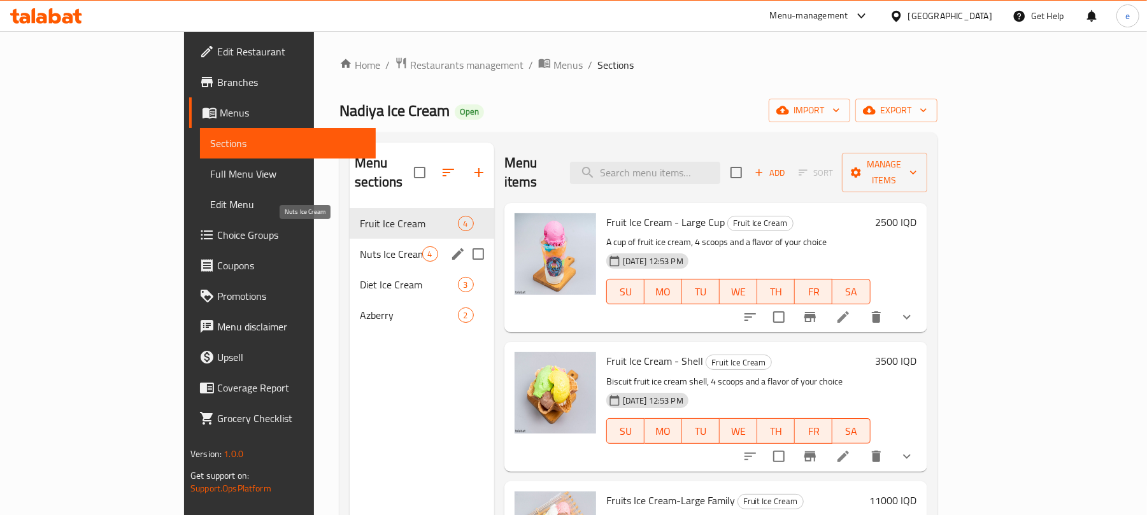
click at [360, 246] on span "Nuts Ice Cream" at bounding box center [391, 253] width 62 height 15
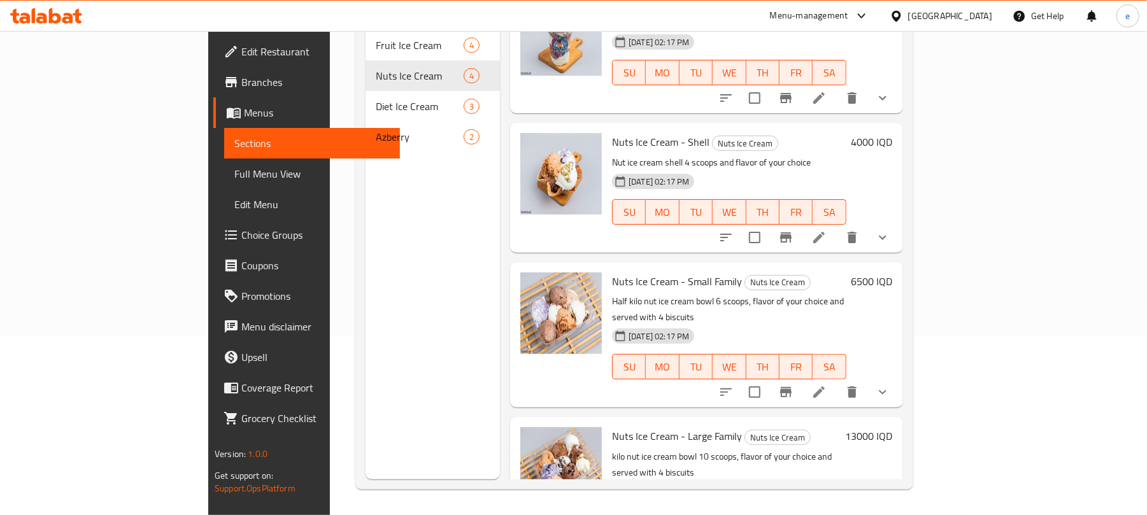
scroll to position [73, 0]
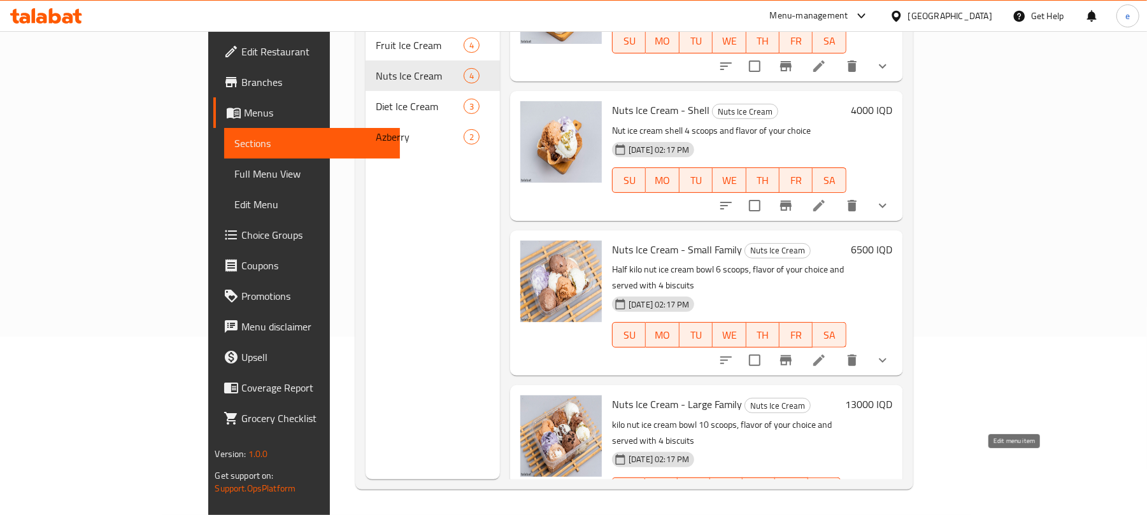
click at [826, 508] on icon at bounding box center [818, 515] width 15 height 15
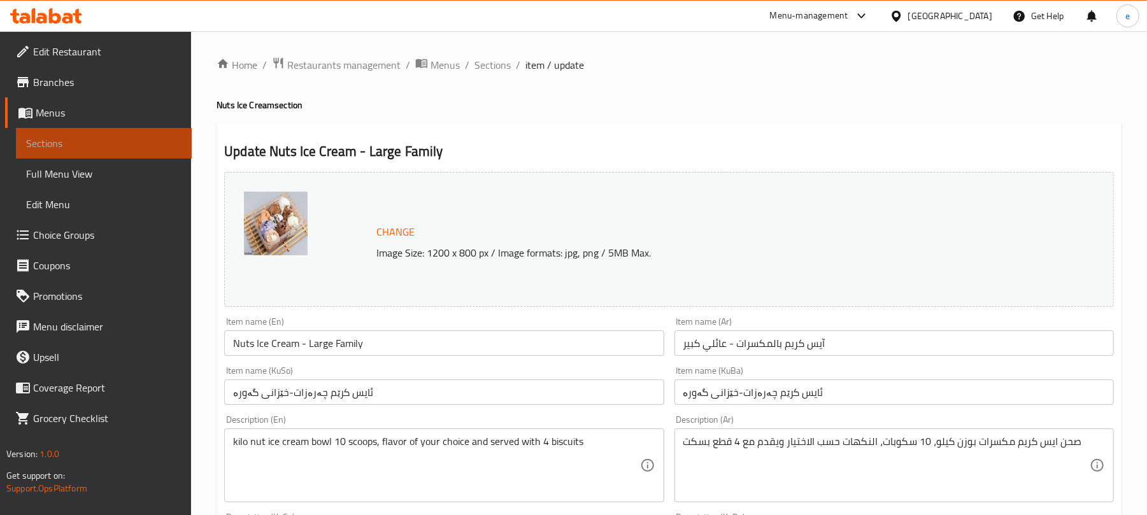
click at [97, 136] on span "Sections" at bounding box center [103, 143] width 155 height 15
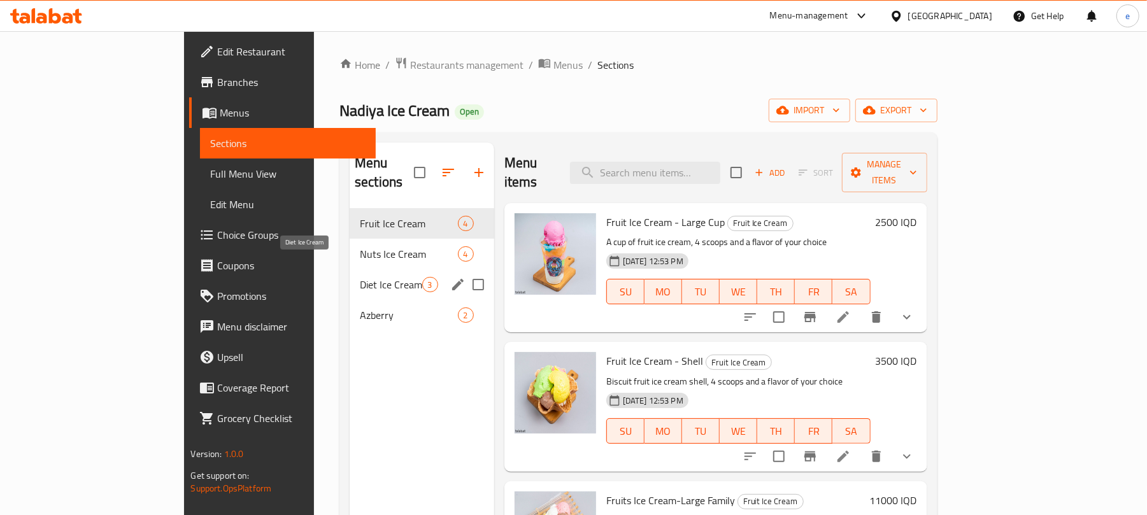
click at [360, 277] on span "Diet Ice Cream" at bounding box center [391, 284] width 62 height 15
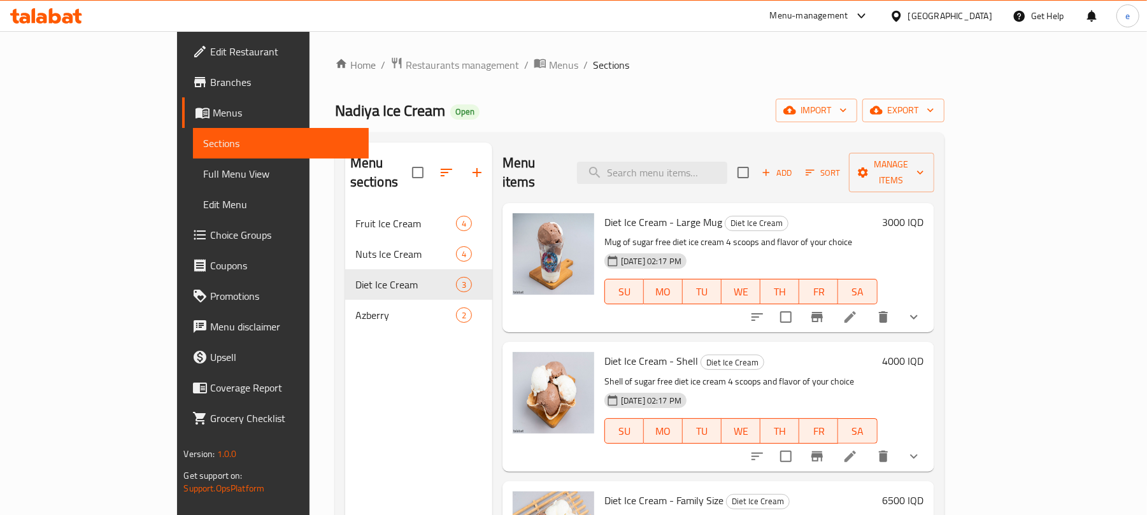
scroll to position [179, 0]
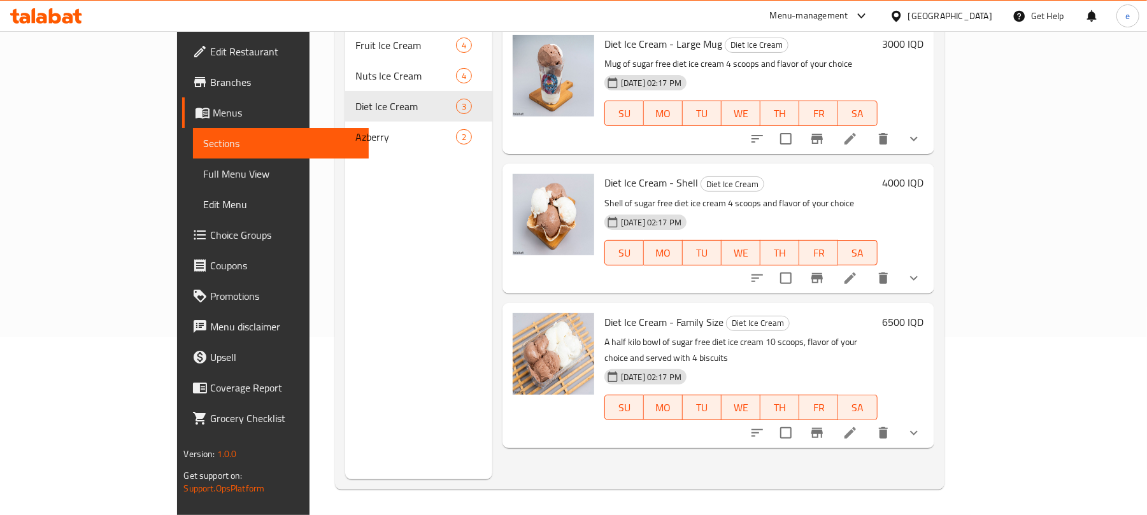
click at [858, 425] on icon at bounding box center [849, 432] width 15 height 15
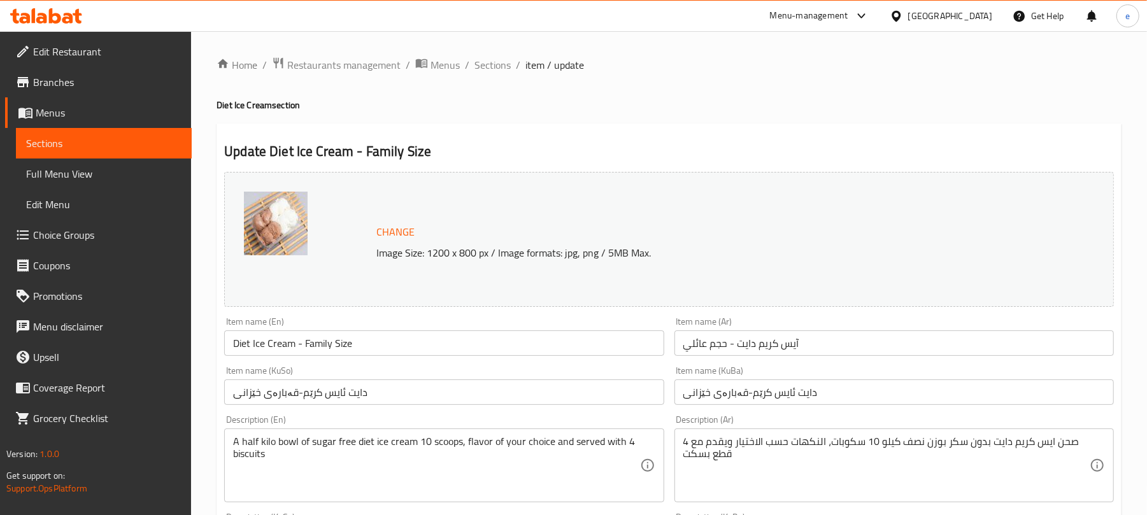
click at [121, 141] on span "Sections" at bounding box center [103, 143] width 155 height 15
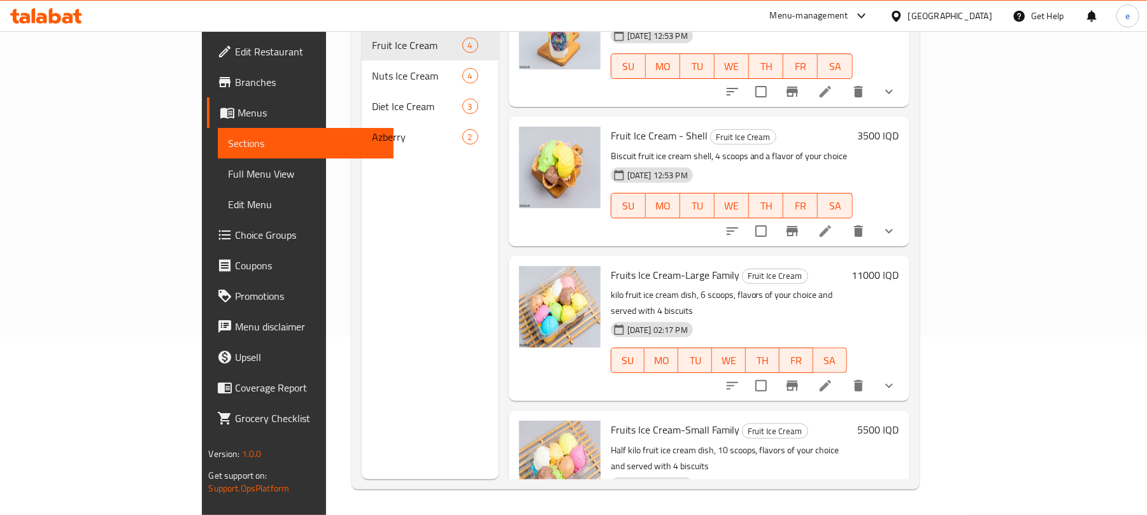
scroll to position [73, 0]
